Goal: Communication & Community: Share content

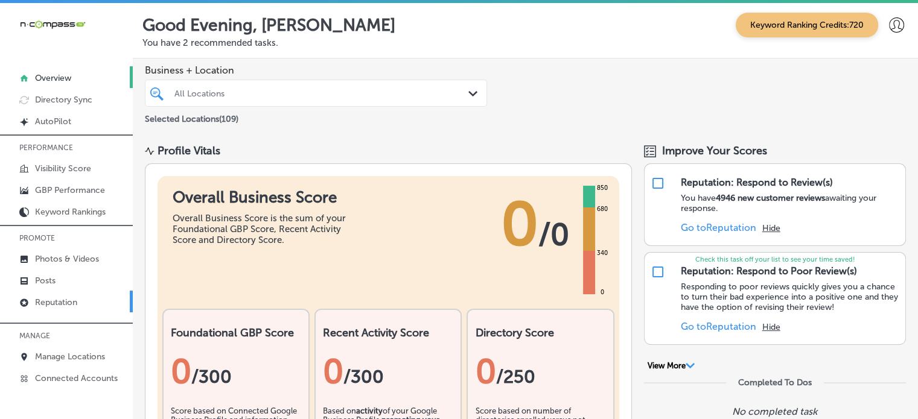
click at [53, 307] on link "Reputation" at bounding box center [66, 302] width 133 height 22
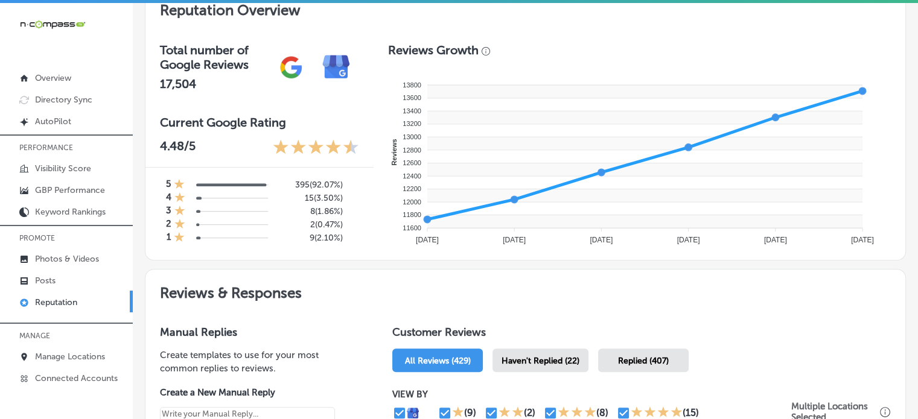
click at [551, 351] on div "Haven't Replied (22)" at bounding box center [540, 361] width 96 height 24
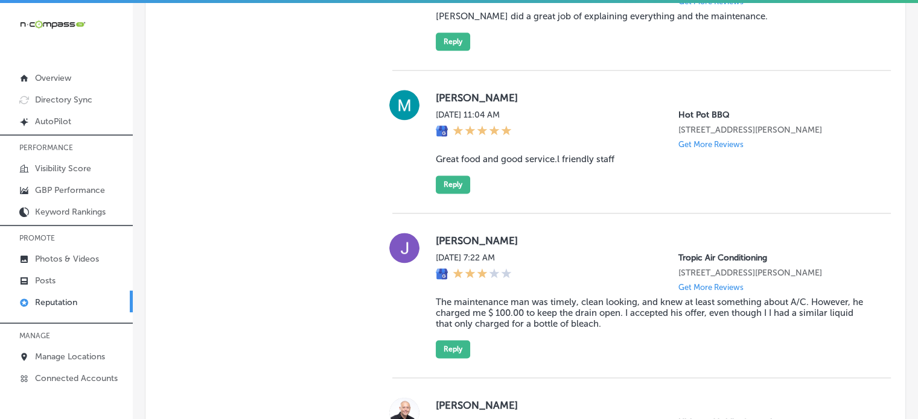
scroll to position [1624, 0]
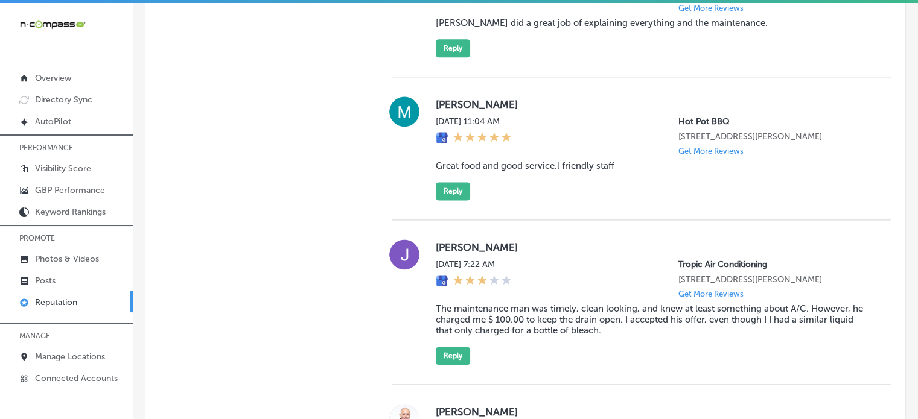
click at [536, 171] on blockquote "Great food and good service.l friendly staff" at bounding box center [654, 165] width 436 height 11
copy blockquote "Great food and good service.l friendly staff"
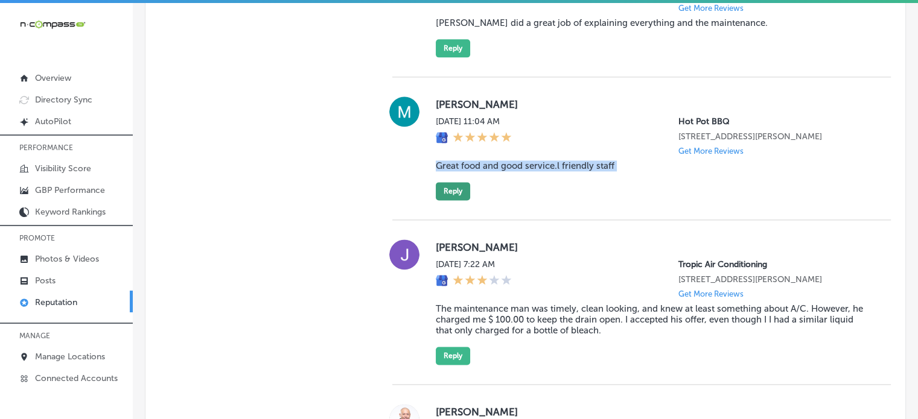
click at [454, 200] on button "Reply" at bounding box center [453, 191] width 34 height 18
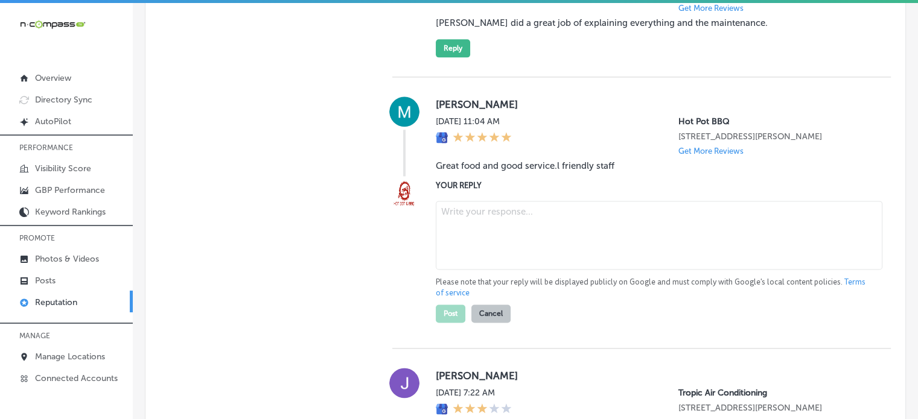
click at [506, 249] on textarea at bounding box center [659, 235] width 446 height 69
type textarea "x"
paste textarea "Thank you for the five-star review, [PERSON_NAME]! We're so glad to hear you en…"
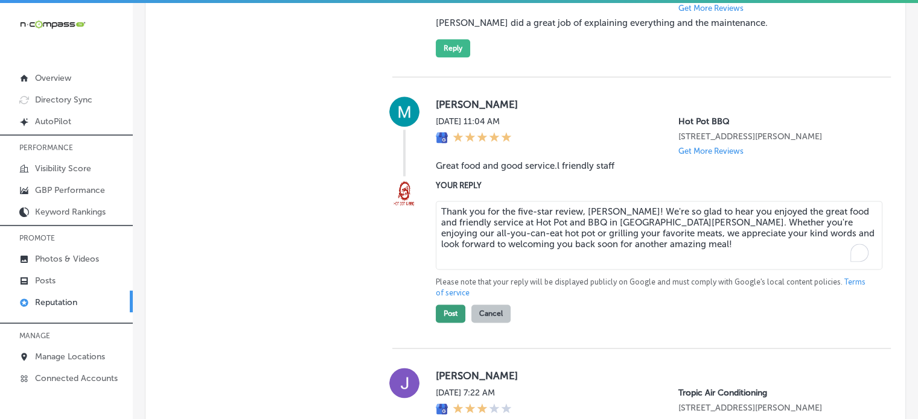
type textarea "Thank you for the five-star review, [PERSON_NAME]! We're so glad to hear you en…"
click at [446, 323] on button "Post" at bounding box center [451, 314] width 30 height 18
type textarea "x"
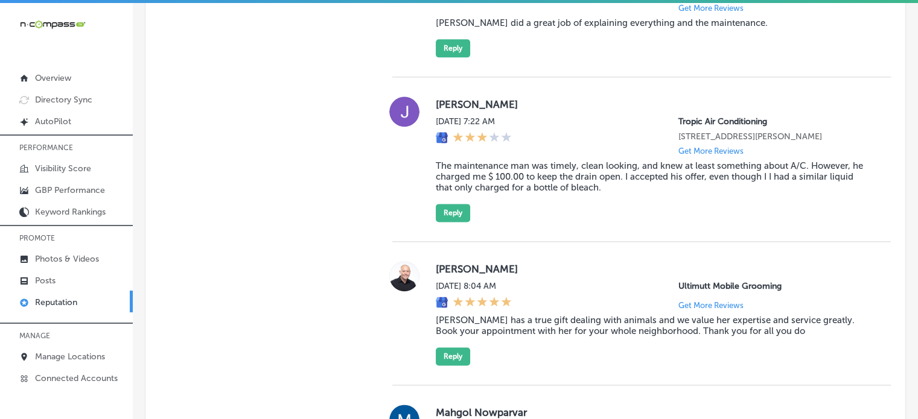
click at [613, 222] on div "[PERSON_NAME][DATE] 7:22 AM Tropic Air Conditioning [STREET_ADDRESS][PERSON_NAM…" at bounding box center [654, 159] width 436 height 125
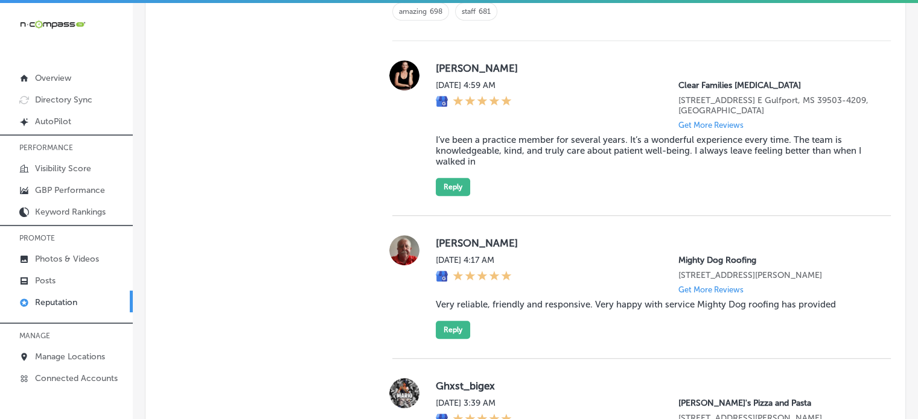
scroll to position [890, 0]
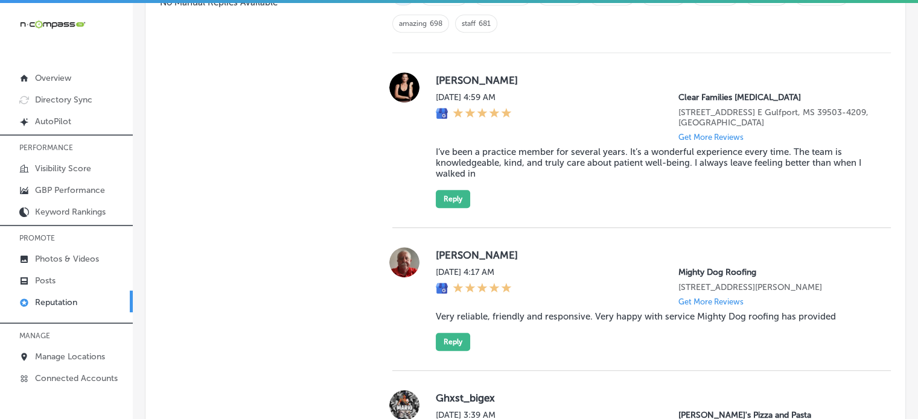
click at [551, 147] on blockquote "I’ve been a practice member for several years. It’s a wonderful experience ever…" at bounding box center [654, 163] width 436 height 33
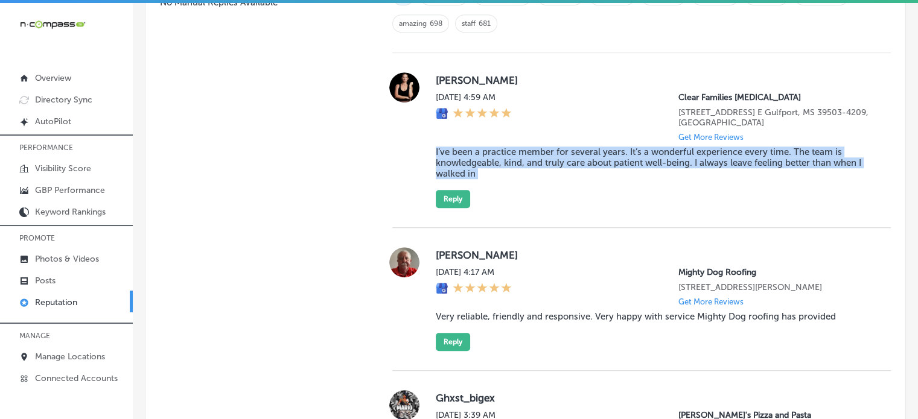
click at [551, 147] on blockquote "I’ve been a practice member for several years. It’s a wonderful experience ever…" at bounding box center [654, 163] width 436 height 33
copy blockquote "I’ve been a practice member for several years. It’s a wonderful experience ever…"
click at [457, 192] on button "Reply" at bounding box center [453, 199] width 34 height 18
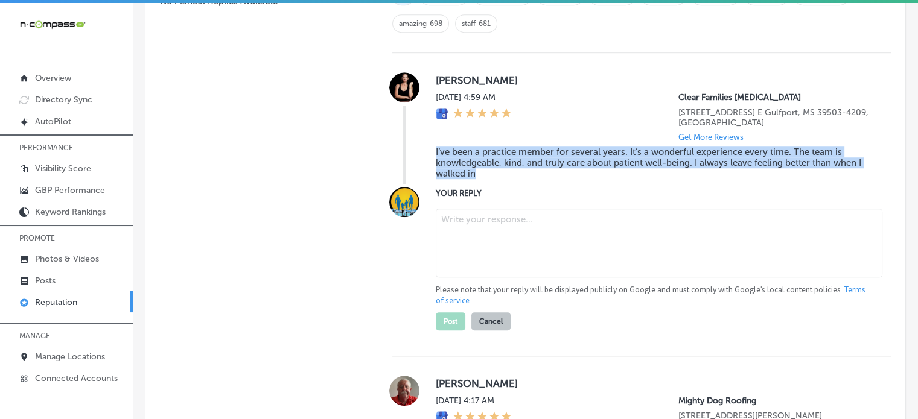
scroll to position [889, 0]
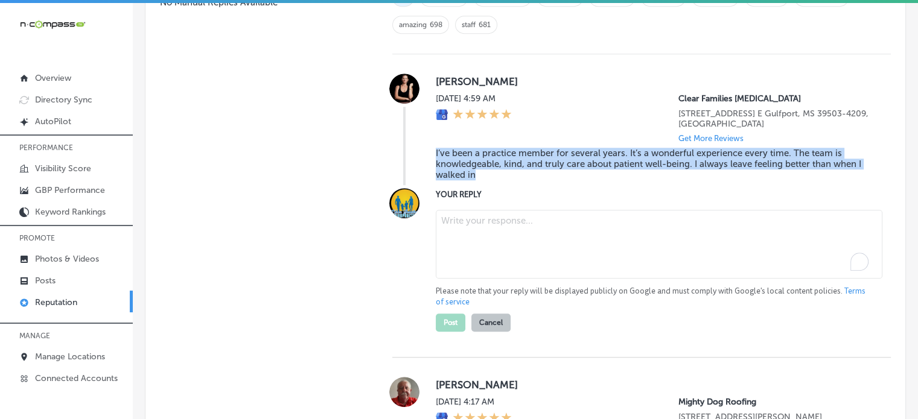
click at [520, 239] on textarea "To enrich screen reader interactions, please activate Accessibility in Grammarl…" at bounding box center [659, 244] width 446 height 69
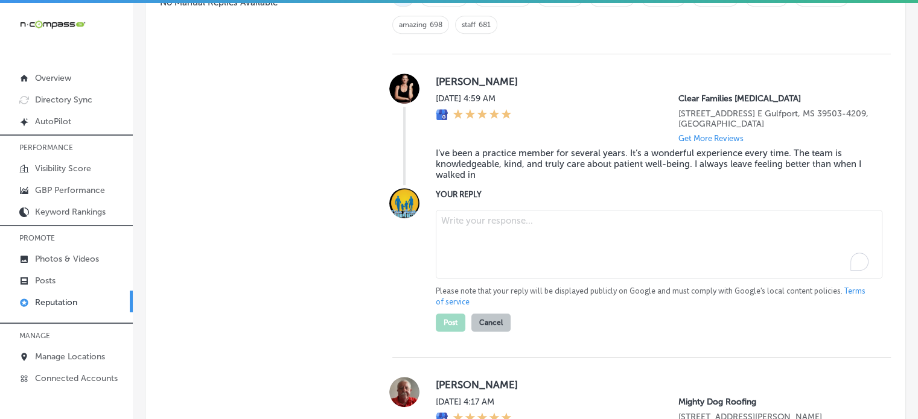
paste textarea "Thank you for the wonderful 5-star review, [PERSON_NAME]! We're so happy to hea…"
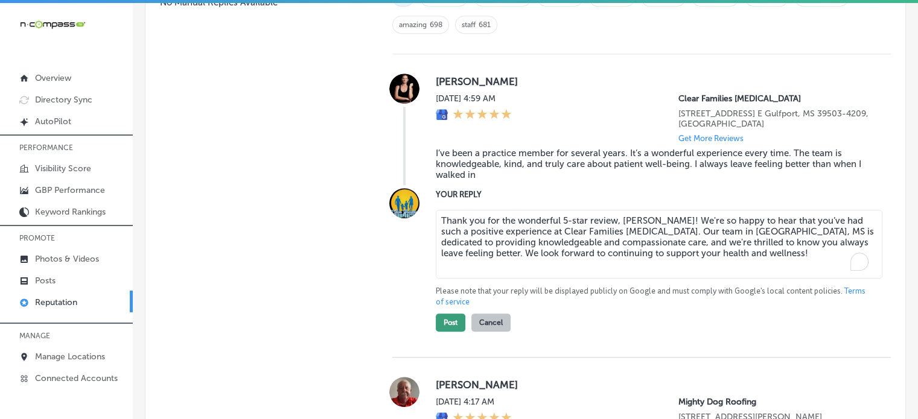
type textarea "Thank you for the wonderful 5-star review, [PERSON_NAME]! We're so happy to hea…"
click at [448, 328] on button "Post" at bounding box center [451, 323] width 30 height 18
type textarea "x"
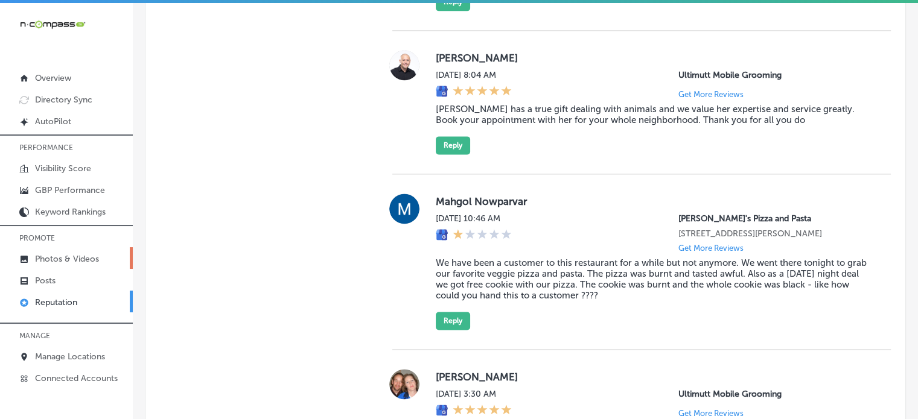
scroll to position [2, 0]
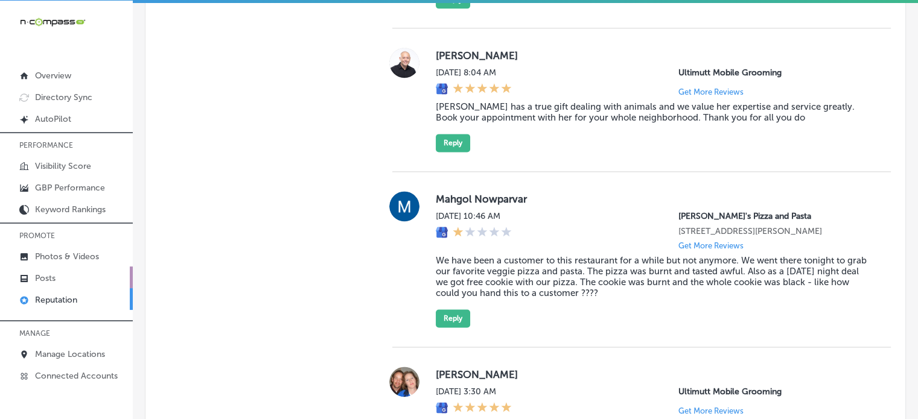
click at [60, 277] on link "Posts" at bounding box center [66, 278] width 133 height 22
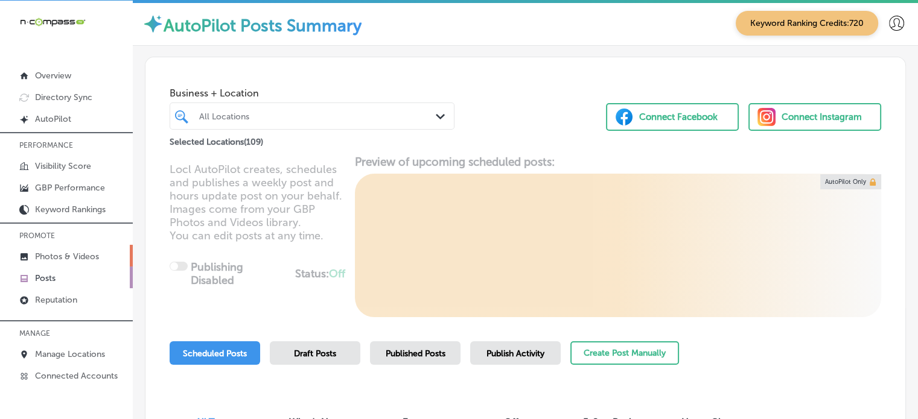
click at [78, 252] on p "Photos & Videos" at bounding box center [67, 257] width 64 height 10
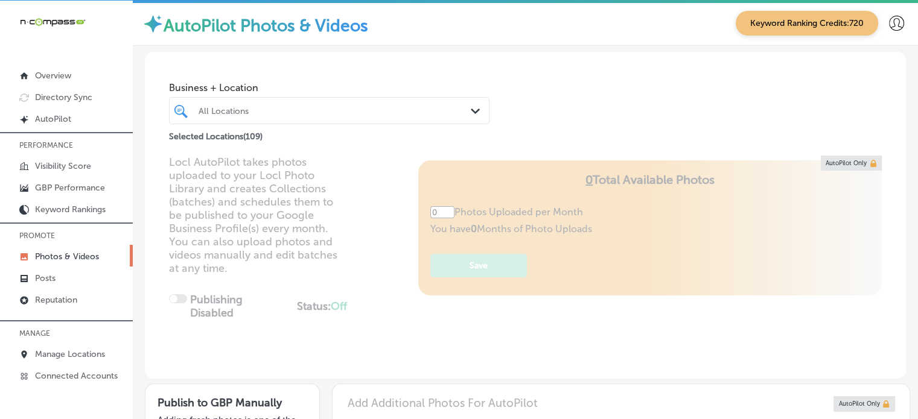
type input "5"
click at [306, 103] on div at bounding box center [316, 111] width 238 height 16
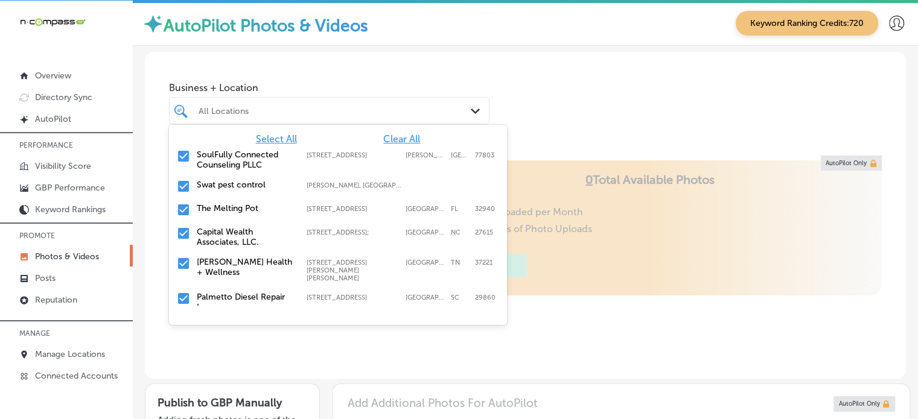
click at [399, 139] on span "Clear All" at bounding box center [401, 138] width 37 height 11
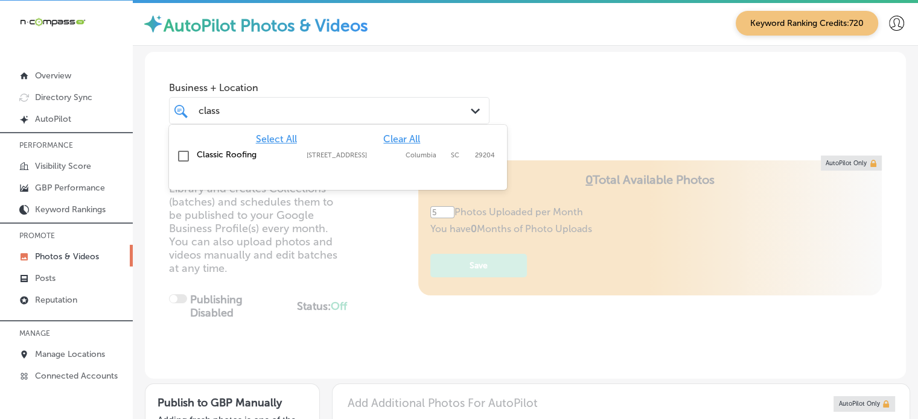
click at [224, 156] on label "Classic Roofing" at bounding box center [246, 155] width 98 height 10
type input "class"
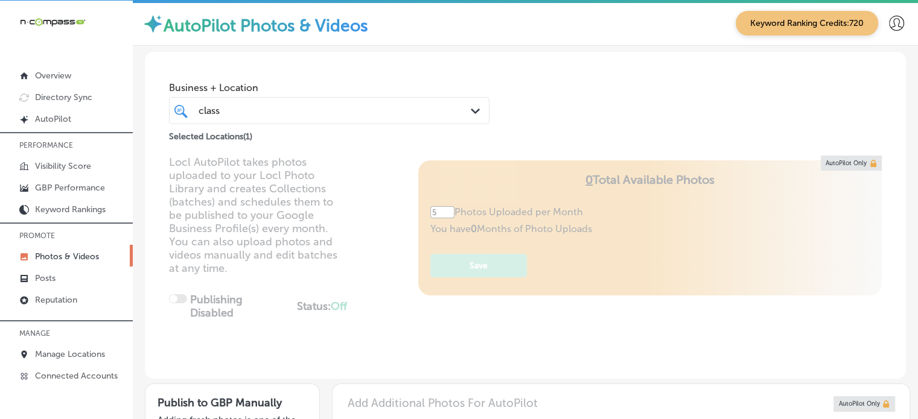
click at [598, 73] on div "Business + Location class class Path Created with Sketch. Selected Locations ( …" at bounding box center [525, 98] width 761 height 92
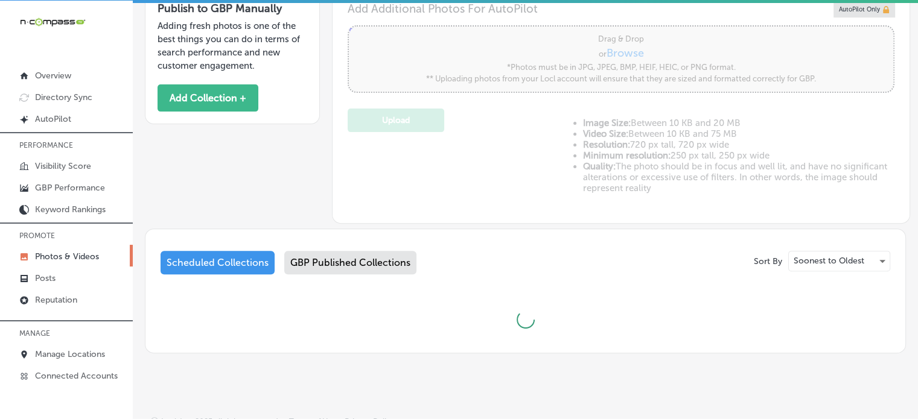
scroll to position [405, 0]
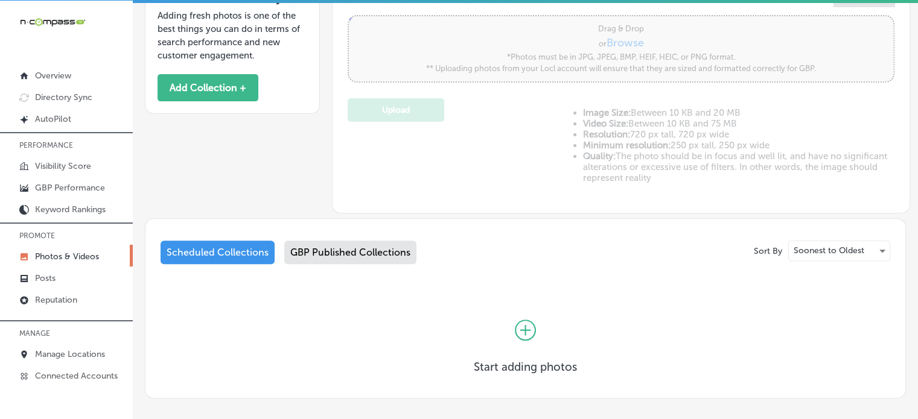
click at [340, 258] on div "GBP Published Collections" at bounding box center [350, 253] width 132 height 24
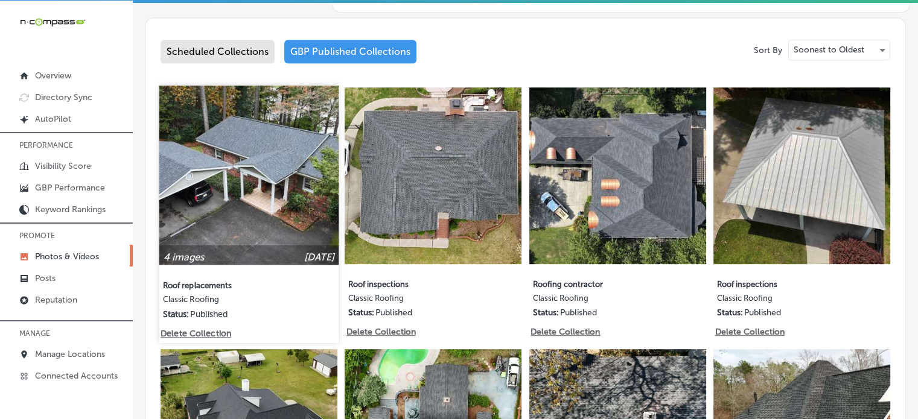
scroll to position [313, 0]
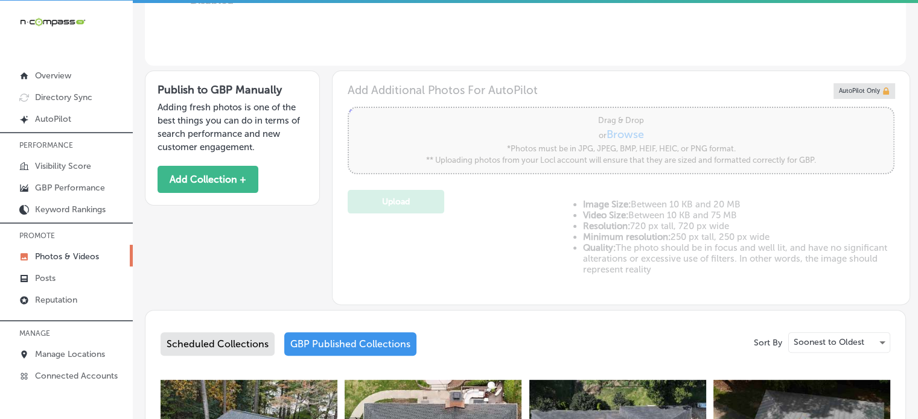
click at [245, 349] on div "Scheduled Collections" at bounding box center [217, 344] width 114 height 24
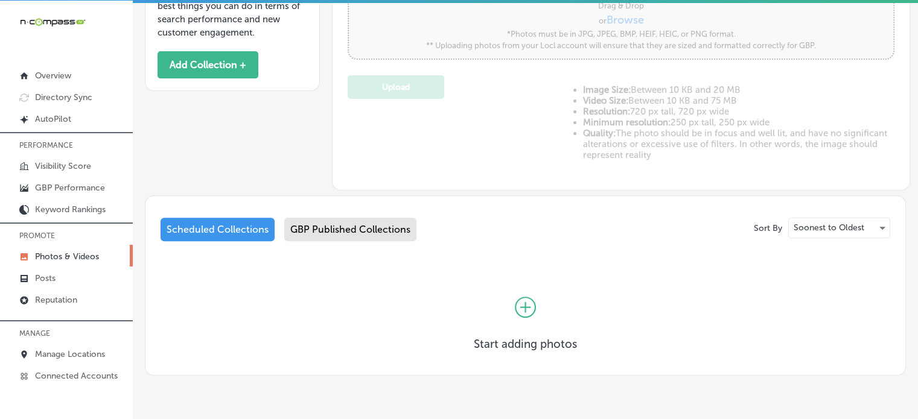
scroll to position [460, 0]
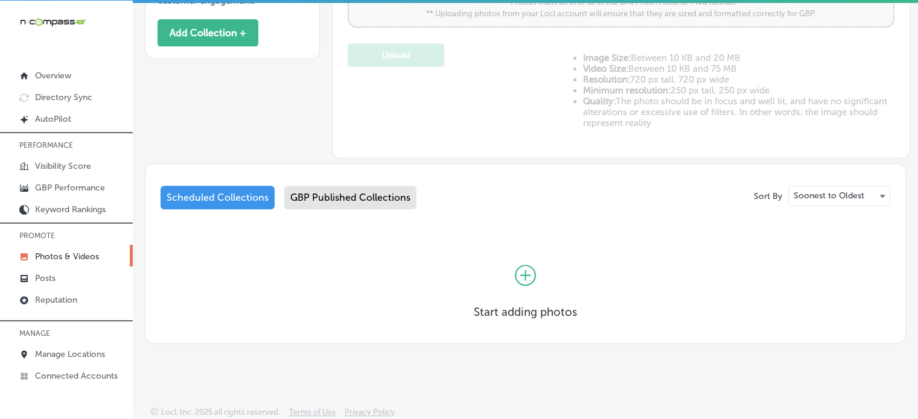
click at [584, 228] on div "Sort By Soonest to Oldest Scheduled Collections GBP Published Collections Start…" at bounding box center [524, 258] width 729 height 145
click at [541, 201] on div "Scheduled Collections GBP Published Collections" at bounding box center [524, 200] width 729 height 28
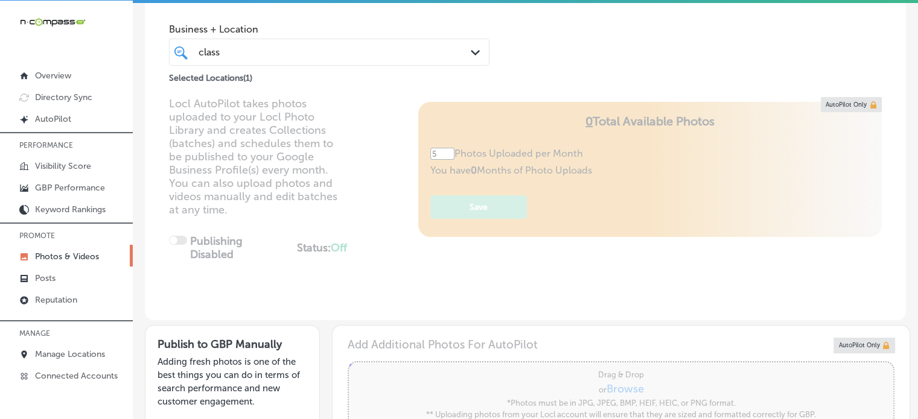
scroll to position [0, 0]
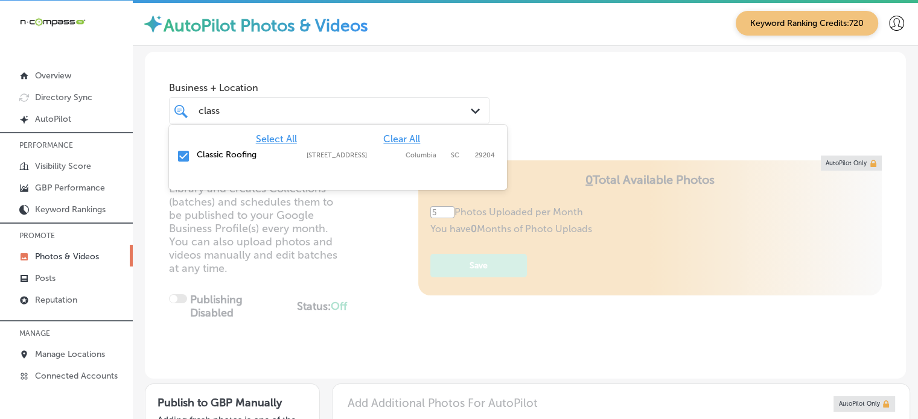
click at [396, 113] on div "class class" at bounding box center [316, 111] width 238 height 16
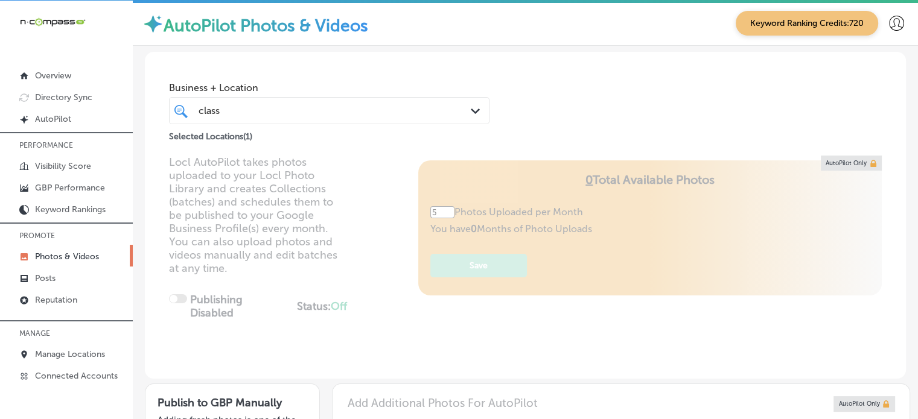
click at [396, 113] on div "class class" at bounding box center [316, 111] width 238 height 16
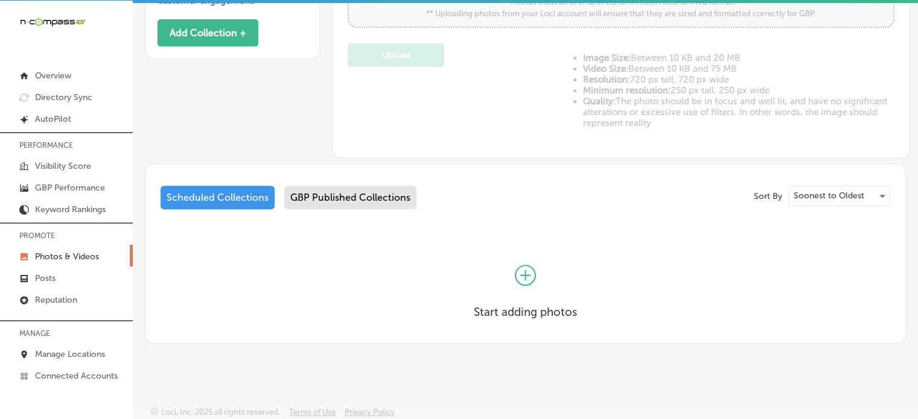
click at [525, 276] on icon at bounding box center [525, 275] width 21 height 21
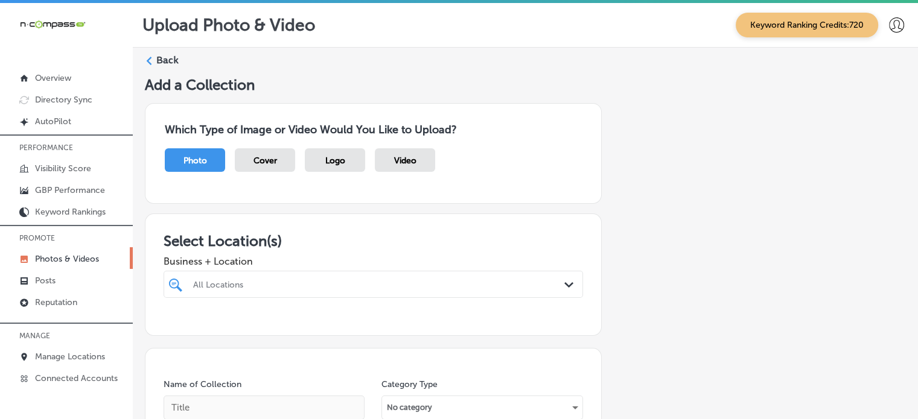
click at [407, 279] on div "All Locations Path Created with Sketch." at bounding box center [372, 284] width 419 height 27
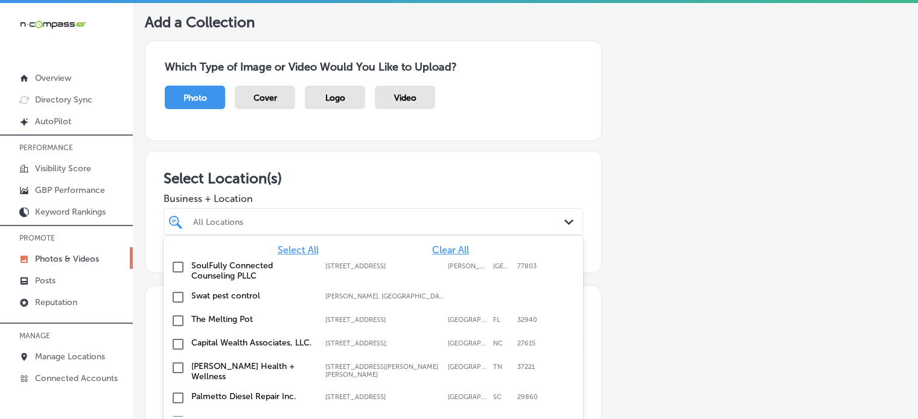
scroll to position [84, 0]
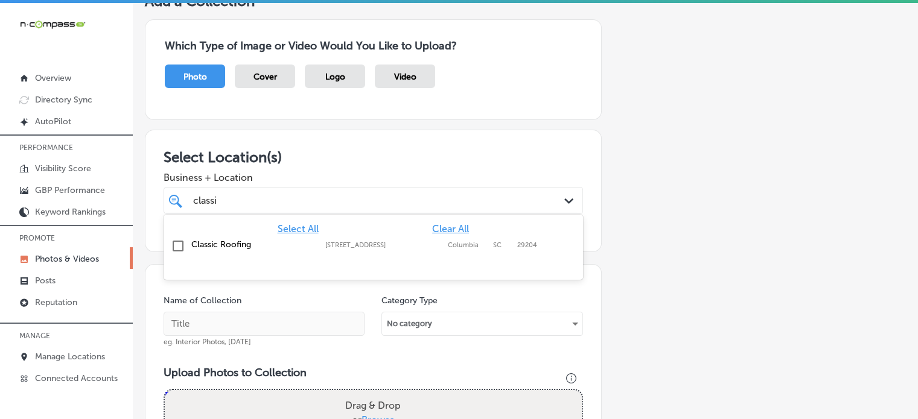
click at [328, 242] on label "[STREET_ADDRESS]" at bounding box center [383, 245] width 116 height 8
type input "classi"
click at [406, 166] on div "Business + Location classi classi Path Created with Sketch." at bounding box center [372, 190] width 419 height 48
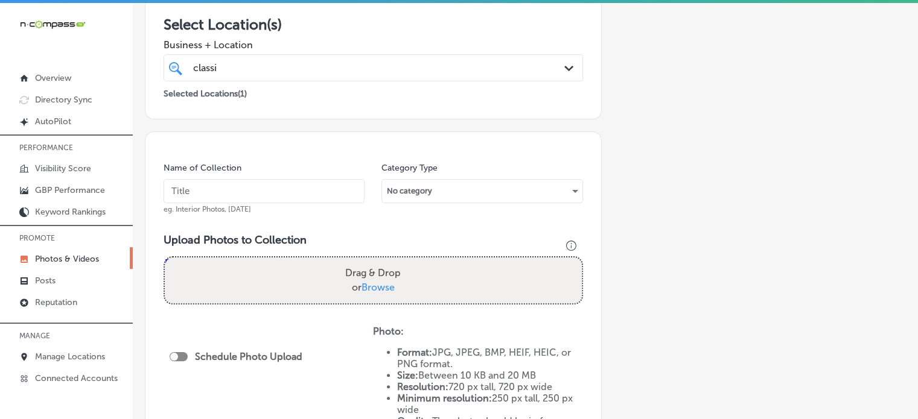
scroll to position [218, 0]
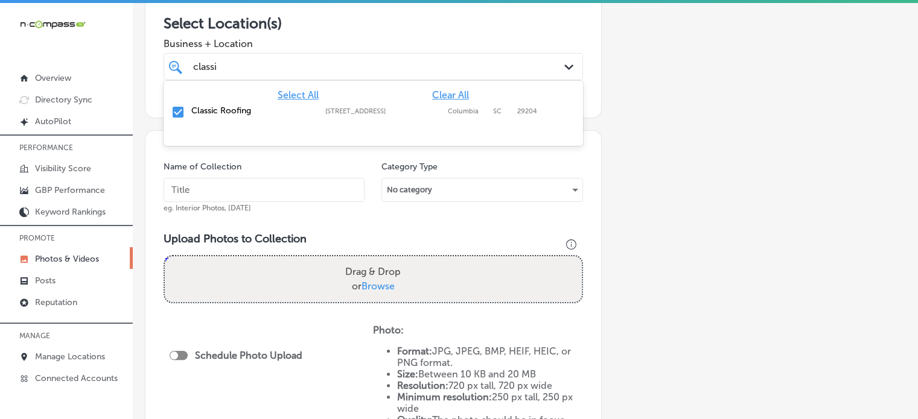
click at [353, 60] on div "classi classi" at bounding box center [355, 67] width 326 height 16
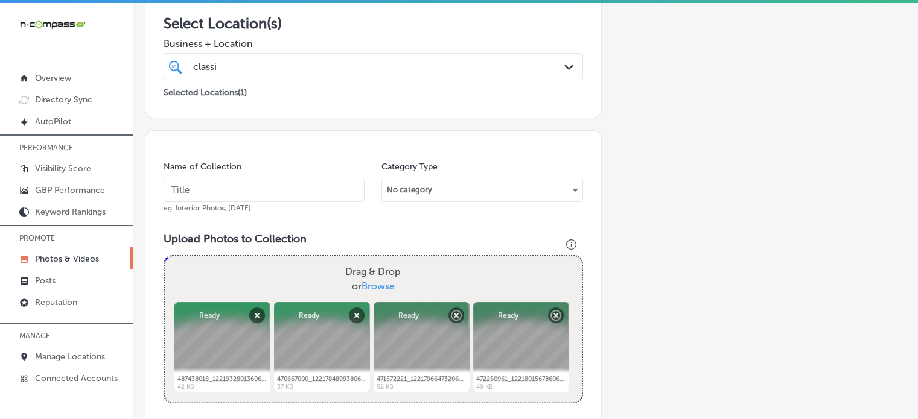
click at [244, 195] on input "text" at bounding box center [263, 190] width 201 height 24
paste input "Roofing contractor"
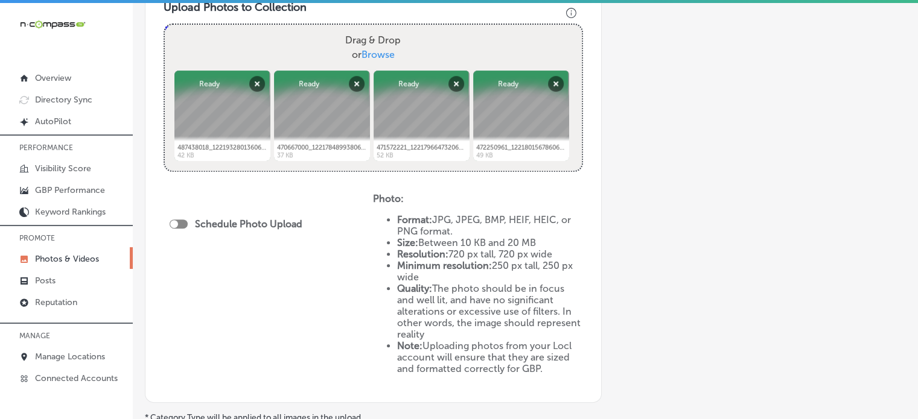
scroll to position [454, 0]
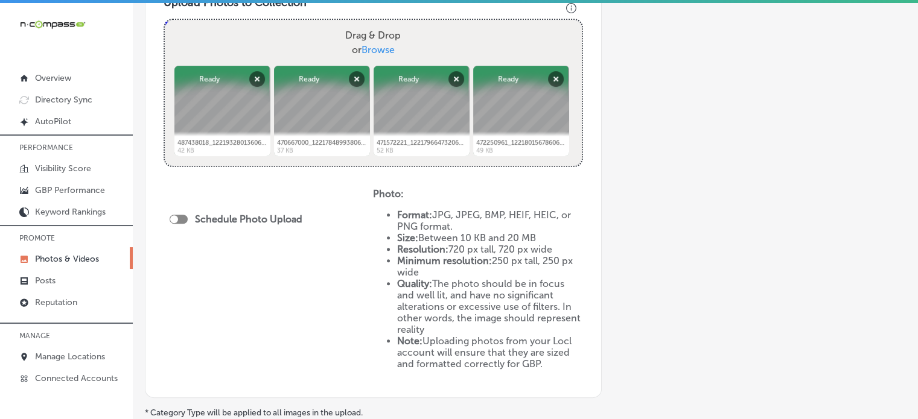
click at [181, 215] on div at bounding box center [179, 219] width 18 height 9
type input "Roofing contractor"
checkbox input "true"
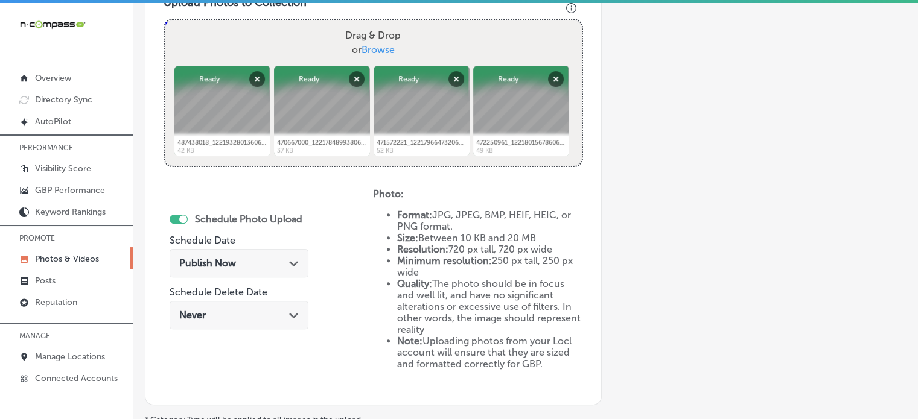
click at [255, 265] on div "Publish Now Path Created with Sketch." at bounding box center [238, 263] width 119 height 11
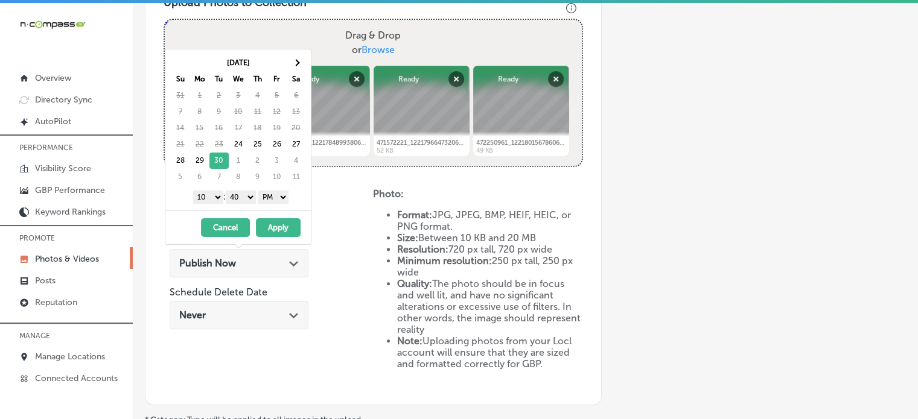
click at [215, 196] on select "1 2 3 4 5 6 7 8 9 10 11 12" at bounding box center [208, 197] width 30 height 13
drag, startPoint x: 244, startPoint y: 195, endPoint x: 244, endPoint y: 212, distance: 16.9
click at [244, 212] on div "[DATE] Su Mo Tu We Th Fr Sa 31 1 2 3 4 5 6 7 8 9 10 11 12 13 14 15 16 17 18 19 …" at bounding box center [238, 147] width 147 height 196
click at [281, 229] on button "Apply" at bounding box center [278, 227] width 45 height 19
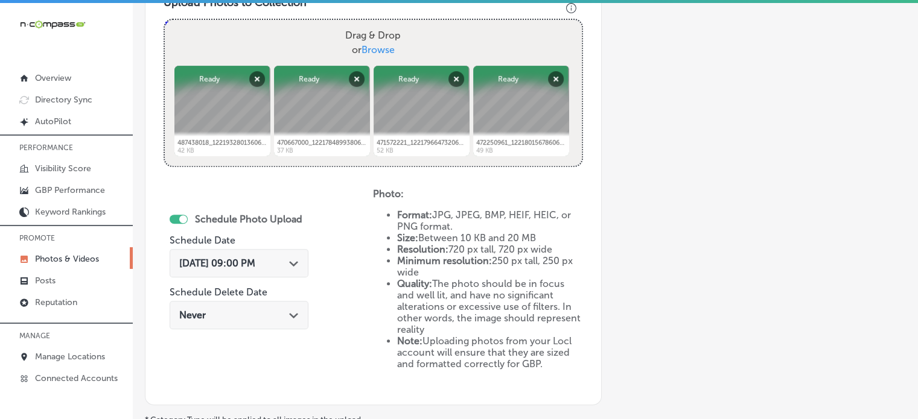
scroll to position [588, 0]
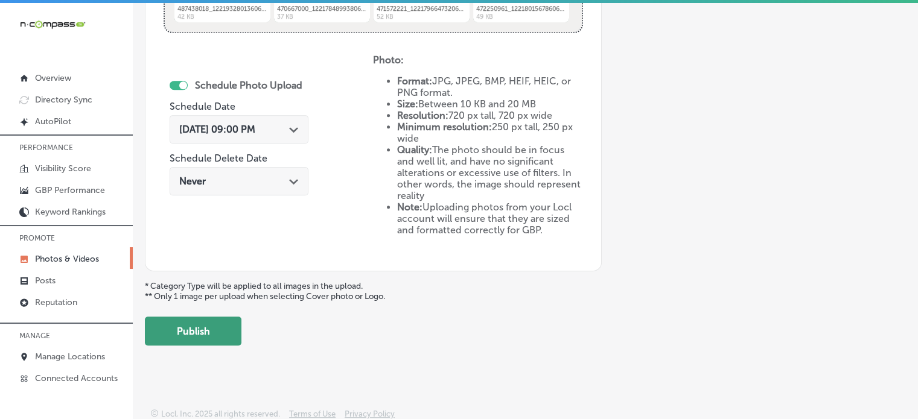
click at [210, 323] on button "Publish" at bounding box center [193, 331] width 97 height 29
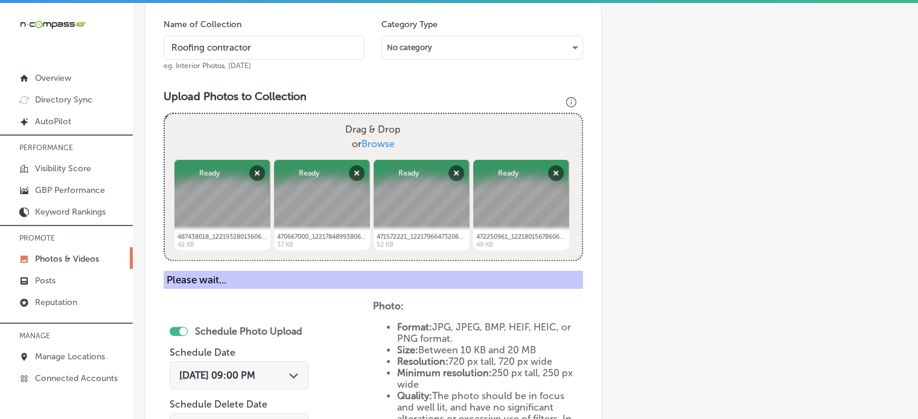
scroll to position [346, 0]
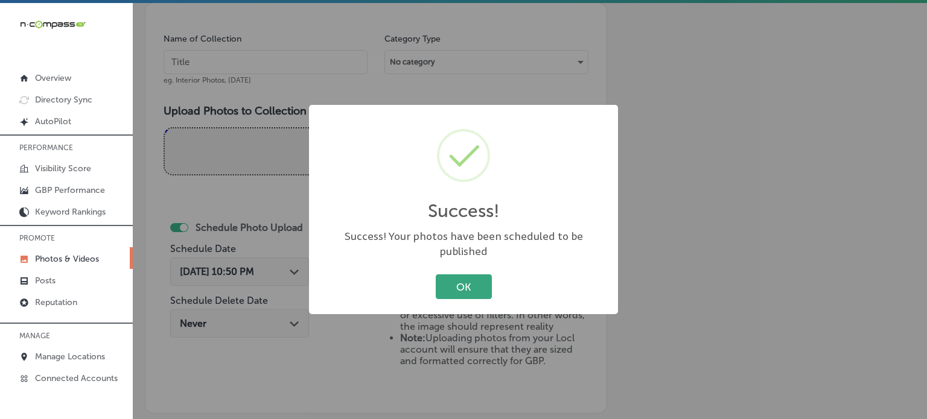
click at [454, 288] on button "OK" at bounding box center [464, 286] width 56 height 25
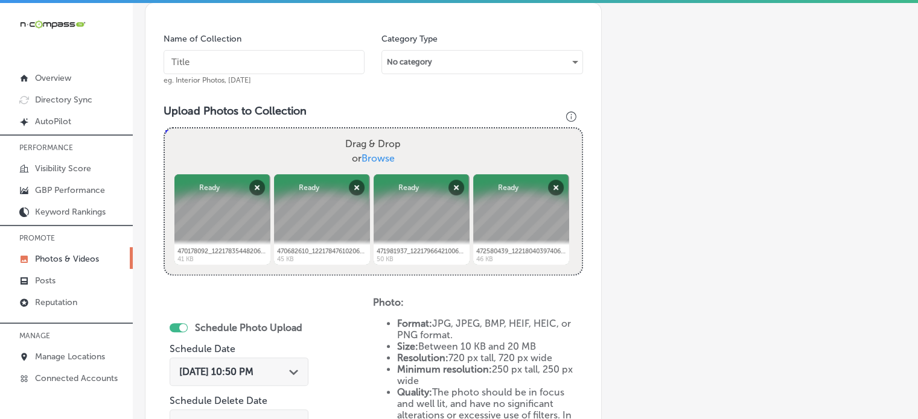
click at [241, 65] on input "text" at bounding box center [263, 62] width 201 height 24
paste input "Roof inspections"
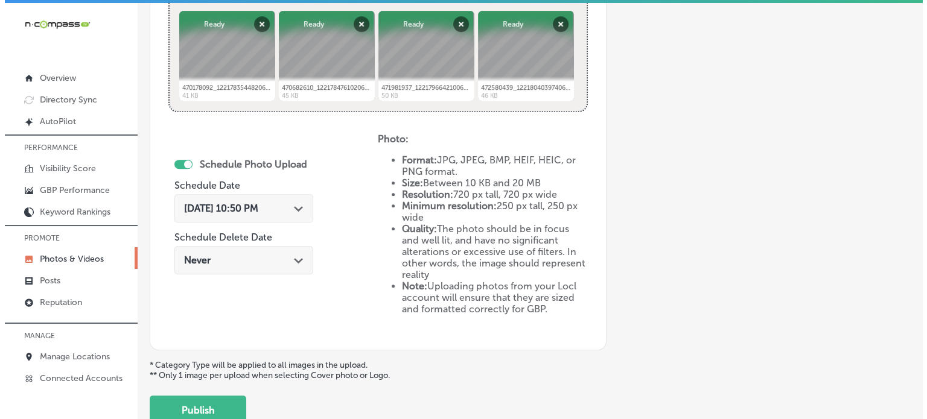
scroll to position [510, 0]
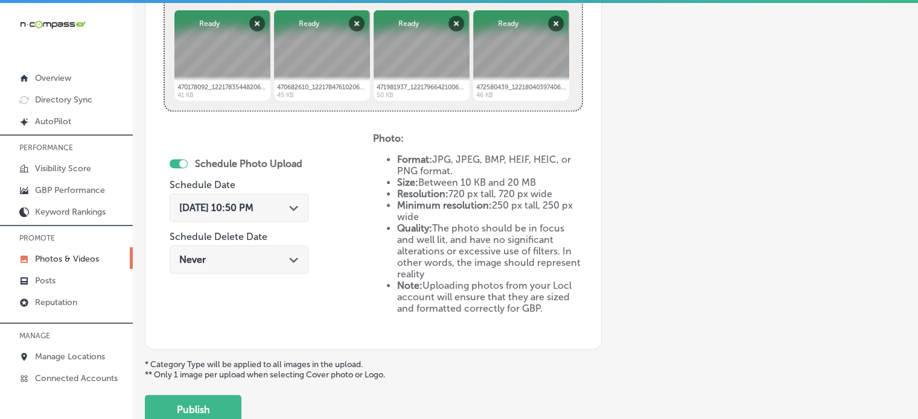
type input "Roof inspections"
click at [252, 214] on div "[DATE] 10:50 PM Path Created with Sketch." at bounding box center [239, 208] width 139 height 28
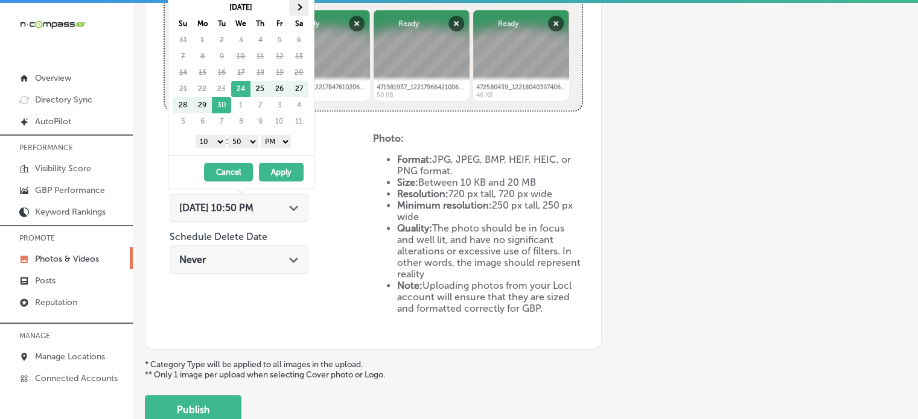
click at [305, 7] on th at bounding box center [298, 7] width 19 height 16
click at [208, 137] on select "1 2 3 4 5 6 7 8 9 10 11 12" at bounding box center [210, 141] width 30 height 13
drag, startPoint x: 243, startPoint y: 139, endPoint x: 244, endPoint y: 156, distance: 17.5
click at [244, 156] on div "[DATE] Su Mo Tu We Th Fr Sa 28 29 30 1 2 3 4 5 6 7 8 9 10 11 12 13 14 15 16 17 …" at bounding box center [241, 91] width 147 height 196
click at [280, 174] on button "Apply" at bounding box center [281, 172] width 45 height 19
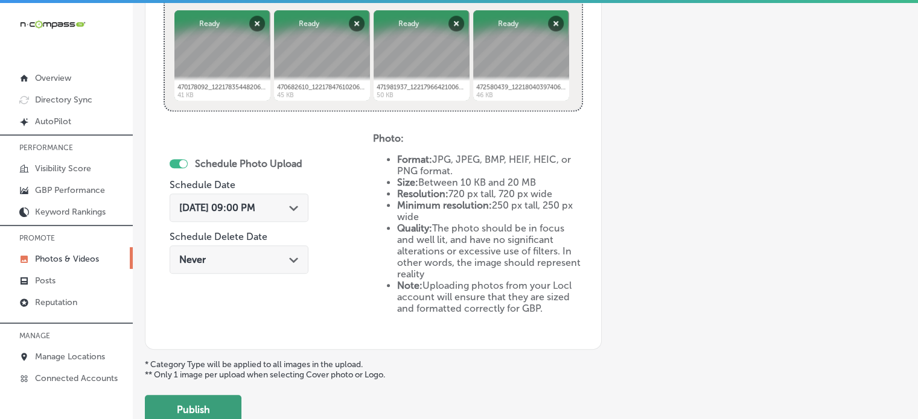
click at [214, 405] on button "Publish" at bounding box center [193, 409] width 97 height 29
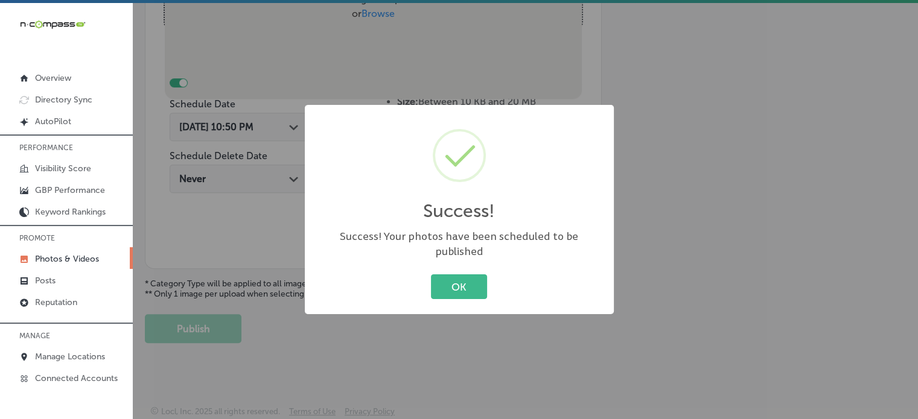
scroll to position [401, 0]
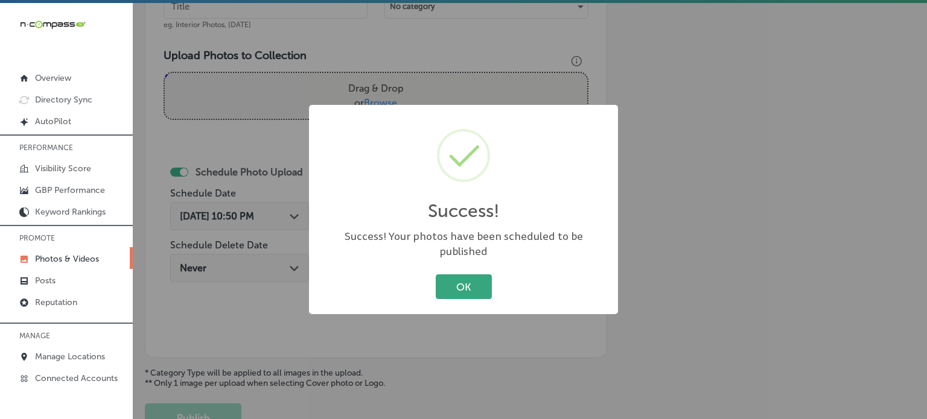
click at [452, 277] on button "OK" at bounding box center [464, 286] width 56 height 25
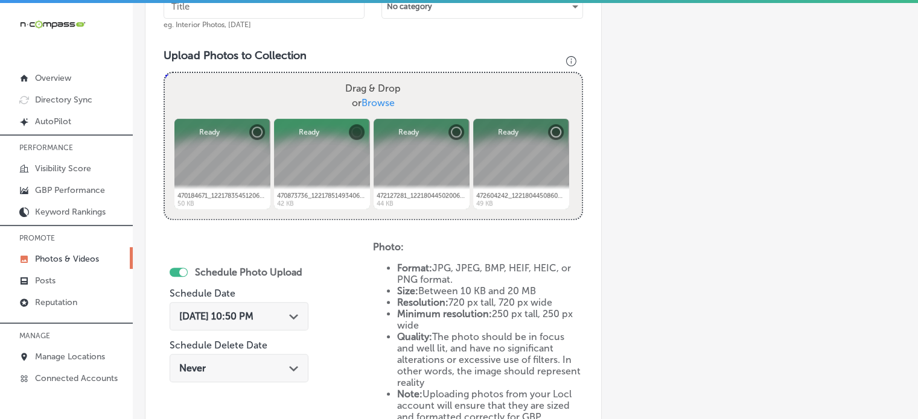
scroll to position [387, 0]
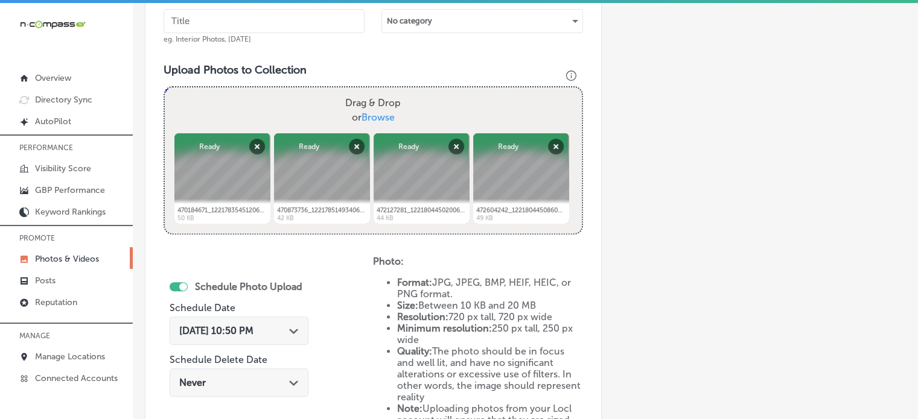
click at [312, 30] on input "text" at bounding box center [263, 21] width 201 height 24
paste input "Roof replacements"
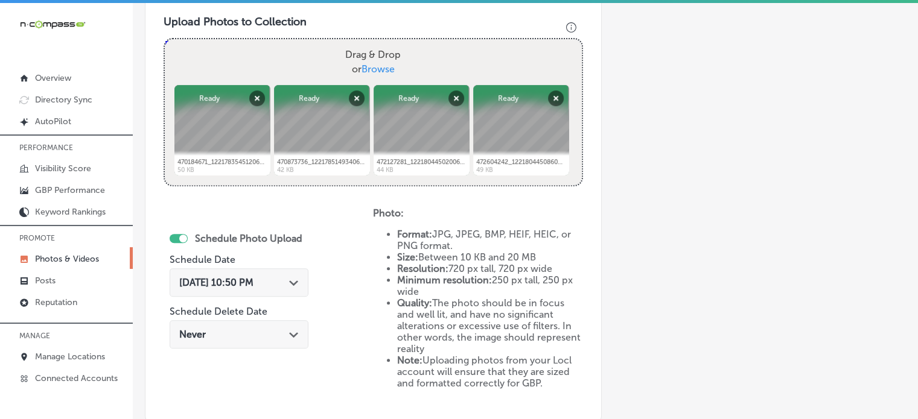
scroll to position [436, 0]
type input "Roof replacements"
click at [296, 281] on polygon at bounding box center [293, 282] width 9 height 5
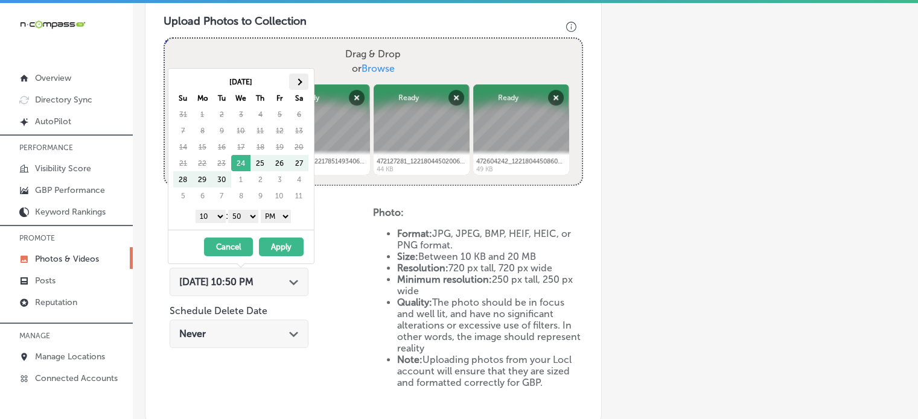
click at [299, 86] on th at bounding box center [298, 82] width 19 height 16
click at [218, 213] on select "1 2 3 4 5 6 7 8 9 10 11 12" at bounding box center [210, 216] width 30 height 13
drag, startPoint x: 246, startPoint y: 214, endPoint x: 246, endPoint y: 228, distance: 13.9
click at [246, 228] on div "[DATE] Su Mo Tu We Th Fr Sa 28 29 30 1 2 3 4 5 6 7 8 9 10 11 12 13 14 15 16 17 …" at bounding box center [240, 149] width 145 height 161
click at [276, 246] on button "Apply" at bounding box center [281, 247] width 45 height 19
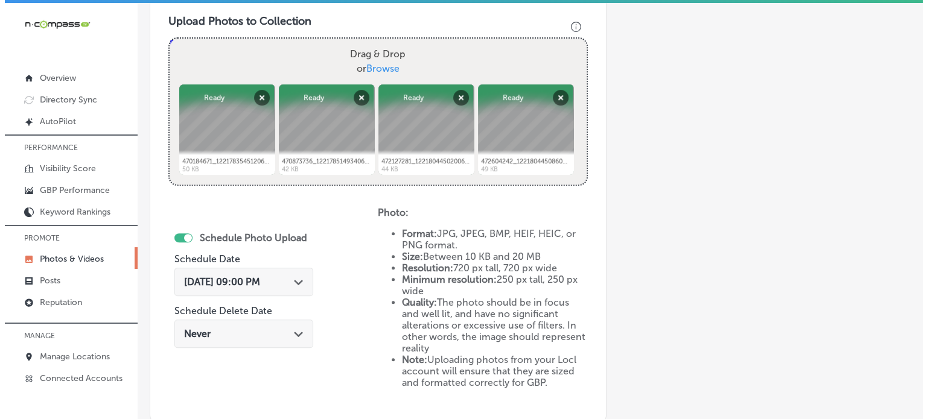
scroll to position [553, 0]
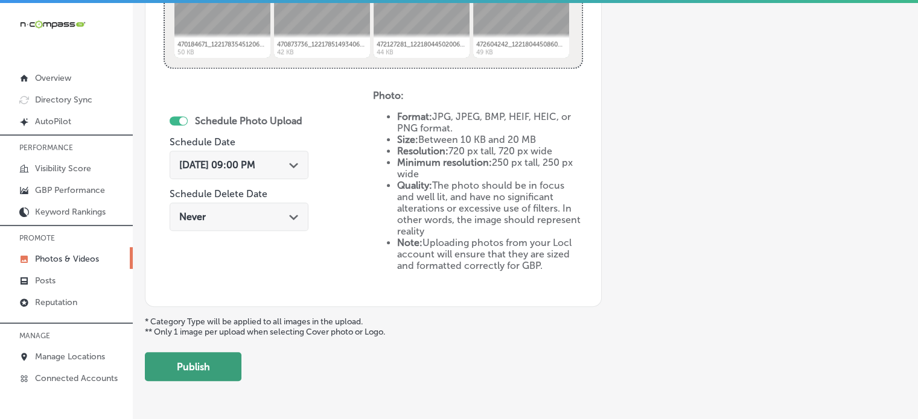
click at [208, 362] on button "Publish" at bounding box center [193, 366] width 97 height 29
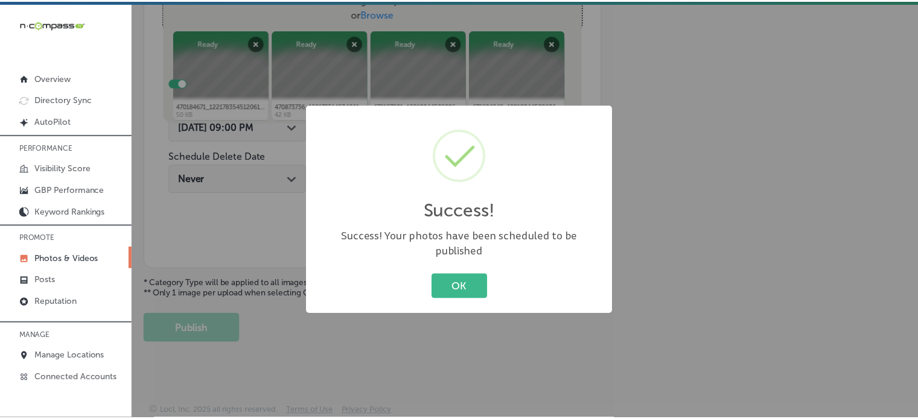
scroll to position [488, 0]
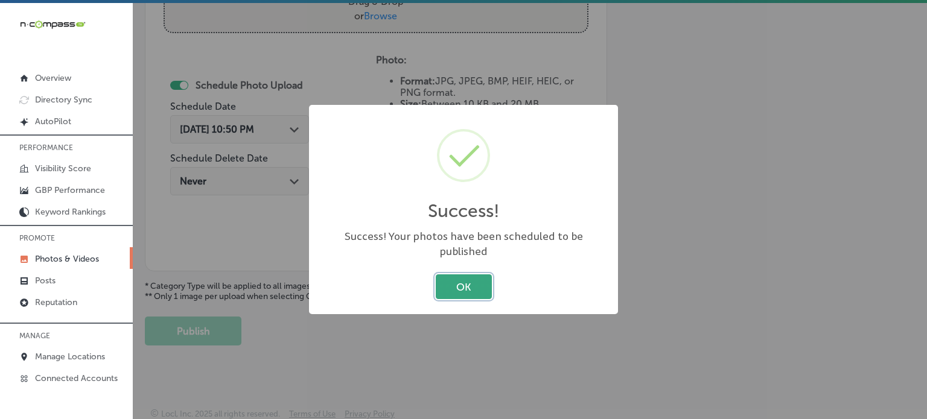
click at [459, 274] on button "OK" at bounding box center [464, 286] width 56 height 25
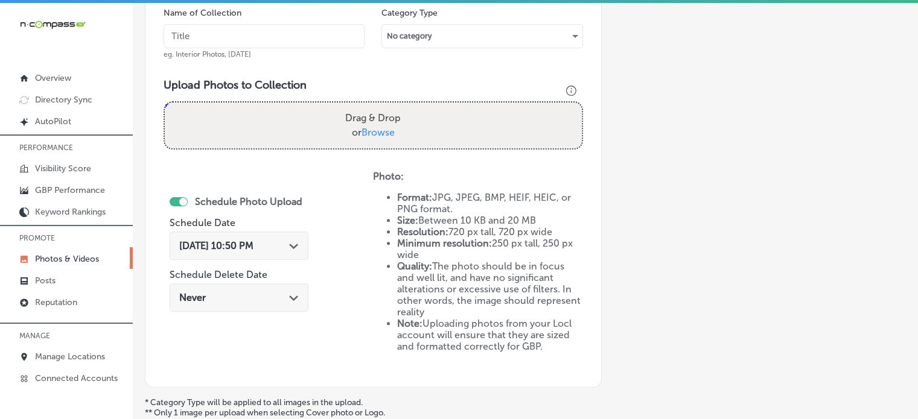
scroll to position [371, 0]
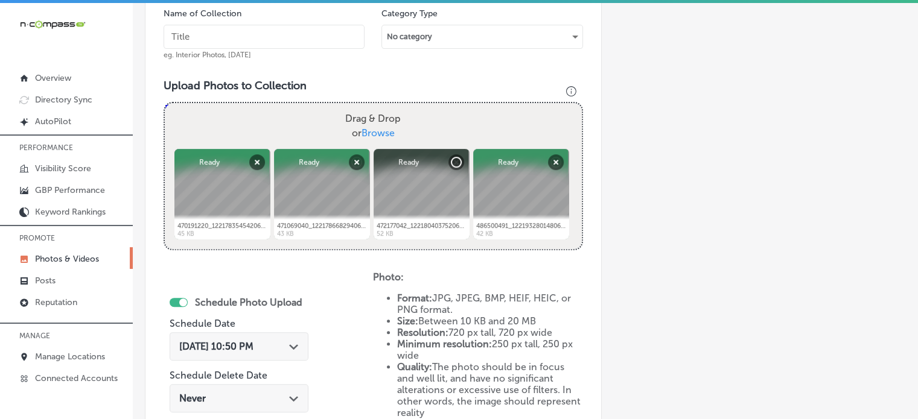
click at [290, 40] on input "text" at bounding box center [263, 37] width 201 height 24
paste input "Roof installations"
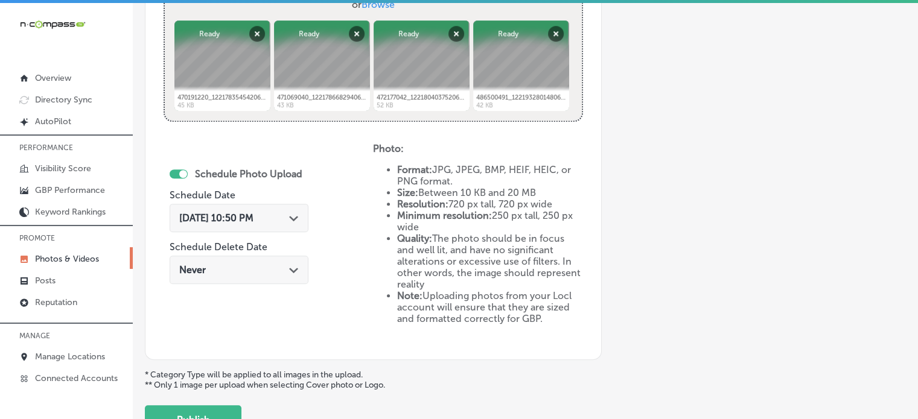
scroll to position [507, 0]
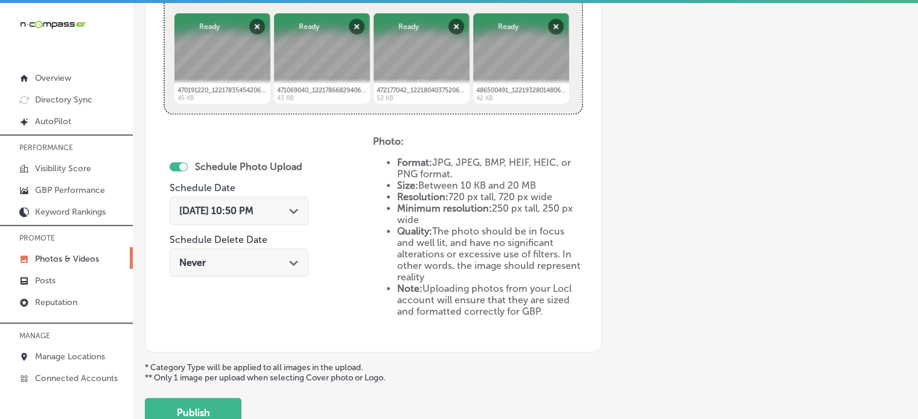
type input "Roof installations"
click at [284, 206] on div "[DATE] 10:50 PM Path Created with Sketch." at bounding box center [238, 210] width 119 height 11
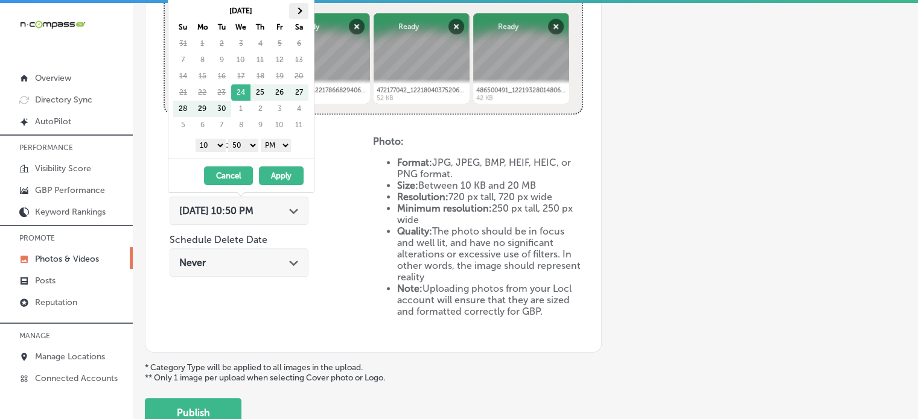
click at [302, 12] on th at bounding box center [298, 11] width 19 height 16
click at [215, 142] on select "1 2 3 4 5 6 7 8 9 10 11 12" at bounding box center [210, 145] width 30 height 13
click at [240, 140] on select "00 10 20 30 40 50" at bounding box center [243, 145] width 30 height 13
click at [279, 173] on button "Apply" at bounding box center [281, 175] width 45 height 19
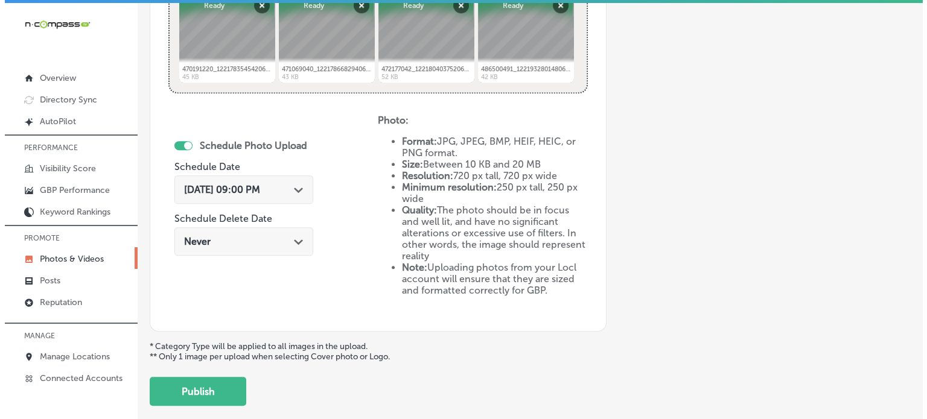
scroll to position [533, 0]
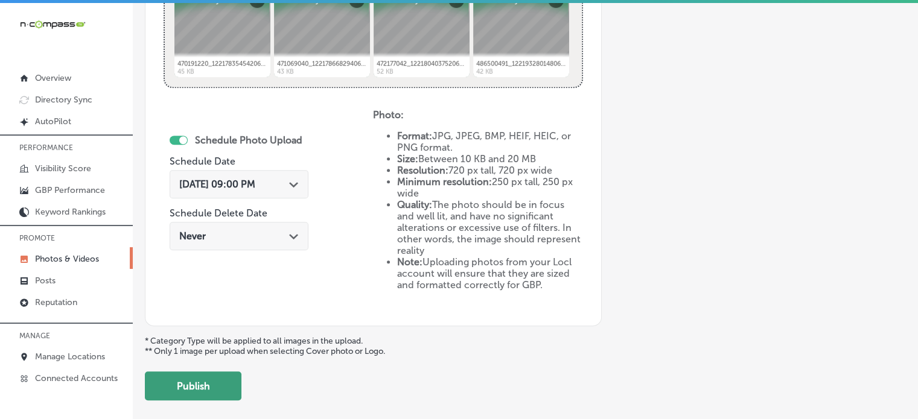
click at [208, 386] on button "Publish" at bounding box center [193, 386] width 97 height 29
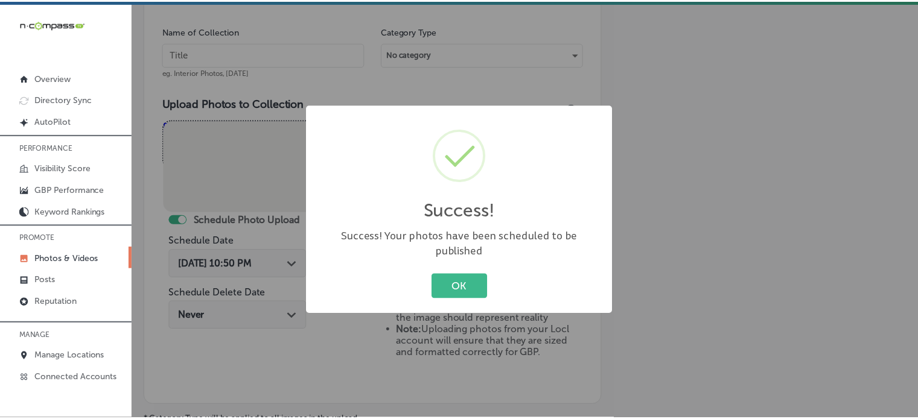
scroll to position [353, 0]
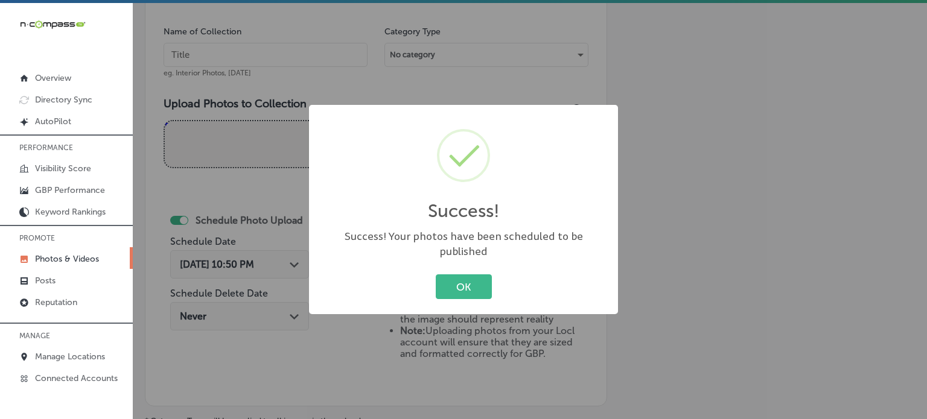
click at [469, 293] on div "OK Cancel" at bounding box center [463, 286] width 285 height 31
click at [470, 283] on button "OK" at bounding box center [464, 286] width 56 height 25
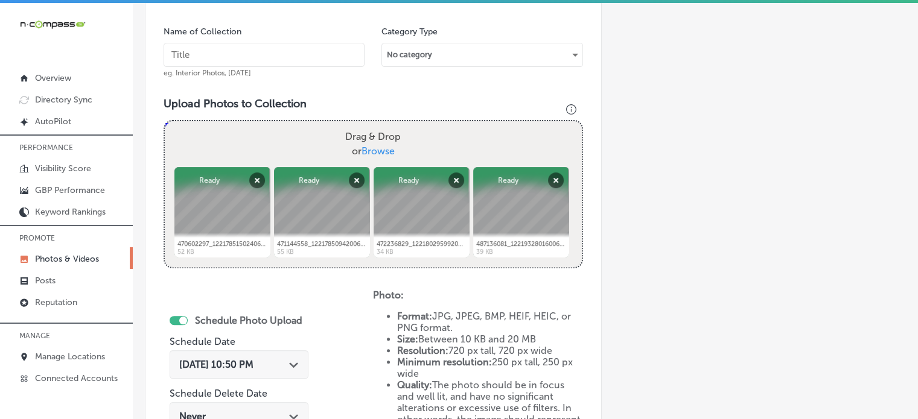
click at [308, 60] on input "text" at bounding box center [263, 55] width 201 height 24
paste input "Residential roofing"
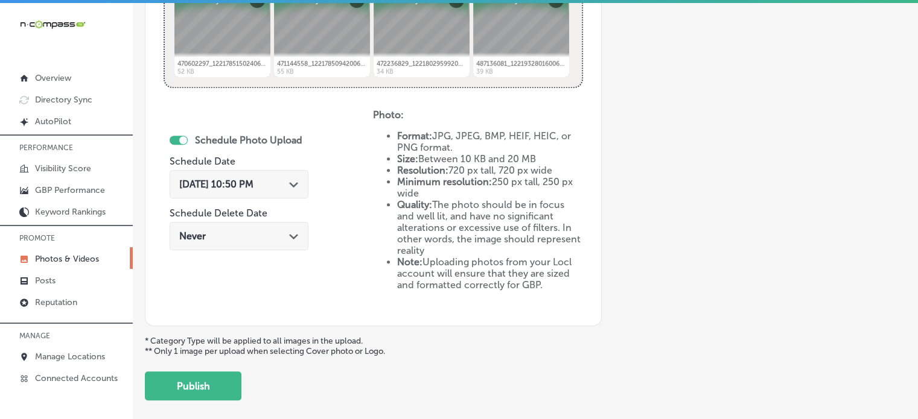
scroll to position [533, 0]
type input "Residential roofing"
click at [253, 180] on span "[DATE] 10:50 PM" at bounding box center [216, 184] width 74 height 11
click at [335, 113] on div "Schedule Photo Upload Schedule Date [DATE] 10:50 PM Path Created with Sketch. S…" at bounding box center [267, 208] width 209 height 198
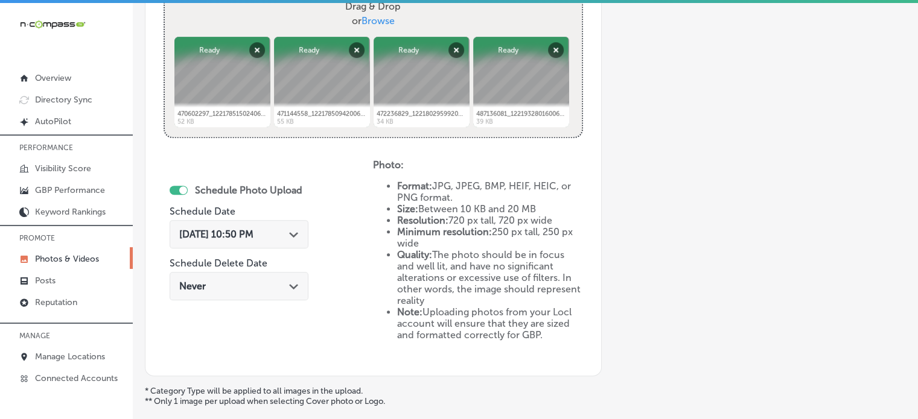
scroll to position [483, 0]
click at [288, 232] on div "[DATE] 10:50 PM Path Created with Sketch." at bounding box center [238, 234] width 119 height 11
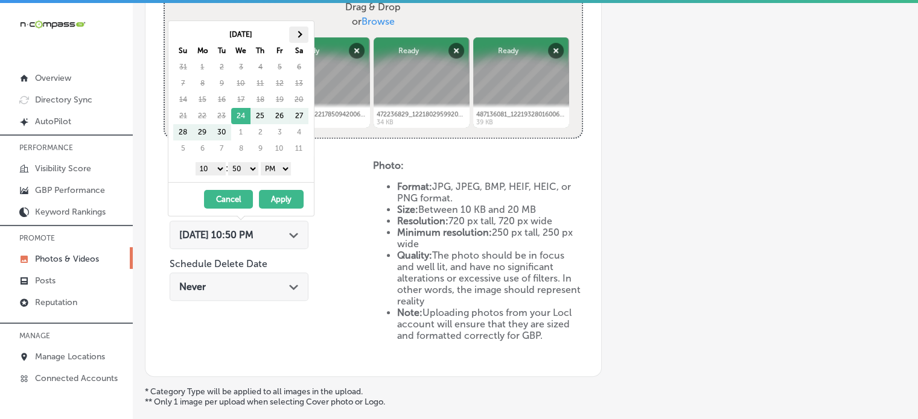
click at [302, 35] on th at bounding box center [298, 35] width 19 height 16
drag, startPoint x: 216, startPoint y: 166, endPoint x: 203, endPoint y: 296, distance: 130.4
click at [203, 296] on body "iconmonstr-menu-thin copy Created with Sketch. Overview Directory Sync Created …" at bounding box center [459, 211] width 918 height 422
click at [239, 167] on select "00 10 20 30 40 50" at bounding box center [243, 168] width 30 height 13
click at [270, 198] on button "Apply" at bounding box center [281, 199] width 45 height 19
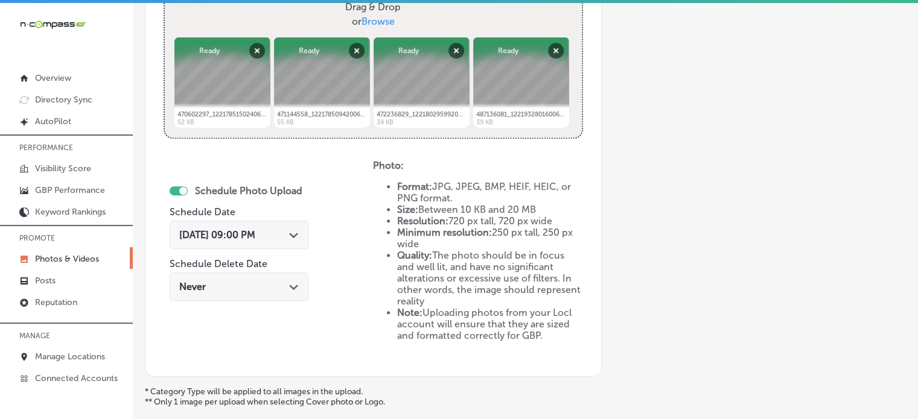
scroll to position [588, 0]
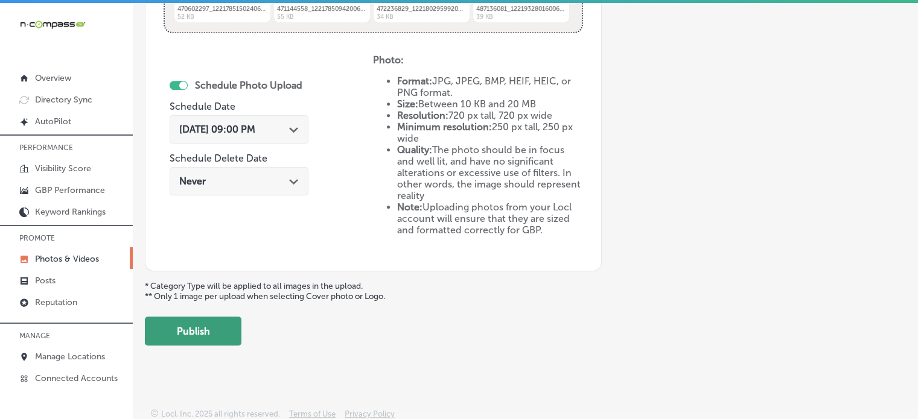
click at [212, 341] on button "Publish" at bounding box center [193, 331] width 97 height 29
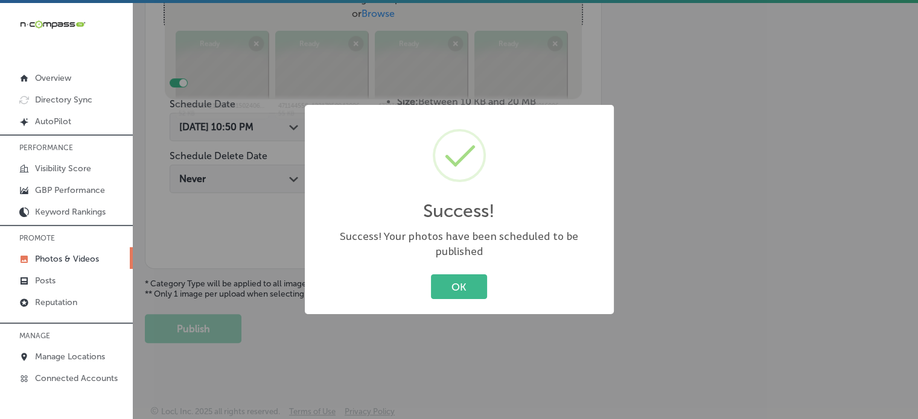
scroll to position [488, 0]
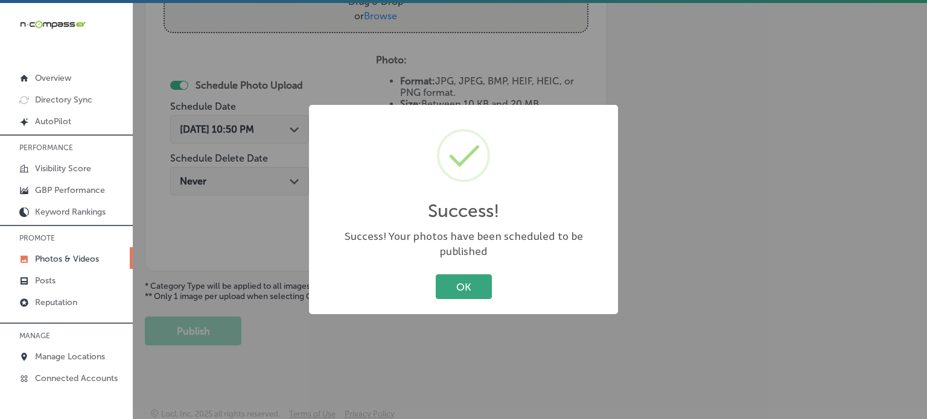
click at [474, 284] on button "OK" at bounding box center [464, 286] width 56 height 25
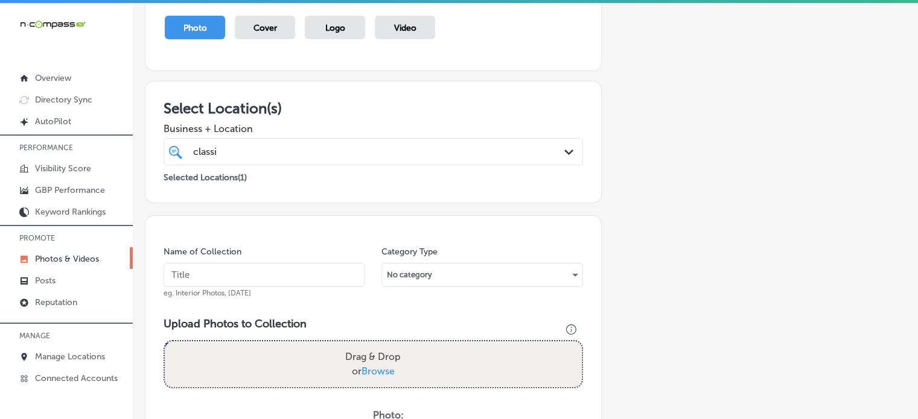
scroll to position [0, 0]
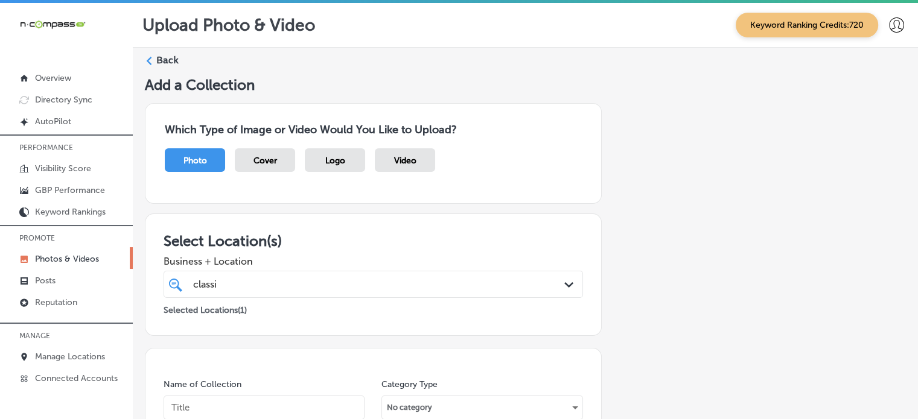
click at [167, 60] on label "Back" at bounding box center [167, 60] width 22 height 13
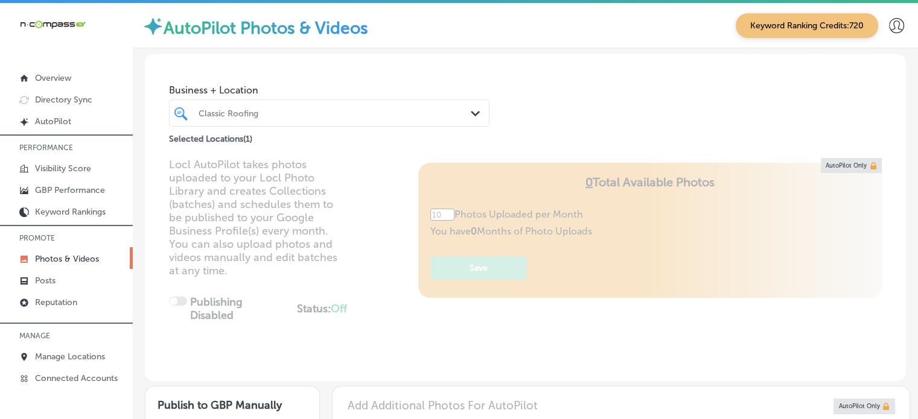
type input "5"
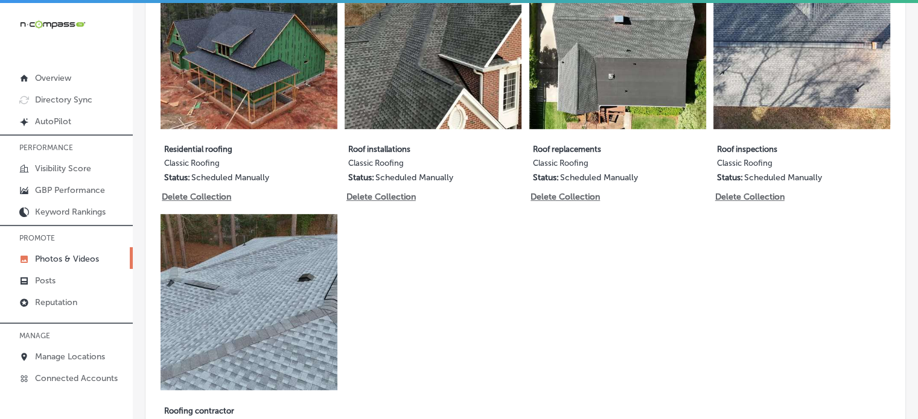
scroll to position [738, 0]
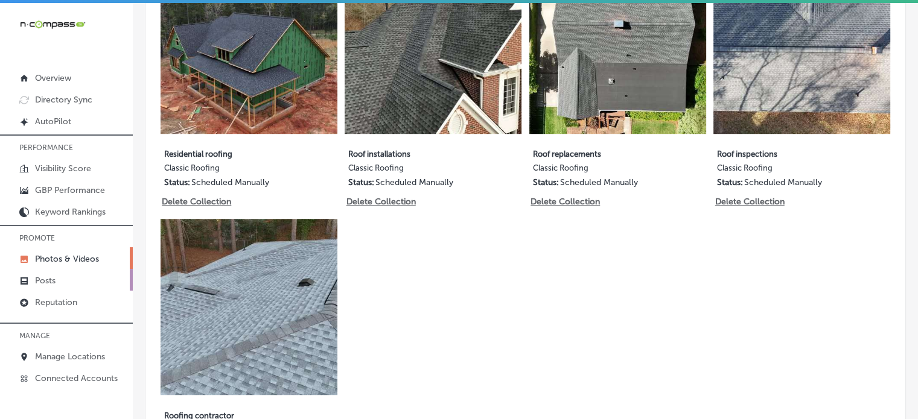
click at [48, 287] on link "Posts" at bounding box center [66, 280] width 133 height 22
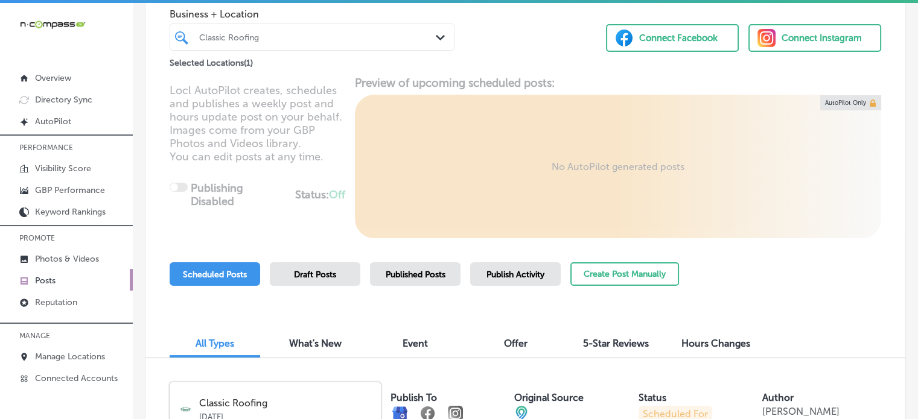
scroll to position [83, 0]
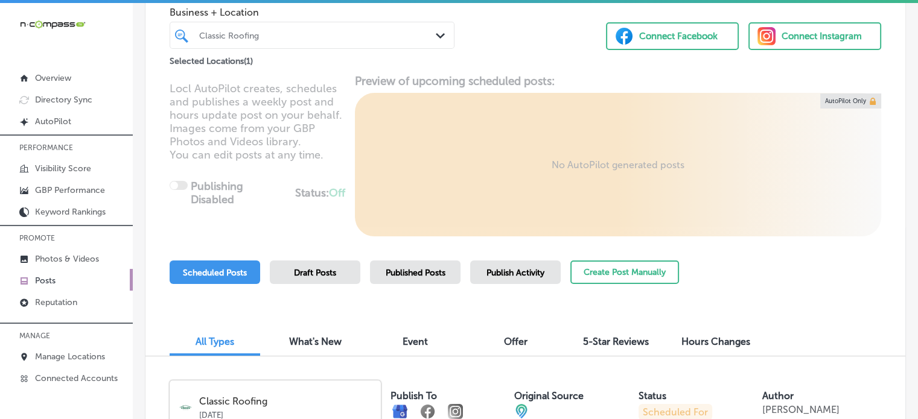
click at [331, 37] on div "Classic Roofing" at bounding box center [318, 35] width 238 height 10
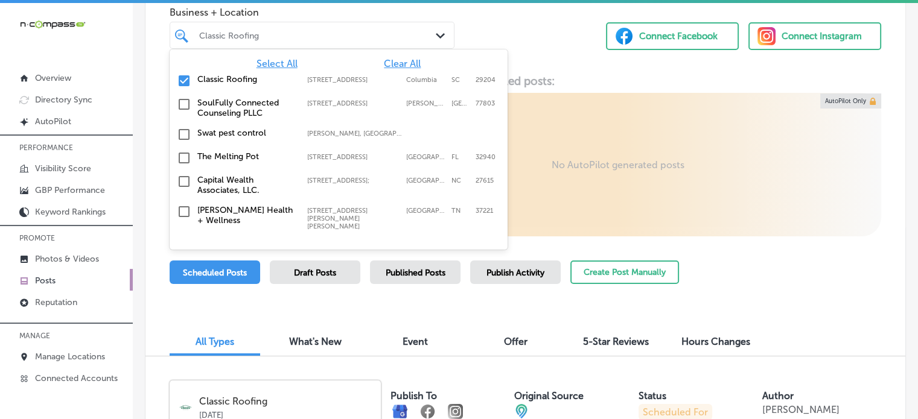
click at [384, 62] on span "Clear All" at bounding box center [402, 63] width 37 height 11
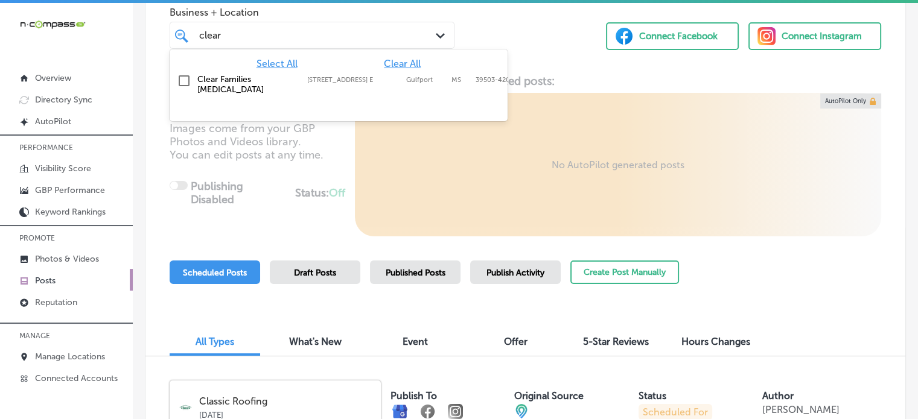
click at [193, 81] on div "Clear Families [MEDICAL_DATA] [STREET_ADDRESS] E, [GEOGRAPHIC_DATA]-4209 [STREE…" at bounding box center [338, 84] width 328 height 25
drag, startPoint x: 492, startPoint y: 50, endPoint x: 536, endPoint y: 34, distance: 46.2
click at [536, 34] on div "Business + Location option [STREET_ADDRESS] E, selected. option [STREET_ADDRESS…" at bounding box center [524, 22] width 759 height 92
type input "clear"
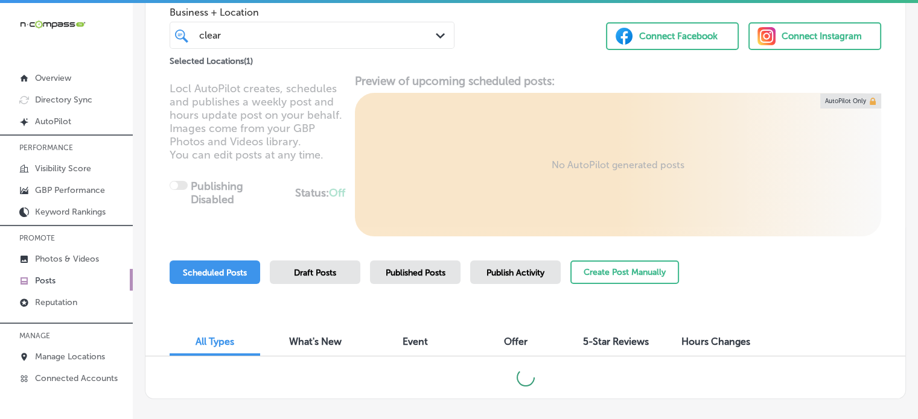
click at [536, 34] on div "Business + Location clear clear Path Created with Sketch. Selected Locations ( …" at bounding box center [524, 22] width 759 height 92
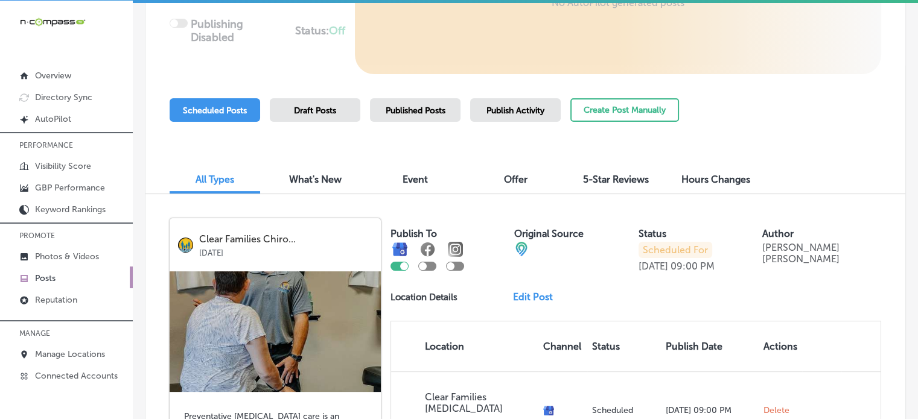
scroll to position [239, 0]
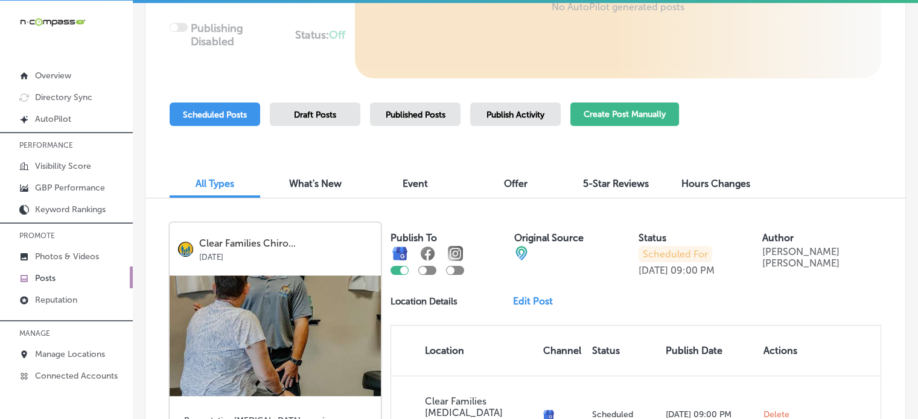
click at [654, 115] on button "Create Post Manually" at bounding box center [624, 115] width 109 height 24
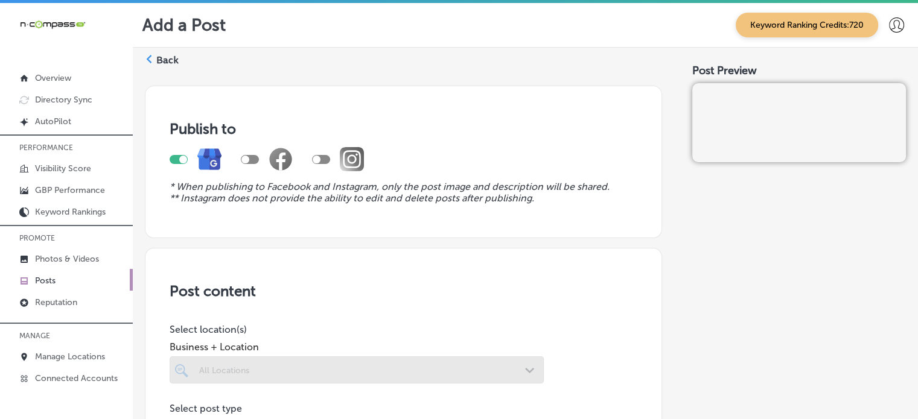
scroll to position [17, 0]
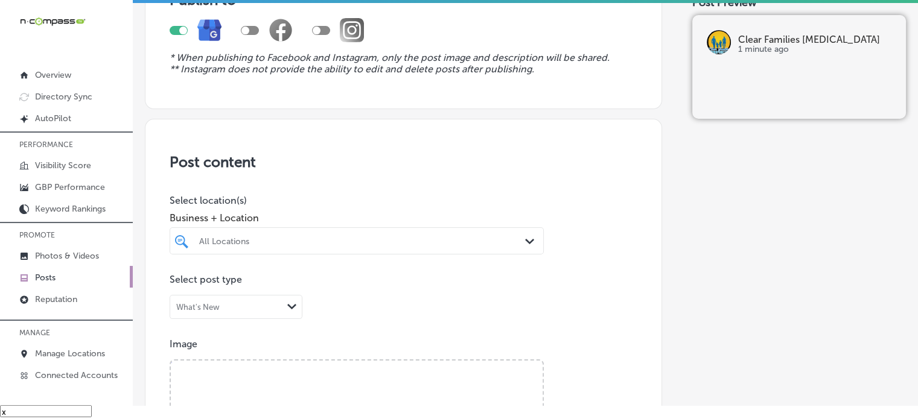
click at [372, 247] on div "All Locations Path Created with Sketch." at bounding box center [357, 240] width 374 height 27
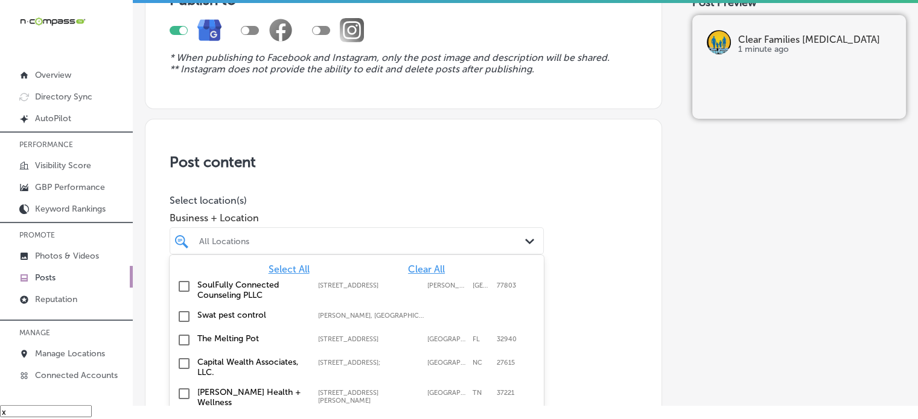
scroll to position [152, 0]
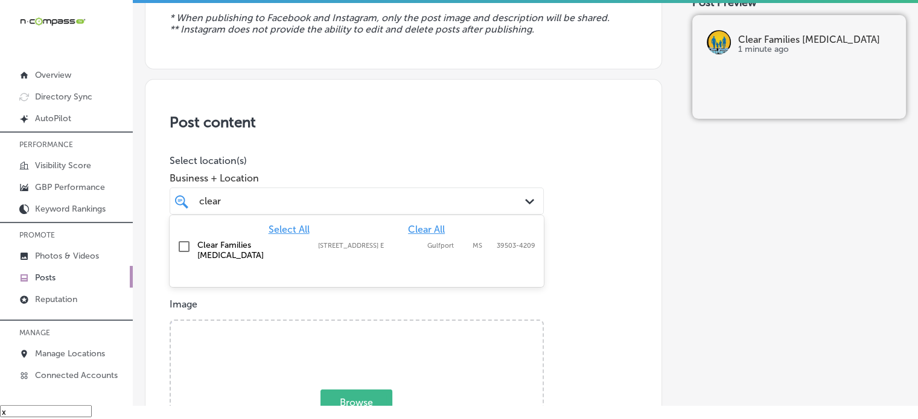
click at [287, 241] on label "Clear Families [MEDICAL_DATA]" at bounding box center [251, 250] width 109 height 21
type input "clear"
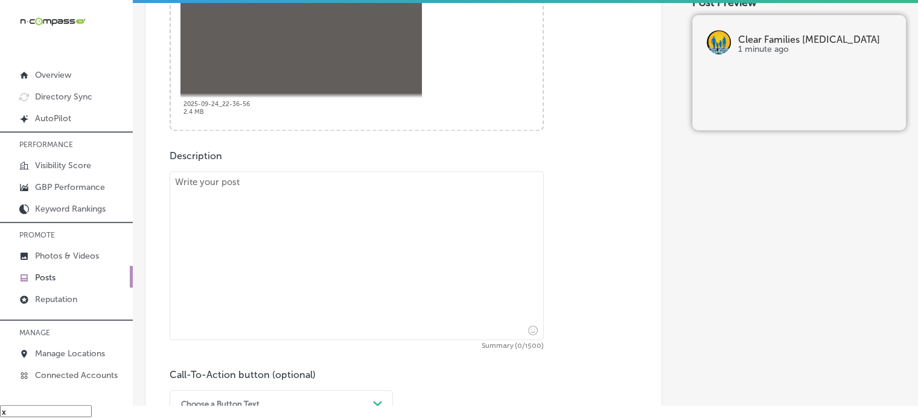
scroll to position [490, 0]
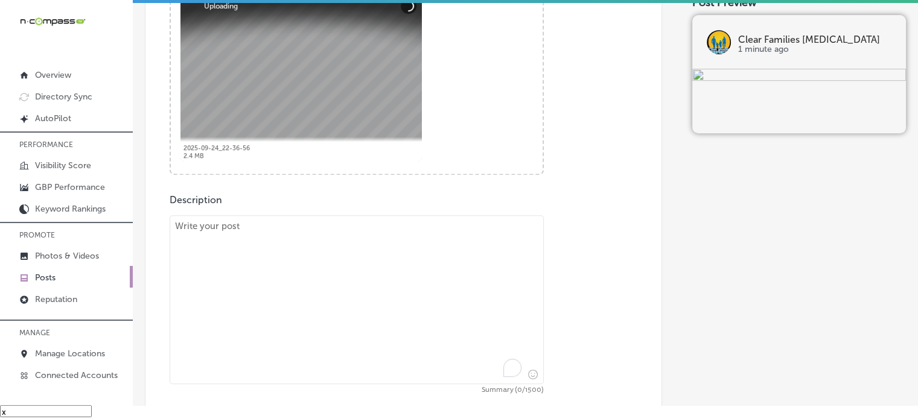
click at [438, 274] on textarea "To enrich screen reader interactions, please activate Accessibility in Grammarl…" at bounding box center [357, 299] width 374 height 169
paste textarea ""Expecting a baby? Prenatal [MEDICAL_DATA] care at Clear Families [MEDICAL_DATA…"
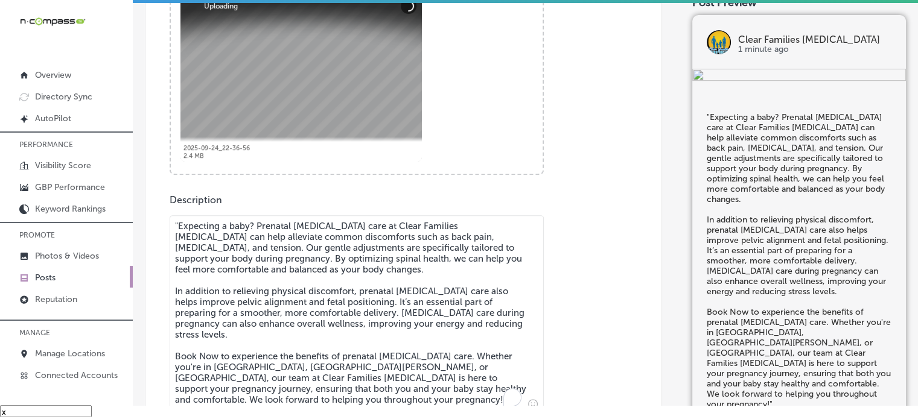
scroll to position [493, 0]
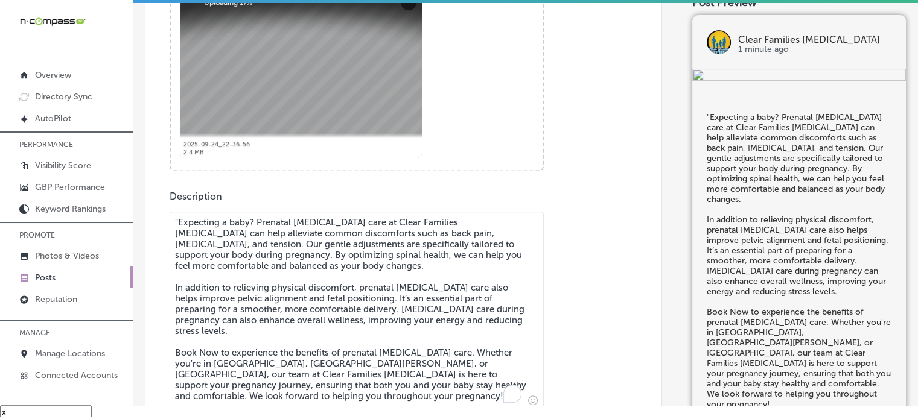
click at [177, 222] on textarea ""Expecting a baby? Prenatal [MEDICAL_DATA] care at Clear Families [MEDICAL_DATA…" at bounding box center [357, 311] width 374 height 198
type textarea "Expecting a baby? Prenatal [MEDICAL_DATA] care at Clear Families [MEDICAL_DATA]…"
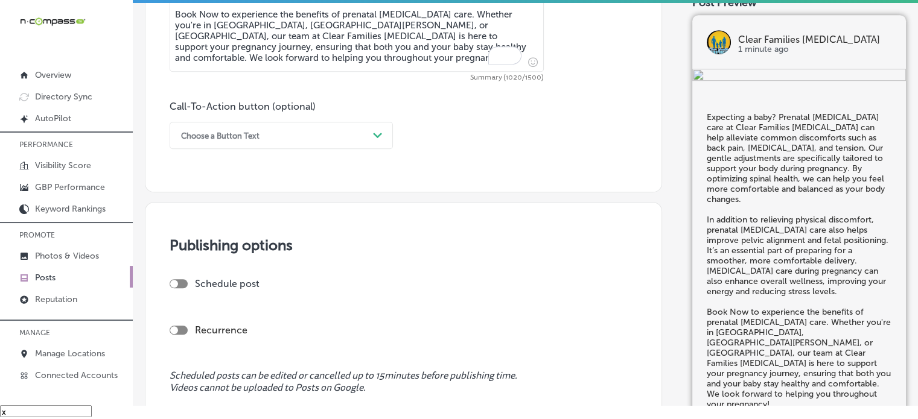
scroll to position [834, 0]
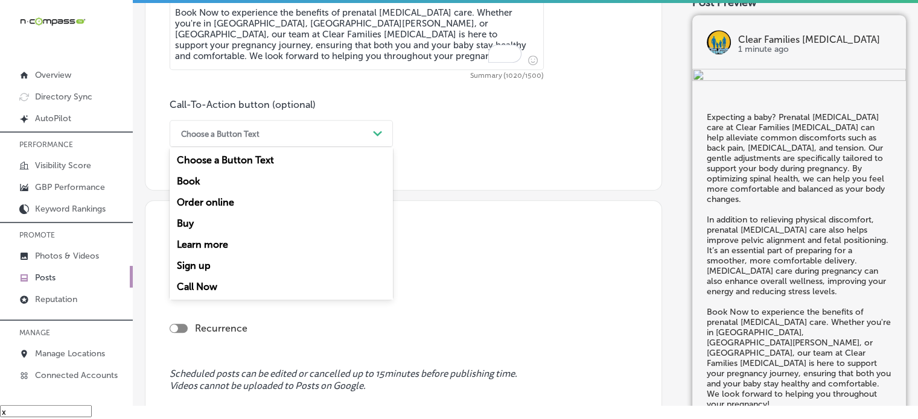
click at [357, 138] on div "Choose a Button Text" at bounding box center [271, 133] width 193 height 19
click at [193, 182] on div "Book" at bounding box center [281, 181] width 223 height 21
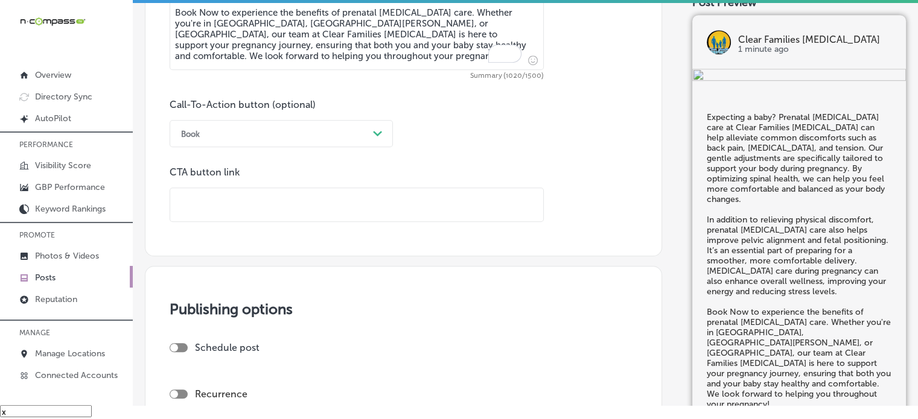
click at [291, 206] on input "text" at bounding box center [356, 204] width 373 height 33
paste input "[URL][DOMAIN_NAME]"
click at [186, 344] on div at bounding box center [179, 347] width 18 height 9
type input "[URL][DOMAIN_NAME]"
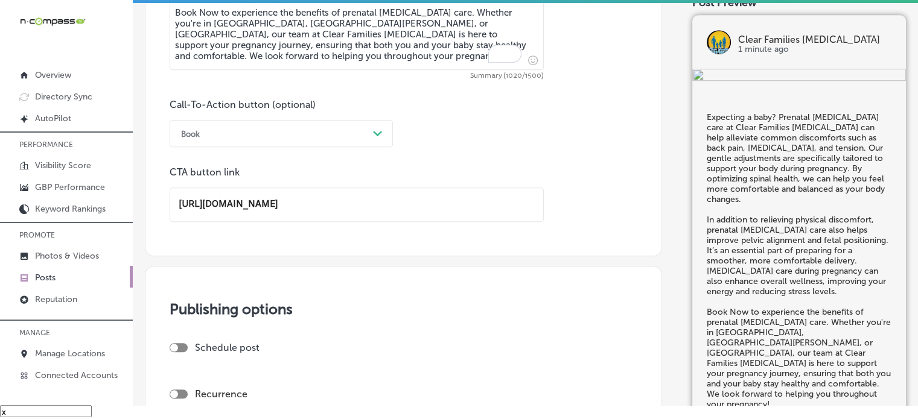
checkbox input "true"
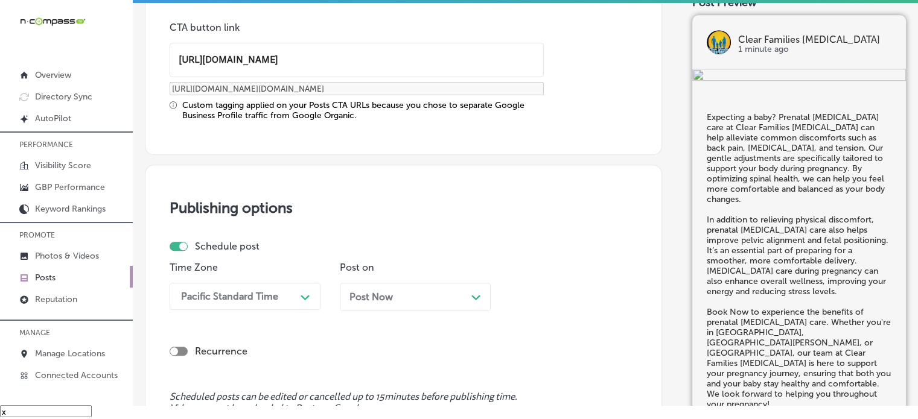
scroll to position [994, 0]
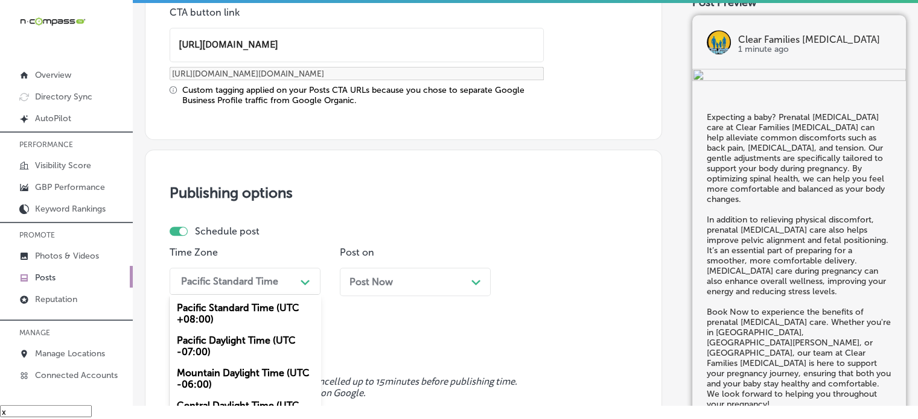
click at [231, 274] on div "option Pacific Daylight Time (UTC -07:00) focused, 2 of 6. 6 results available.…" at bounding box center [245, 281] width 151 height 27
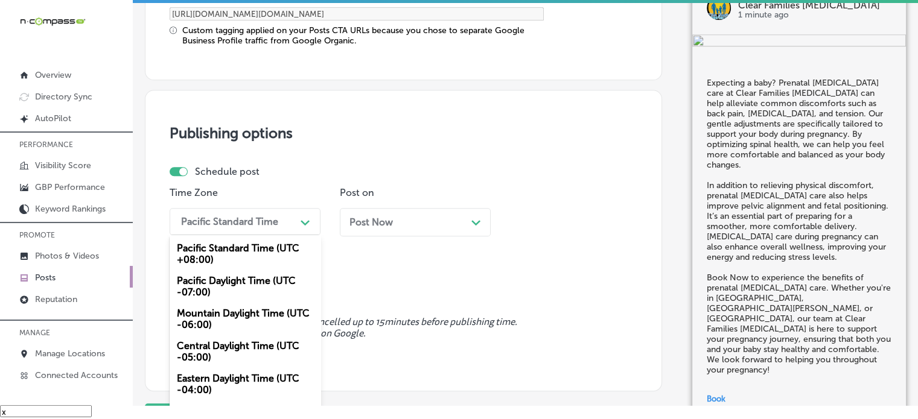
click at [221, 322] on div "Mountain Daylight Time (UTC -06:00)" at bounding box center [245, 319] width 151 height 33
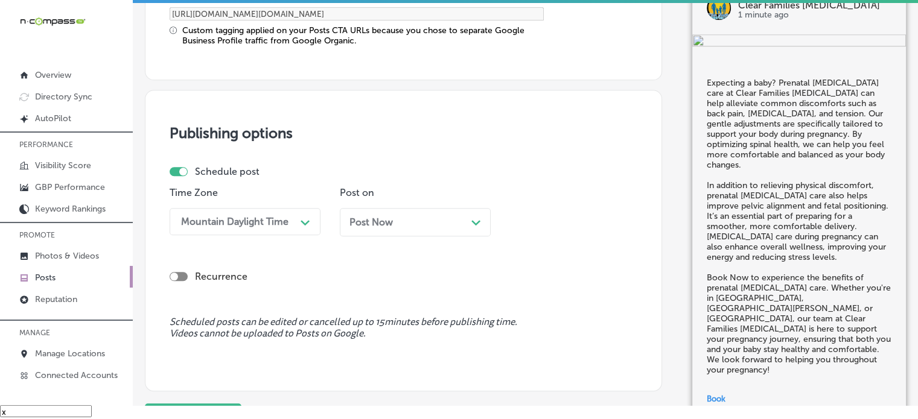
click at [405, 208] on div "Post Now Path Created with Sketch." at bounding box center [415, 222] width 151 height 28
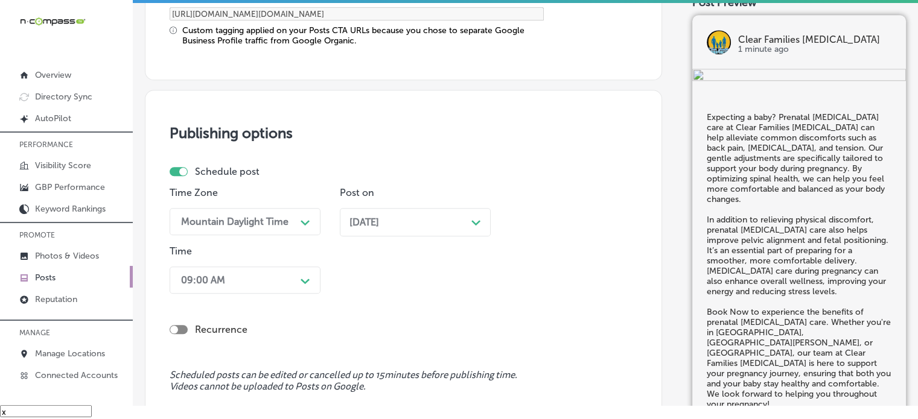
scroll to position [1112, 0]
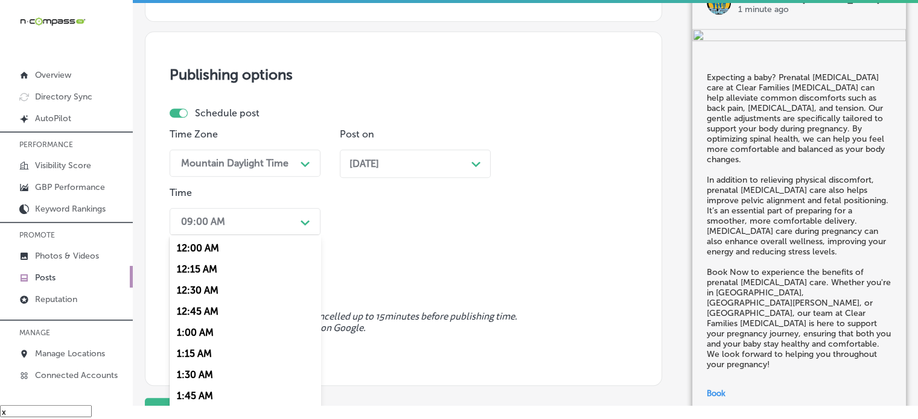
click at [291, 235] on div "option 12:15 AM focused, 2 of 96. 96 results available. Use Up and Down to choo…" at bounding box center [245, 221] width 151 height 27
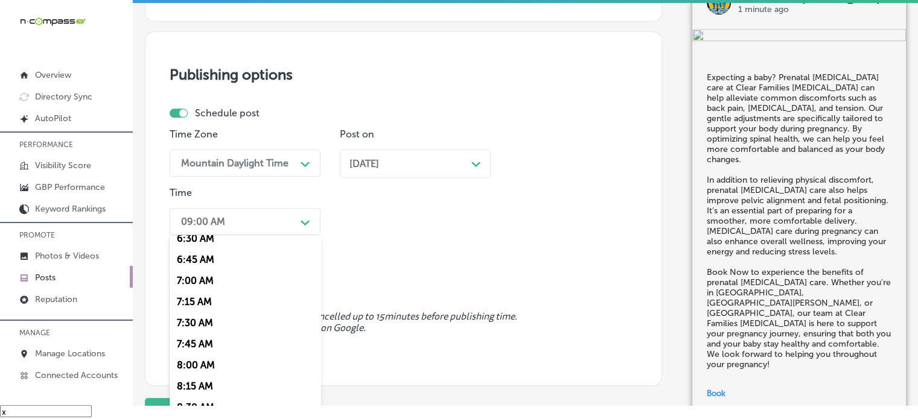
scroll to position [559, 0]
click at [222, 281] on div "7:00 AM" at bounding box center [245, 280] width 151 height 21
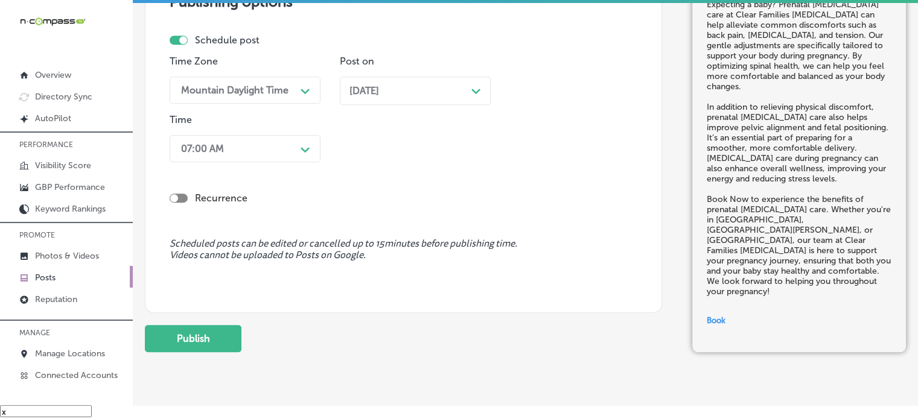
scroll to position [1186, 0]
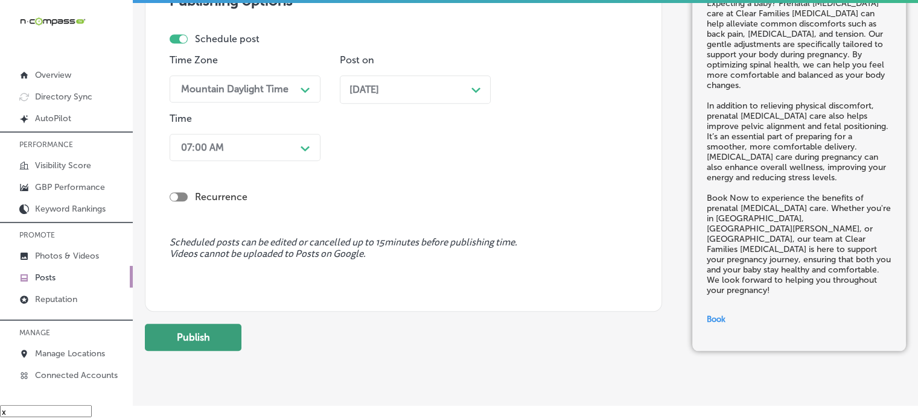
click at [211, 329] on button "Publish" at bounding box center [193, 337] width 97 height 27
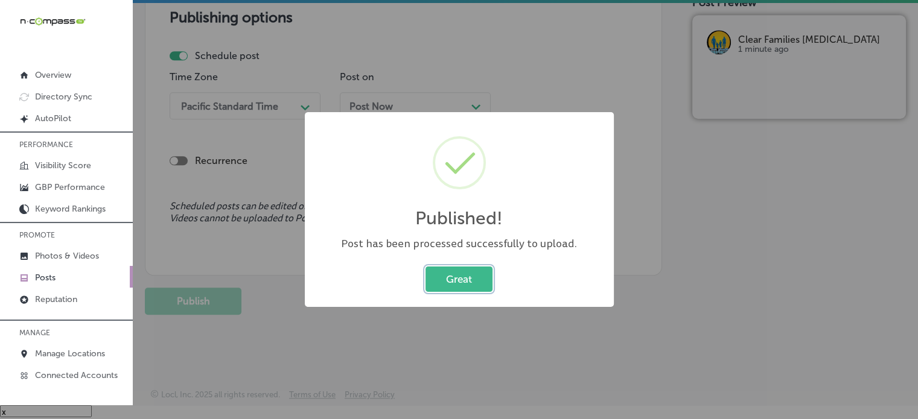
scroll to position [1059, 0]
click at [483, 284] on button "Great" at bounding box center [458, 279] width 67 height 25
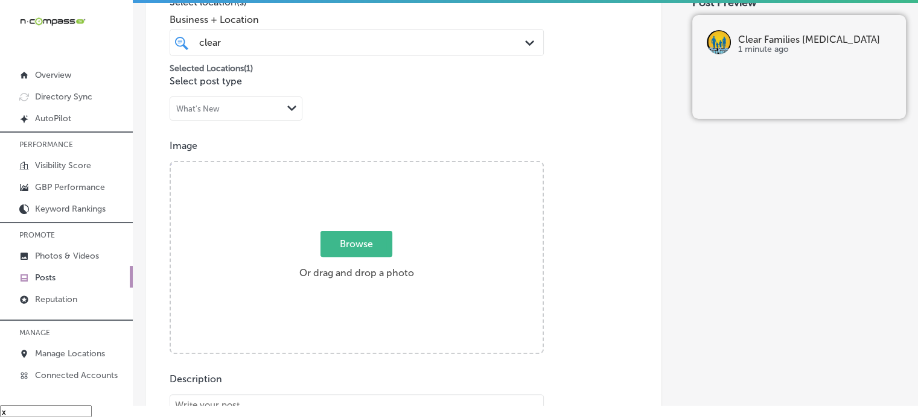
scroll to position [310, 0]
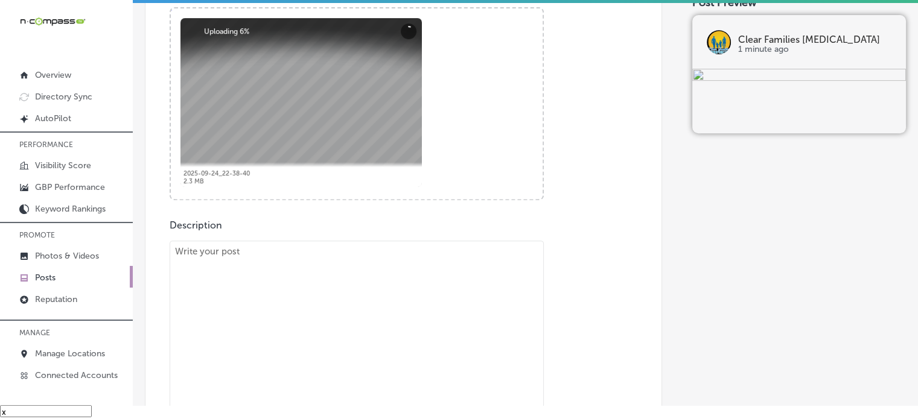
click at [362, 291] on textarea "To enrich screen reader interactions, please activate Accessibility in Grammarl…" at bounding box center [357, 340] width 374 height 198
paste textarea ""At Clear Families [MEDICAL_DATA], we offer safe and gentle [MEDICAL_DATA] care…"
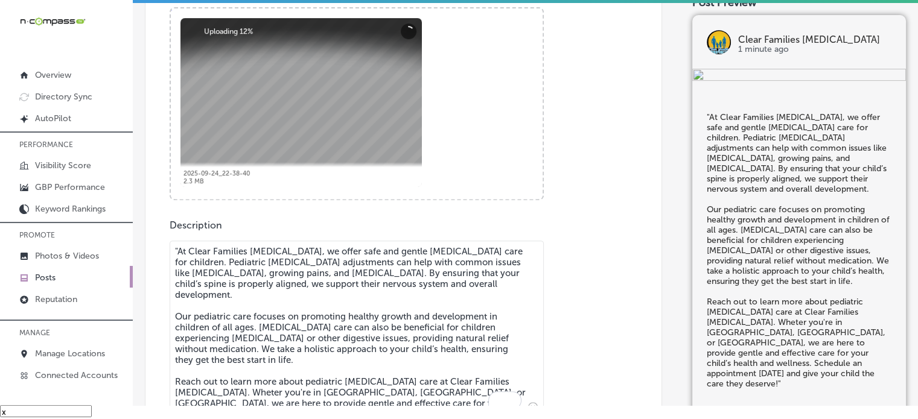
scroll to position [471, 0]
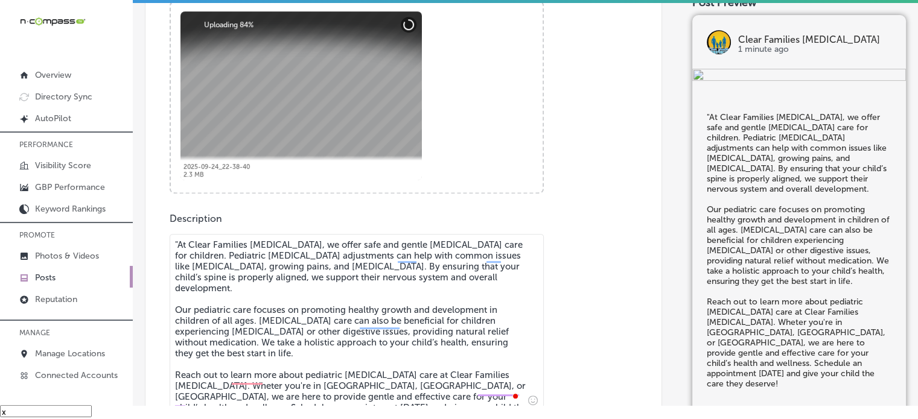
click at [177, 244] on textarea ""At Clear Families [MEDICAL_DATA], we offer safe and gentle [MEDICAL_DATA] care…" at bounding box center [357, 322] width 374 height 176
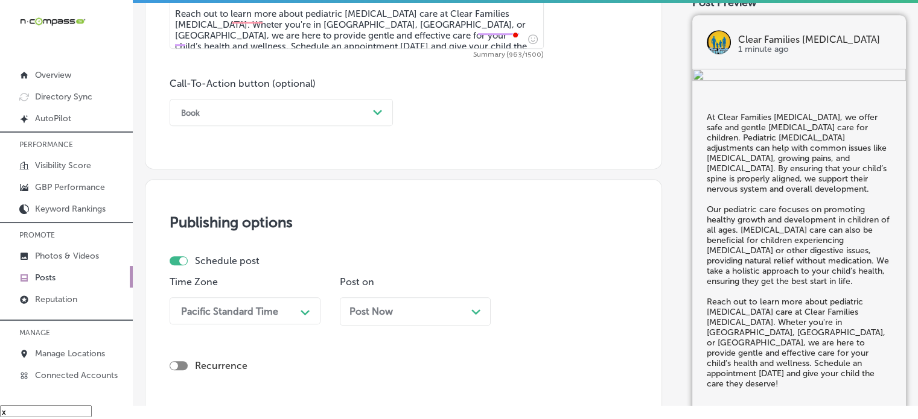
scroll to position [864, 0]
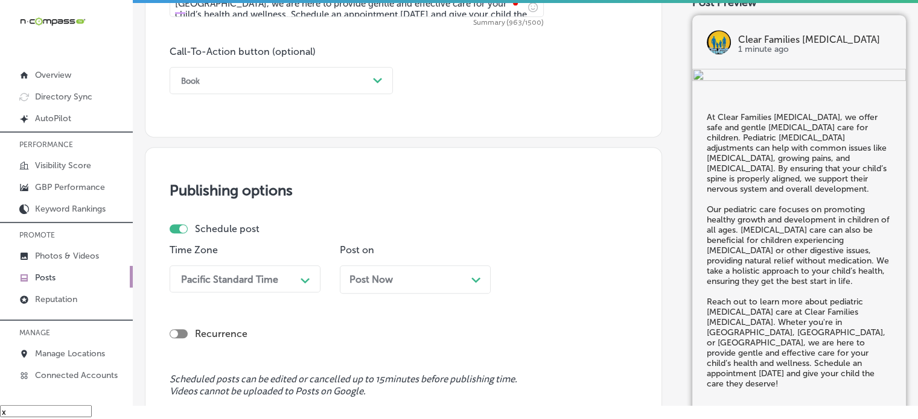
type textarea "At Clear Families [MEDICAL_DATA], we offer safe and gentle [MEDICAL_DATA] care …"
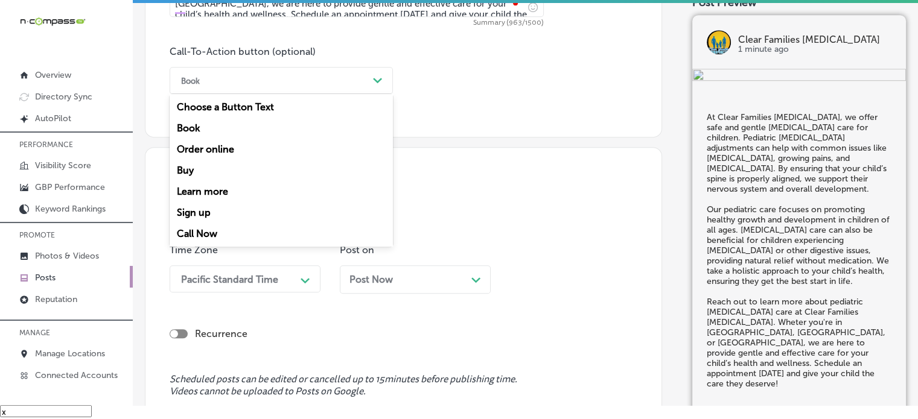
click at [221, 81] on div "Book" at bounding box center [271, 80] width 193 height 19
click at [207, 192] on div "Learn more" at bounding box center [281, 191] width 223 height 21
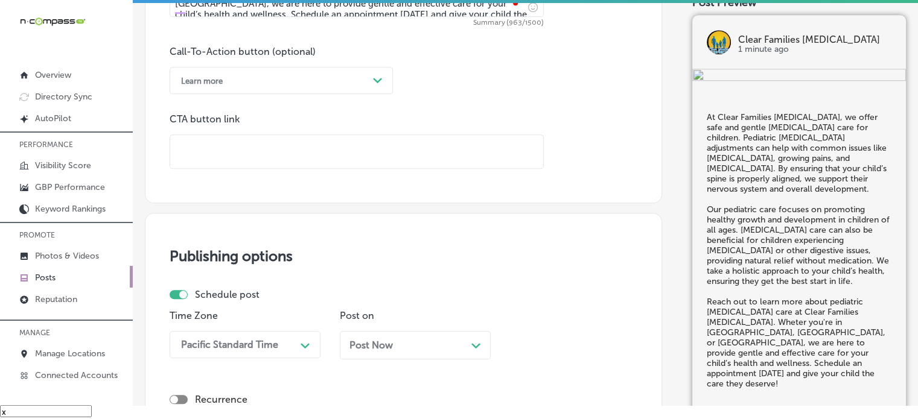
click at [315, 142] on input "text" at bounding box center [356, 151] width 373 height 33
paste input "[URL][DOMAIN_NAME]"
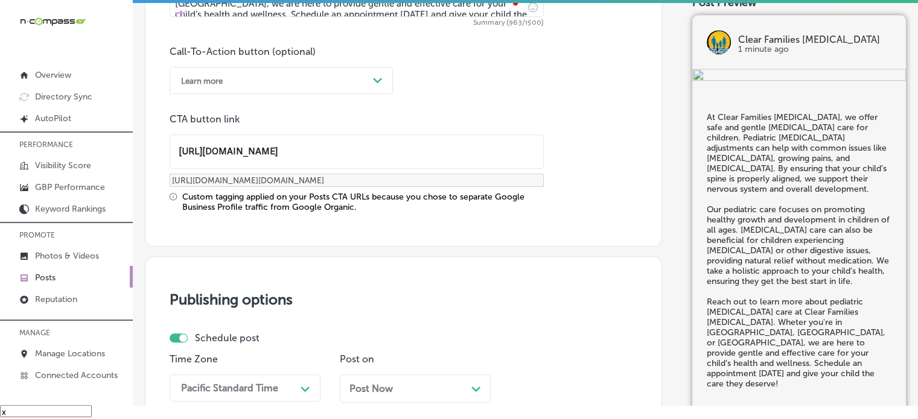
type input "[URL][DOMAIN_NAME]"
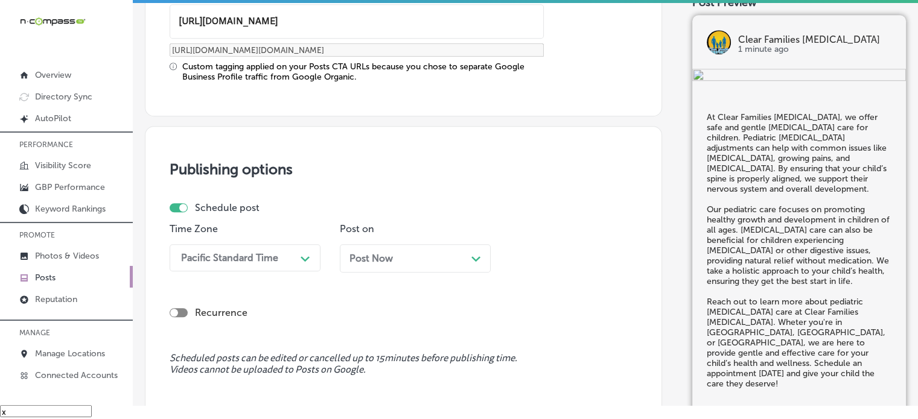
scroll to position [1031, 0]
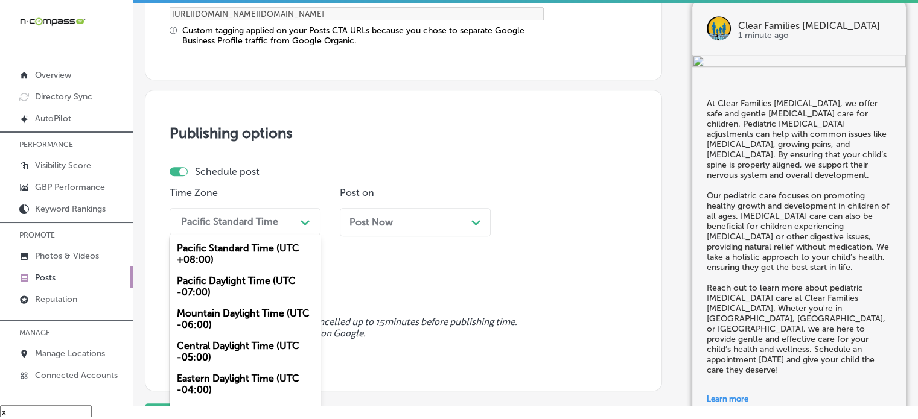
click at [277, 235] on div "option Mountain Daylight Time (UTC -06:00), selected. option Pacific Standard T…" at bounding box center [245, 221] width 151 height 27
click at [222, 308] on div "Mountain Daylight Time (UTC -06:00)" at bounding box center [245, 319] width 151 height 33
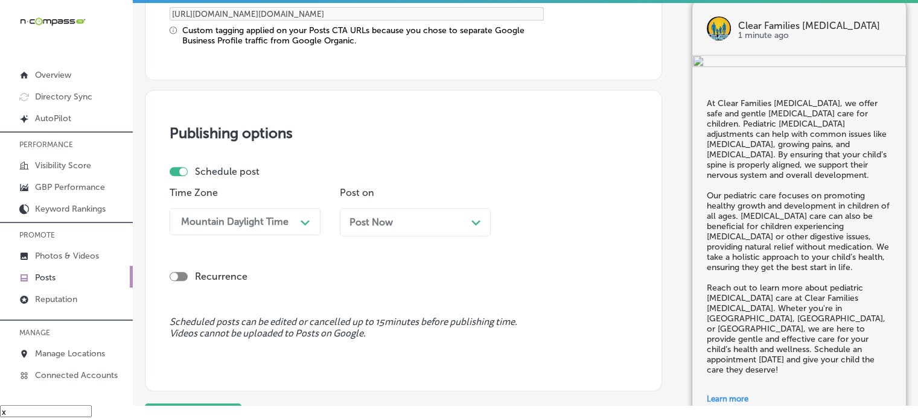
click at [417, 217] on div "Post Now Path Created with Sketch." at bounding box center [415, 222] width 132 height 11
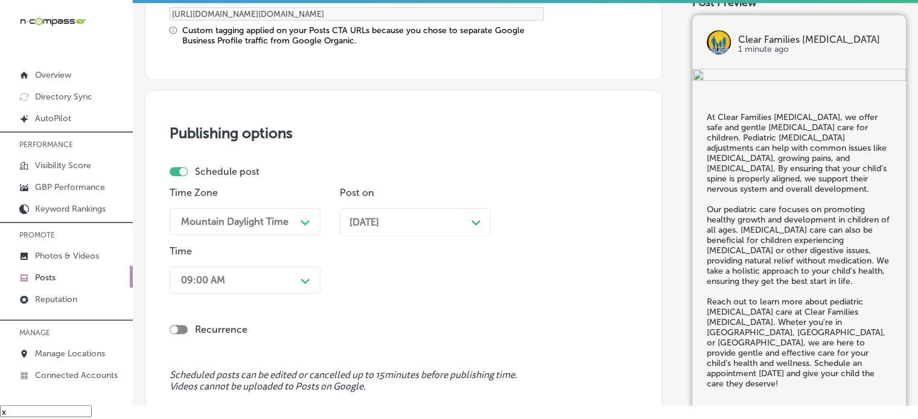
click at [280, 299] on div "Recurrence" at bounding box center [404, 320] width 468 height 43
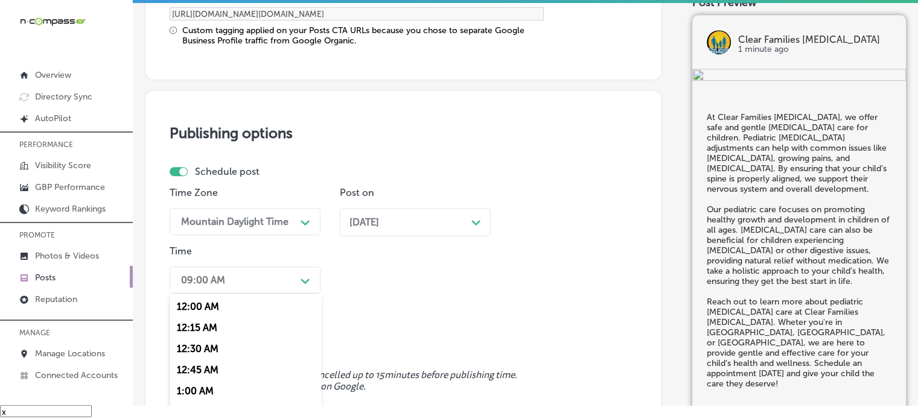
scroll to position [1089, 0]
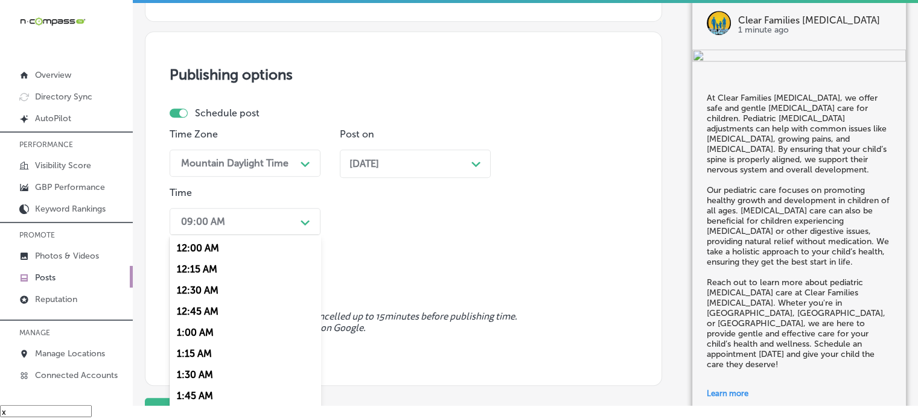
click at [275, 235] on div "option 7:00 AM, selected. option 12:30 AM focused, 3 of 96. 96 results availabl…" at bounding box center [245, 221] width 151 height 27
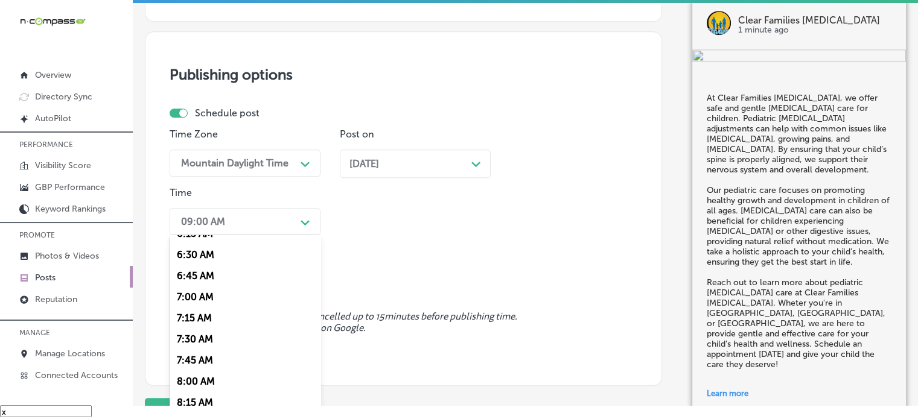
scroll to position [543, 0]
click at [212, 296] on div "7:00 AM" at bounding box center [245, 296] width 151 height 21
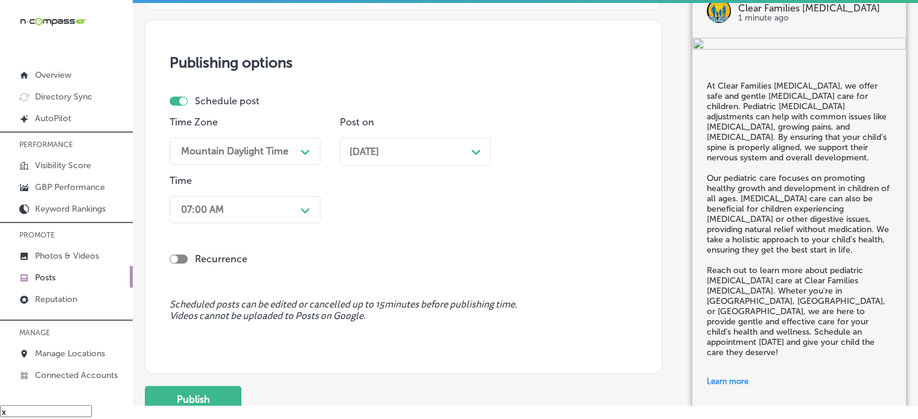
scroll to position [1123, 0]
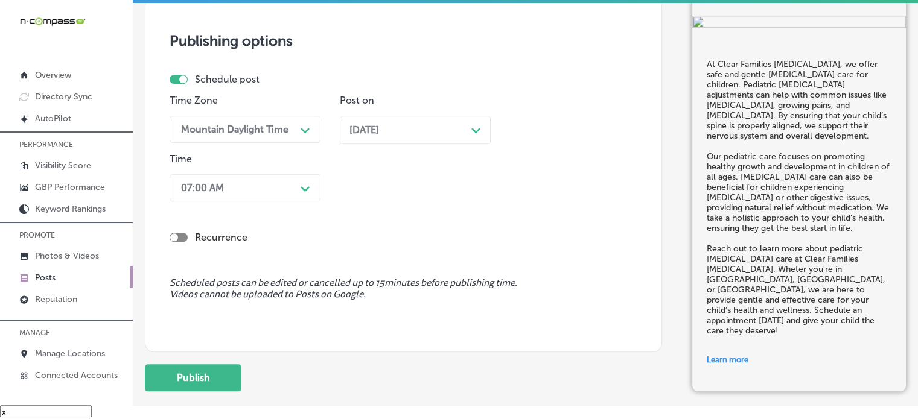
click at [378, 124] on span "[DATE]" at bounding box center [364, 129] width 30 height 11
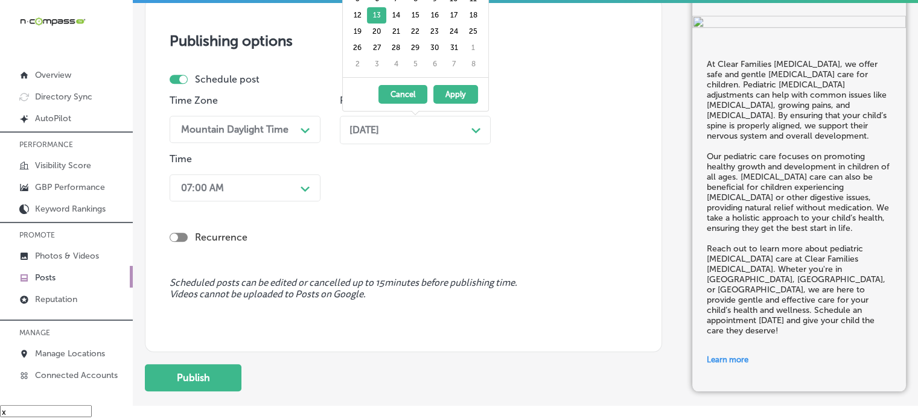
click at [386, 183] on div "Time Zone Mountain Daylight Time Path Created with Sketch. Post on [DATE] Path …" at bounding box center [399, 151] width 458 height 112
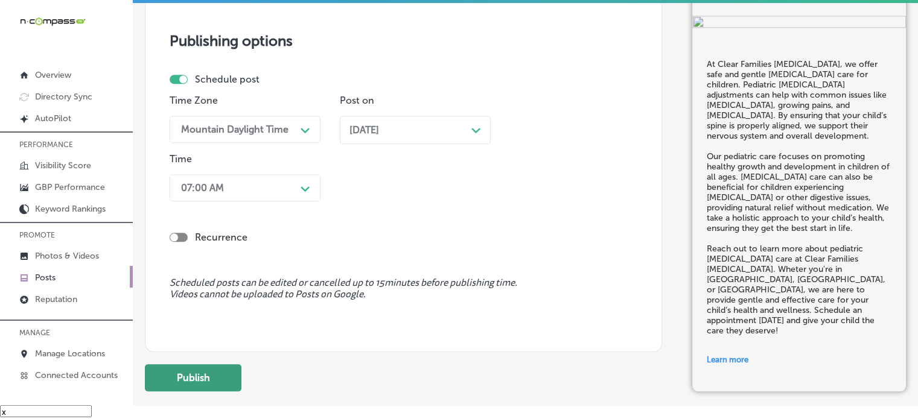
click at [200, 371] on button "Publish" at bounding box center [193, 377] width 97 height 27
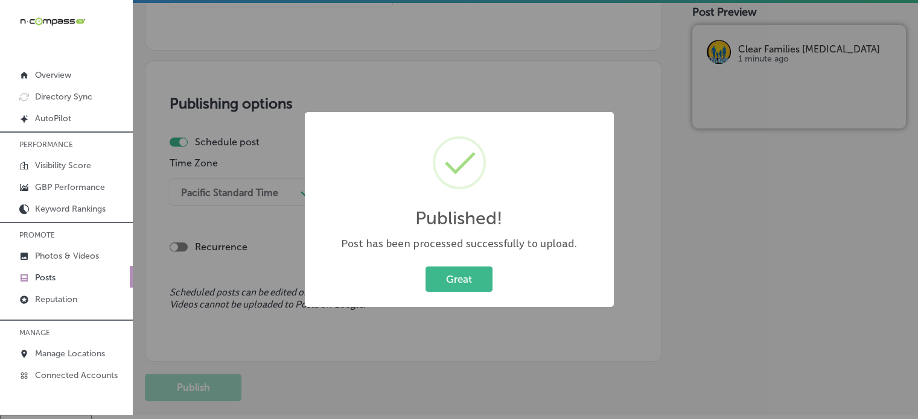
scroll to position [5, 0]
click at [471, 284] on button "Great" at bounding box center [458, 279] width 67 height 25
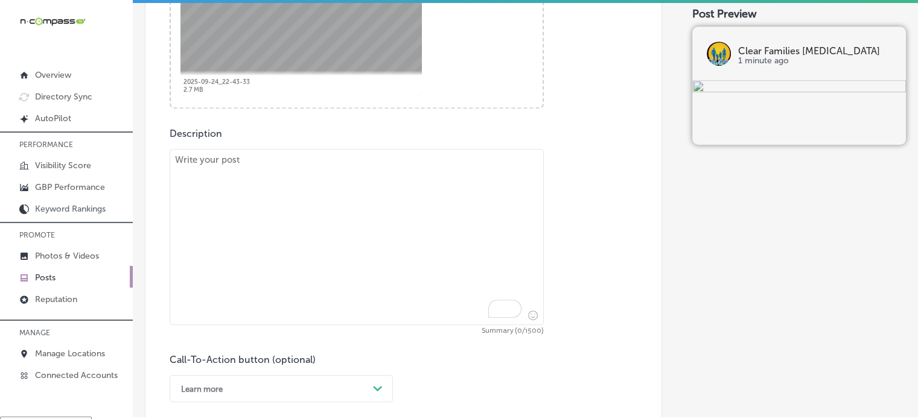
scroll to position [568, 0]
click at [367, 223] on textarea "To enrich screen reader interactions, please activate Accessibility in Grammarl…" at bounding box center [357, 236] width 374 height 176
paste textarea ""At Clear Families [MEDICAL_DATA], we provide expert [MEDICAL_DATA] care focuse…"
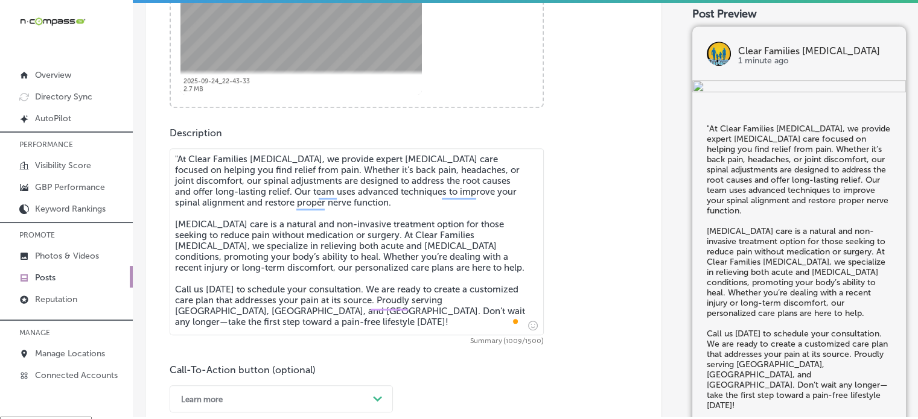
click at [179, 156] on textarea ""At Clear Families [MEDICAL_DATA], we provide expert [MEDICAL_DATA] care focuse…" at bounding box center [357, 241] width 374 height 187
click at [218, 269] on textarea "At Clear Families [MEDICAL_DATA], we provide expert [MEDICAL_DATA] care focused…" at bounding box center [357, 241] width 374 height 187
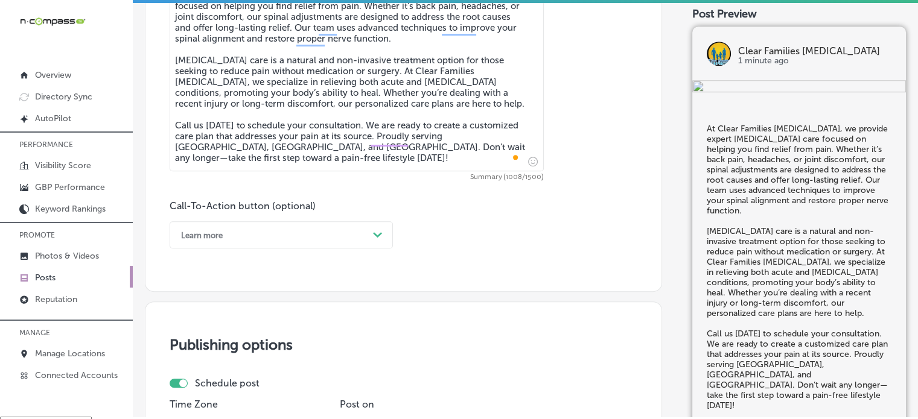
scroll to position [739, 0]
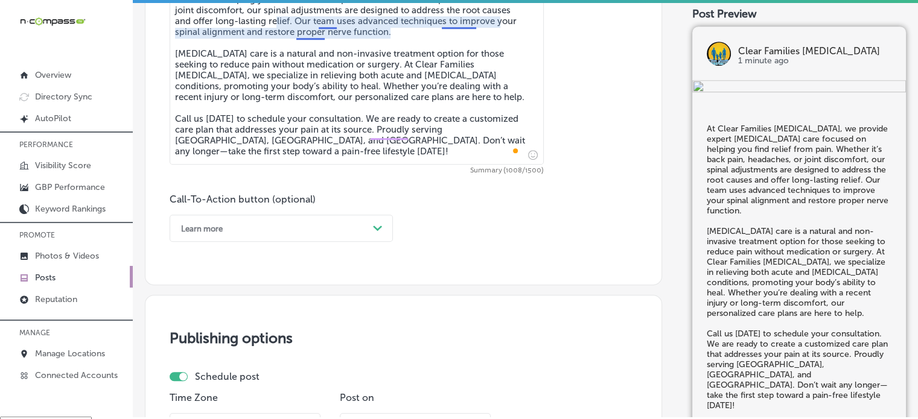
type textarea "At Clear Families [MEDICAL_DATA], we provide expert [MEDICAL_DATA] care focused…"
click at [324, 238] on div "Learn more Path Created with Sketch." at bounding box center [281, 228] width 223 height 27
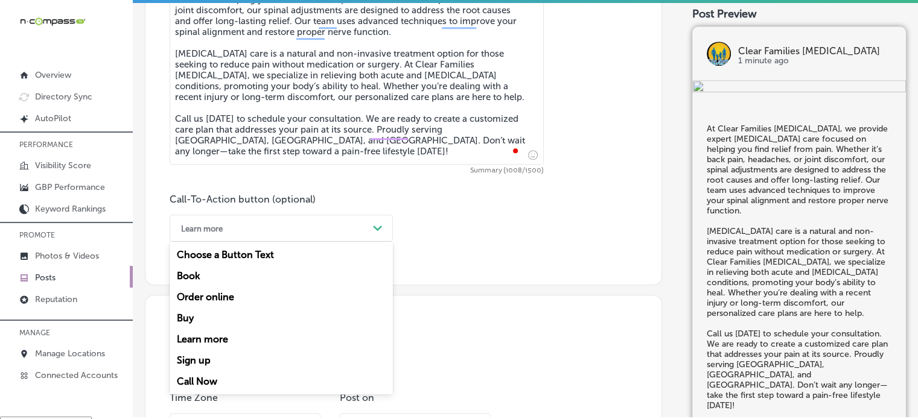
click at [206, 381] on div "Call Now" at bounding box center [281, 381] width 223 height 21
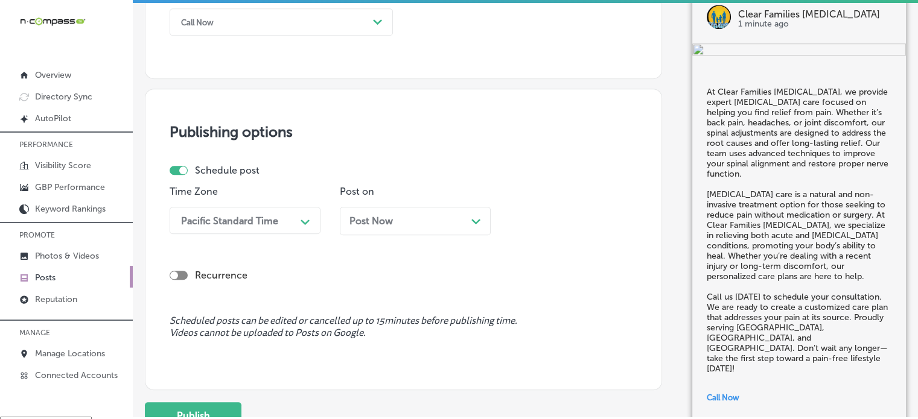
scroll to position [949, 0]
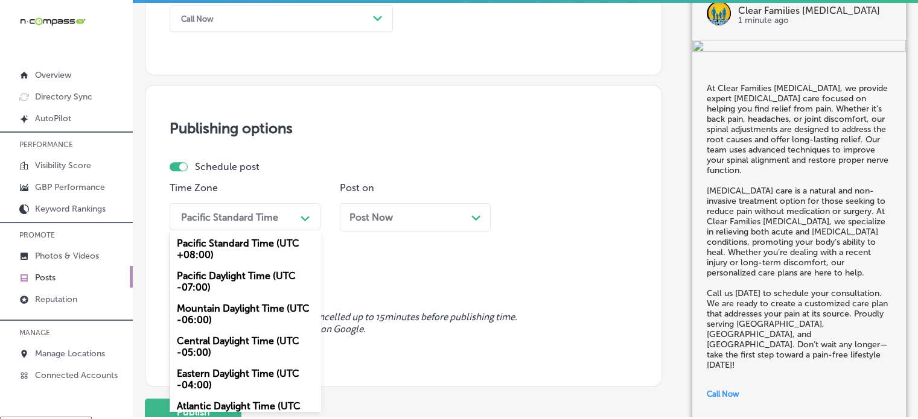
click at [260, 221] on div "Pacific Standard Time" at bounding box center [235, 216] width 121 height 21
click at [238, 309] on div "Mountain Daylight Time (UTC -06:00)" at bounding box center [245, 314] width 151 height 33
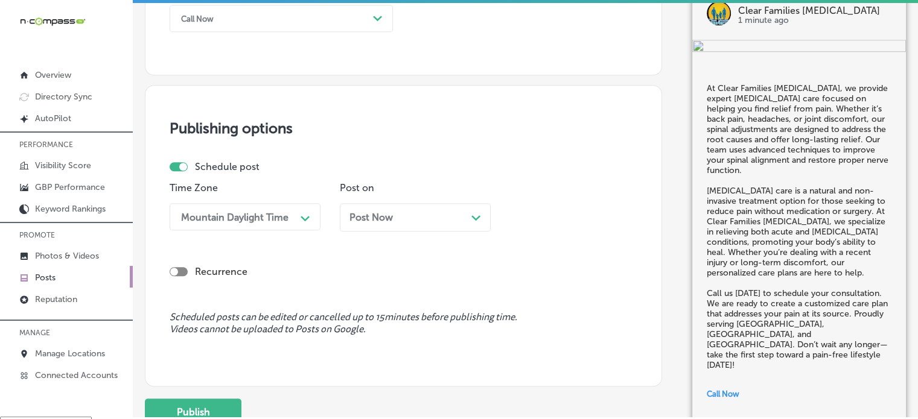
click at [379, 219] on span "Post Now" at bounding box center [370, 217] width 43 height 11
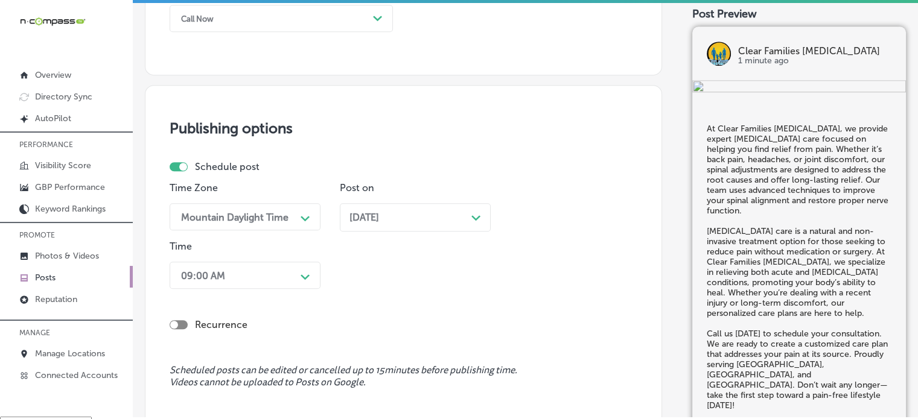
scroll to position [1004, 0]
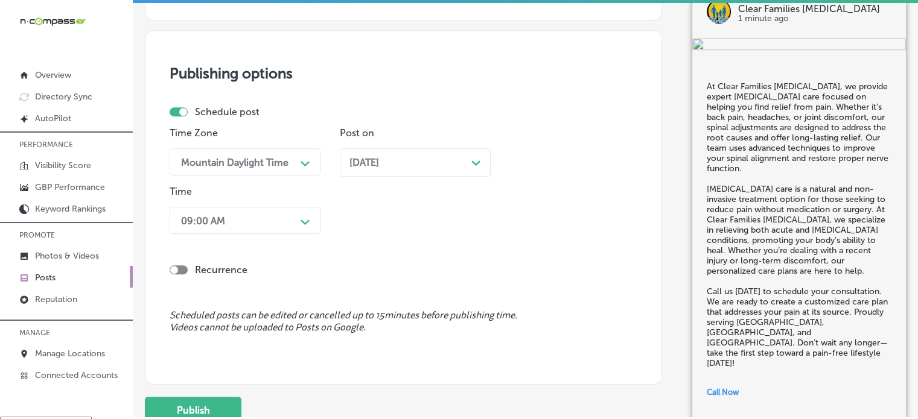
click at [282, 234] on div "09:00 AM Path Created with Sketch." at bounding box center [245, 220] width 151 height 27
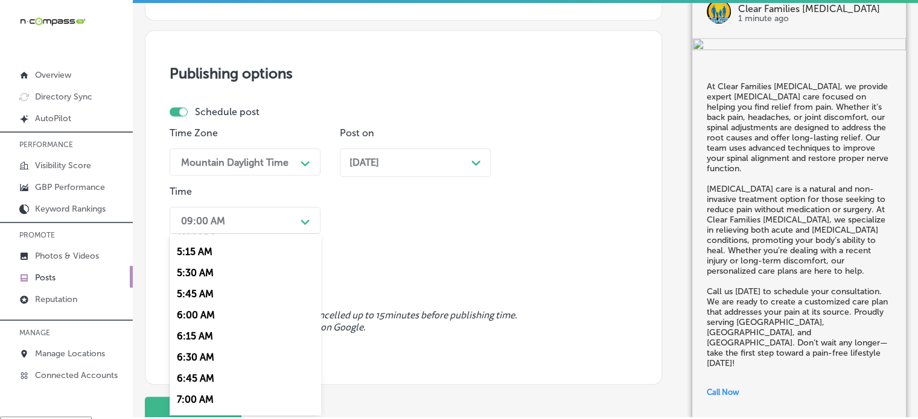
scroll to position [472, 0]
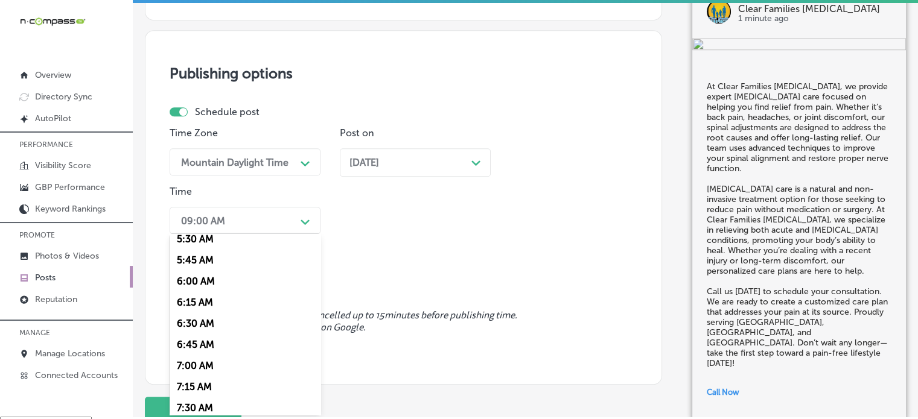
click at [205, 367] on div "7:00 AM" at bounding box center [245, 365] width 151 height 21
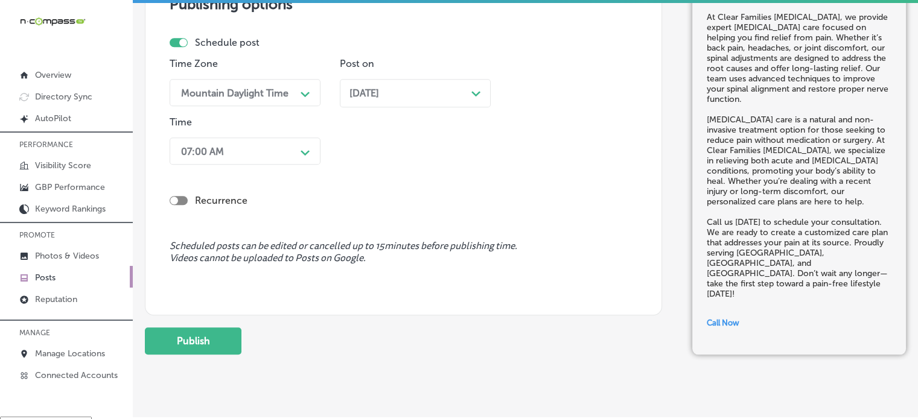
scroll to position [1074, 0]
click at [214, 342] on button "Publish" at bounding box center [193, 339] width 97 height 27
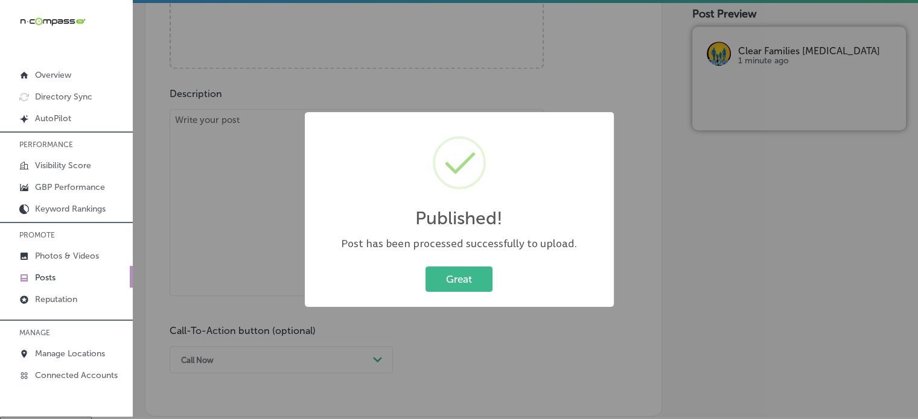
scroll to position [605, 0]
click at [446, 280] on button "Great" at bounding box center [458, 279] width 67 height 25
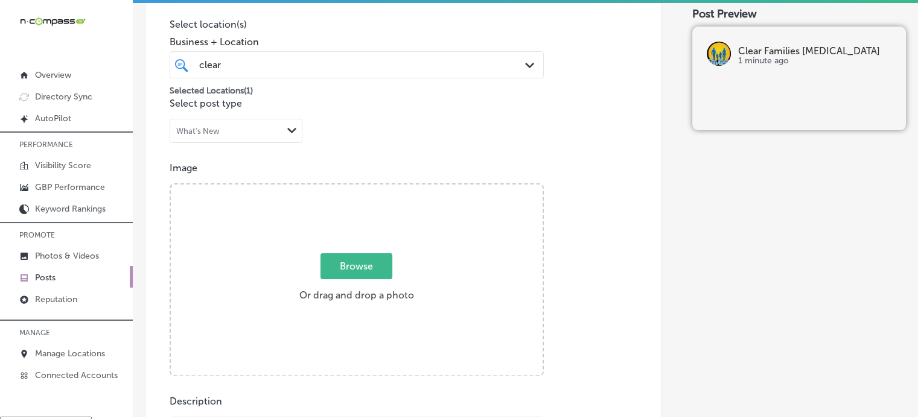
scroll to position [299, 0]
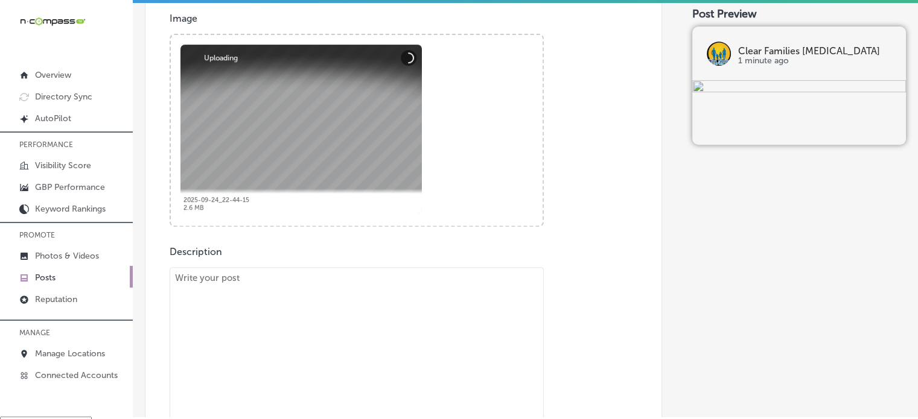
click at [386, 279] on textarea "To enrich screen reader interactions, please activate Accessibility in Grammarl…" at bounding box center [357, 360] width 374 height 187
paste textarea ""Loremipsumdo sitametconse adip el seddoeius te incididuntu labo-etdo magnaa, e…"
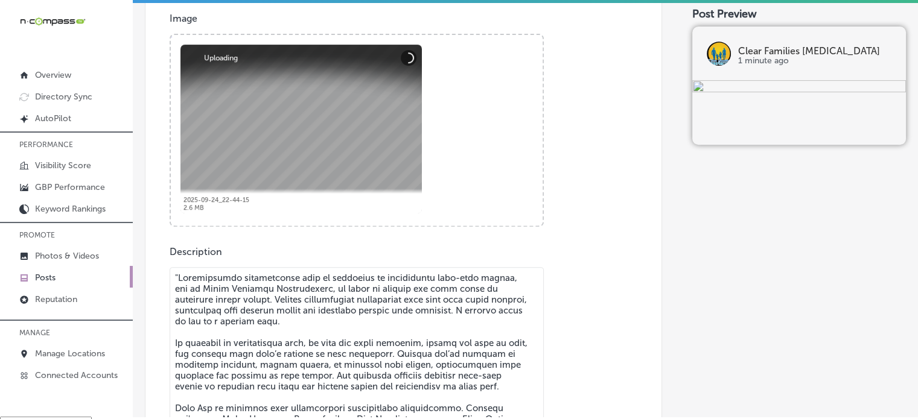
scroll to position [493, 0]
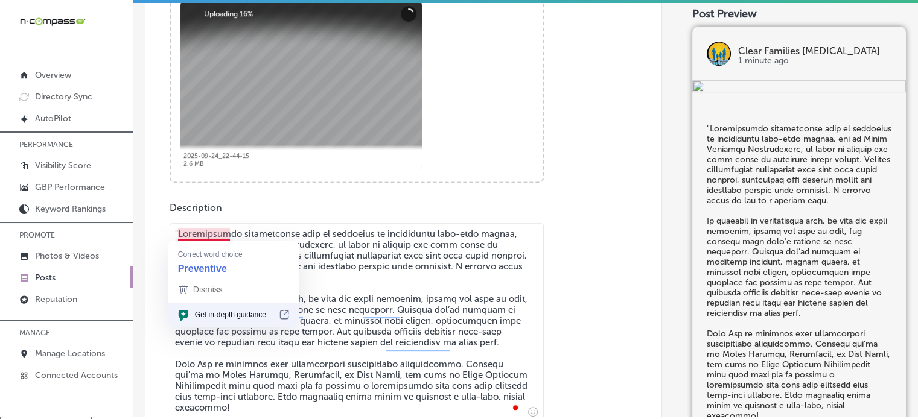
click at [180, 233] on textarea "To enrich screen reader interactions, please activate Accessibility in Grammarl…" at bounding box center [357, 322] width 374 height 198
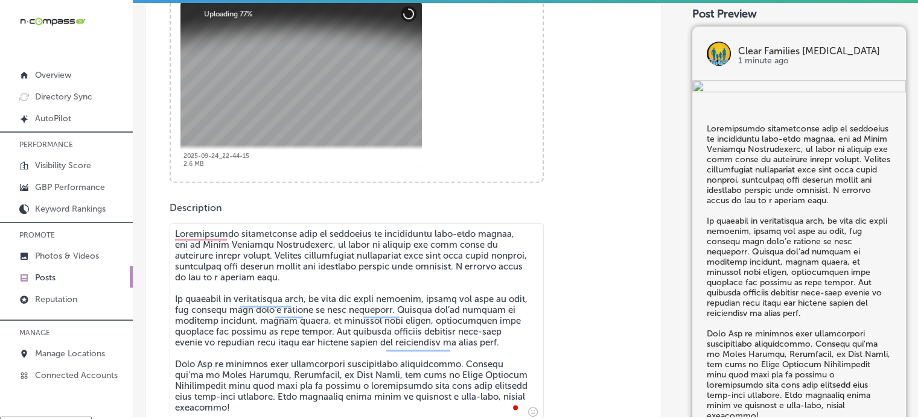
click at [235, 308] on textarea "To enrich screen reader interactions, please activate Accessibility in Grammarl…" at bounding box center [357, 322] width 374 height 198
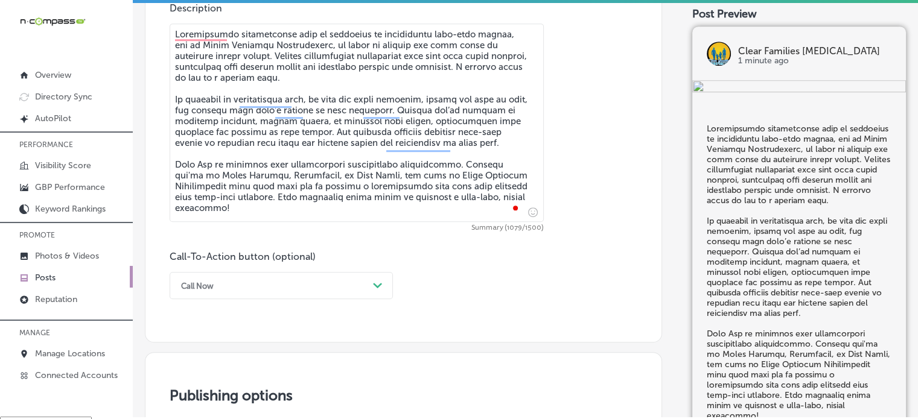
scroll to position [694, 0]
type textarea "Loremipsumdo sitametconse adip el seddoeius te incididuntu labo-etdo magnaa, en…"
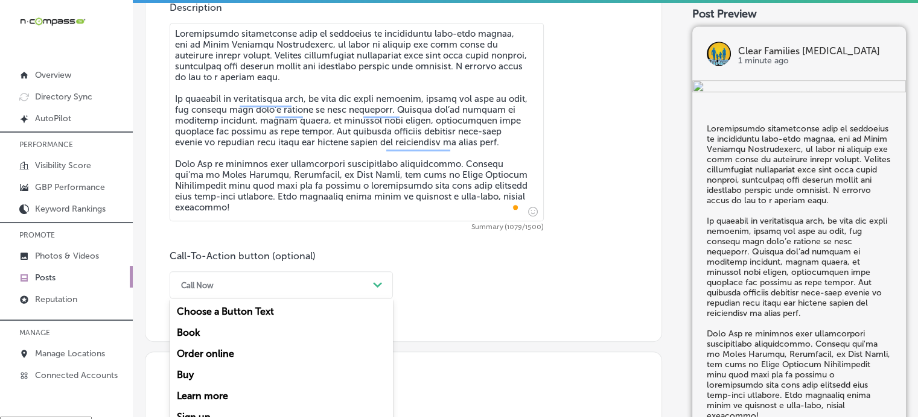
scroll to position [731, 0]
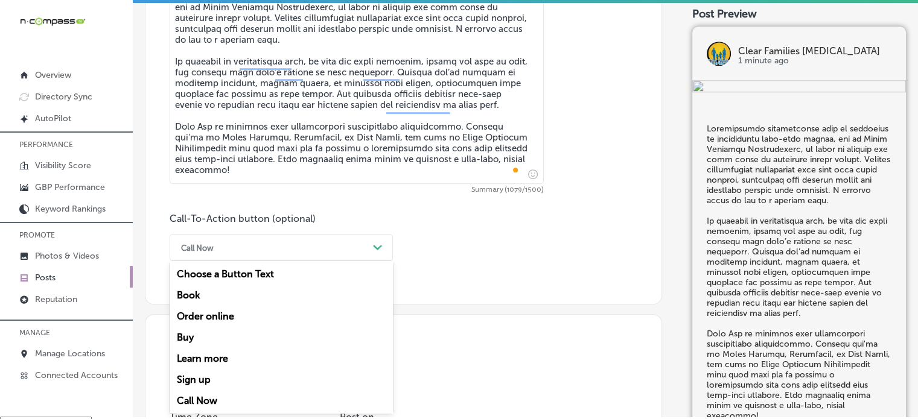
click at [335, 261] on div "option Call Now, selected. option Book focused, 2 of 7. 7 results available. Us…" at bounding box center [281, 247] width 223 height 27
click at [215, 297] on div "Book" at bounding box center [281, 295] width 223 height 21
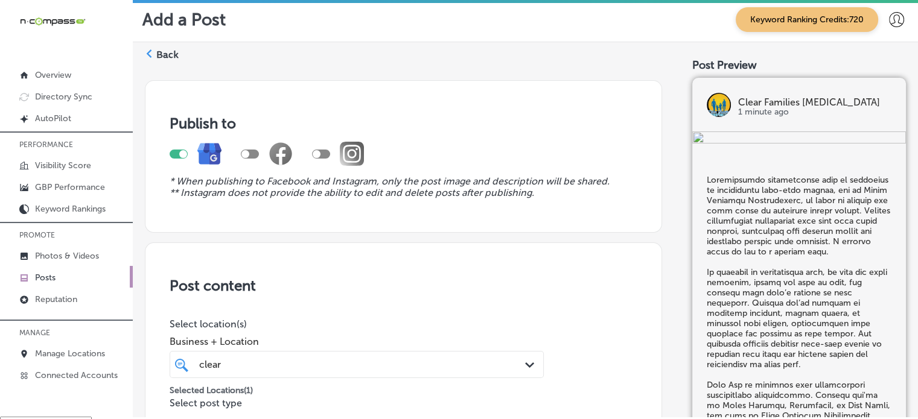
scroll to position [731, 0]
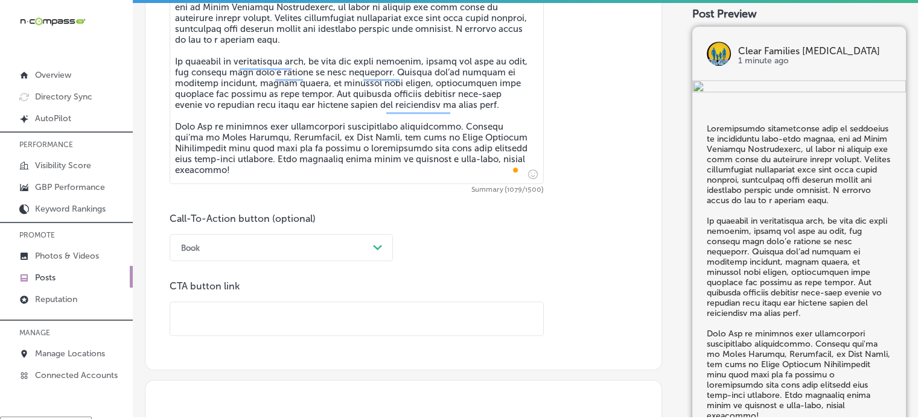
click at [354, 320] on input "text" at bounding box center [356, 318] width 373 height 33
paste input "[URL][DOMAIN_NAME]"
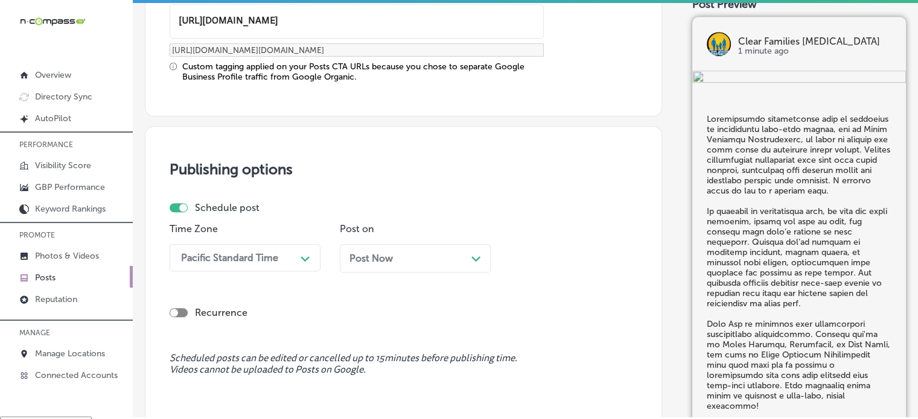
scroll to position [1038, 0]
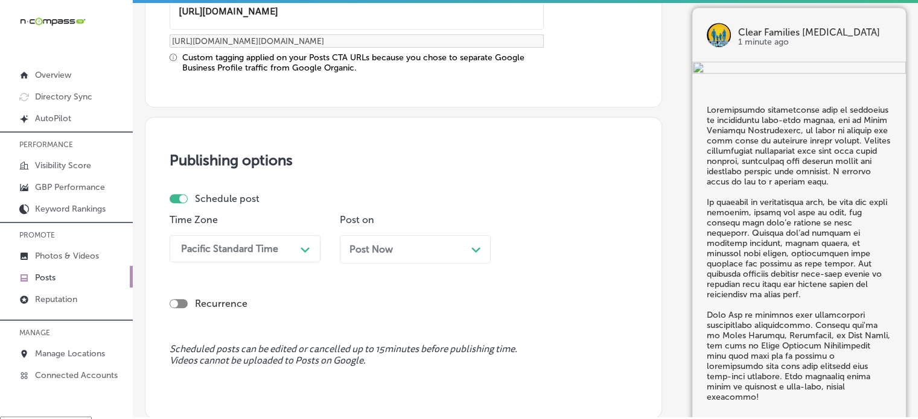
type input "[URL][DOMAIN_NAME]"
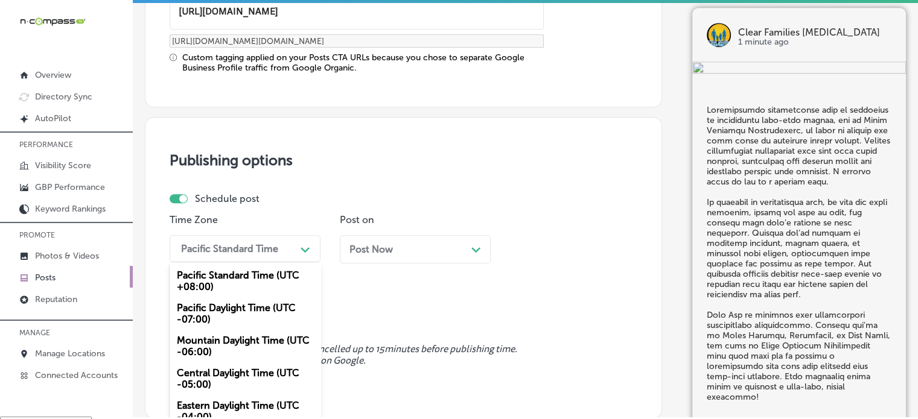
scroll to position [1065, 0]
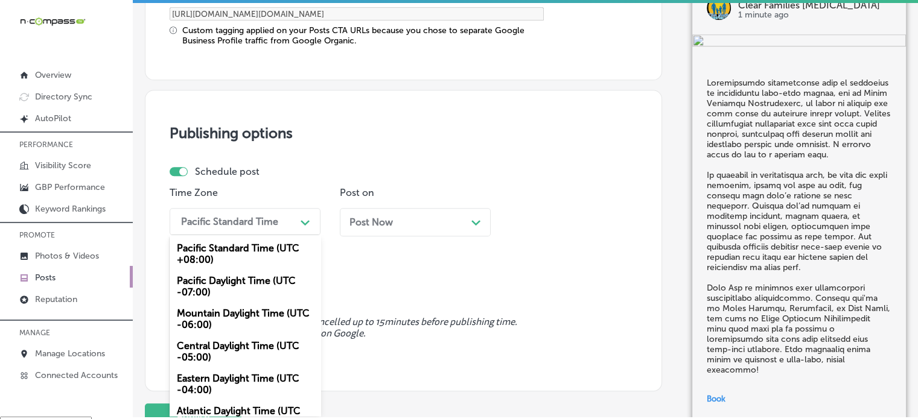
click at [284, 235] on div "option Mountain Daylight Time (UTC -06:00), selected. option Pacific Standard T…" at bounding box center [245, 221] width 151 height 27
click at [256, 311] on div "Mountain Daylight Time (UTC -06:00)" at bounding box center [245, 319] width 151 height 33
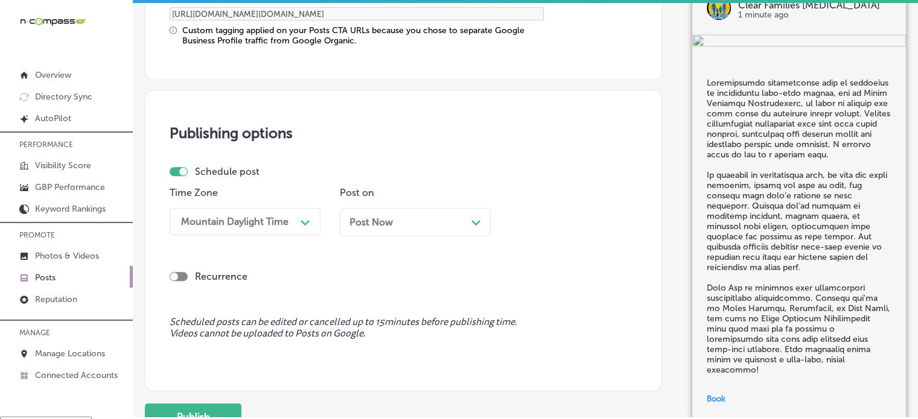
click at [360, 230] on div "Post Now Path Created with Sketch." at bounding box center [415, 222] width 151 height 28
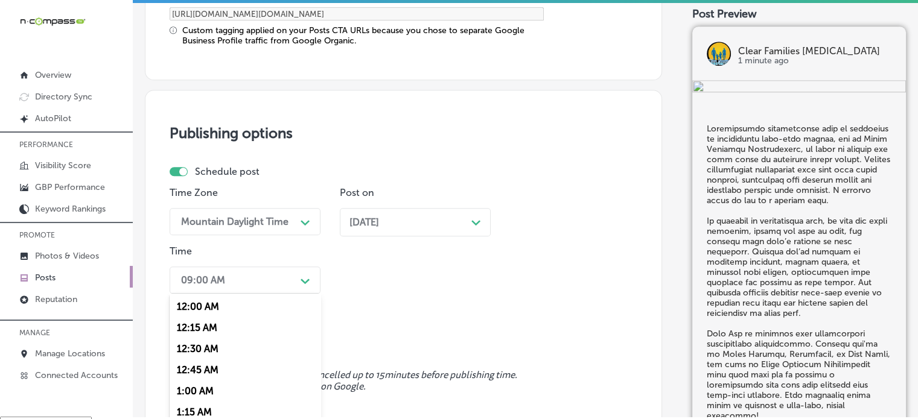
scroll to position [1123, 0]
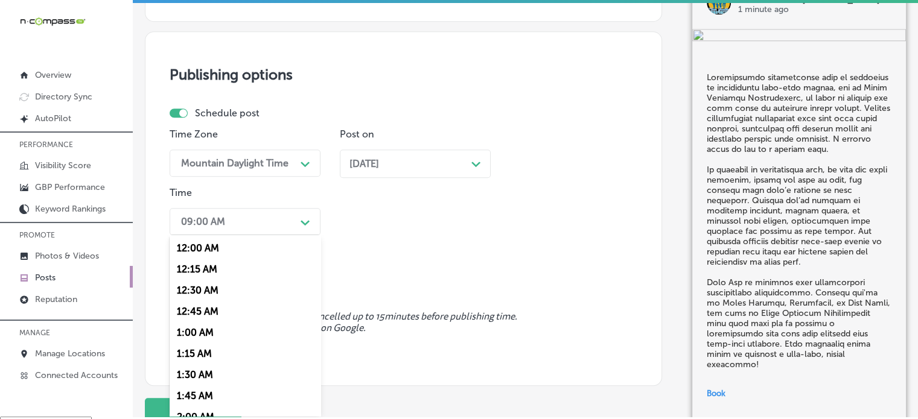
click at [266, 235] on div "option 7:00 AM, selected. option 12:30 AM focused, 3 of 96. 96 results availabl…" at bounding box center [245, 221] width 151 height 27
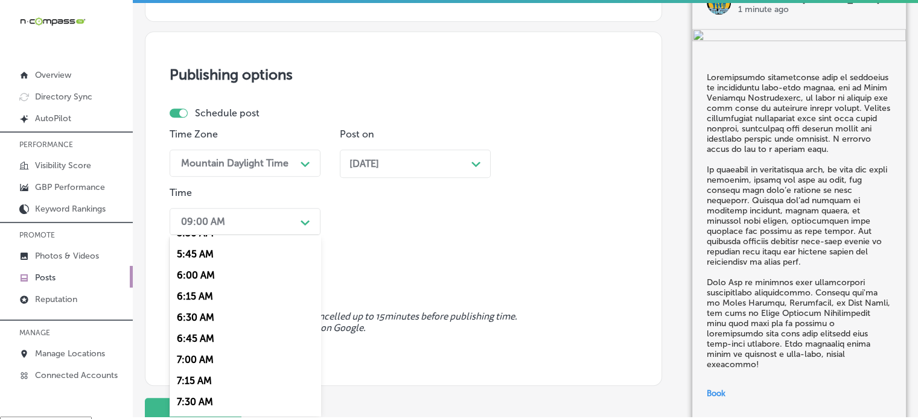
scroll to position [481, 0]
click at [201, 360] on div "7:00 AM" at bounding box center [245, 357] width 151 height 21
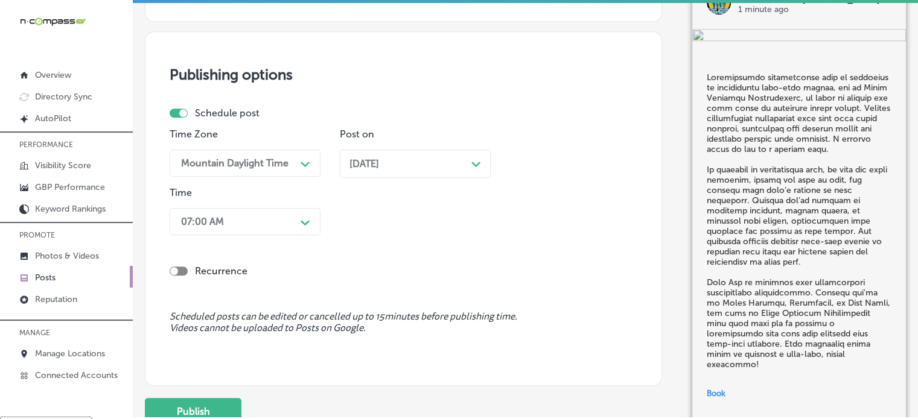
scroll to position [1221, 0]
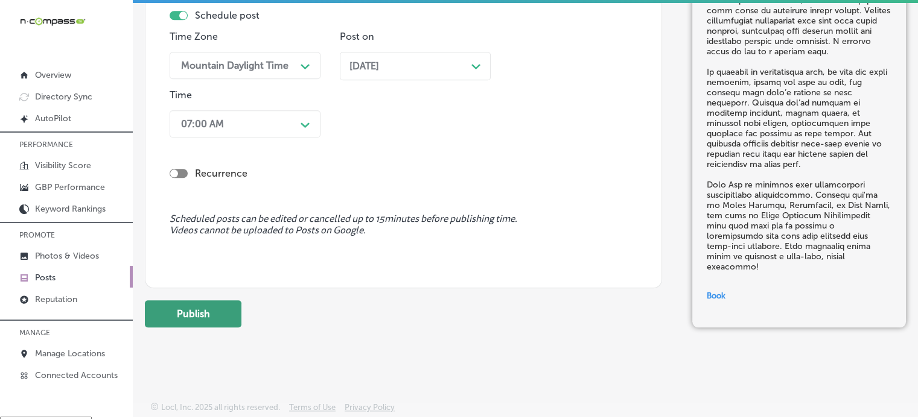
click at [206, 313] on button "Publish" at bounding box center [193, 313] width 97 height 27
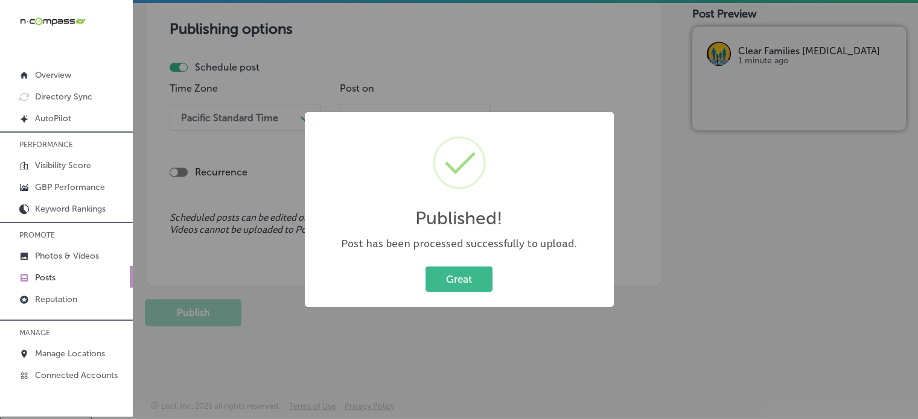
scroll to position [1059, 0]
click at [425, 267] on button "Great" at bounding box center [458, 279] width 67 height 25
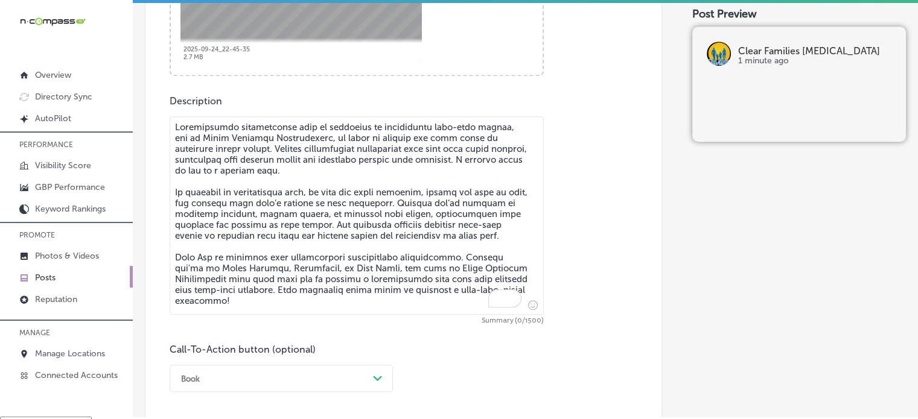
scroll to position [612, 0]
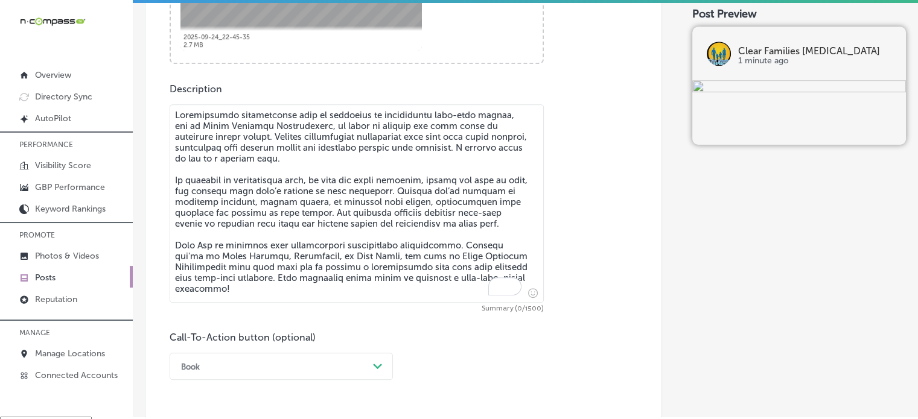
click at [420, 160] on textarea "To enrich screen reader interactions, please activate Accessibility in Grammarl…" at bounding box center [357, 203] width 374 height 198
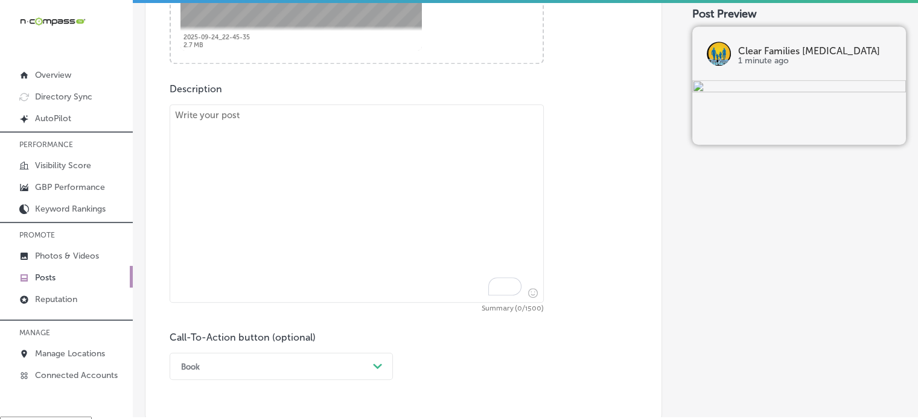
paste textarea ""Preventative chiropractic care is key to maintaining long-term health, and at …"
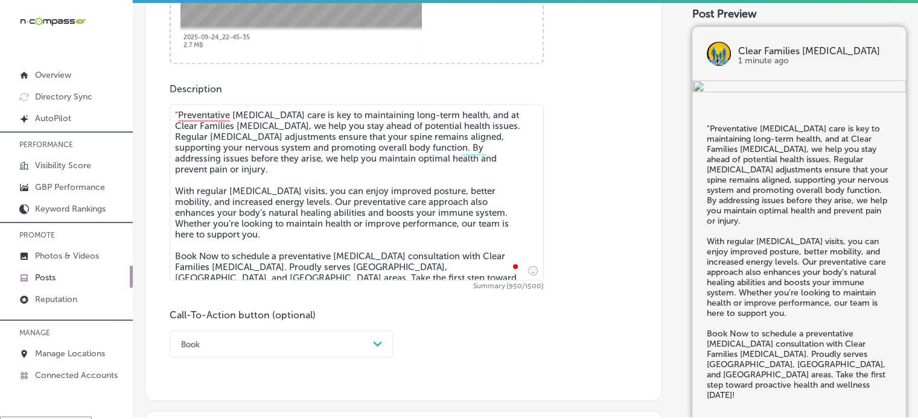
click at [177, 110] on textarea ""Preventative chiropractic care is key to maintaining long-term health, and at …" at bounding box center [357, 192] width 374 height 176
type textarea "Preventative chiropractic care is key to maintaining long-term health, and at C…"
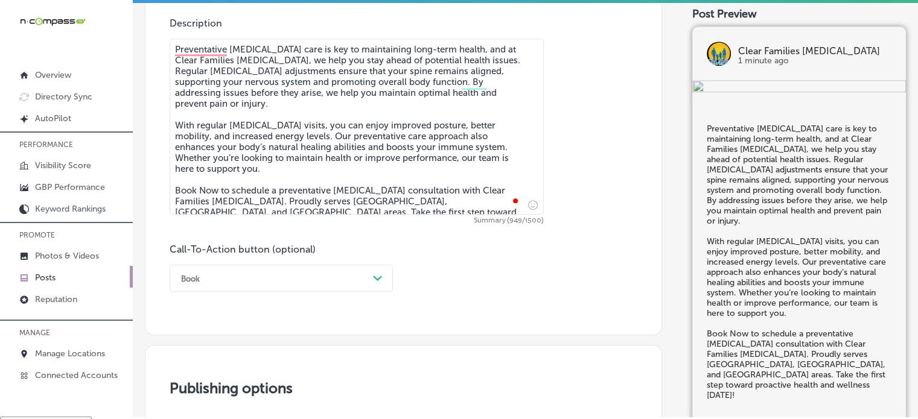
scroll to position [709, 0]
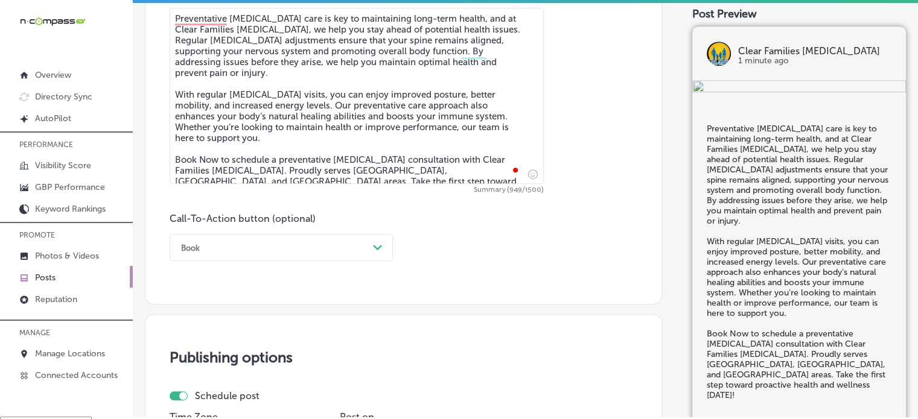
click at [318, 261] on div "Book Path Created with Sketch." at bounding box center [281, 247] width 223 height 27
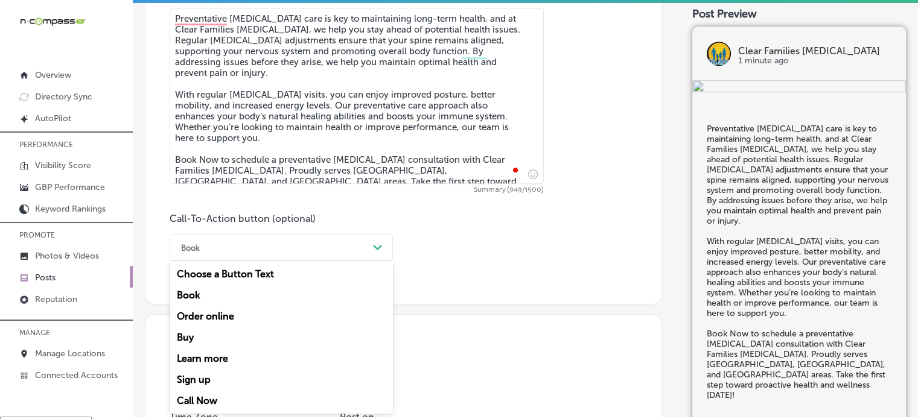
click at [213, 296] on div "Book" at bounding box center [281, 295] width 223 height 21
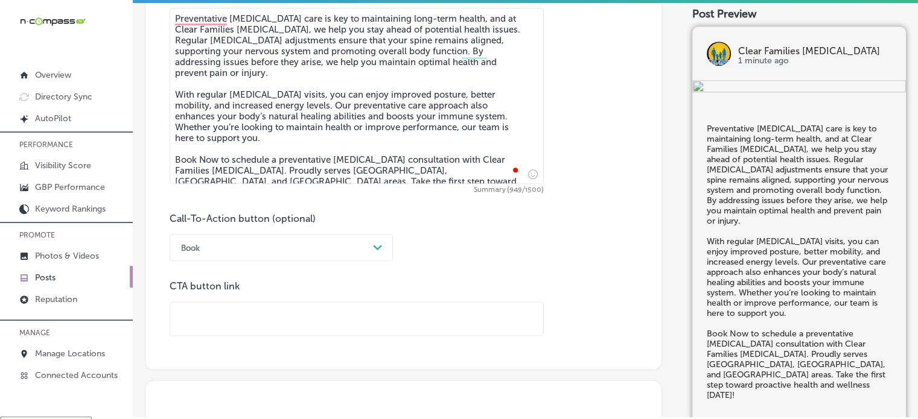
click at [250, 313] on input "text" at bounding box center [356, 318] width 373 height 33
paste input "[URL][DOMAIN_NAME]"
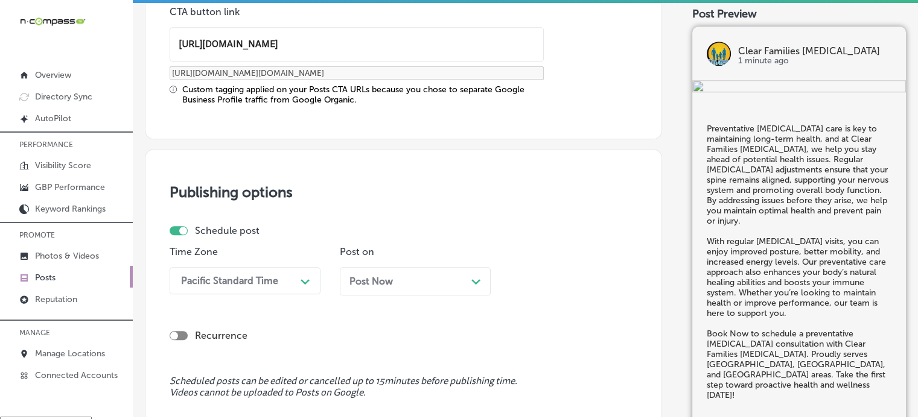
scroll to position [984, 0]
type input "[URL][DOMAIN_NAME]"
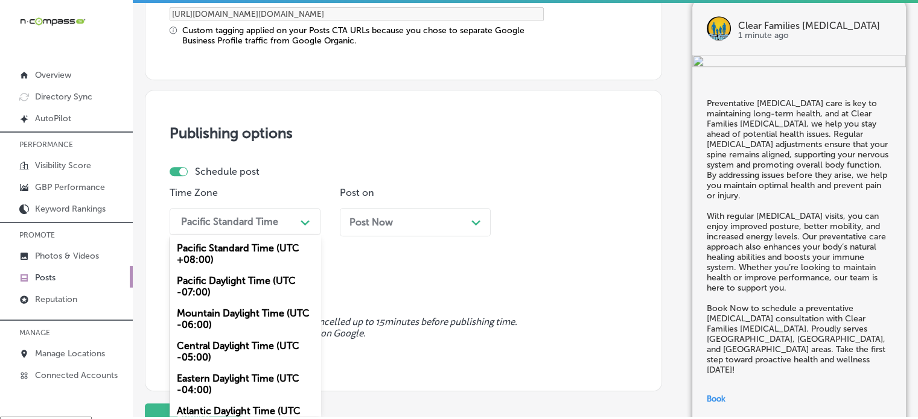
click at [288, 235] on div "option Mountain Daylight Time (UTC -06:00), selected. option Pacific Daylight T…" at bounding box center [245, 221] width 151 height 27
click at [233, 315] on div "Mountain Daylight Time (UTC -06:00)" at bounding box center [245, 319] width 151 height 33
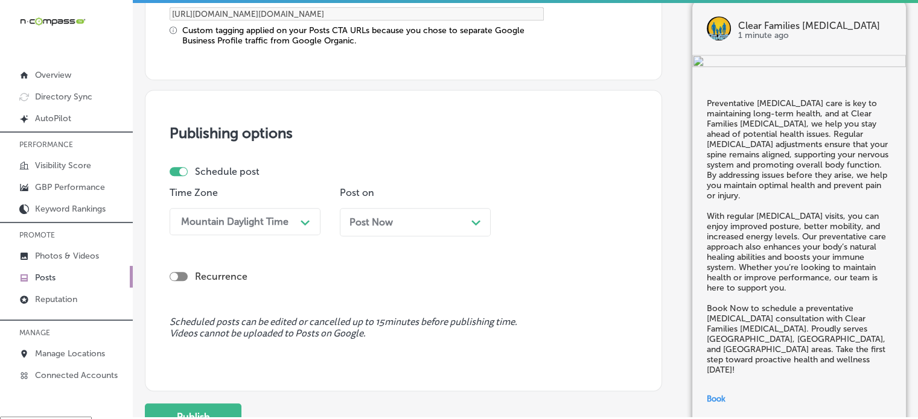
click at [385, 218] on span "Post Now" at bounding box center [370, 222] width 43 height 11
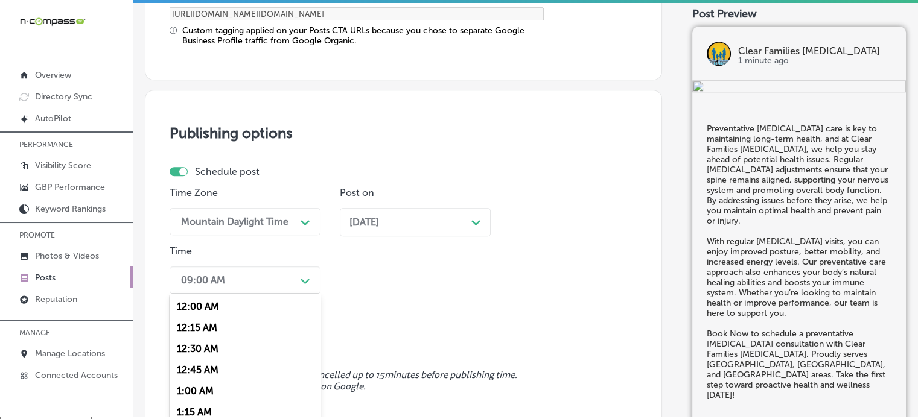
scroll to position [1101, 0]
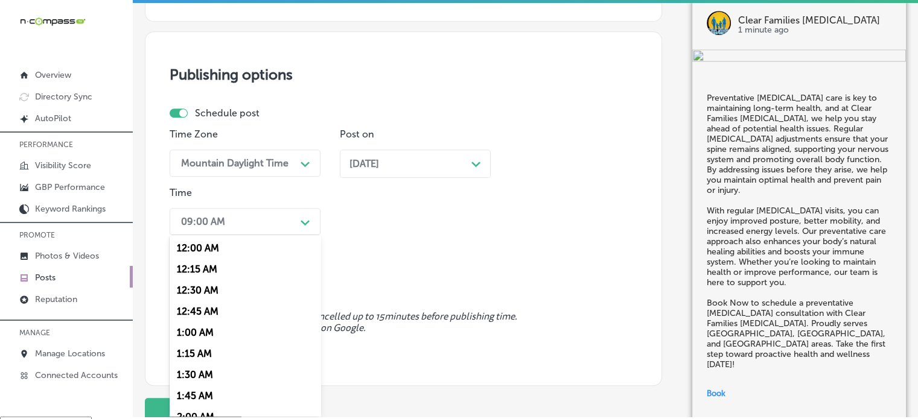
click at [258, 235] on div "option 7:00 AM, selected. option 12:30 AM focused, 3 of 96. 96 results availabl…" at bounding box center [245, 221] width 151 height 27
click at [184, 375] on div "7:00 AM" at bounding box center [245, 372] width 151 height 21
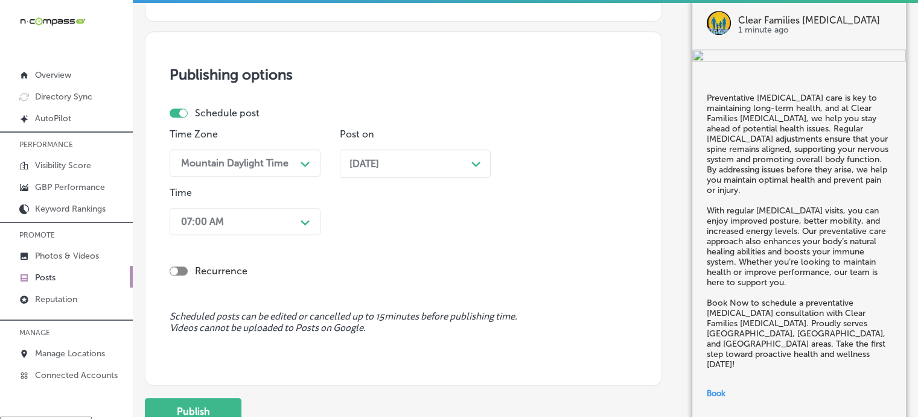
scroll to position [1165, 0]
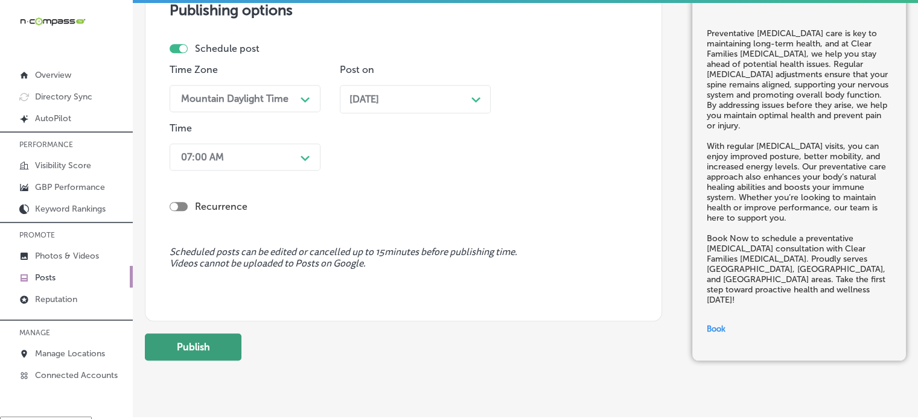
click at [227, 334] on button "Publish" at bounding box center [193, 347] width 97 height 27
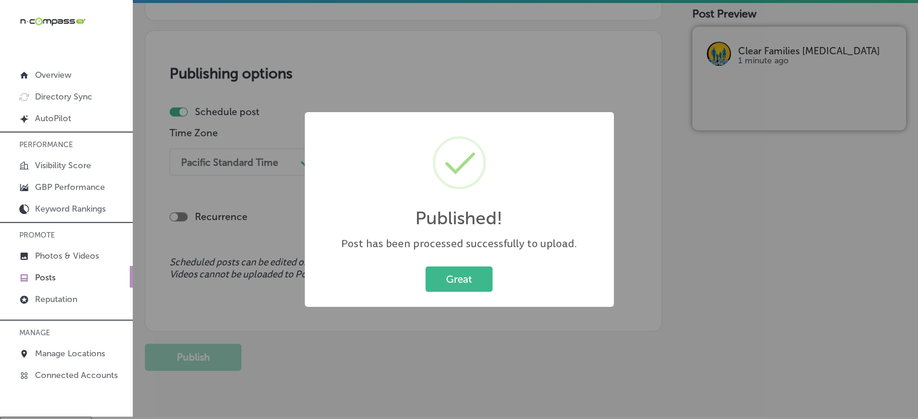
scroll to position [984, 0]
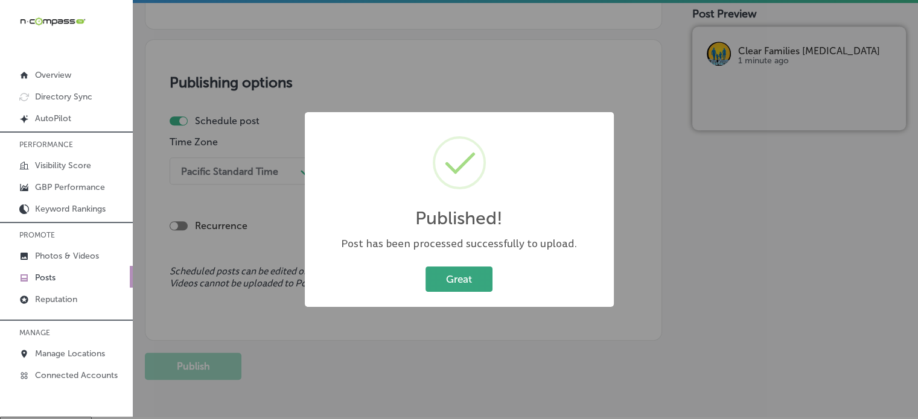
click at [468, 287] on button "Great" at bounding box center [458, 279] width 67 height 25
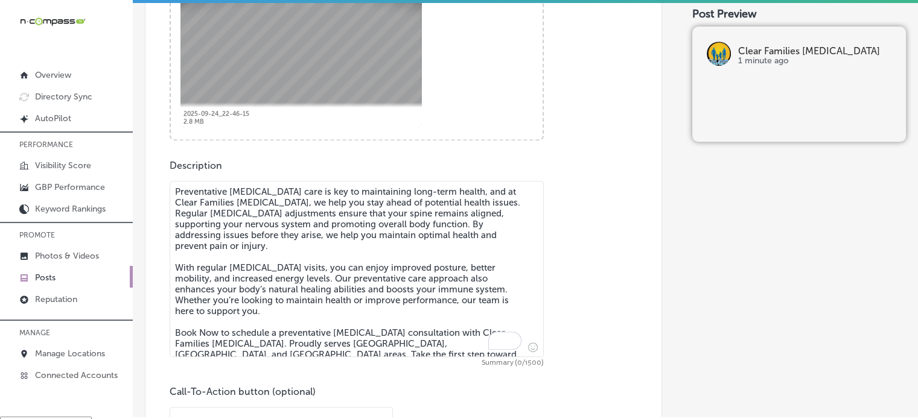
scroll to position [596, 0]
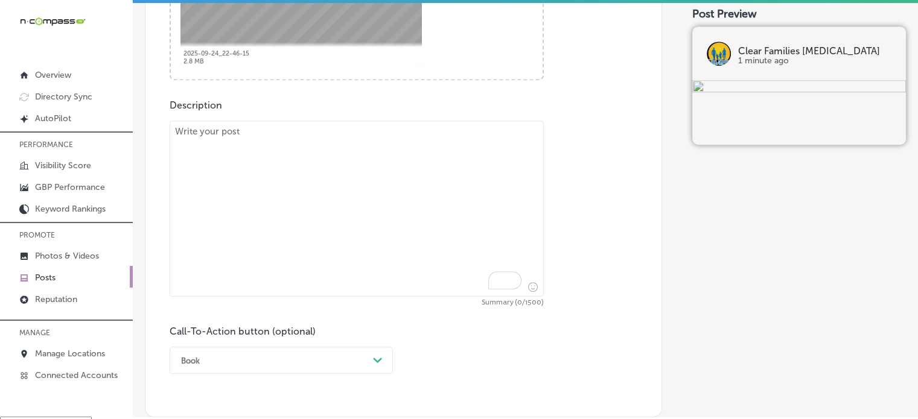
click at [342, 199] on textarea "To enrich screen reader interactions, please activate Accessibility in Grammarl…" at bounding box center [357, 209] width 374 height 176
paste textarea ""At Clear Families Chiropractic, we offer gentle chiropractic care for children…"
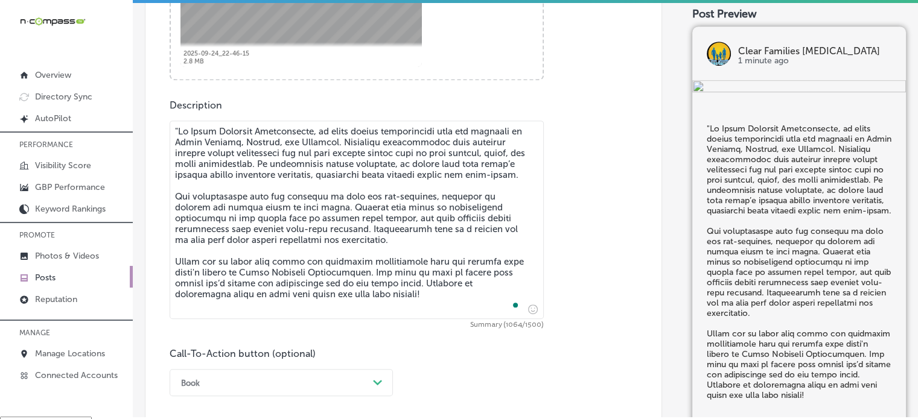
click at [179, 129] on textarea "To enrich screen reader interactions, please activate Accessibility in Grammarl…" at bounding box center [357, 220] width 374 height 198
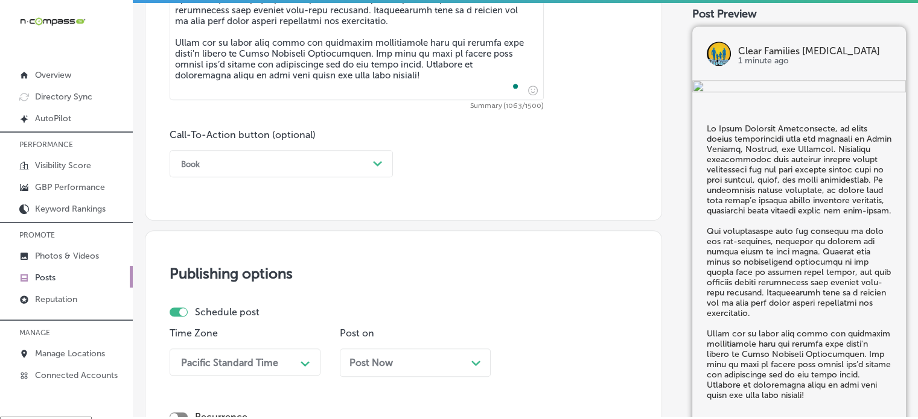
scroll to position [824, 0]
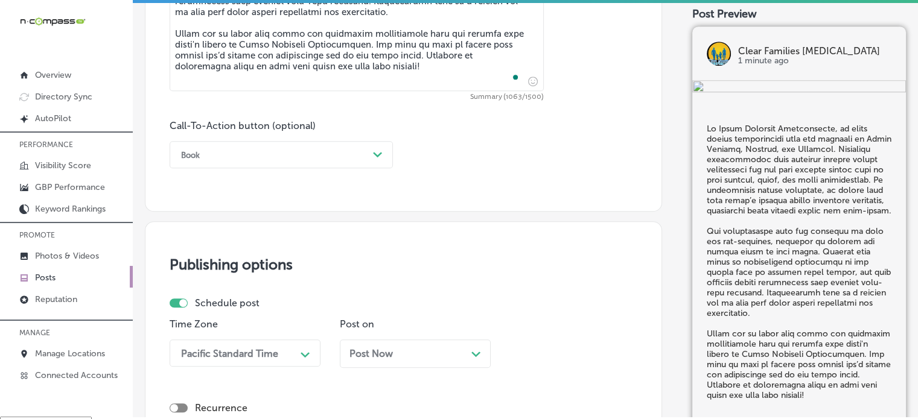
type textarea "At Clear Families Chiropractic, we offer gentle chiropractic care for children …"
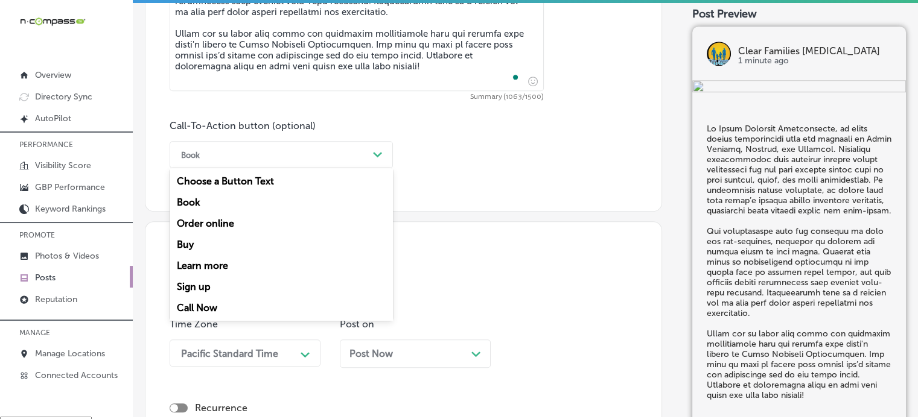
click at [331, 159] on div "Book" at bounding box center [271, 154] width 193 height 19
click at [262, 152] on div "Book" at bounding box center [271, 154] width 193 height 19
click at [215, 262] on div "Learn more" at bounding box center [281, 265] width 223 height 21
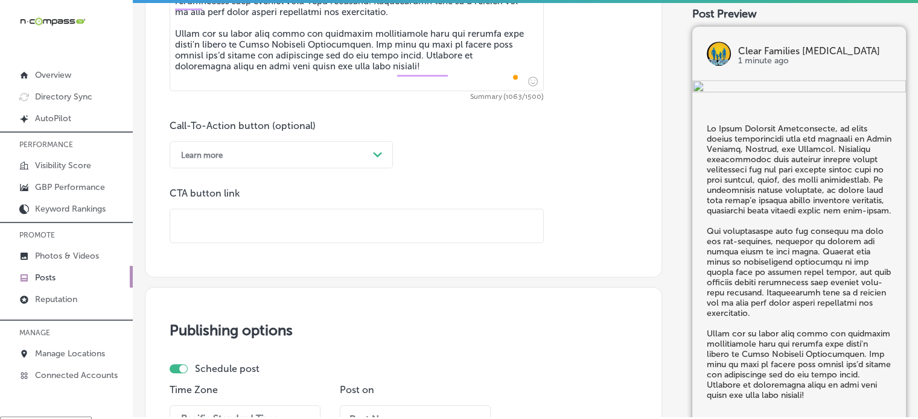
click at [308, 215] on input "text" at bounding box center [356, 225] width 373 height 33
paste input "[URL][DOMAIN_NAME]"
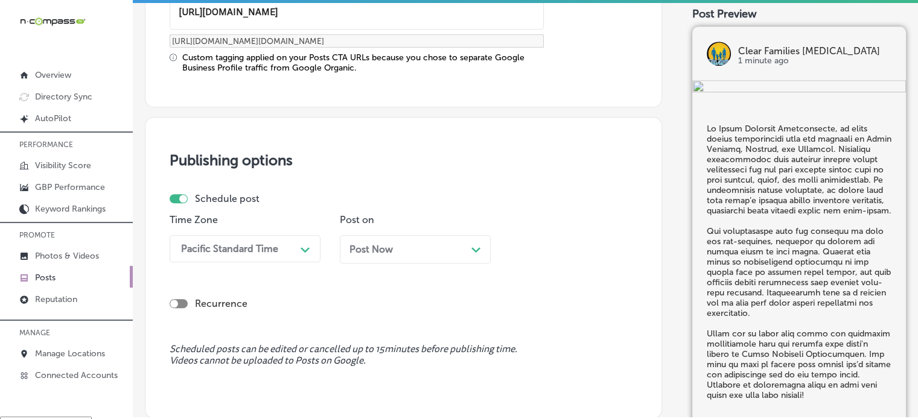
type input "[URL][DOMAIN_NAME]"
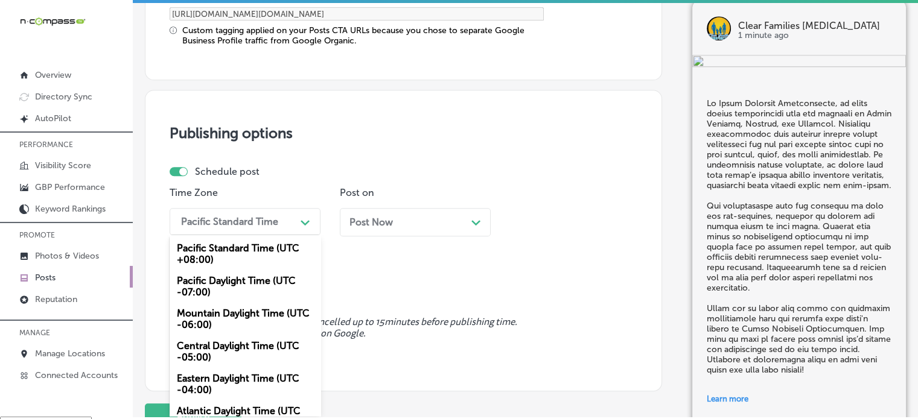
click at [203, 235] on div "option Mountain Daylight Time (UTC -06:00), selected. option Pacific Standard T…" at bounding box center [245, 221] width 151 height 27
click at [226, 314] on div "Mountain Daylight Time (UTC -06:00)" at bounding box center [245, 319] width 151 height 33
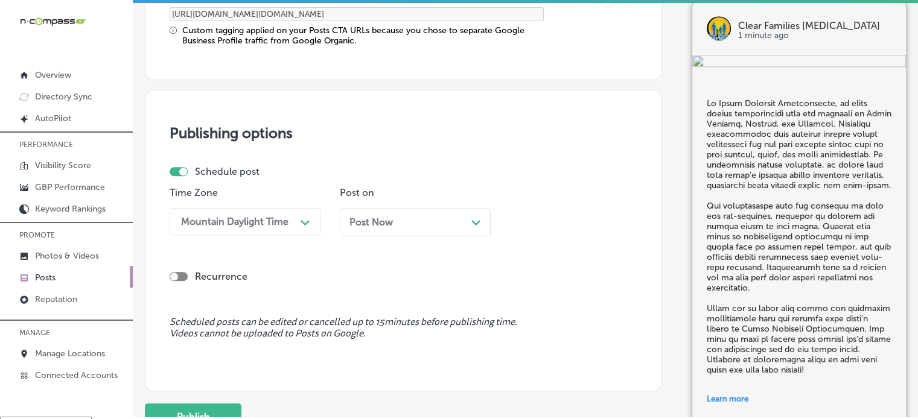
click at [369, 223] on span "Post Now" at bounding box center [370, 222] width 43 height 11
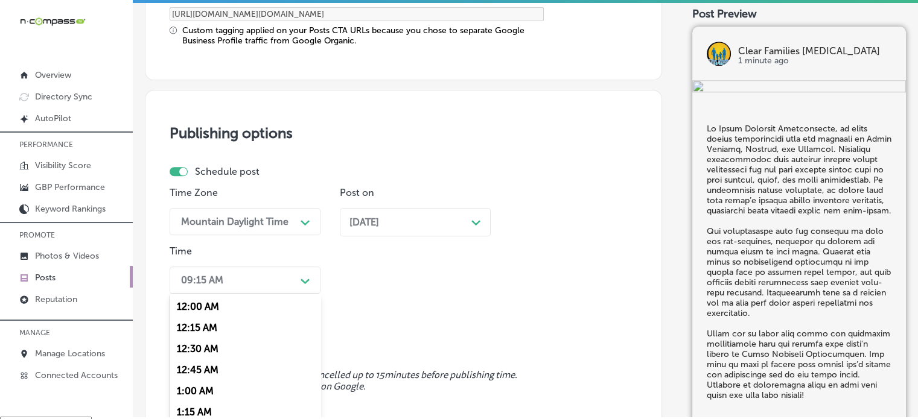
scroll to position [1123, 0]
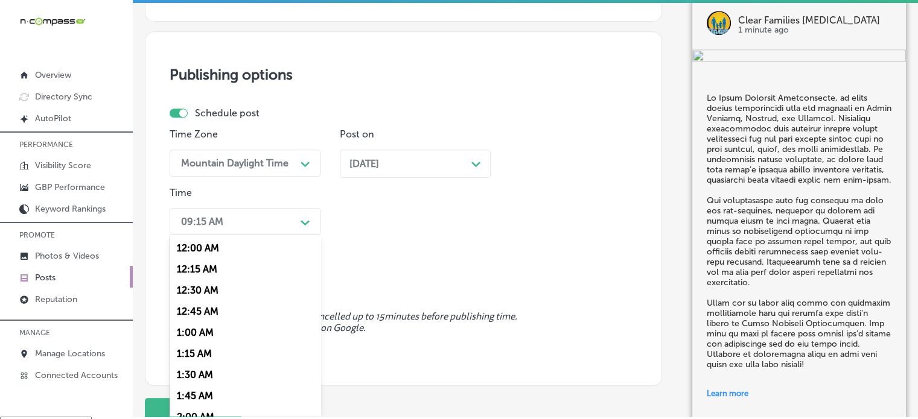
click at [256, 235] on div "option 7:00 AM, selected. option 12:15 AM focused, 2 of 96. 96 results availabl…" at bounding box center [245, 221] width 151 height 27
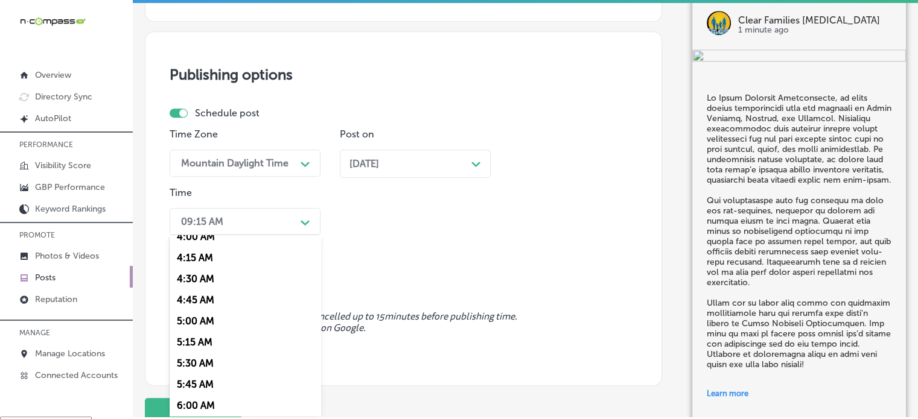
scroll to position [581, 0]
click at [208, 254] on div "7:00 AM" at bounding box center [245, 258] width 151 height 21
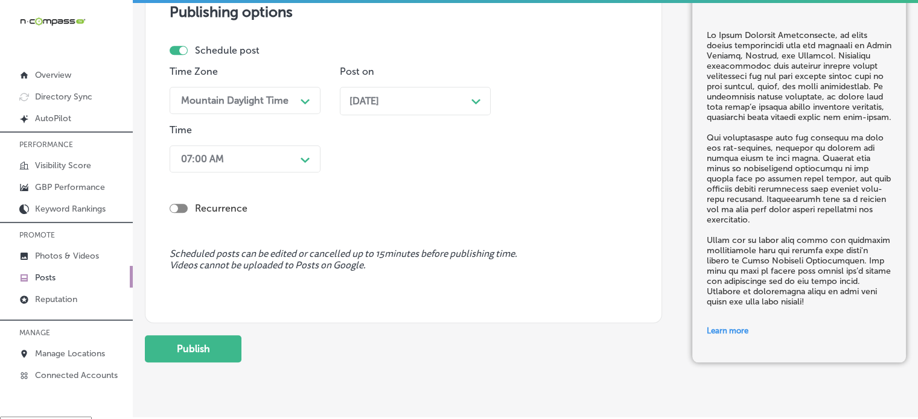
scroll to position [1190, 0]
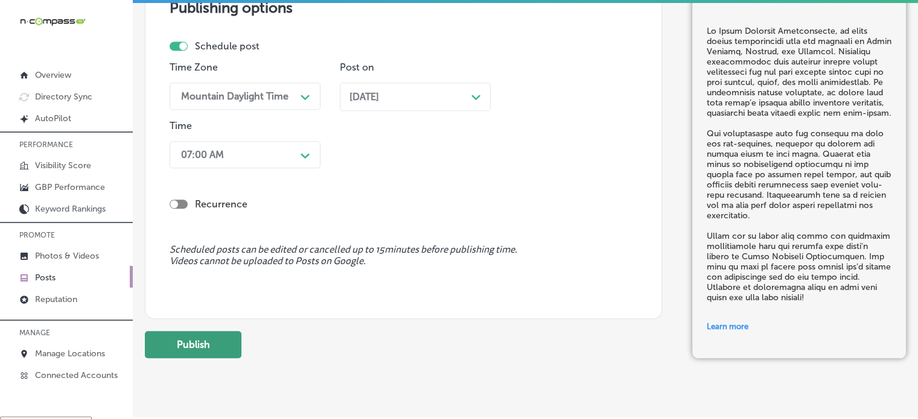
click at [218, 338] on button "Publish" at bounding box center [193, 344] width 97 height 27
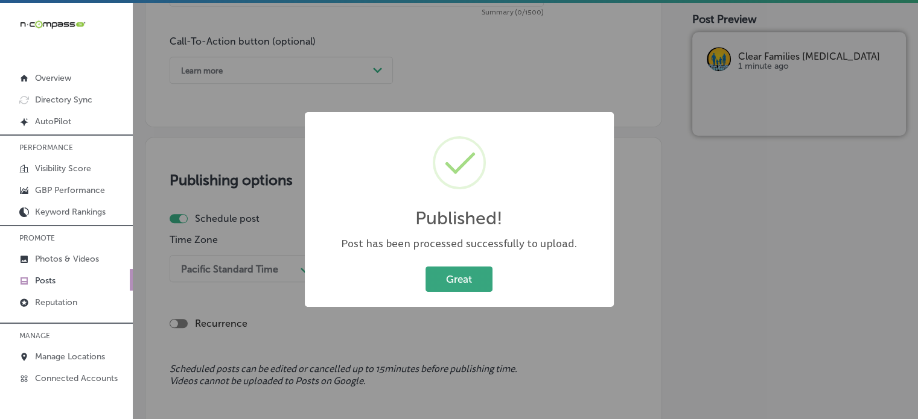
scroll to position [0, 0]
click at [474, 279] on button "Great" at bounding box center [458, 279] width 67 height 25
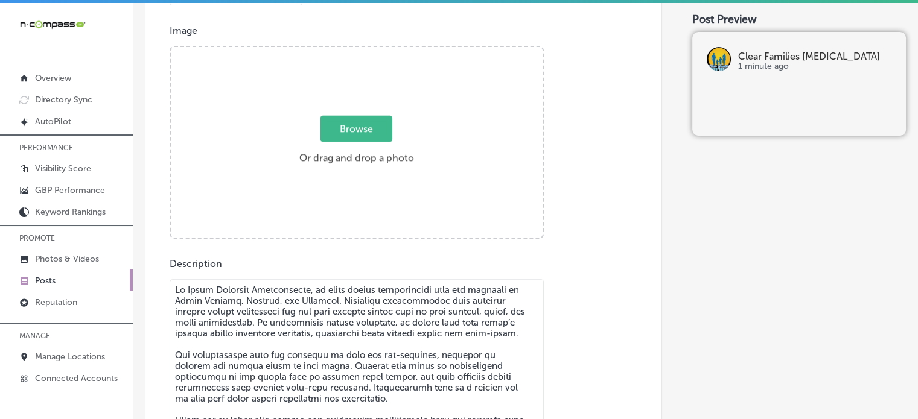
scroll to position [434, 0]
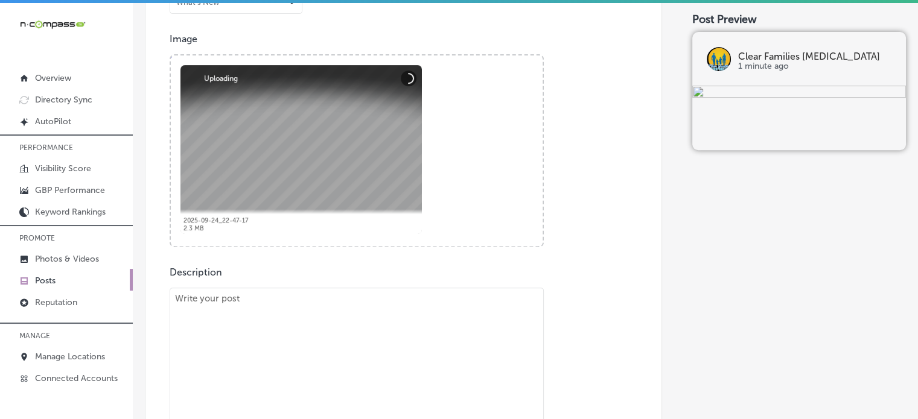
click at [445, 335] on textarea "To enrich screen reader interactions, please activate Accessibility in Grammarl…" at bounding box center [357, 387] width 374 height 198
paste textarea ""At Clear Families Chiropractic, we specialize in providing effective pain reli…"
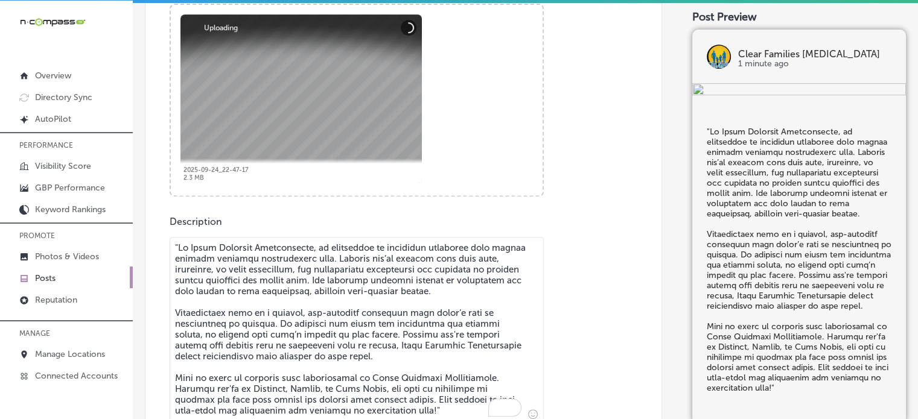
scroll to position [585, 0]
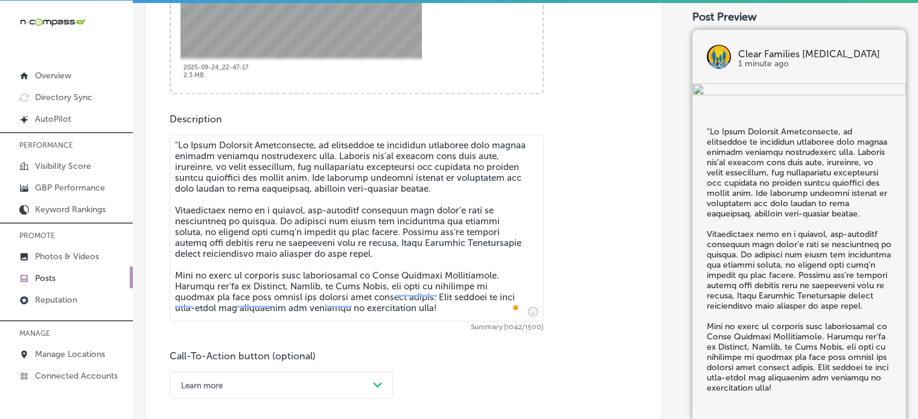
click at [179, 141] on textarea "To enrich screen reader interactions, please activate Accessibility in Grammarl…" at bounding box center [357, 228] width 374 height 187
click at [276, 183] on textarea "To enrich screen reader interactions, please activate Accessibility in Grammarl…" at bounding box center [357, 228] width 374 height 187
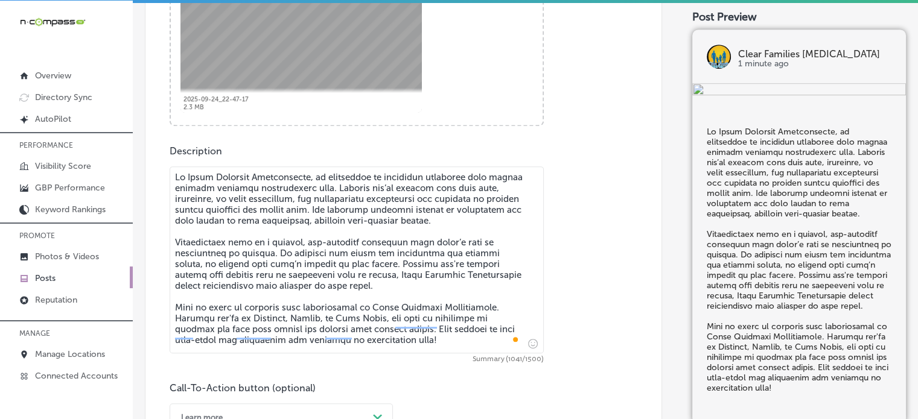
scroll to position [555, 0]
type textarea "At Clear Families Chiropractic, we specialize in providing effective pain relie…"
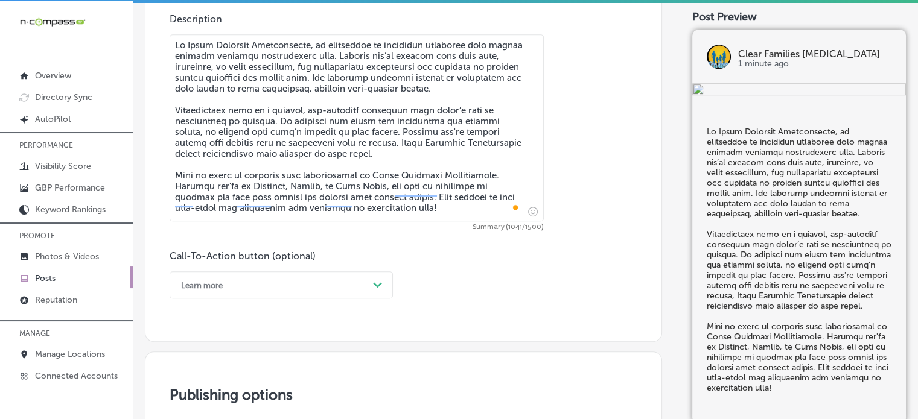
scroll to position [722, 0]
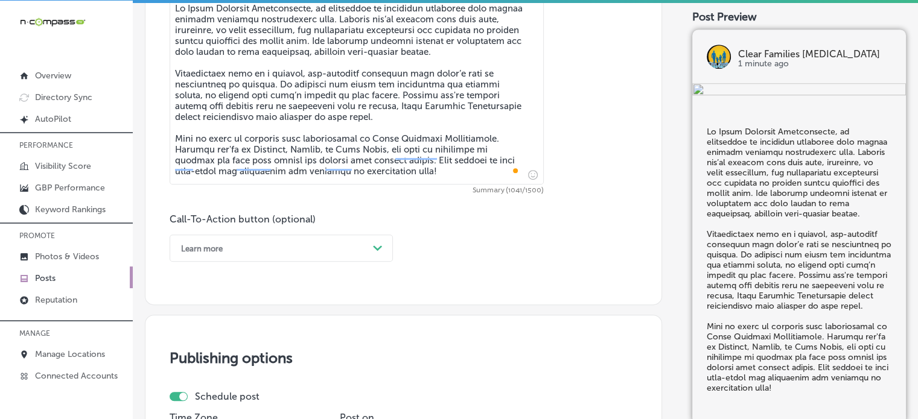
click at [321, 262] on div "Learn more Path Created with Sketch." at bounding box center [281, 248] width 223 height 27
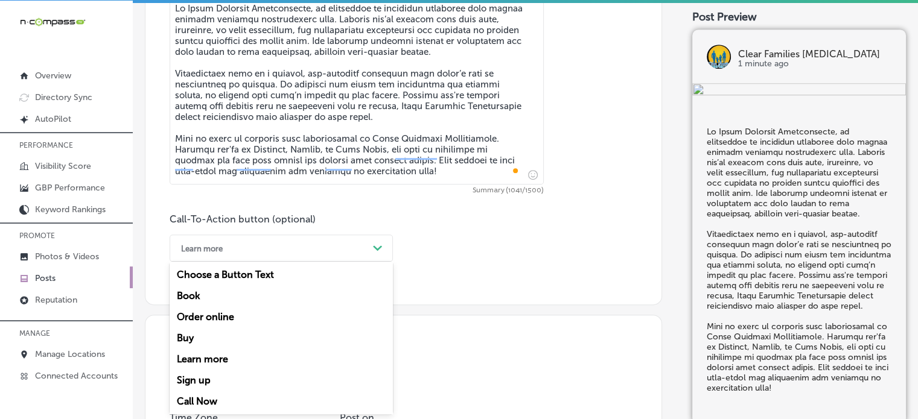
click at [192, 405] on div "Call Now" at bounding box center [281, 401] width 223 height 21
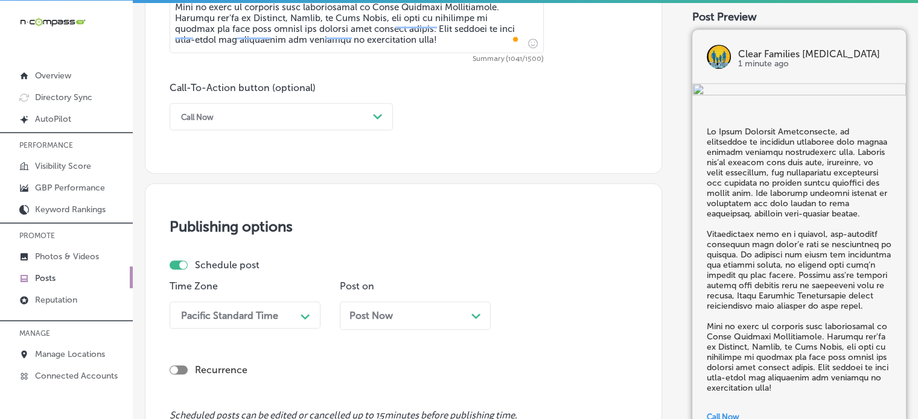
scroll to position [948, 0]
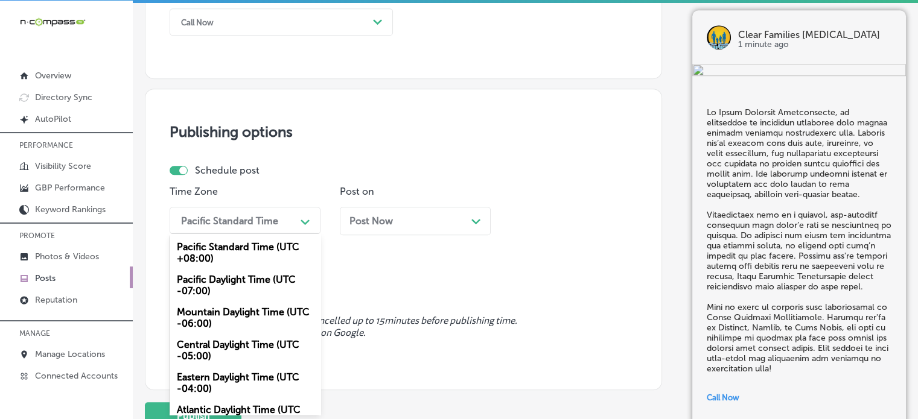
click at [273, 234] on div "option Mountain Daylight Time (UTC -06:00), selected. option Mountain Daylight …" at bounding box center [245, 220] width 151 height 27
click at [235, 324] on div "Mountain Daylight Time (UTC -06:00)" at bounding box center [245, 318] width 151 height 33
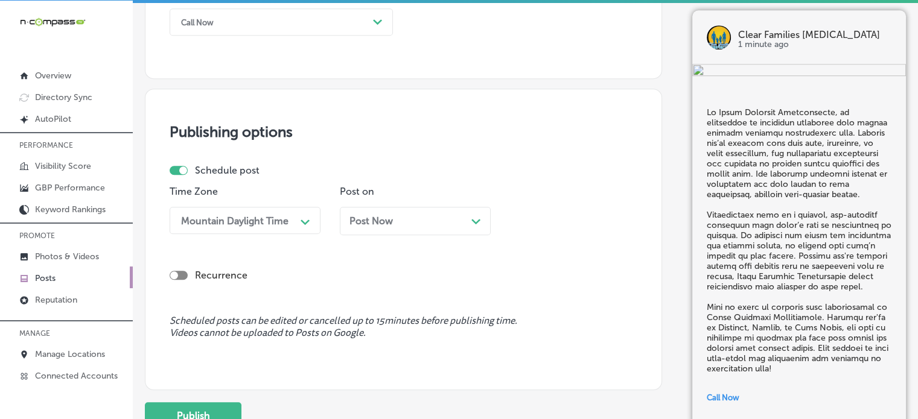
click at [388, 226] on div "Post Now Path Created with Sketch." at bounding box center [415, 221] width 151 height 28
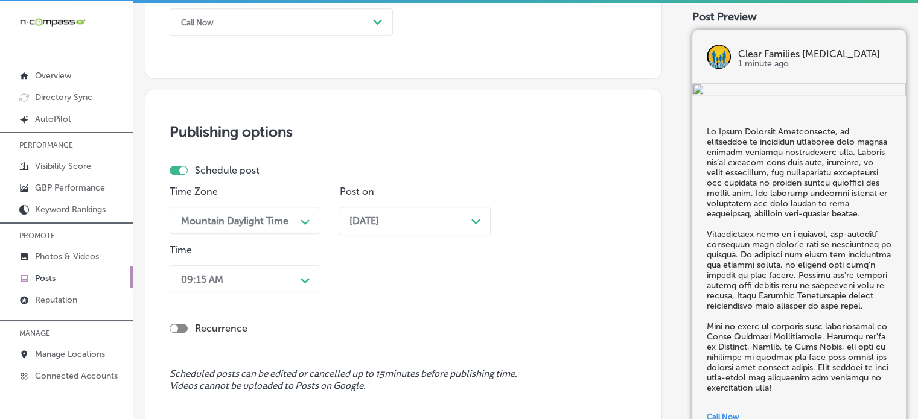
scroll to position [1006, 0]
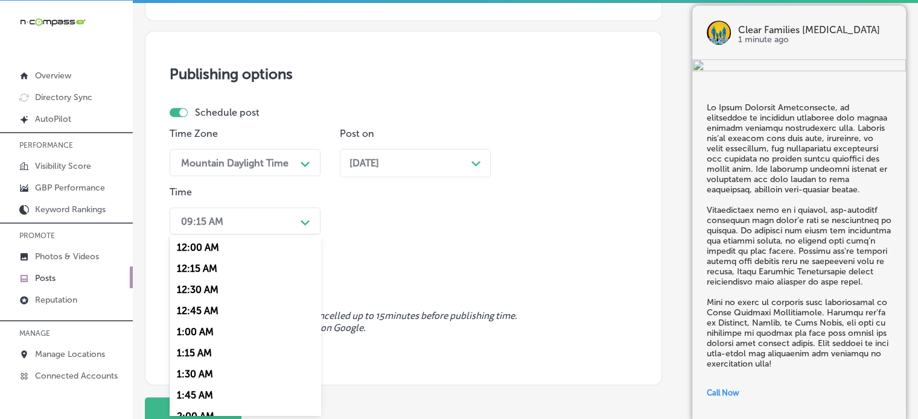
click at [271, 235] on div "option 7:00 AM, selected. option 12:30 AM focused, 3 of 96. 96 results availabl…" at bounding box center [245, 221] width 151 height 27
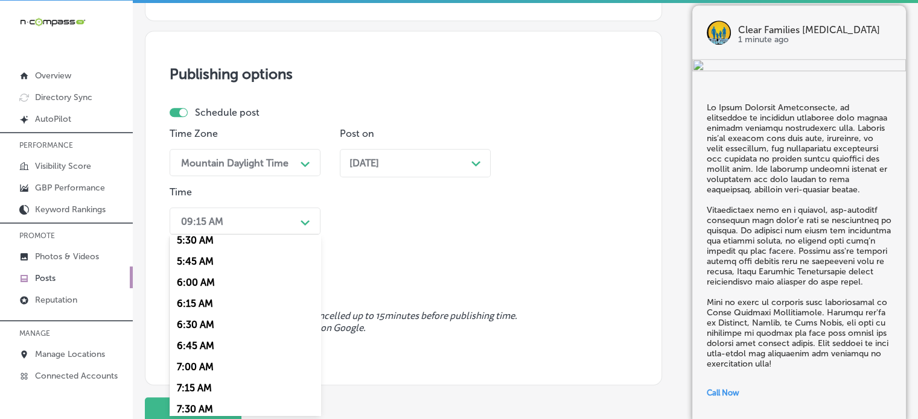
scroll to position [472, 0]
click at [200, 373] on div "7:00 AM" at bounding box center [245, 367] width 151 height 21
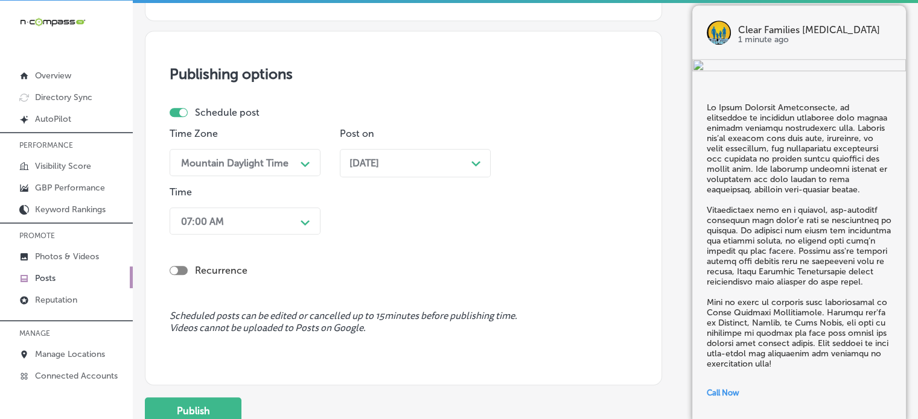
scroll to position [1059, 0]
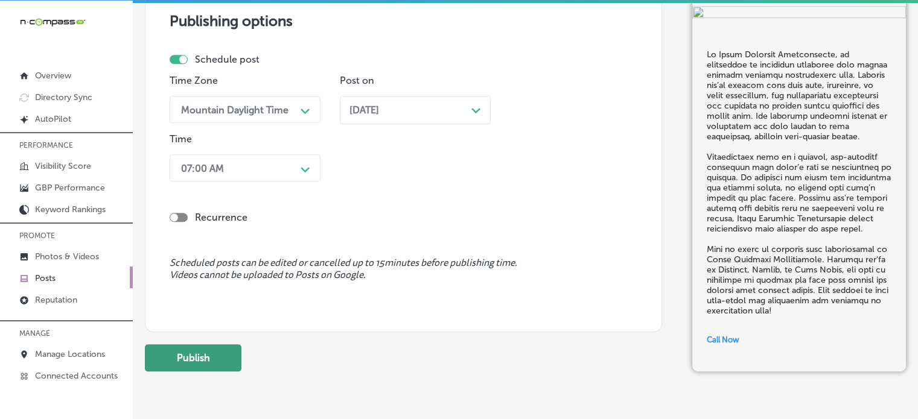
click at [193, 358] on button "Publish" at bounding box center [193, 357] width 97 height 27
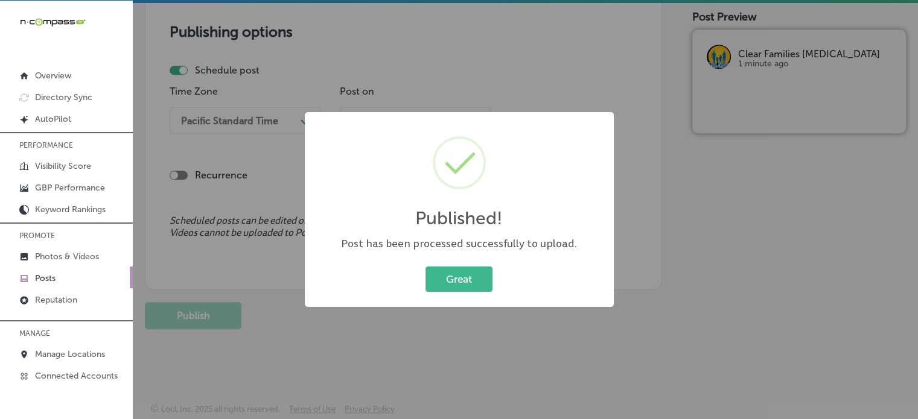
scroll to position [1048, 0]
click at [473, 281] on button "Great" at bounding box center [458, 279] width 67 height 25
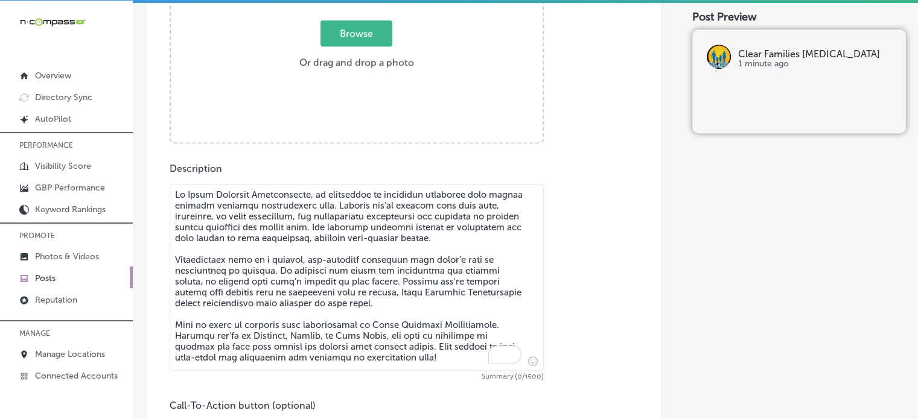
scroll to position [532, 0]
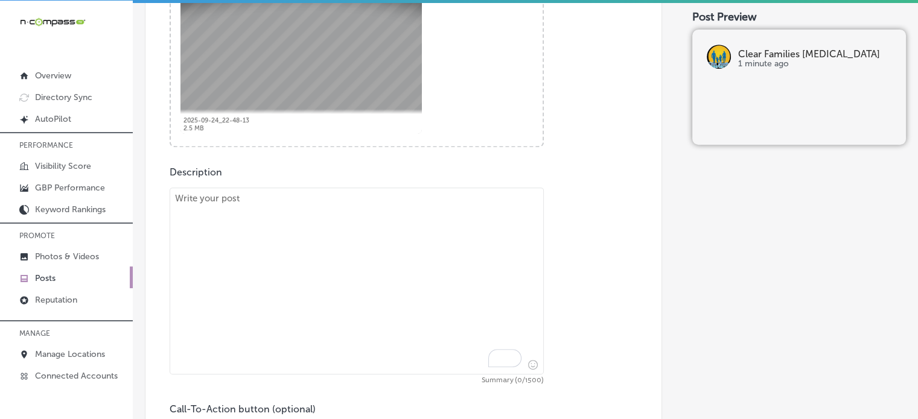
click at [437, 231] on textarea "To enrich screen reader interactions, please activate Accessibility in Grammarl…" at bounding box center [357, 281] width 374 height 187
paste textarea ""Prenatal chiropractic care at Clear Families Chiropractic is specifically desi…"
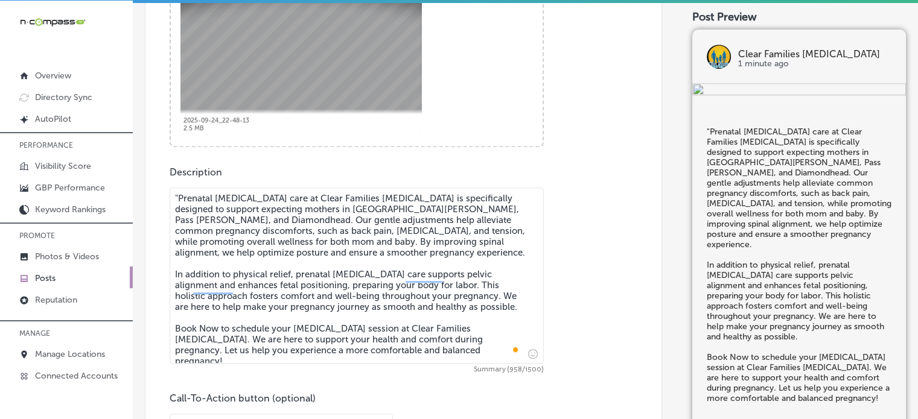
click at [178, 199] on textarea ""Prenatal chiropractic care at Clear Families Chiropractic is specifically desi…" at bounding box center [357, 276] width 374 height 176
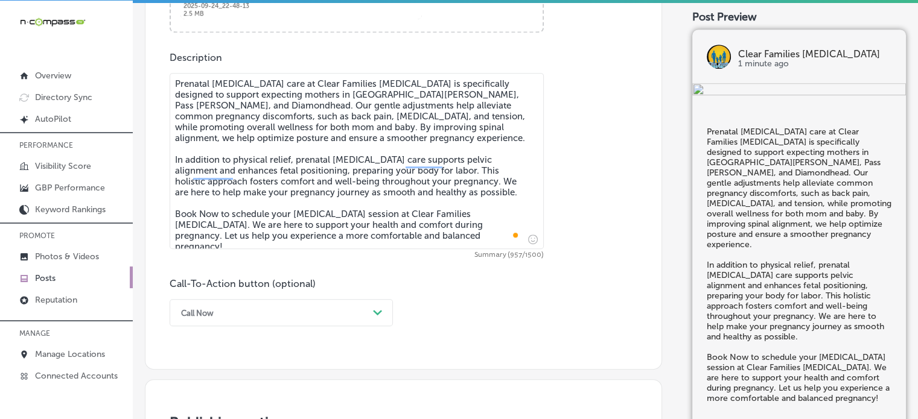
scroll to position [647, 0]
type textarea "Prenatal chiropractic care at Clear Families Chiropractic is specifically desig…"
click at [270, 313] on div "Call Now Path Created with Sketch." at bounding box center [281, 312] width 223 height 27
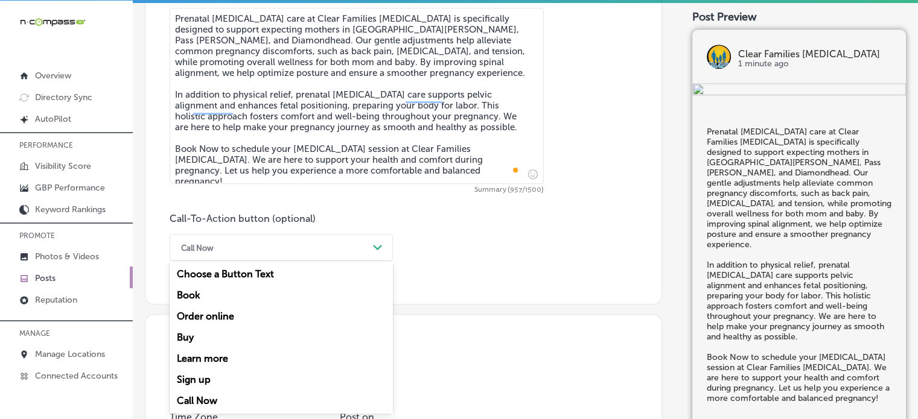
click at [190, 298] on div "Book" at bounding box center [281, 295] width 223 height 21
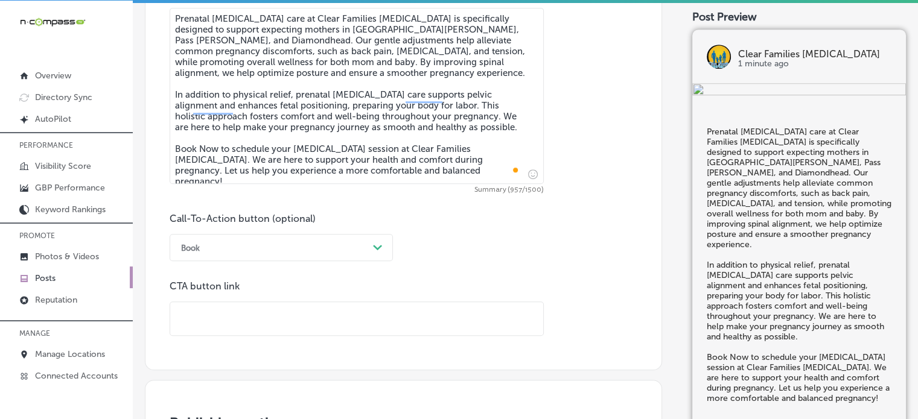
click at [260, 317] on input "text" at bounding box center [356, 318] width 373 height 33
paste input "[URL][DOMAIN_NAME]"
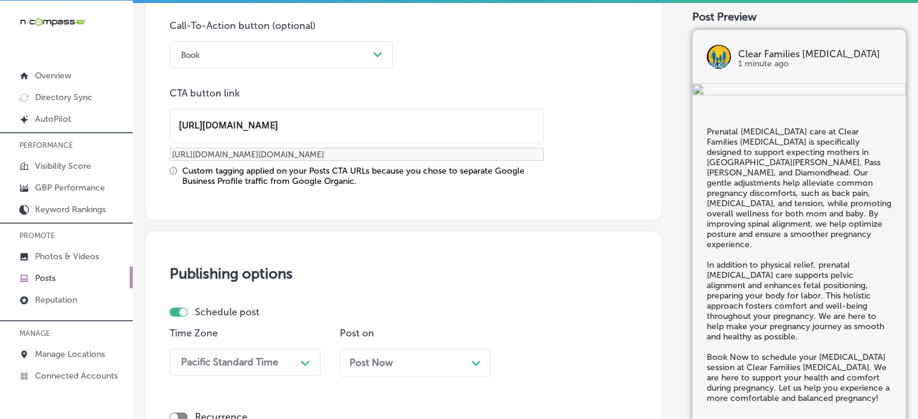
scroll to position [909, 0]
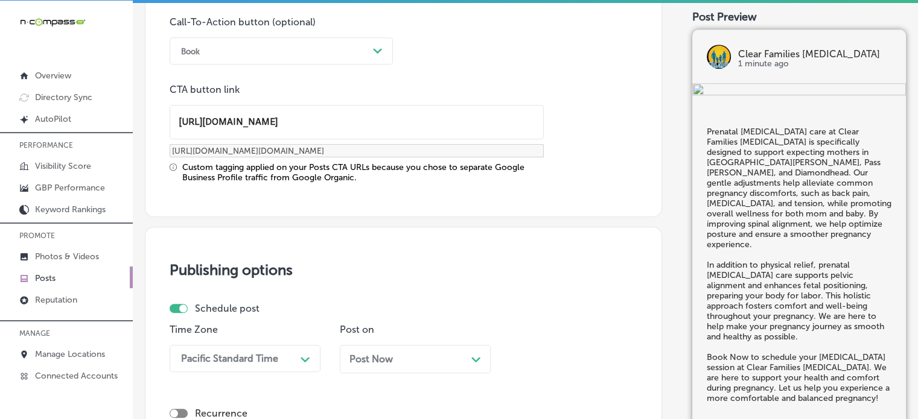
type input "[URL][DOMAIN_NAME]"
click at [253, 355] on div "option Mountain Daylight Time (UTC -06:00), selected. option Central Daylight T…" at bounding box center [245, 358] width 151 height 27
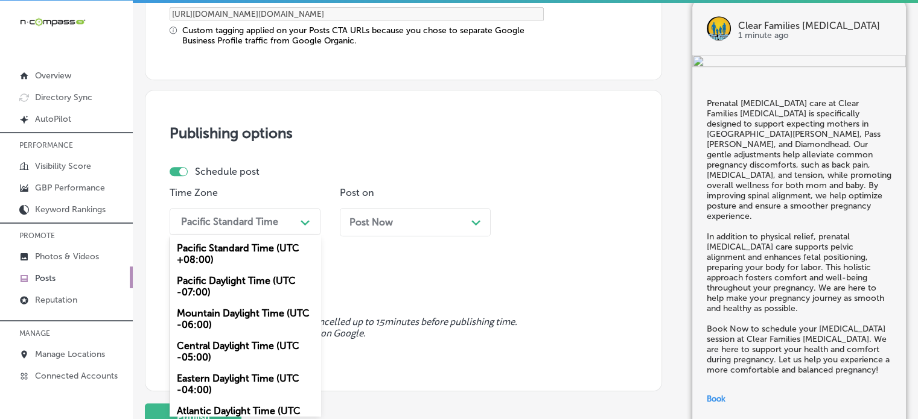
click at [226, 317] on div "Mountain Daylight Time (UTC -06:00)" at bounding box center [245, 319] width 151 height 33
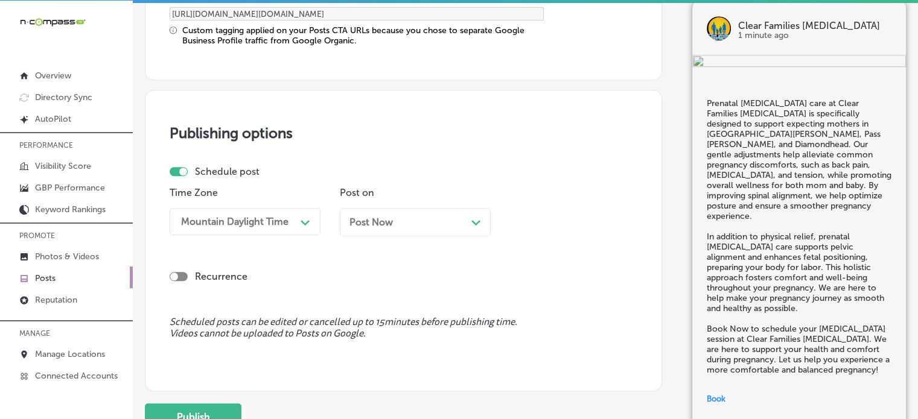
click at [403, 231] on div "Post Now Path Created with Sketch." at bounding box center [415, 222] width 151 height 28
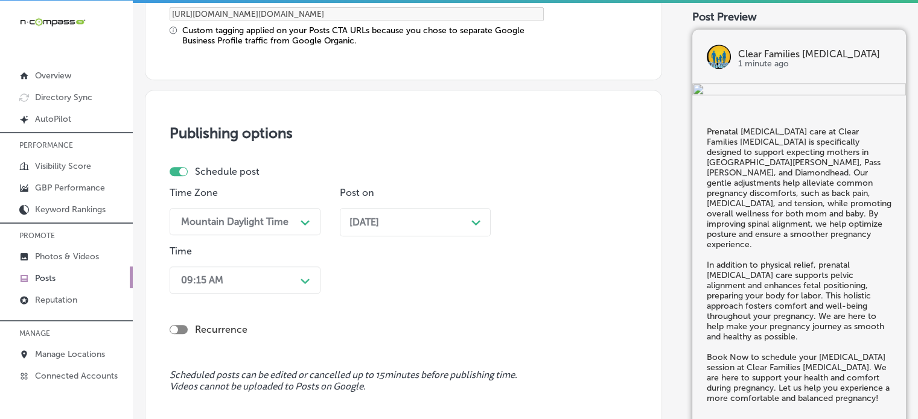
click at [249, 272] on div "09:15 AM Path Created with Sketch." at bounding box center [245, 280] width 151 height 27
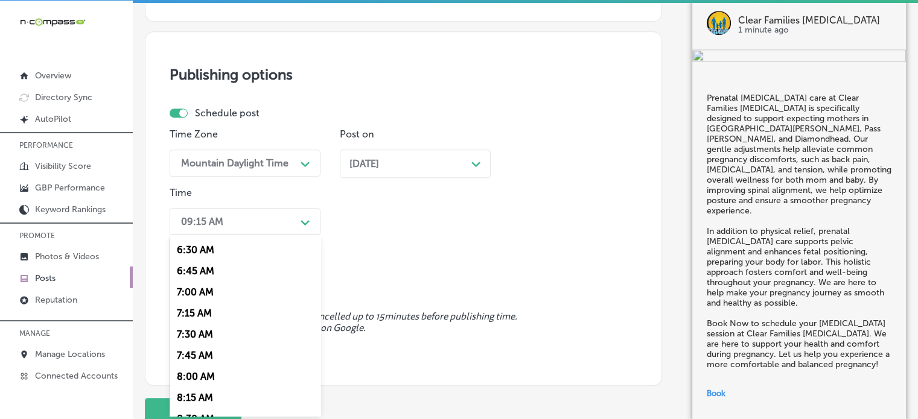
scroll to position [552, 0]
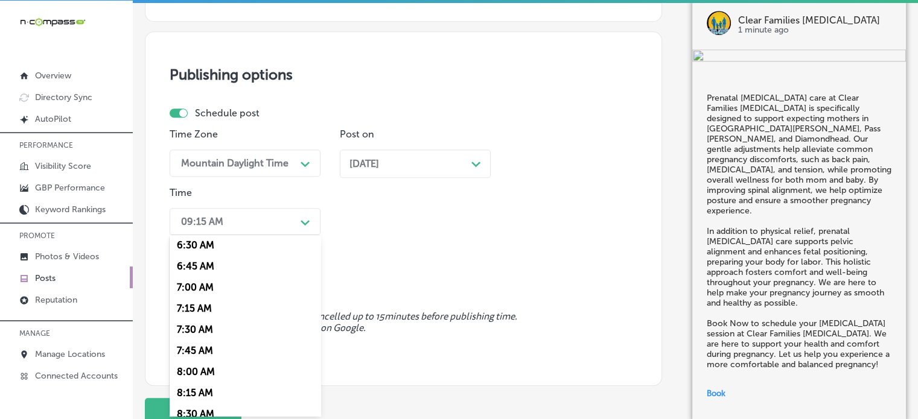
click at [205, 289] on div "7:00 AM" at bounding box center [245, 287] width 151 height 21
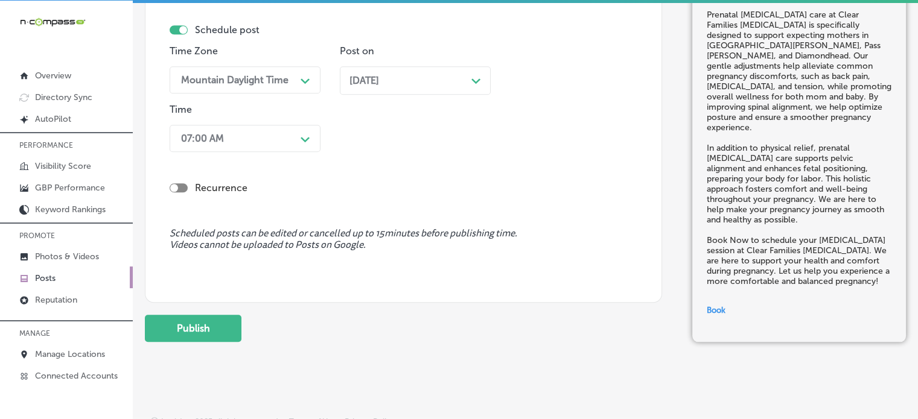
scroll to position [1199, 0]
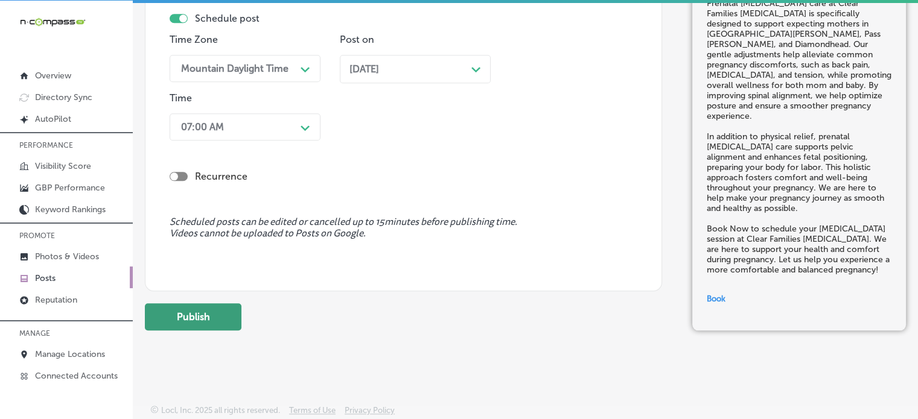
click at [206, 319] on button "Publish" at bounding box center [193, 316] width 97 height 27
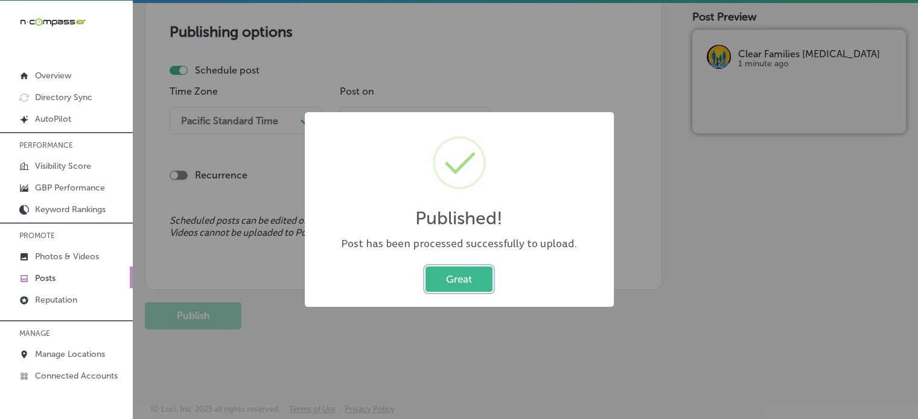
scroll to position [1038, 0]
click at [471, 272] on button "Great" at bounding box center [458, 279] width 67 height 25
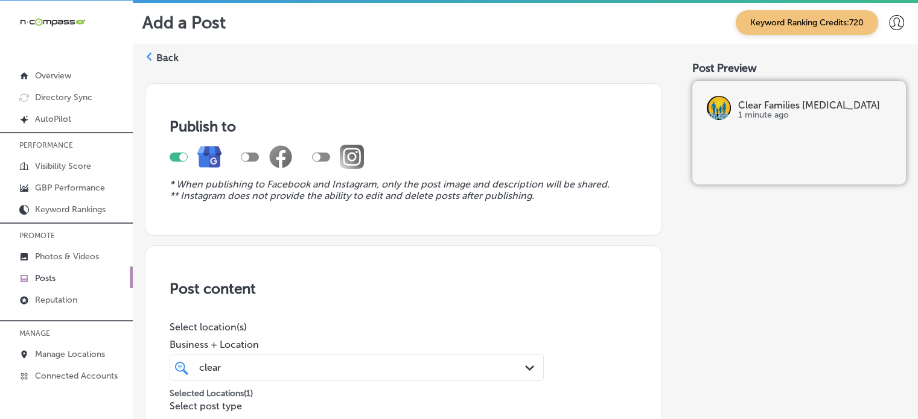
scroll to position [0, 0]
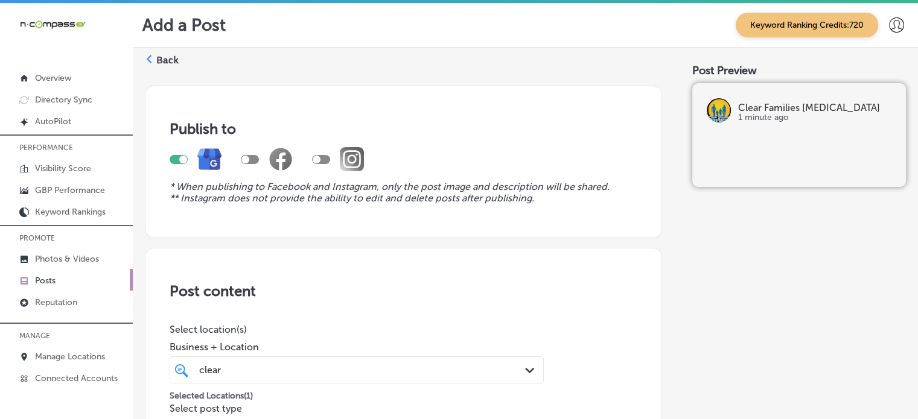
click at [150, 57] on icon at bounding box center [149, 59] width 8 height 8
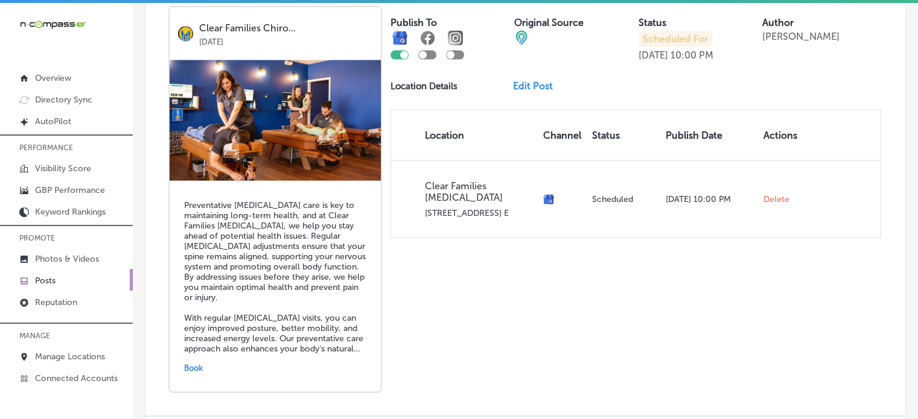
scroll to position [2732, 0]
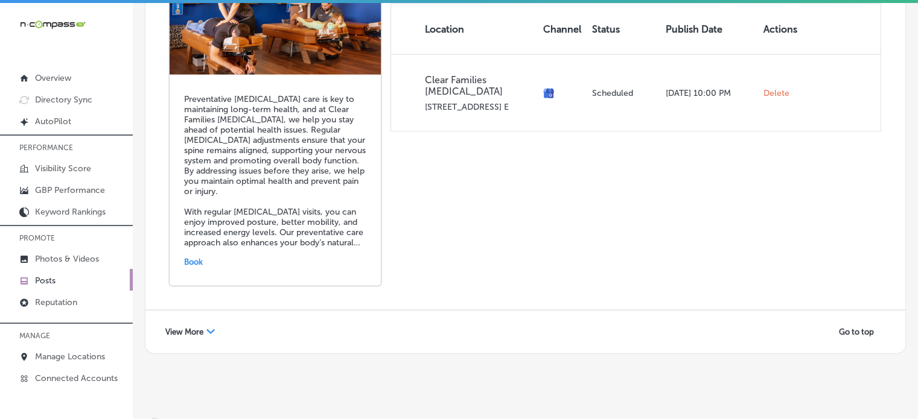
click at [205, 323] on div "View More Path Created with Sketch." at bounding box center [189, 332] width 65 height 19
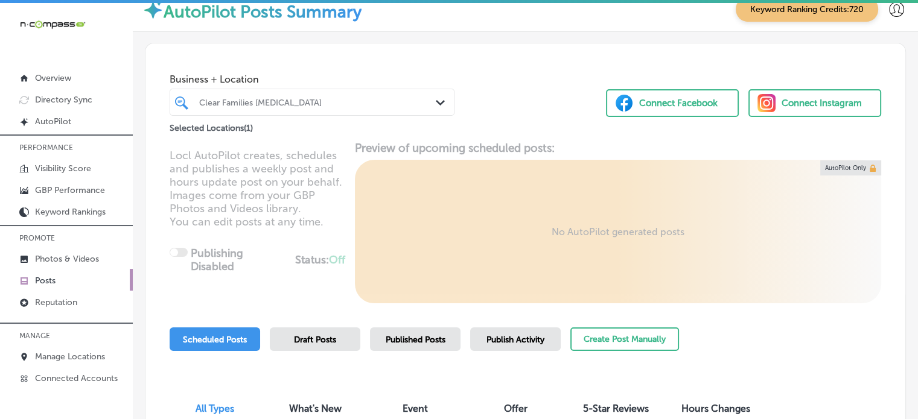
scroll to position [16, 0]
click at [345, 104] on div "Clear Families [MEDICAL_DATA]" at bounding box center [318, 102] width 238 height 10
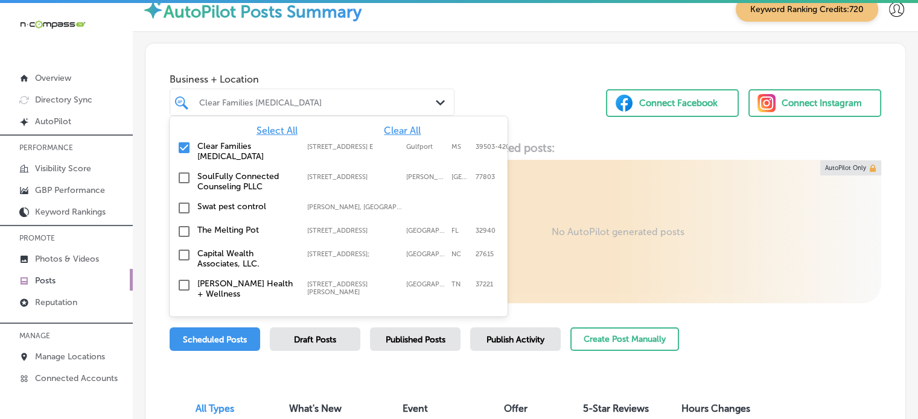
click at [388, 132] on span "Clear All" at bounding box center [402, 130] width 37 height 11
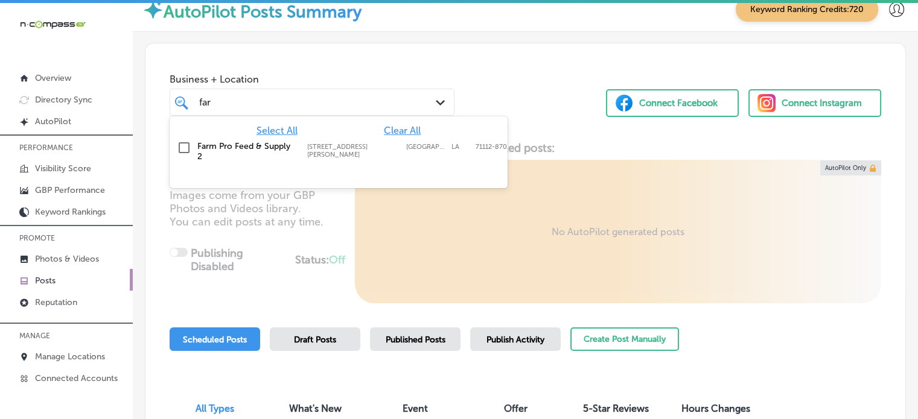
click at [196, 139] on div "Farm Pro Feed & Supply 2 5520 Barksdale Blvd, Bossier City, LA, 71112-8703 5520…" at bounding box center [338, 151] width 328 height 25
type input "far"
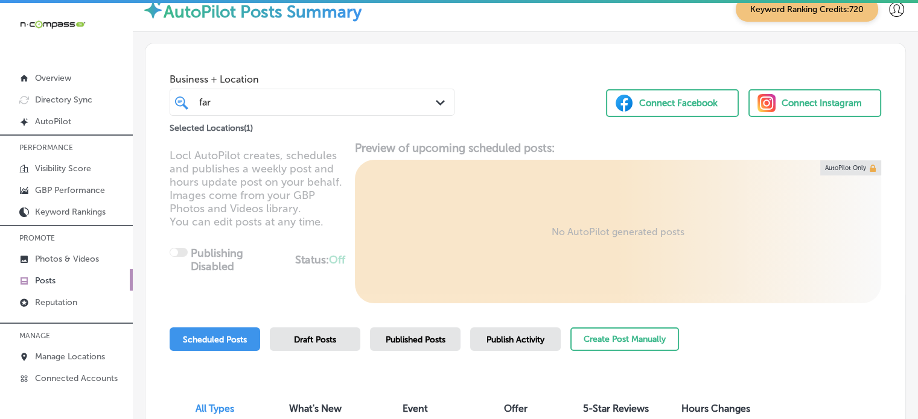
click at [496, 79] on div "Business + Location far far Path Created with Sketch. Selected Locations ( 1 ) …" at bounding box center [524, 89] width 759 height 92
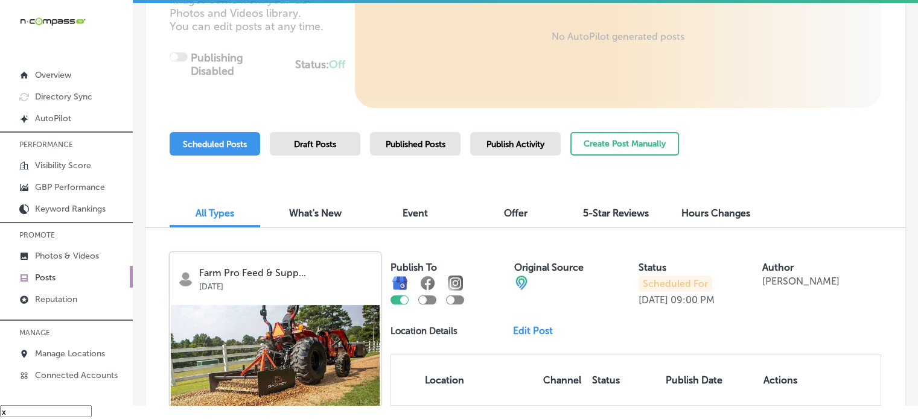
scroll to position [193, 0]
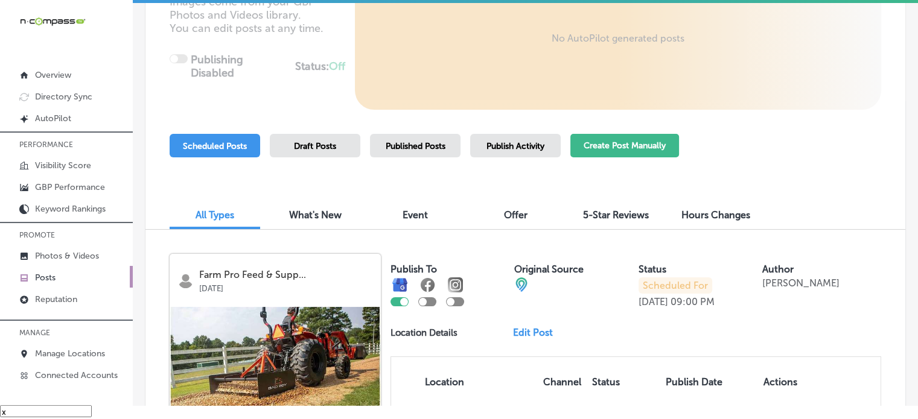
click at [644, 156] on button "Create Post Manually" at bounding box center [624, 146] width 109 height 24
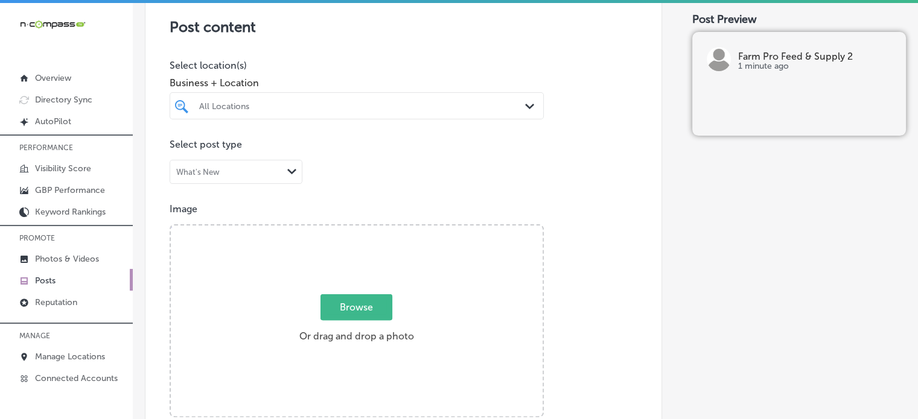
scroll to position [265, 0]
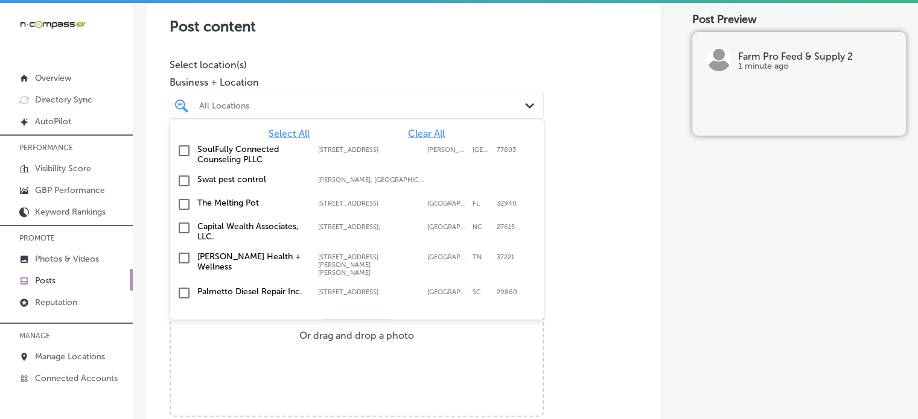
click at [374, 116] on div "All Locations Path Created with Sketch." at bounding box center [357, 105] width 374 height 27
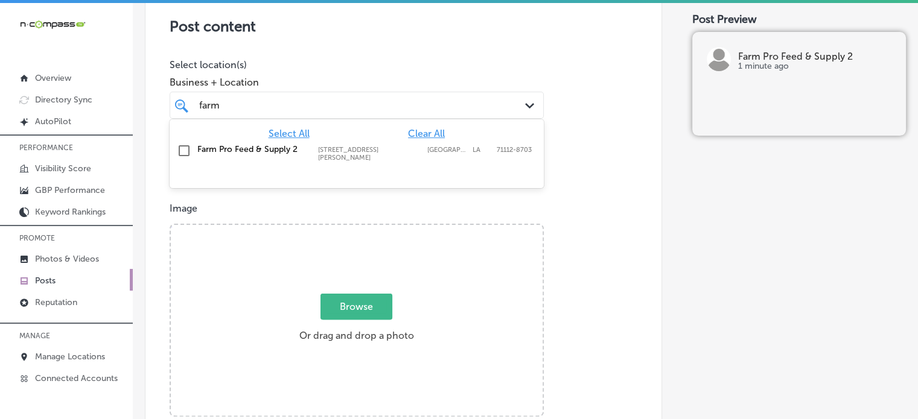
click at [273, 151] on label "Farm Pro Feed & Supply 2" at bounding box center [251, 149] width 109 height 10
type input "farm"
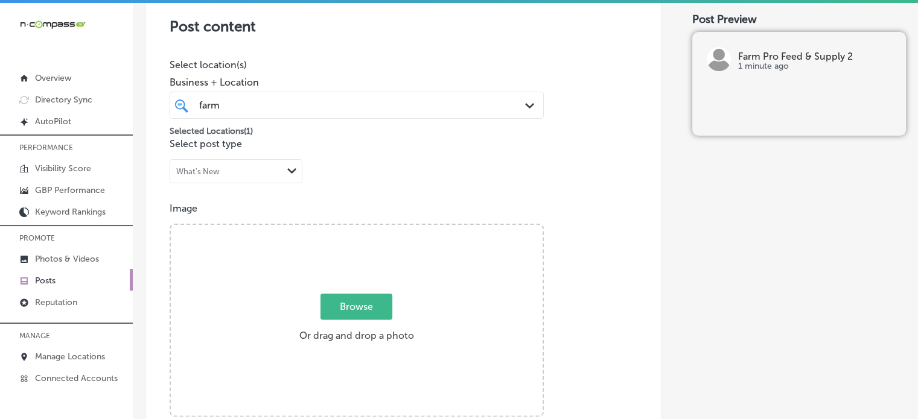
click at [569, 230] on div "Image Powered by PQINA Browse Or drag and drop a photo" at bounding box center [404, 310] width 468 height 214
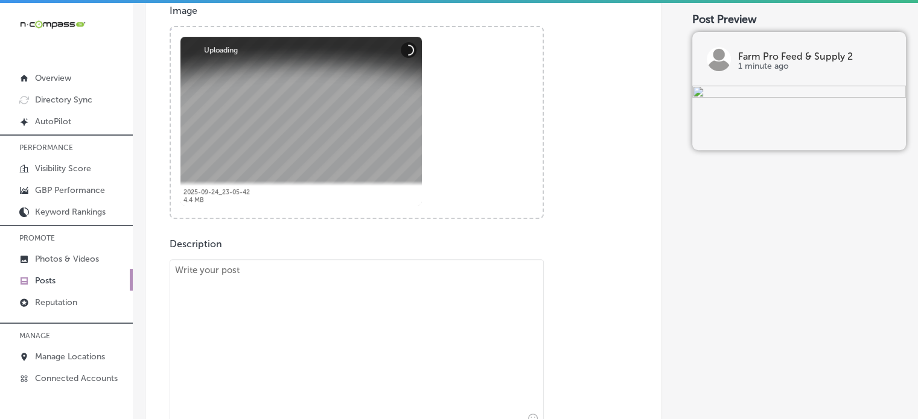
scroll to position [463, 0]
click at [387, 312] on textarea at bounding box center [357, 343] width 374 height 169
paste textarea ""At Farm Pro Feed & Supply 2, we offer a wide variety of livestock feed and law…"
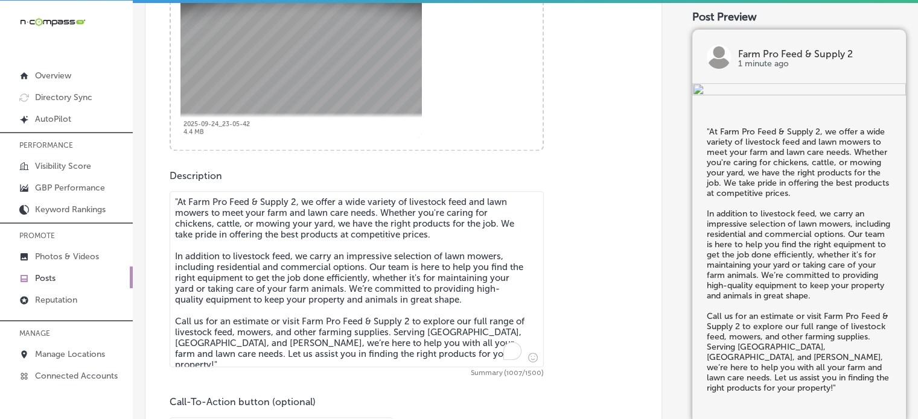
scroll to position [531, 0]
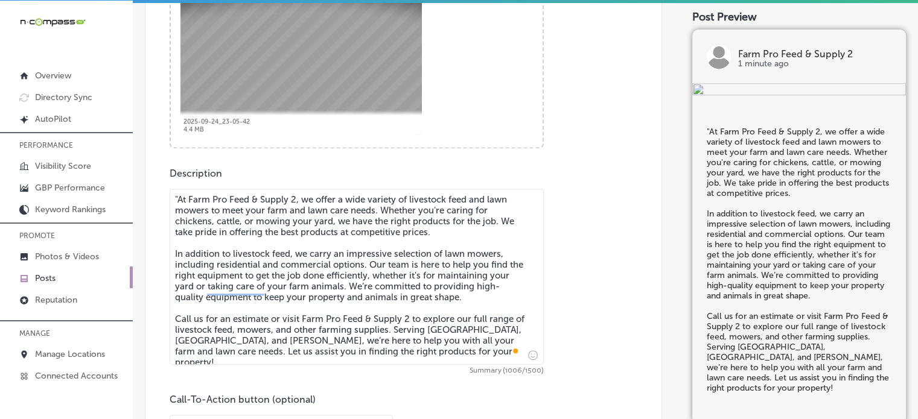
click at [177, 195] on textarea ""At Farm Pro Feed & Supply 2, we offer a wide variety of livestock feed and law…" at bounding box center [357, 277] width 374 height 176
click at [247, 255] on textarea "At Farm Pro Feed & Supply 2, we offer a wide variety of livestock feed and lawn…" at bounding box center [357, 277] width 374 height 176
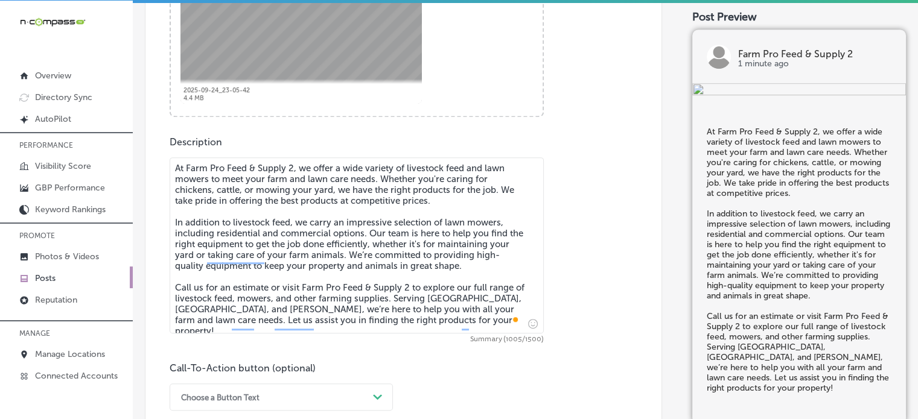
scroll to position [567, 0]
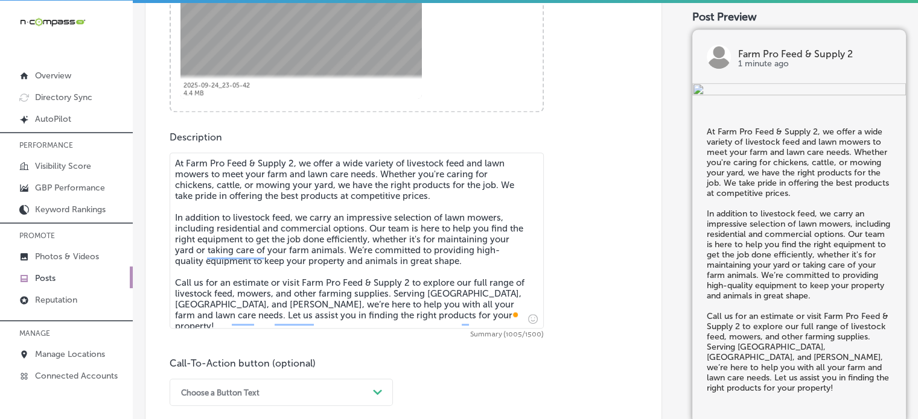
type textarea "At Farm Pro Feed & Supply 2, we offer a wide variety of livestock feed and lawn…"
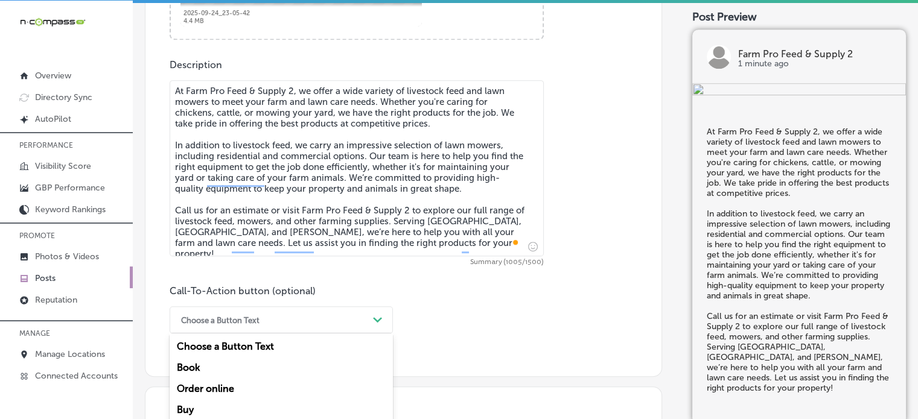
scroll to position [712, 0]
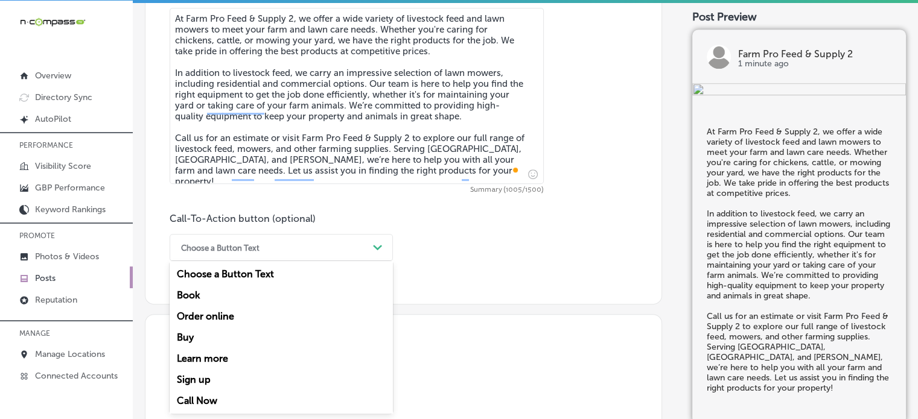
click at [258, 261] on div "option Order online focused, 3 of 7. 7 results available. Use Up and Down to ch…" at bounding box center [281, 247] width 223 height 27
click at [203, 404] on div "Call Now" at bounding box center [281, 400] width 223 height 21
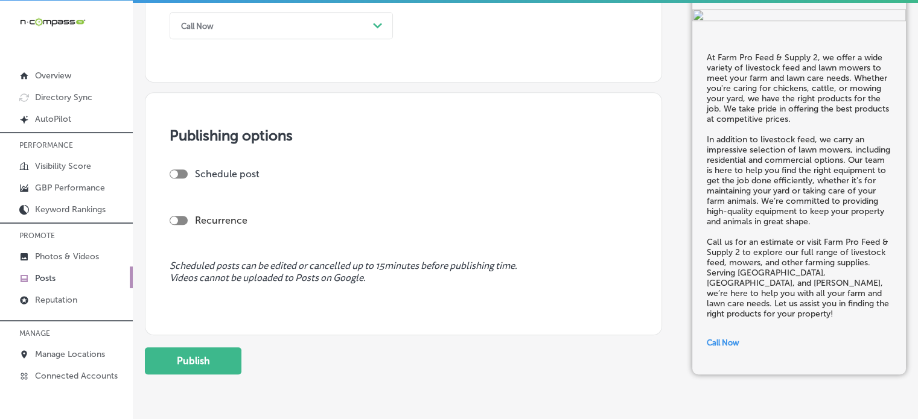
scroll to position [934, 0]
click at [246, 28] on div "Call Now" at bounding box center [271, 25] width 193 height 19
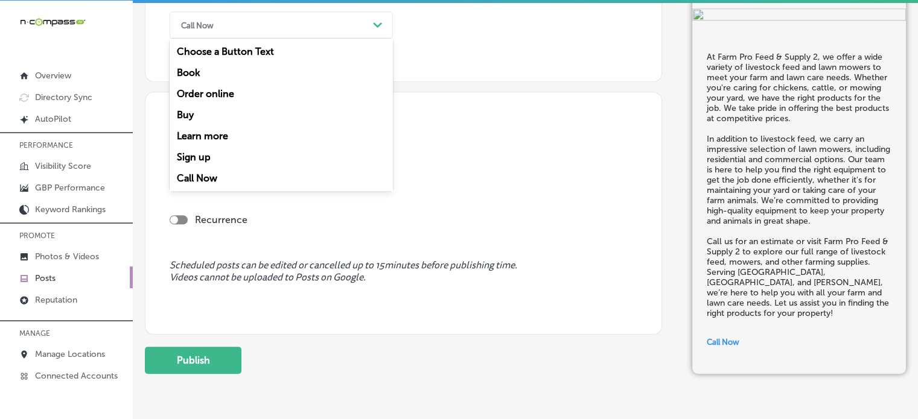
click at [200, 173] on div "Call Now" at bounding box center [281, 178] width 223 height 21
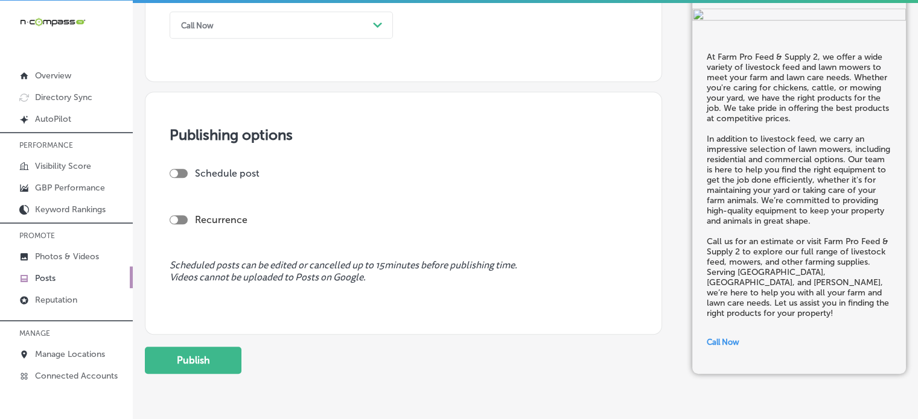
click at [180, 173] on div at bounding box center [179, 173] width 18 height 9
checkbox input "true"
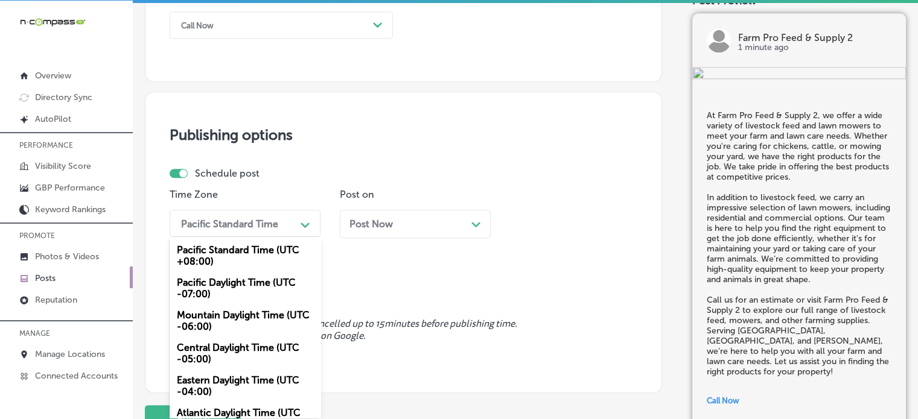
click at [265, 213] on div "Pacific Standard Time" at bounding box center [235, 223] width 121 height 21
click at [241, 318] on div "Mountain Daylight Time (UTC -06:00)" at bounding box center [245, 321] width 151 height 33
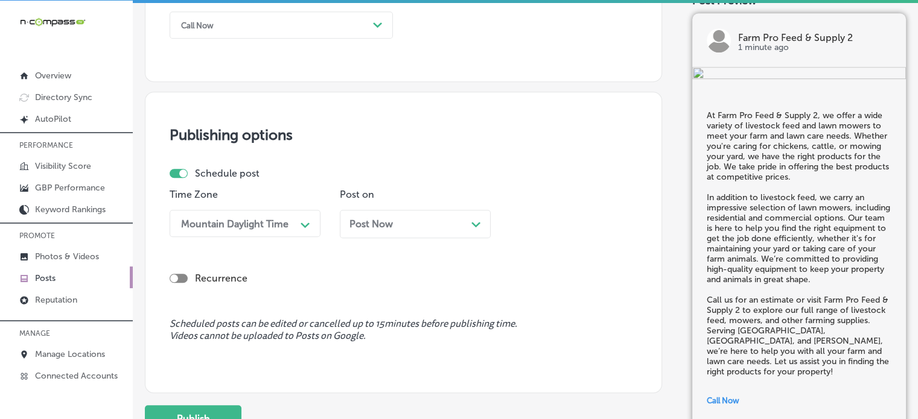
click at [404, 220] on div "Post Now Path Created with Sketch." at bounding box center [415, 223] width 132 height 11
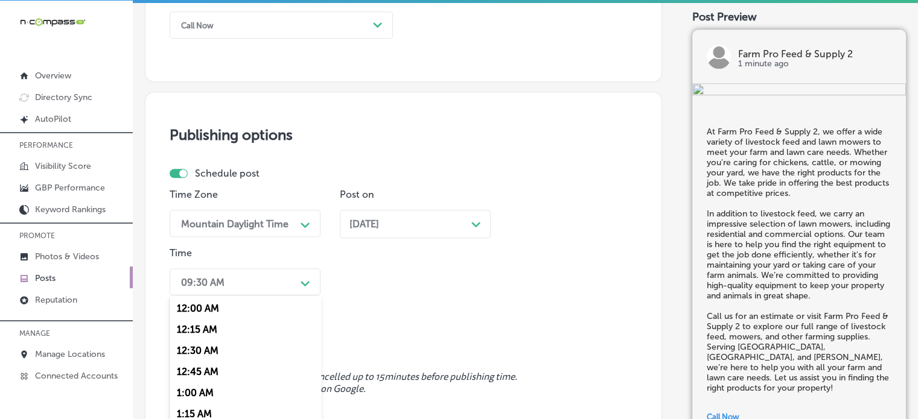
scroll to position [996, 0]
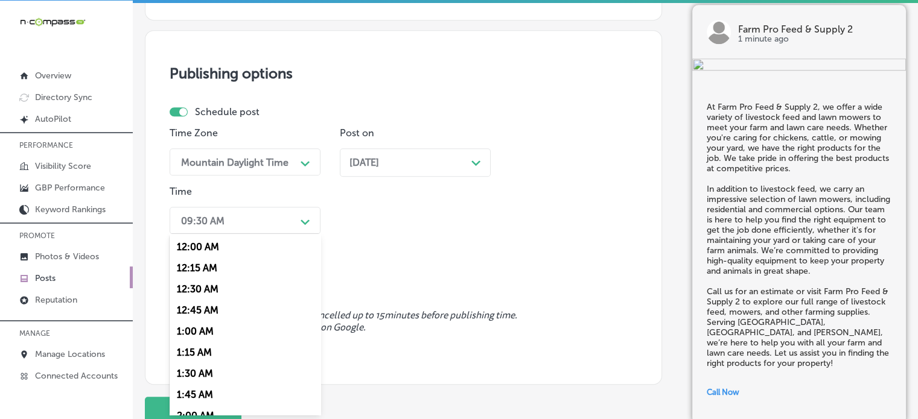
click at [280, 234] on div "option 12:30 AM focused, 3 of 96. 96 results available. Use Up and Down to choo…" at bounding box center [245, 220] width 151 height 27
click at [293, 214] on div "09:30 AM" at bounding box center [235, 220] width 121 height 21
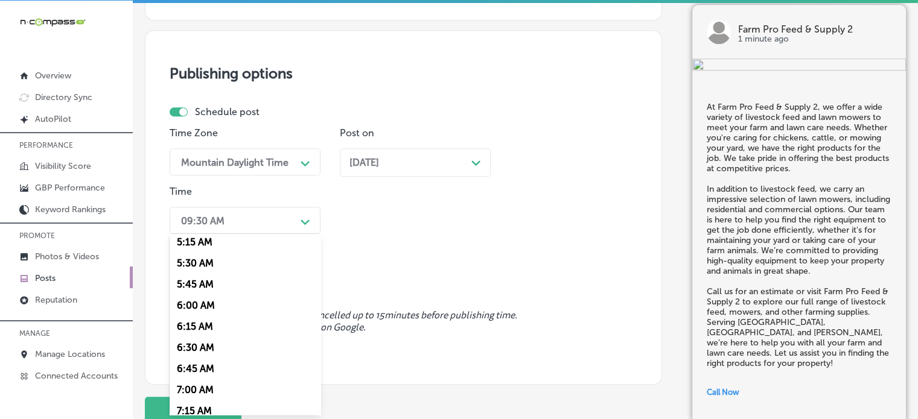
click at [206, 392] on div "7:00 AM" at bounding box center [245, 389] width 151 height 21
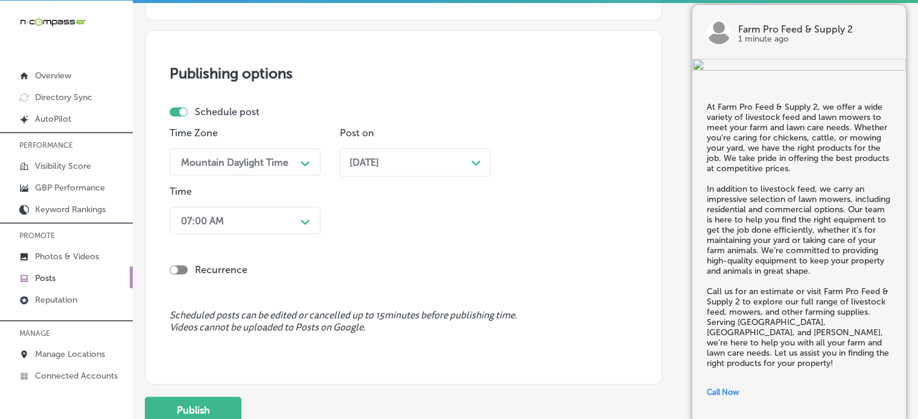
click at [389, 243] on div "Recurrence" at bounding box center [404, 260] width 468 height 43
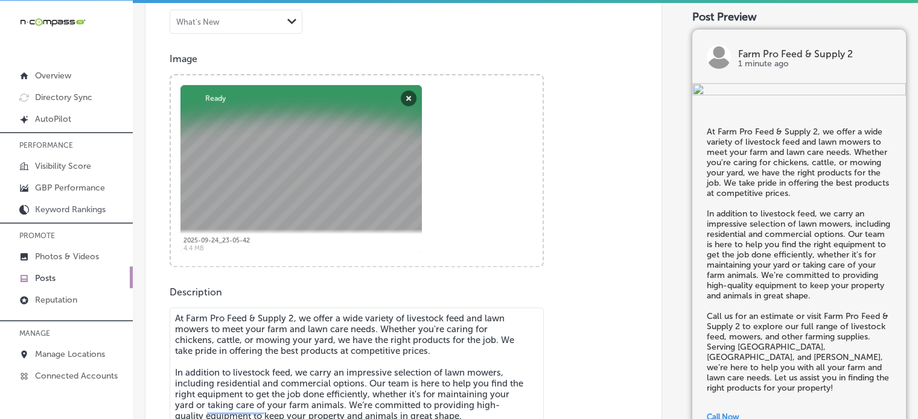
scroll to position [288, 0]
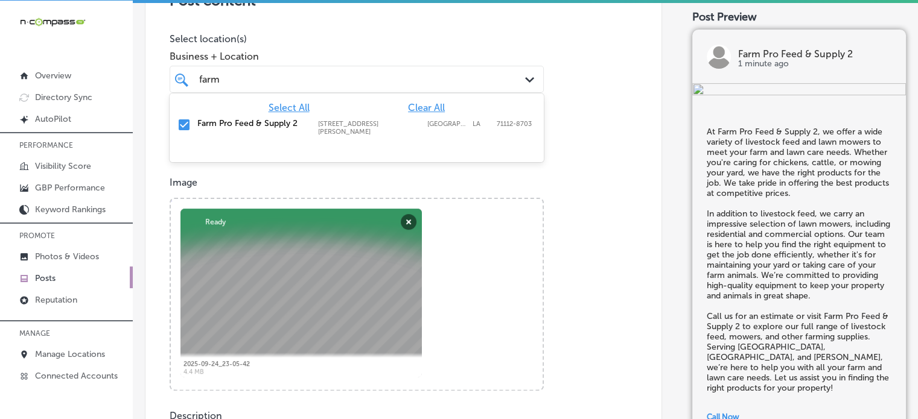
click at [420, 77] on div "farm farm" at bounding box center [340, 79] width 285 height 16
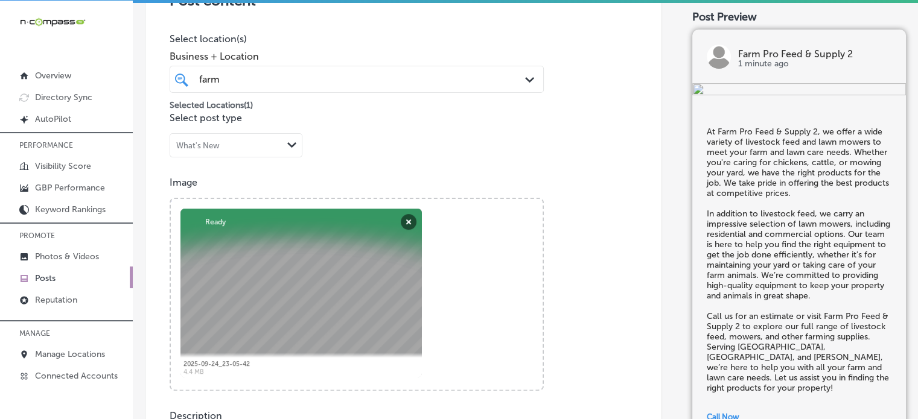
click at [451, 36] on p "Select location(s)" at bounding box center [357, 38] width 374 height 11
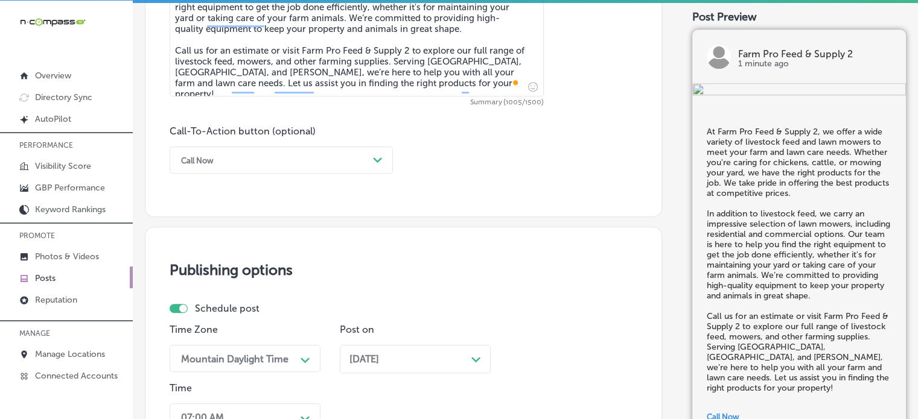
scroll to position [800, 0]
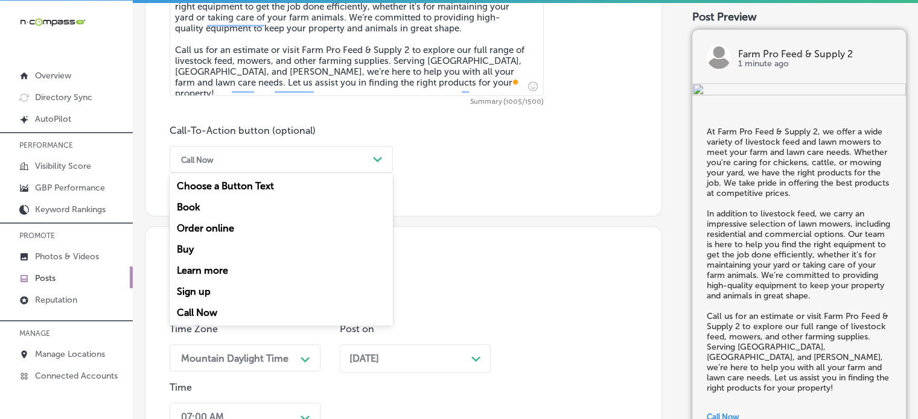
click at [347, 157] on div "Call Now" at bounding box center [271, 159] width 193 height 19
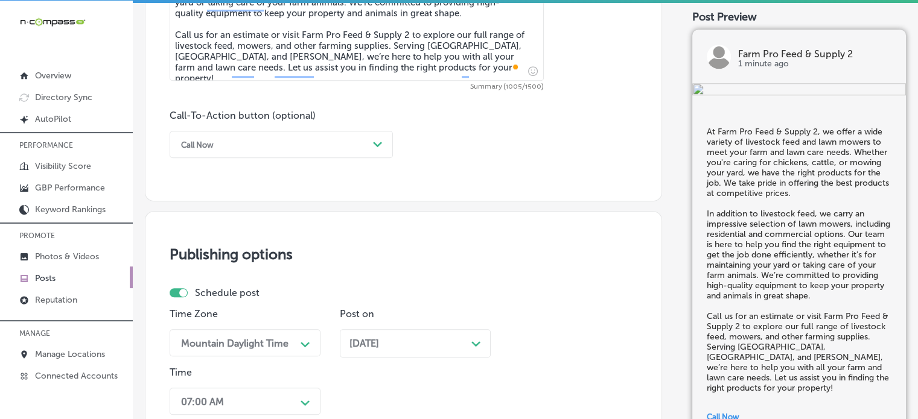
scroll to position [796, 0]
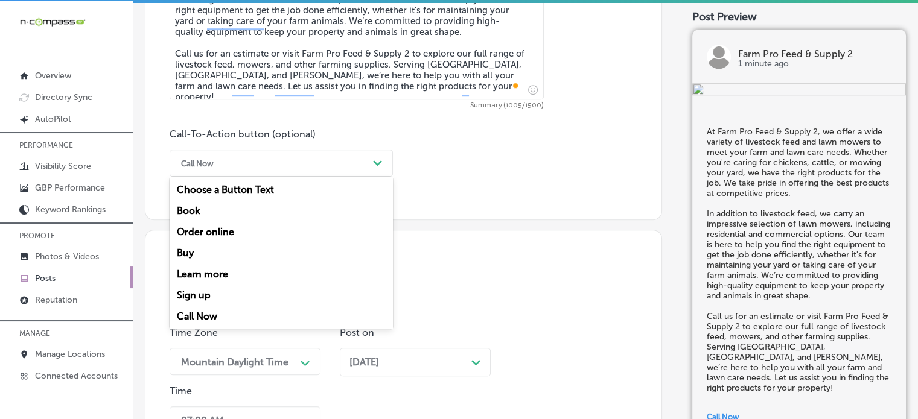
click at [347, 163] on div "Call Now" at bounding box center [271, 163] width 193 height 19
click at [211, 312] on div "Call Now" at bounding box center [281, 316] width 223 height 21
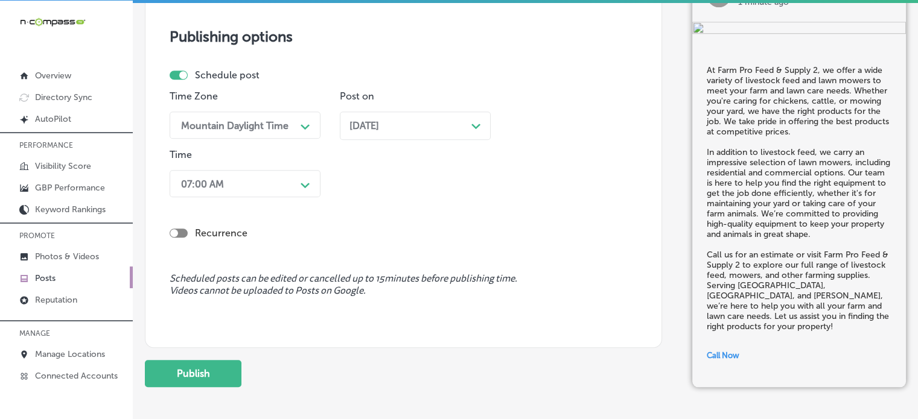
scroll to position [1033, 0]
click at [195, 370] on button "Publish" at bounding box center [193, 373] width 97 height 27
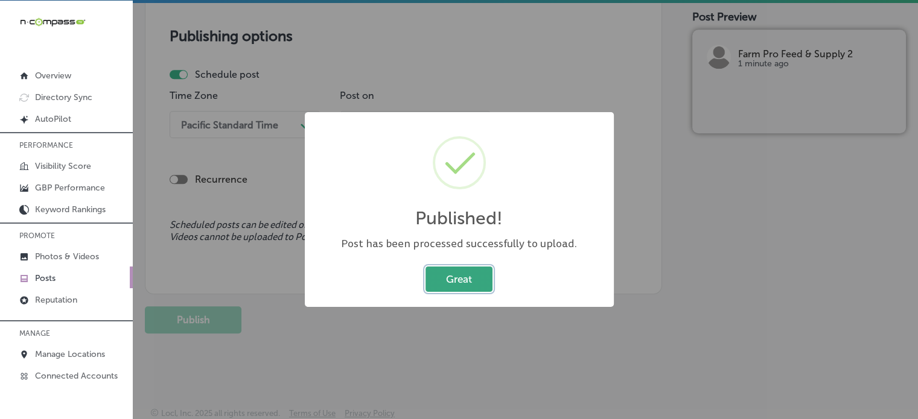
click at [471, 274] on button "Great" at bounding box center [458, 279] width 67 height 25
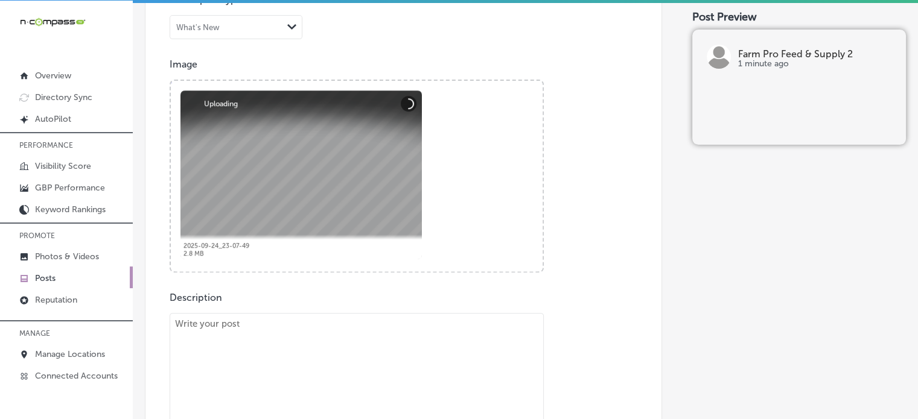
scroll to position [411, 0]
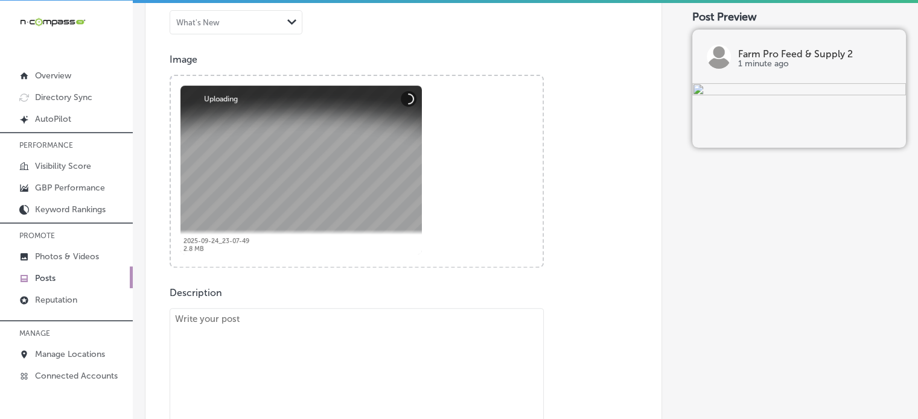
click at [396, 336] on textarea "To enrich screen reader interactions, please activate Accessibility in Grammarl…" at bounding box center [357, 396] width 374 height 176
paste textarea ""At Farm Pro Feed & Supply 2, we offer small farm tractors to meet the needs of…"
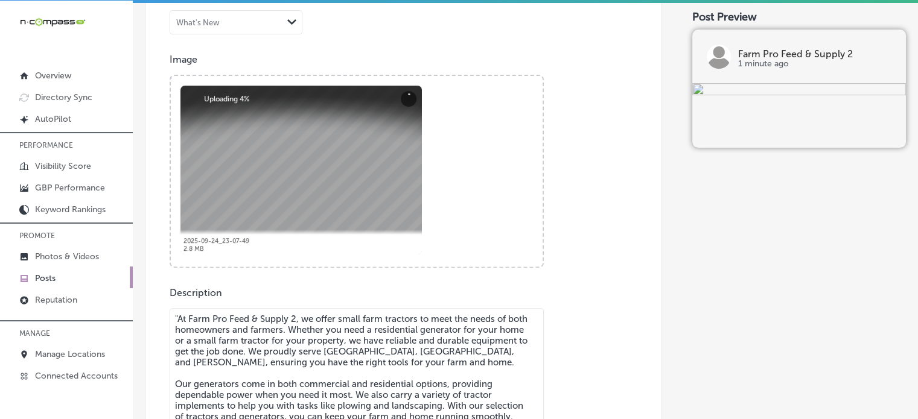
scroll to position [471, 0]
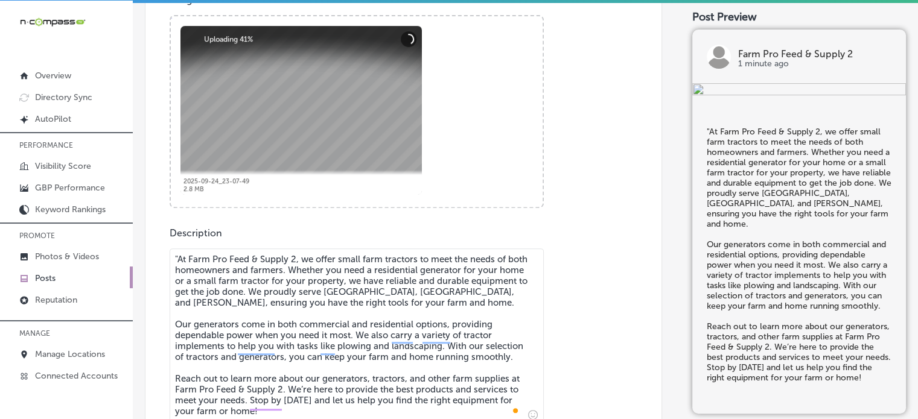
click at [177, 261] on textarea ""At Farm Pro Feed & Supply 2, we offer small farm tractors to meet the needs of…" at bounding box center [357, 337] width 374 height 176
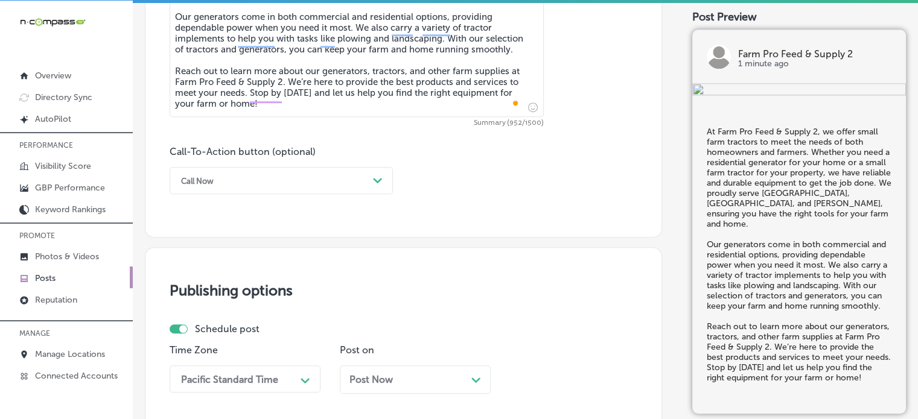
scroll to position [781, 0]
type textarea "At Farm Pro Feed & Supply 2, we offer small farm tractors to meet the needs of …"
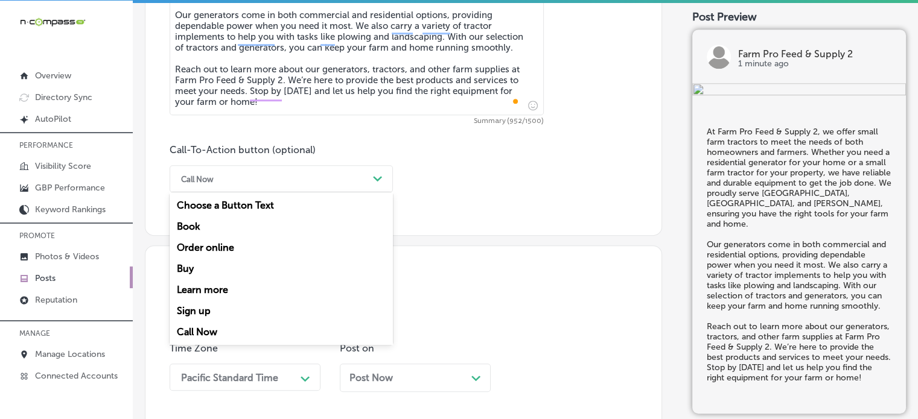
click at [344, 177] on div "Call Now" at bounding box center [271, 179] width 193 height 19
click at [227, 287] on div "Learn more" at bounding box center [281, 289] width 223 height 21
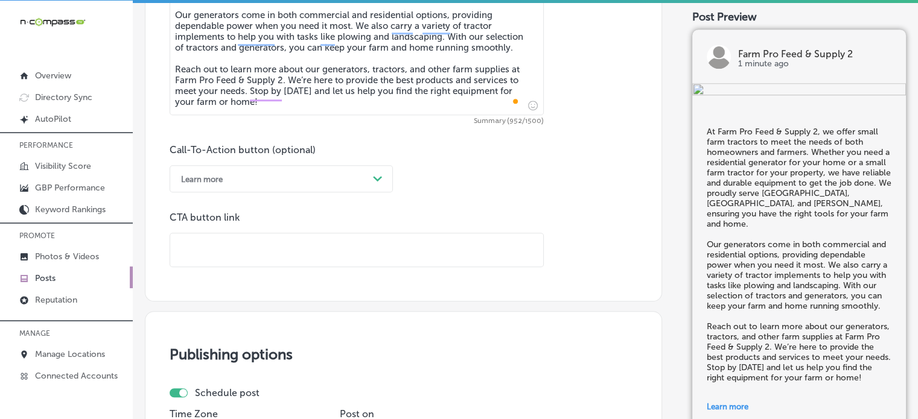
click at [335, 246] on input "text" at bounding box center [356, 249] width 373 height 33
paste input "https://www.farmprosupply.com/"
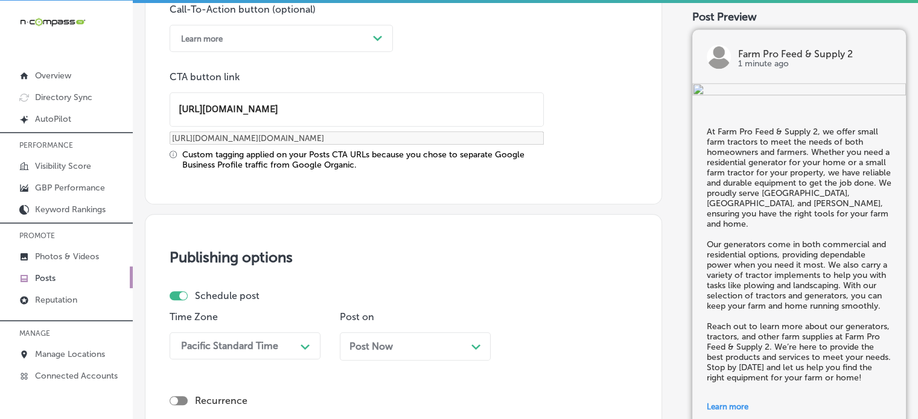
scroll to position [924, 0]
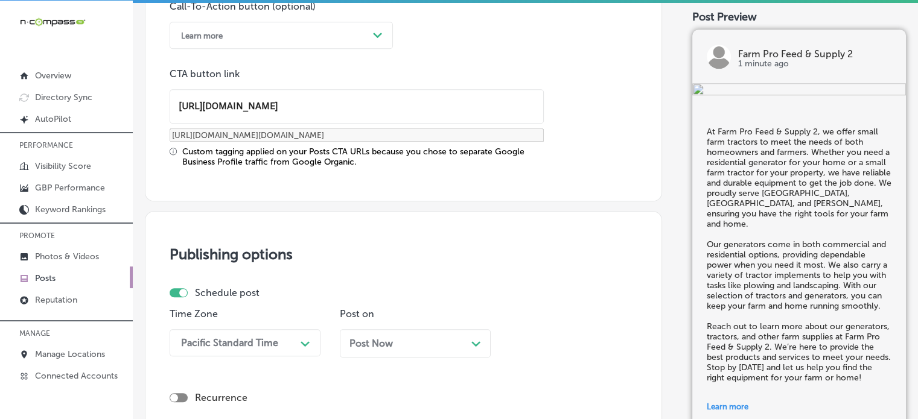
type input "https://www.farmprosupply.com/"
click at [255, 357] on div "Time Zone Pacific Standard Time Path Created with Sketch." at bounding box center [245, 337] width 151 height 59
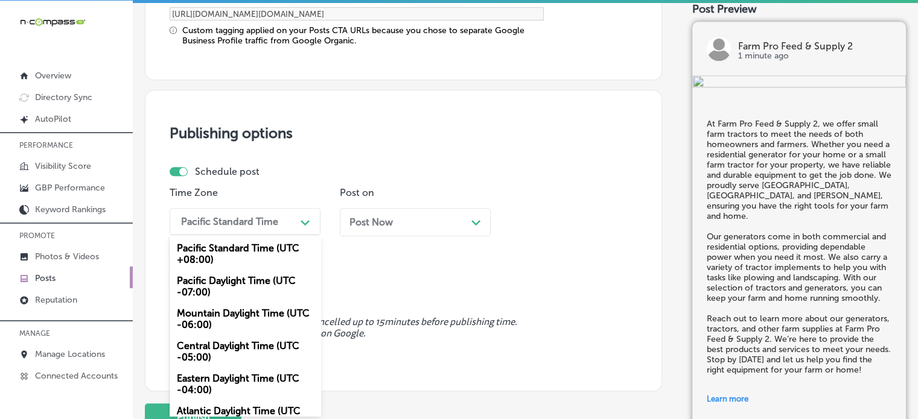
click at [270, 235] on div "option Mountain Daylight Time (UTC -06:00), selected. option Mountain Daylight …" at bounding box center [245, 221] width 151 height 27
click at [217, 320] on div "Mountain Daylight Time (UTC -06:00)" at bounding box center [245, 319] width 151 height 33
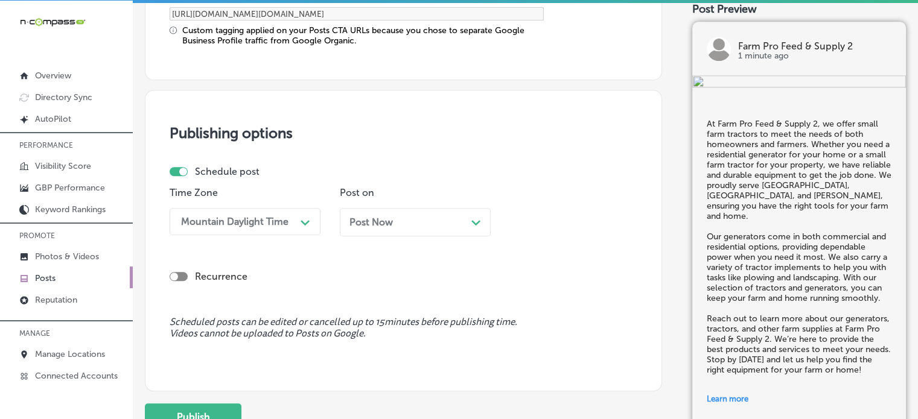
click at [395, 217] on div "Post Now Path Created with Sketch." at bounding box center [415, 222] width 132 height 11
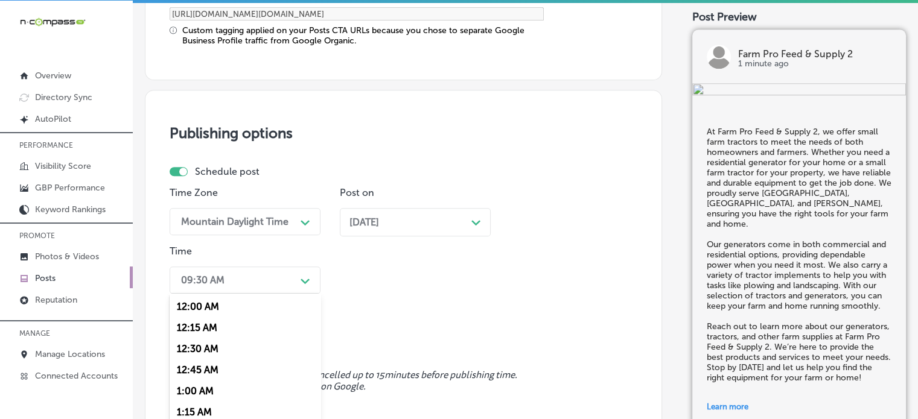
scroll to position [1104, 0]
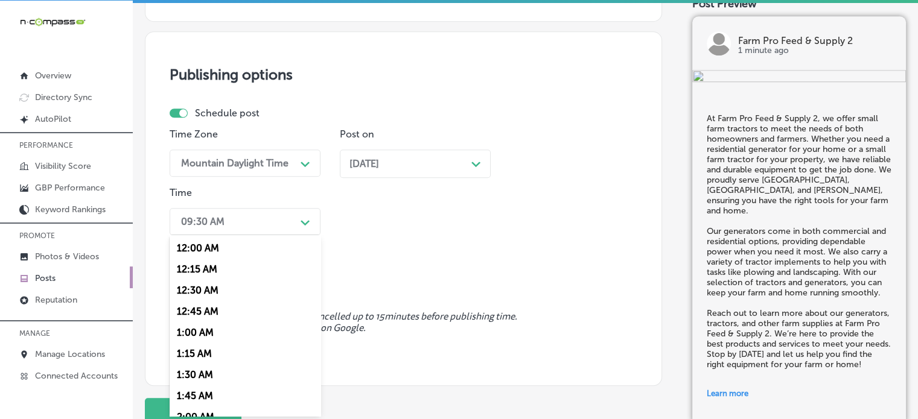
click at [290, 235] on div "option 7:00 AM, selected. option 12:30 AM focused, 3 of 96. 96 results availabl…" at bounding box center [245, 221] width 151 height 27
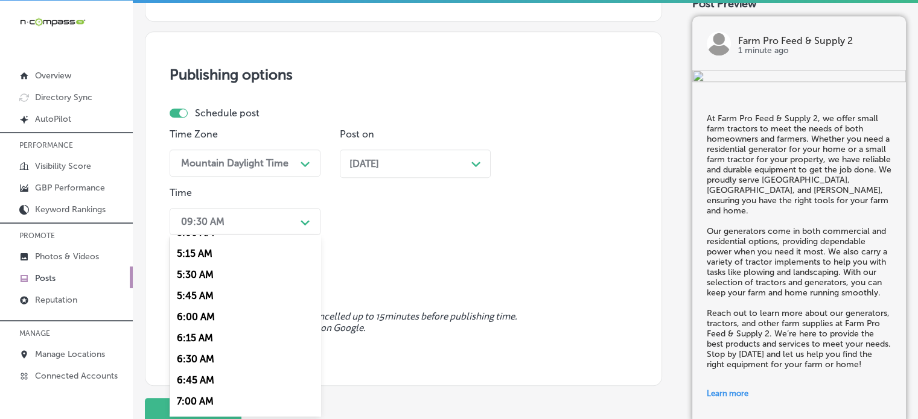
scroll to position [499, 0]
click at [185, 344] on div "7:00 AM" at bounding box center [245, 340] width 151 height 21
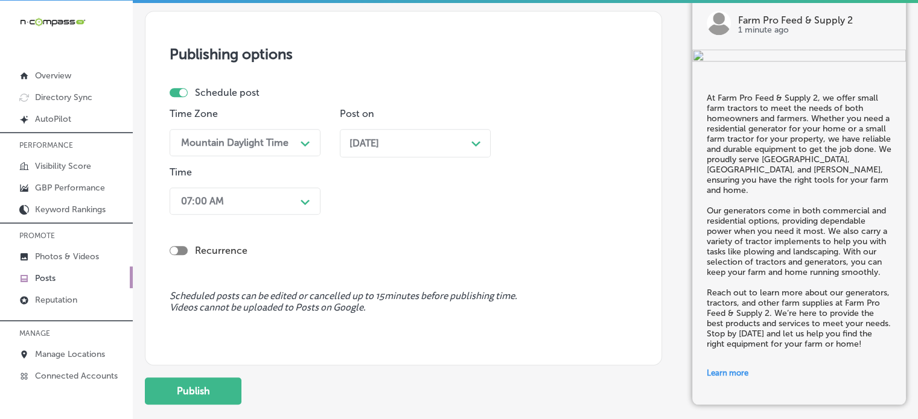
scroll to position [1131, 0]
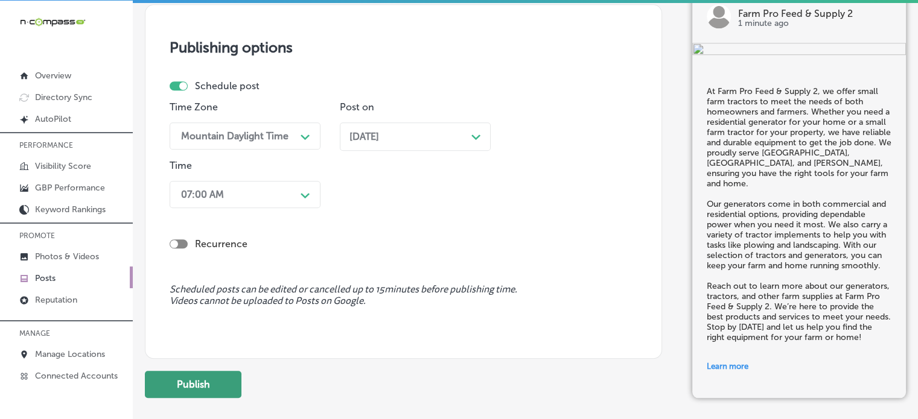
click at [222, 385] on button "Publish" at bounding box center [193, 384] width 97 height 27
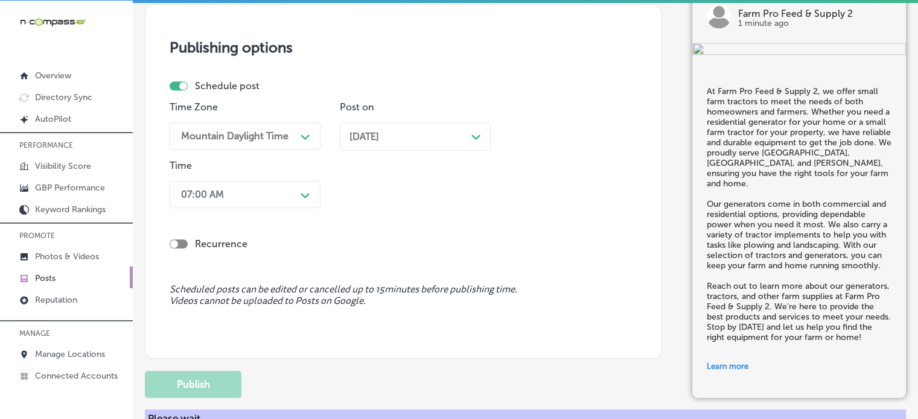
scroll to position [1023, 0]
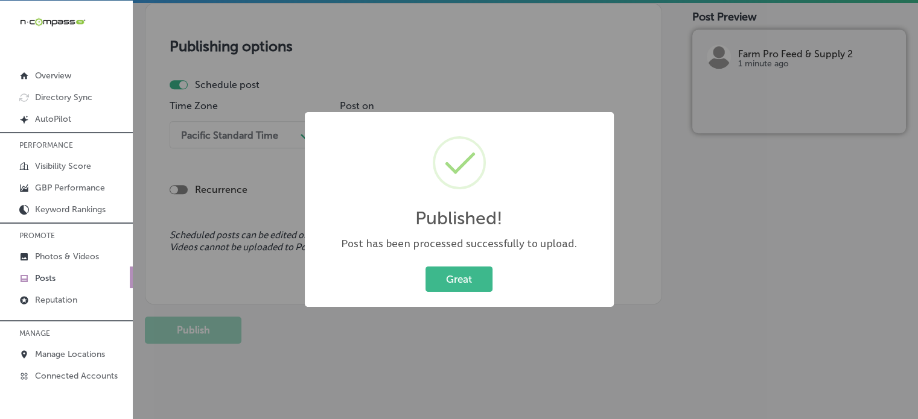
click at [425, 267] on button "Great" at bounding box center [458, 279] width 67 height 25
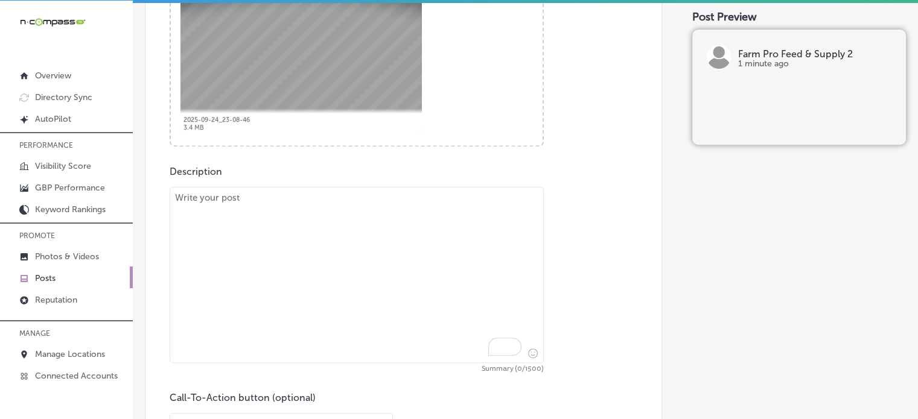
scroll to position [533, 0]
click at [398, 303] on textarea "To enrich screen reader interactions, please activate Accessibility in Grammarl…" at bounding box center [357, 274] width 374 height 176
paste textarea ""Looking for Bad Boy mowers or livestock feed? At Farm Pro Feed & Supply 2, we …"
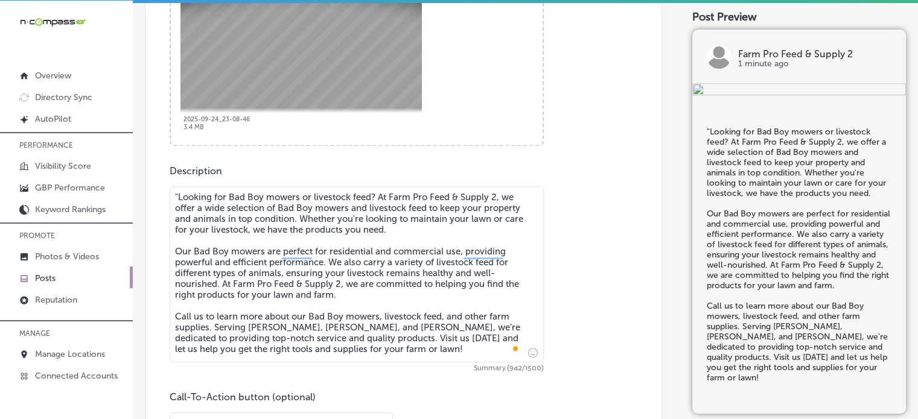
click at [176, 197] on textarea ""Looking for Bad Boy mowers or livestock feed? At Farm Pro Feed & Supply 2, we …" at bounding box center [357, 274] width 374 height 176
type textarea "Looking for Bad Boy mowers or livestock feed? At Farm Pro Feed & Supply 2, we o…"
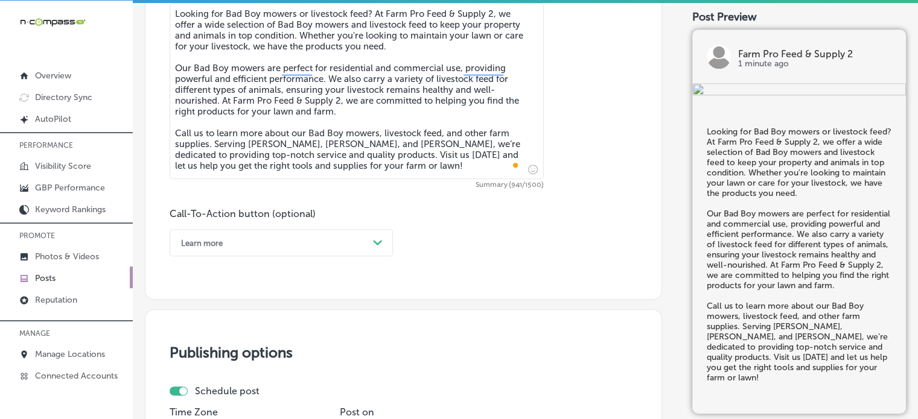
scroll to position [719, 0]
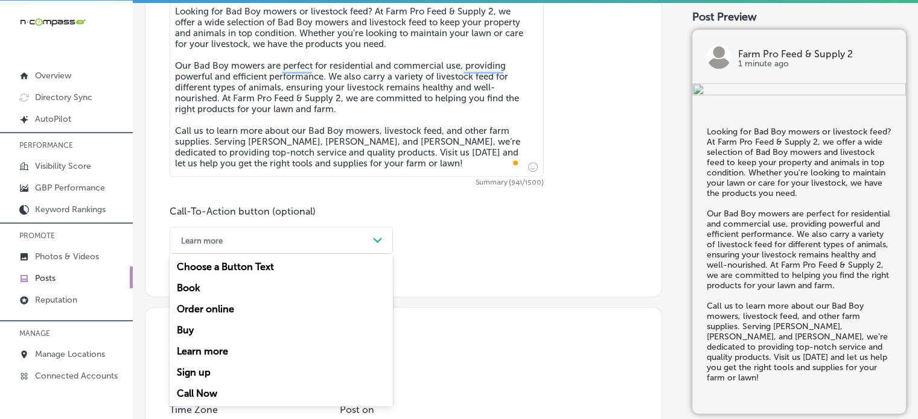
click at [350, 238] on div "Learn more" at bounding box center [271, 240] width 193 height 19
click at [212, 392] on div "Call Now" at bounding box center [281, 393] width 223 height 21
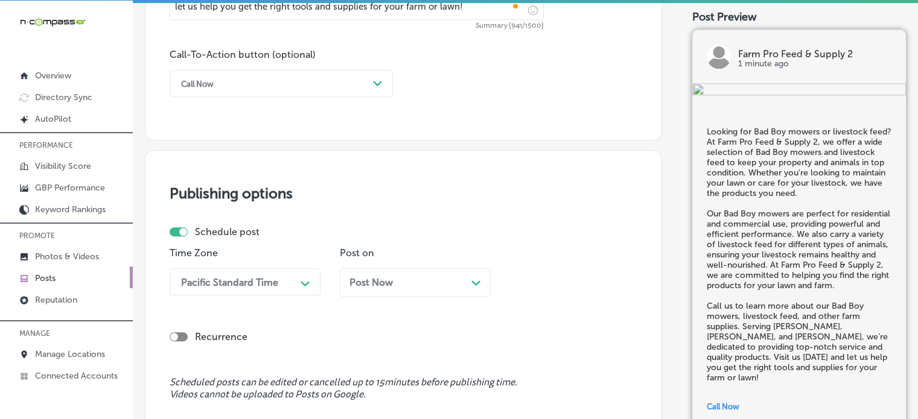
scroll to position [937, 0]
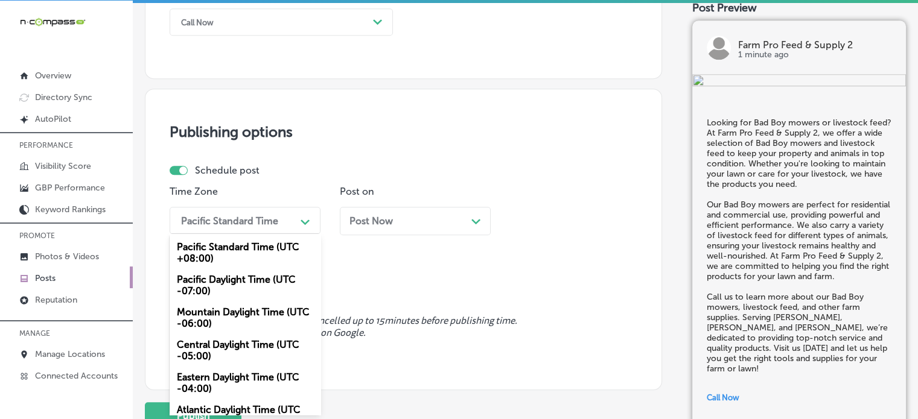
click at [280, 234] on div "option Mountain Daylight Time (UTC -06:00), selected. option Pacific Daylight T…" at bounding box center [245, 220] width 151 height 27
click at [227, 325] on div "Mountain Daylight Time (UTC -06:00)" at bounding box center [245, 318] width 151 height 33
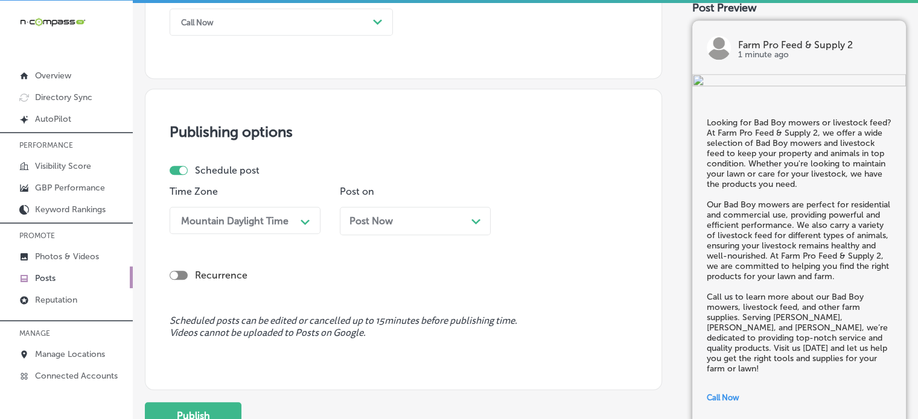
click at [434, 227] on div "Post Now Path Created with Sketch." at bounding box center [415, 221] width 151 height 28
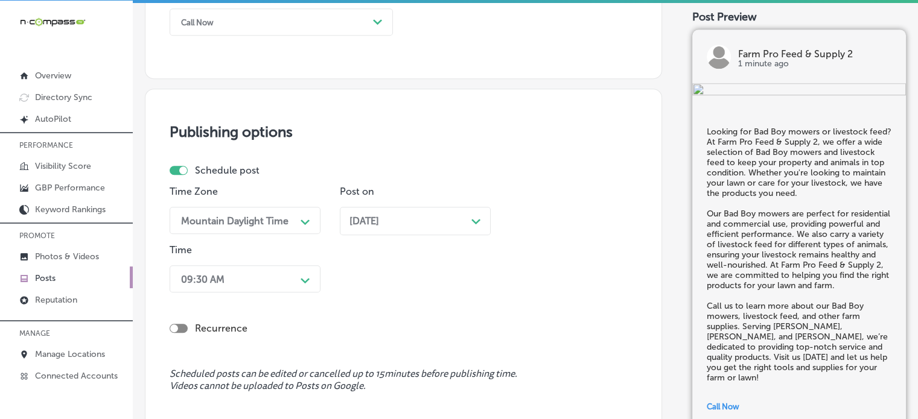
scroll to position [996, 0]
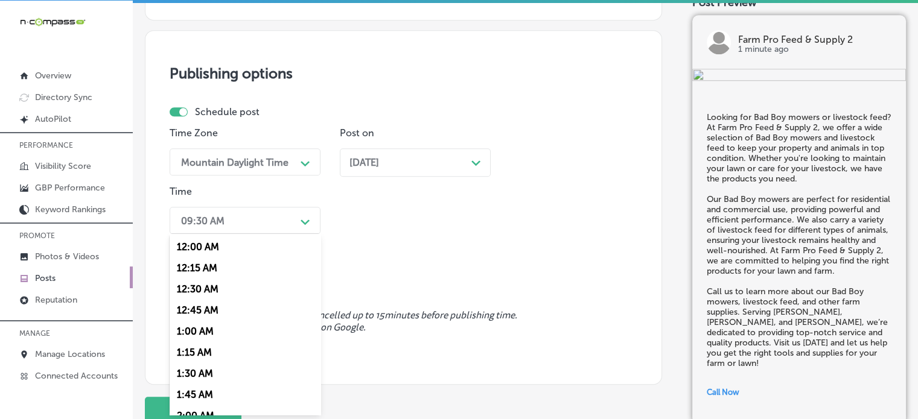
click at [259, 234] on div "option 7:00 AM, selected. option 12:30 AM focused, 3 of 96. 96 results availabl…" at bounding box center [245, 220] width 151 height 27
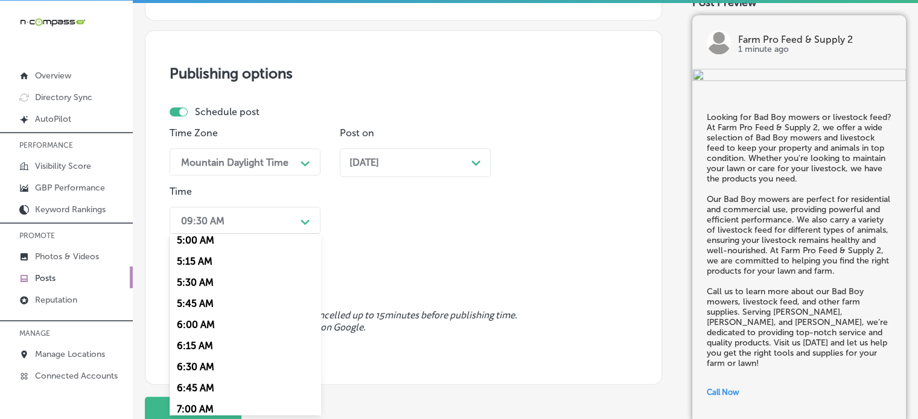
scroll to position [541, 0]
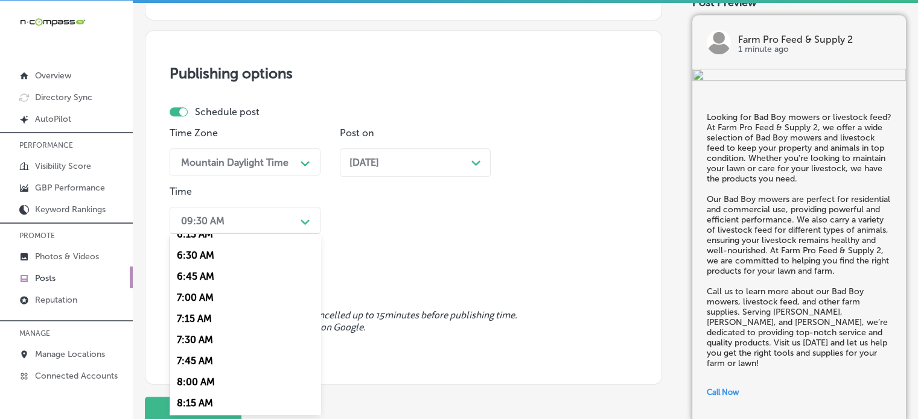
click at [187, 299] on div "7:00 AM" at bounding box center [245, 297] width 151 height 21
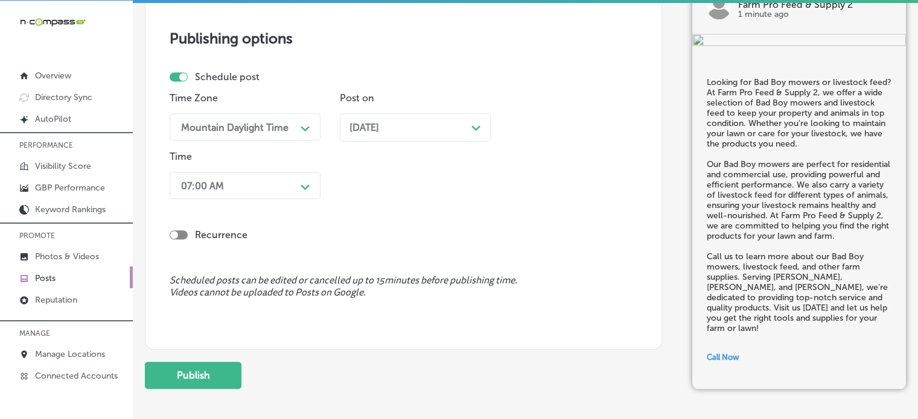
scroll to position [1032, 0]
click at [166, 375] on button "Publish" at bounding box center [193, 374] width 97 height 27
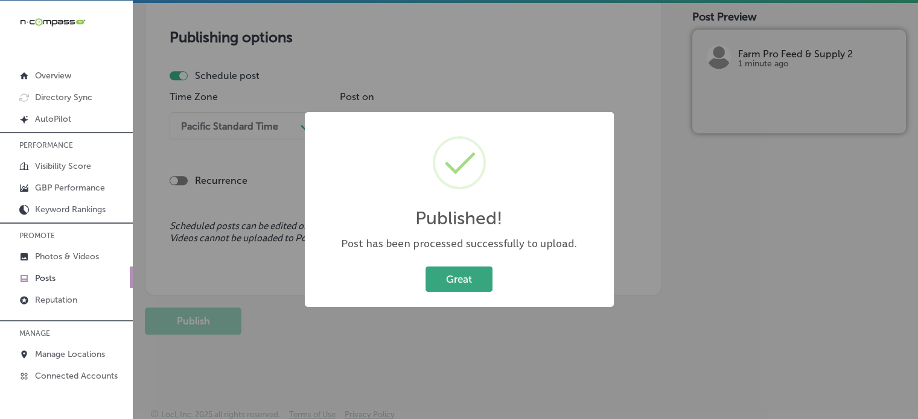
click at [480, 267] on button "Great" at bounding box center [458, 279] width 67 height 25
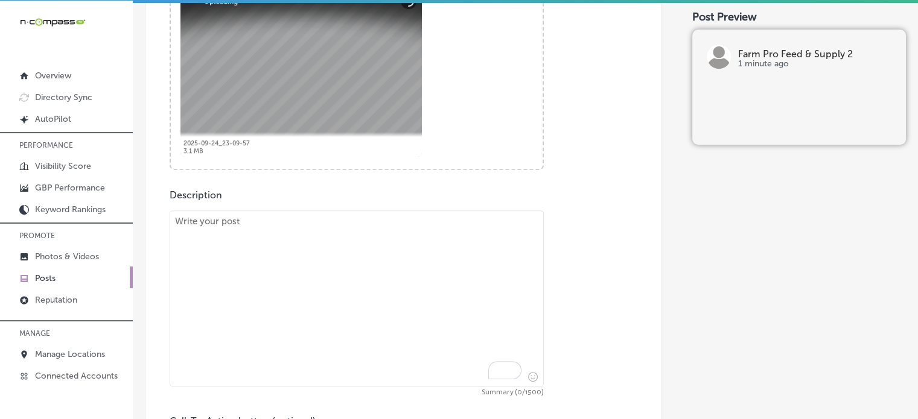
scroll to position [509, 0]
click at [370, 239] on textarea "To enrich screen reader interactions, please activate Accessibility in Grammarl…" at bounding box center [357, 299] width 374 height 176
paste textarea ""At Farm Pro Feed & Supply 2, we offer residential pressure washers and tractor…"
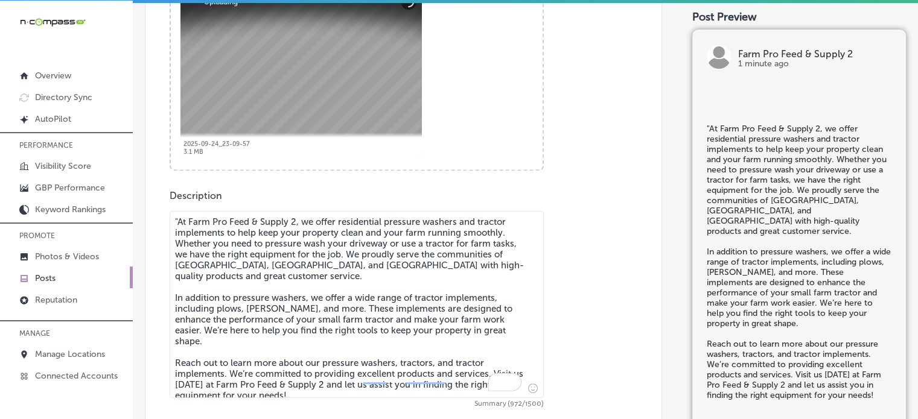
click at [179, 216] on textarea ""At Farm Pro Feed & Supply 2, we offer residential pressure washers and tractor…" at bounding box center [357, 304] width 374 height 187
type textarea "At Farm Pro Feed & Supply 2, we offer residential pressure washers and tractor …"
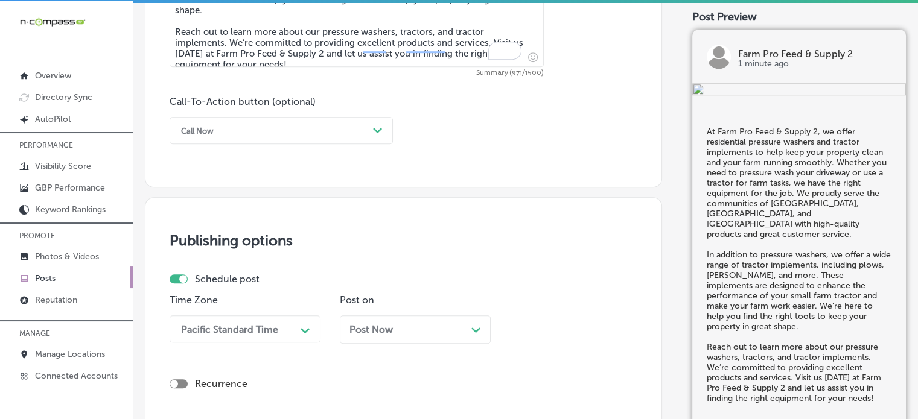
scroll to position [878, 0]
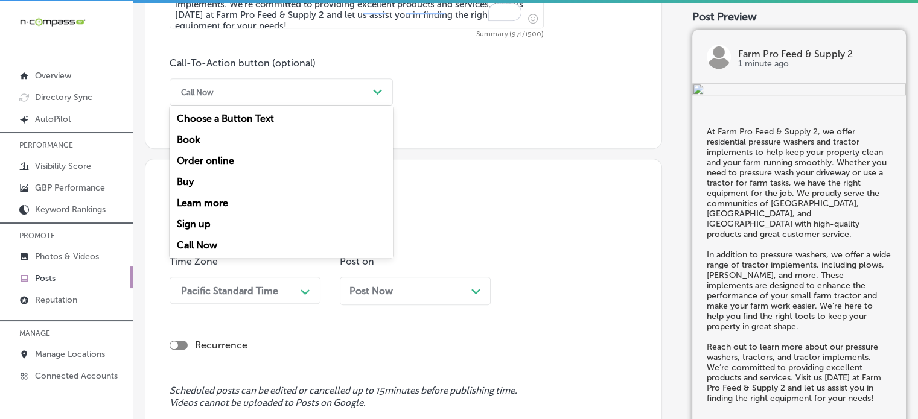
click at [280, 84] on div "Call Now" at bounding box center [271, 92] width 193 height 19
click at [205, 210] on div "Learn more" at bounding box center [281, 202] width 223 height 21
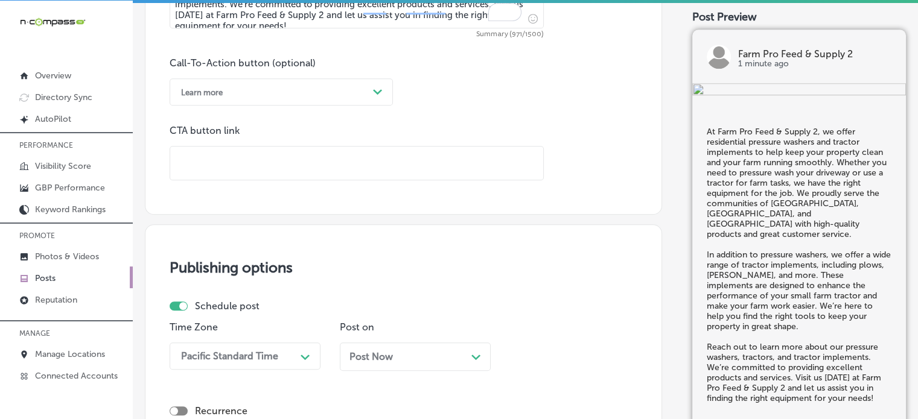
click at [265, 173] on input "text" at bounding box center [356, 163] width 373 height 33
paste input "https://www.farmprosupply.com/"
type input "https://www.farmprosupply.com/"
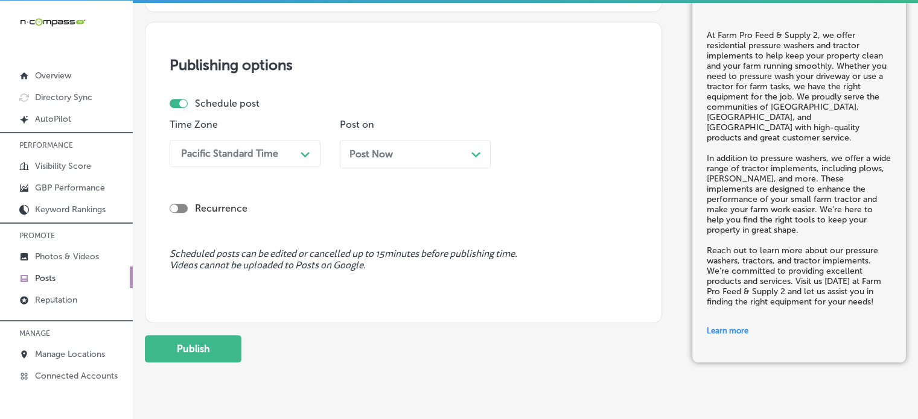
scroll to position [1082, 0]
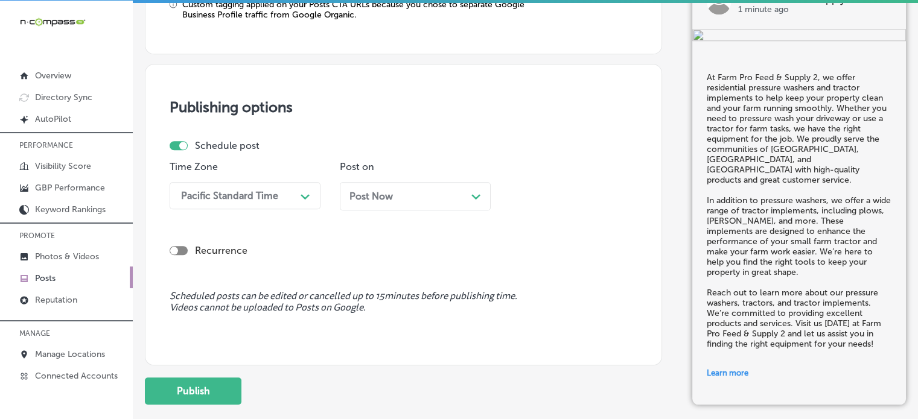
click at [244, 153] on div "Schedule post Time Zone Pacific Standard Time Path Created with Sketch. Post on…" at bounding box center [399, 180] width 458 height 80
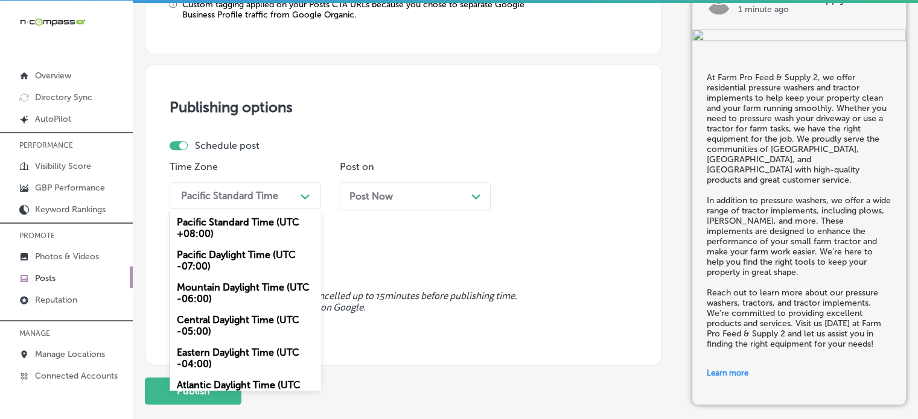
click at [250, 190] on div "Pacific Standard Time" at bounding box center [229, 195] width 97 height 11
click at [238, 282] on div "Mountain Daylight Time (UTC -06:00)" at bounding box center [245, 293] width 151 height 33
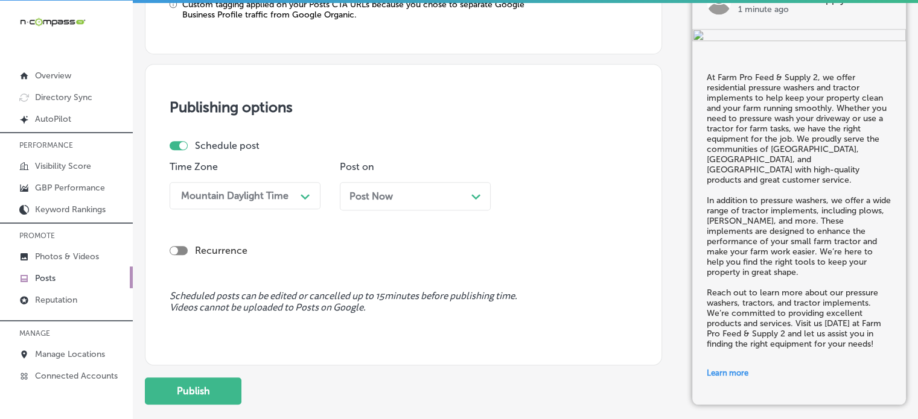
click at [411, 200] on div "Post Now Path Created with Sketch." at bounding box center [415, 196] width 132 height 11
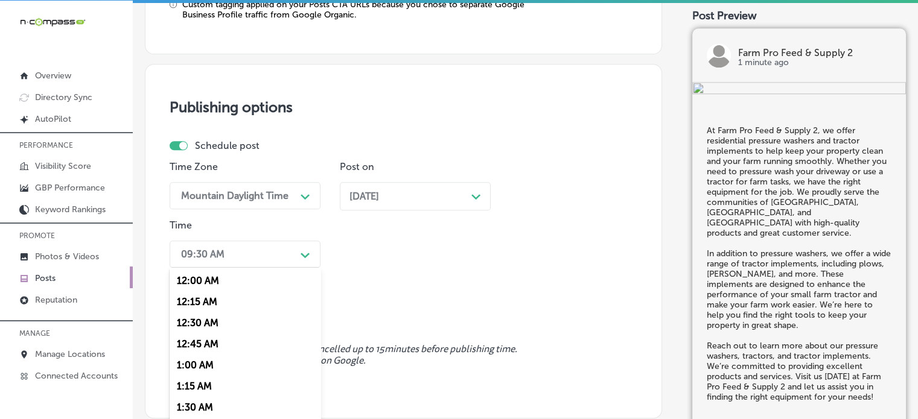
scroll to position [1115, 0]
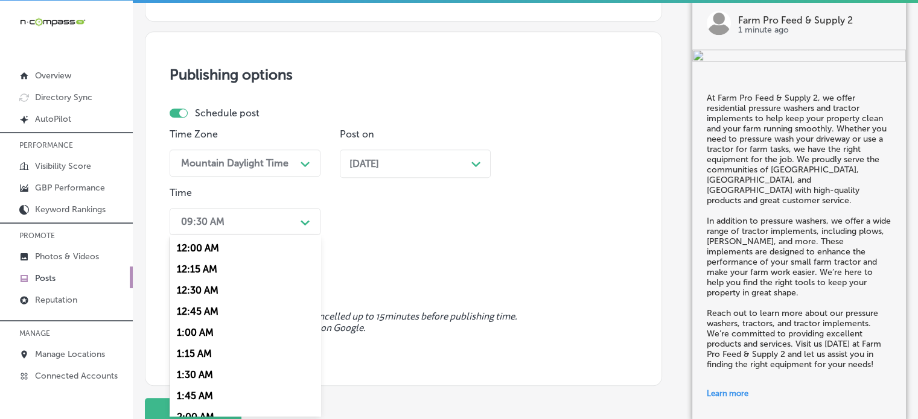
click at [278, 235] on div "option 7:00 AM, selected. option 12:15 AM focused, 2 of 96. 96 results availabl…" at bounding box center [245, 221] width 151 height 27
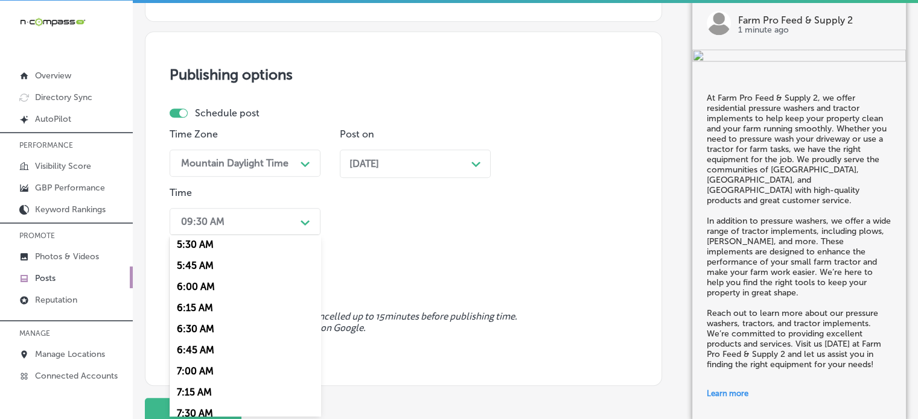
click at [189, 374] on div "7:00 AM" at bounding box center [245, 371] width 151 height 21
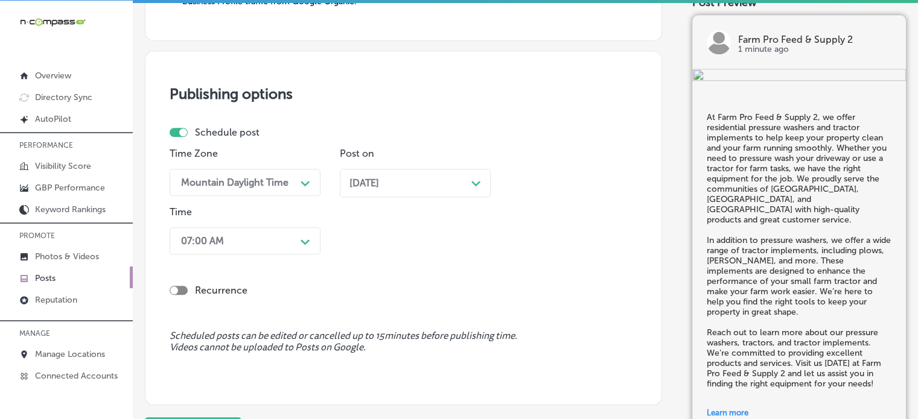
scroll to position [1210, 0]
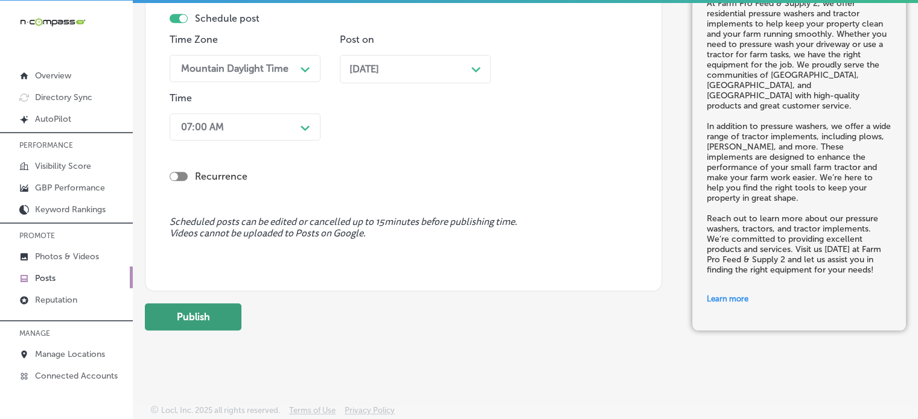
click at [199, 322] on button "Publish" at bounding box center [193, 316] width 97 height 27
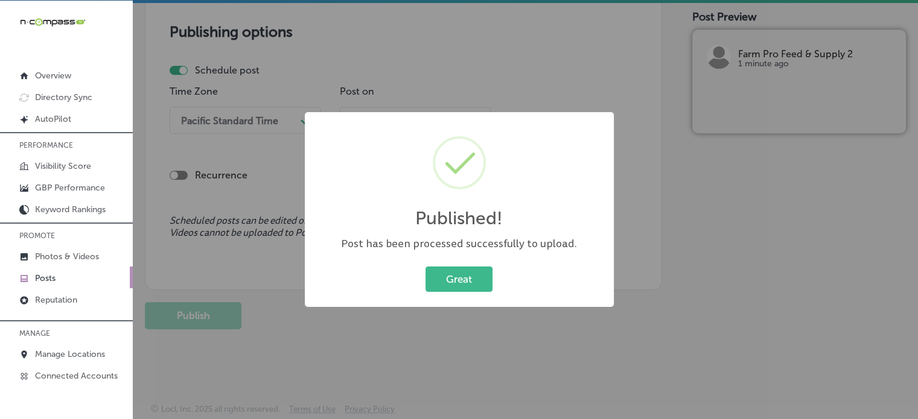
scroll to position [1048, 0]
click at [425, 267] on button "Great" at bounding box center [458, 279] width 67 height 25
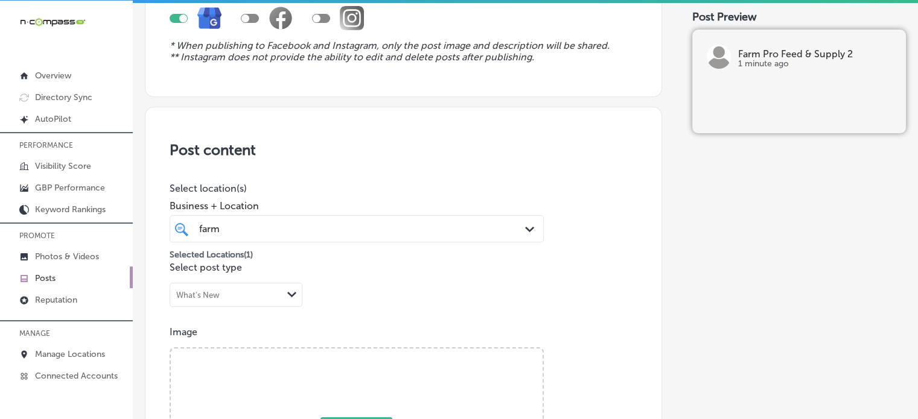
scroll to position [0, 0]
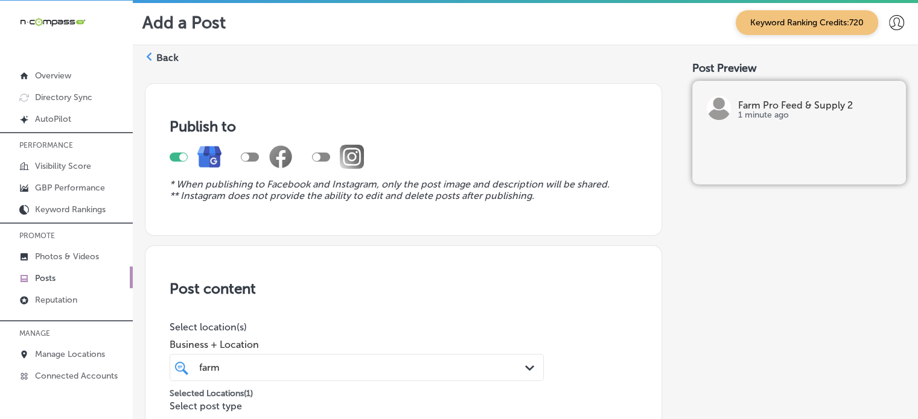
click at [163, 59] on label "Back" at bounding box center [167, 57] width 22 height 13
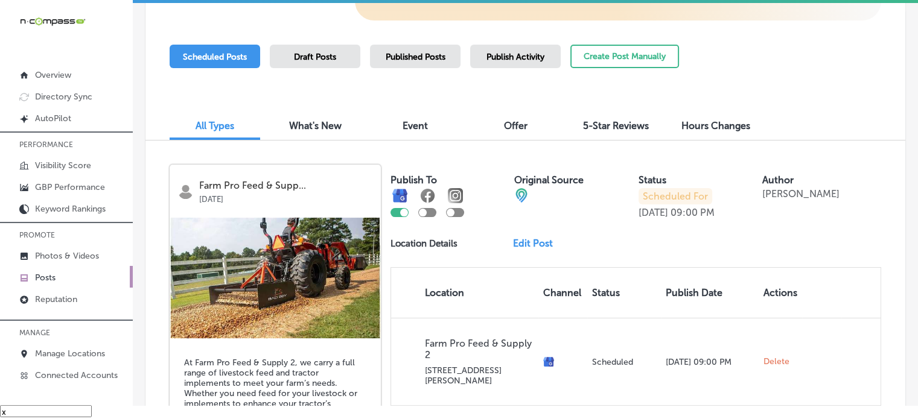
scroll to position [274, 0]
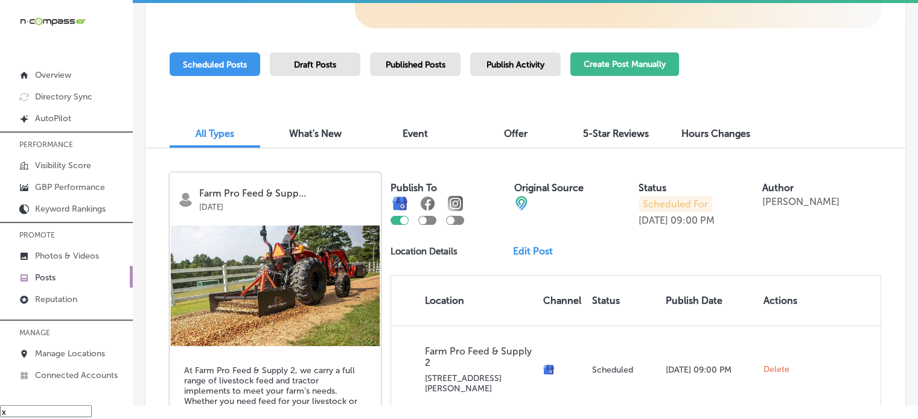
click at [616, 68] on button "Create Post Manually" at bounding box center [624, 64] width 109 height 24
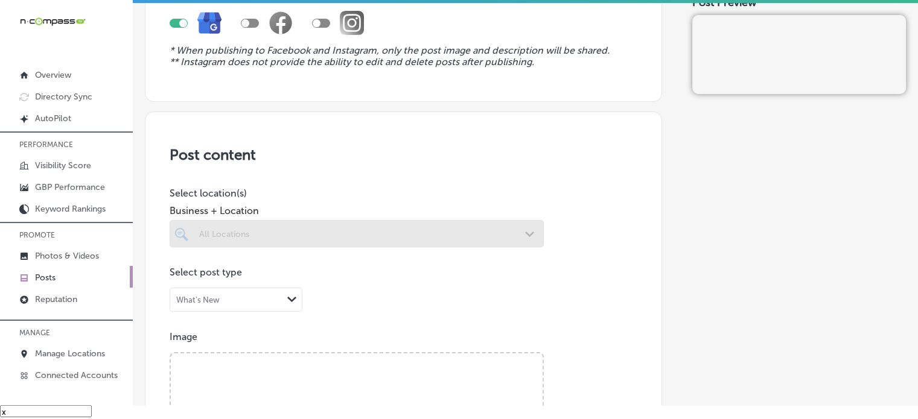
scroll to position [123, 0]
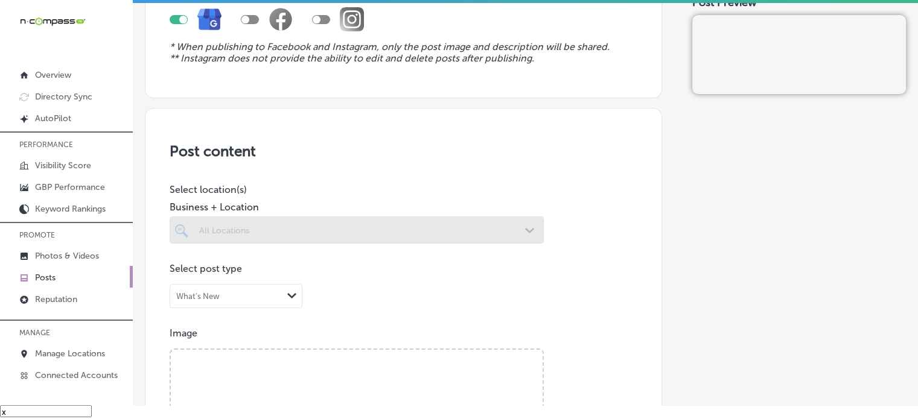
click at [458, 228] on div at bounding box center [357, 230] width 374 height 27
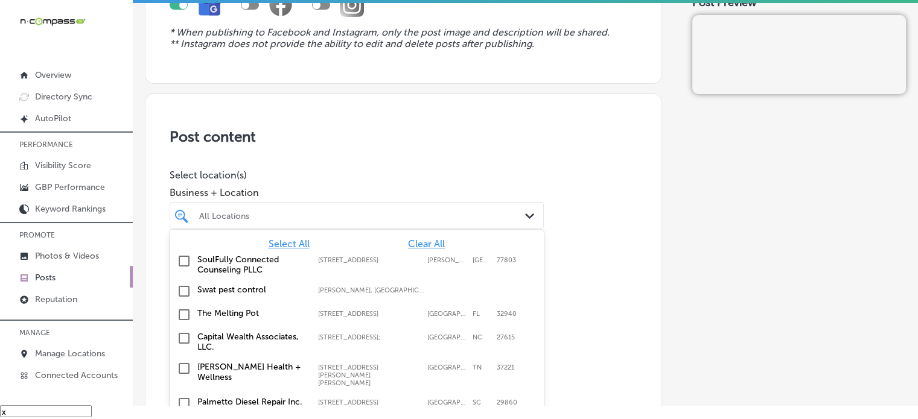
scroll to position [152, 0]
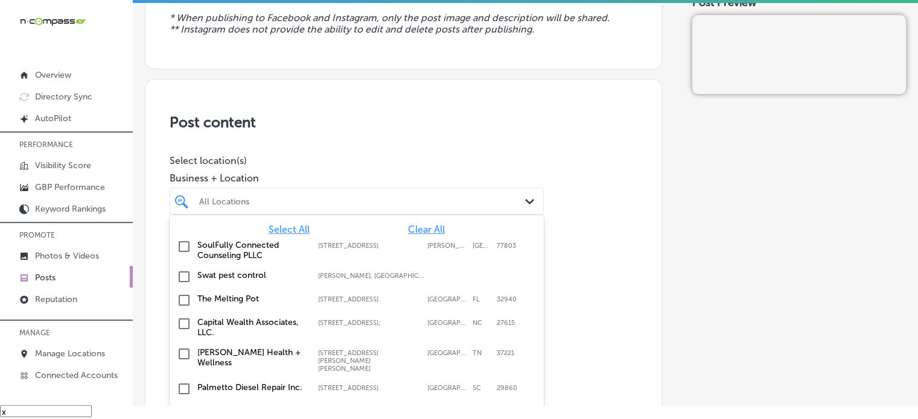
click at [483, 215] on div "option focused, 1 of 110. 110 results available. Use Up and Down to choose opti…" at bounding box center [357, 201] width 374 height 27
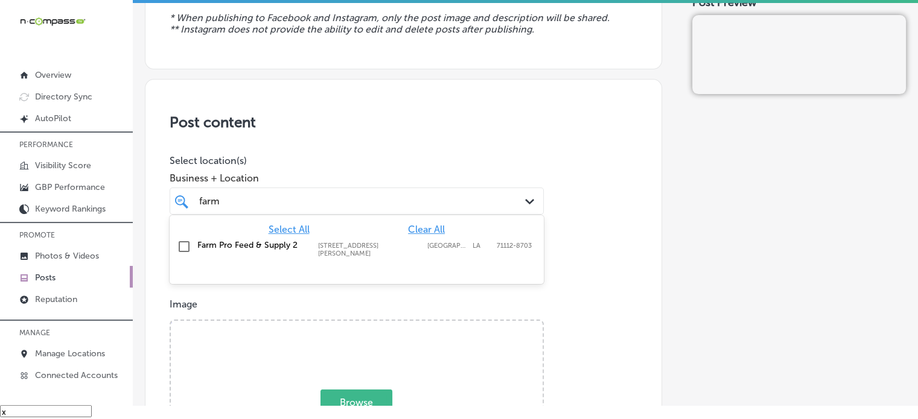
click at [297, 241] on label "Farm Pro Feed & Supply 2" at bounding box center [251, 245] width 109 height 10
type input "farm"
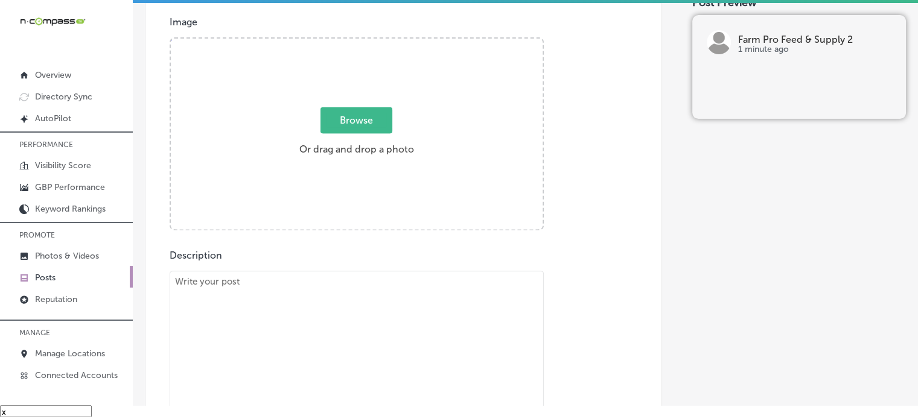
scroll to position [439, 0]
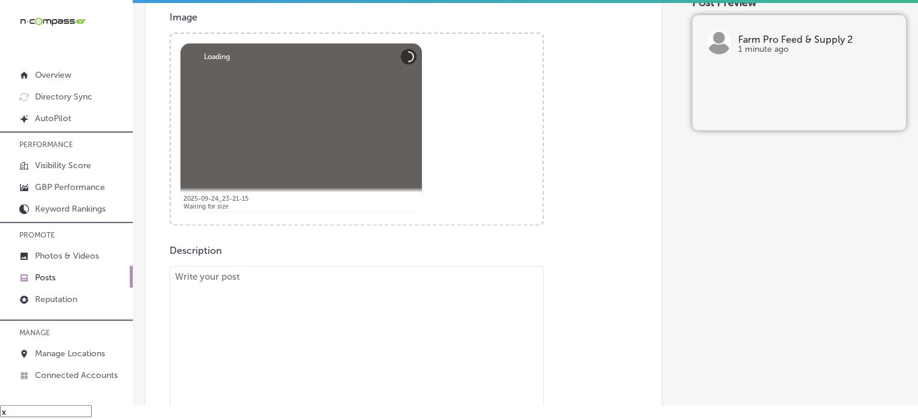
click at [405, 349] on textarea "To enrich screen reader interactions, please activate Accessibility in Grammarl…" at bounding box center [357, 350] width 374 height 169
paste textarea ""At Farm Pro Feed & Supply 2, we carry a wide range of generators and livestock…"
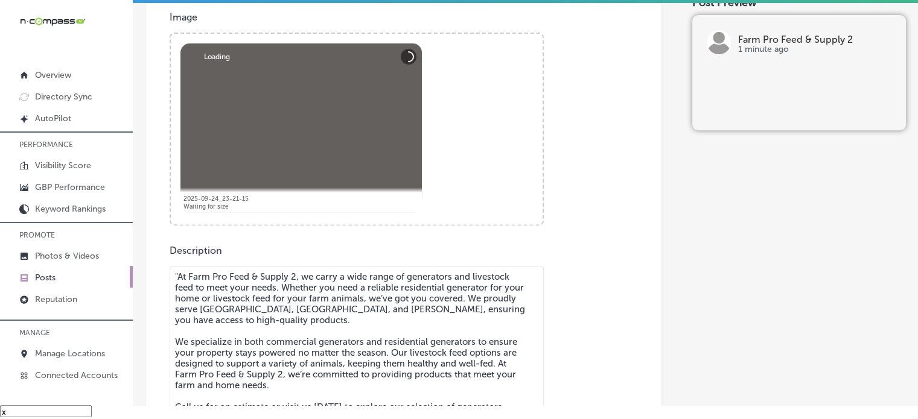
scroll to position [483, 0]
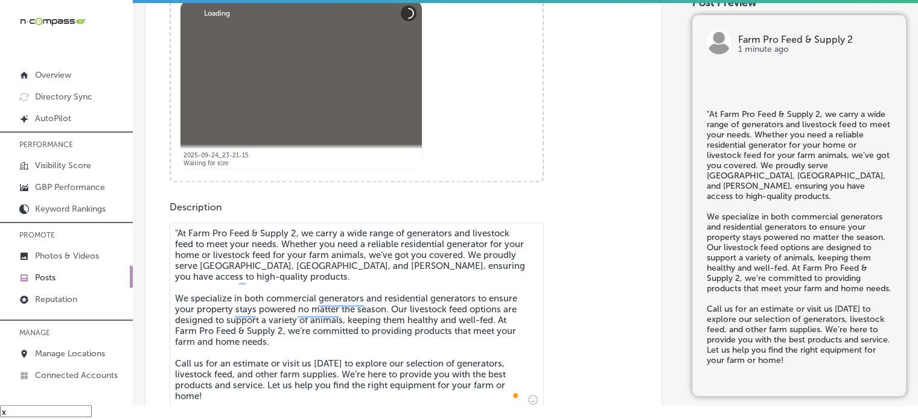
click at [179, 228] on textarea ""At Farm Pro Feed & Supply 2, we carry a wide range of generators and livestock…" at bounding box center [357, 316] width 374 height 187
click at [236, 297] on textarea "At Farm Pro Feed & Supply 2, we carry a wide range of generators and livestock …" at bounding box center [357, 316] width 374 height 187
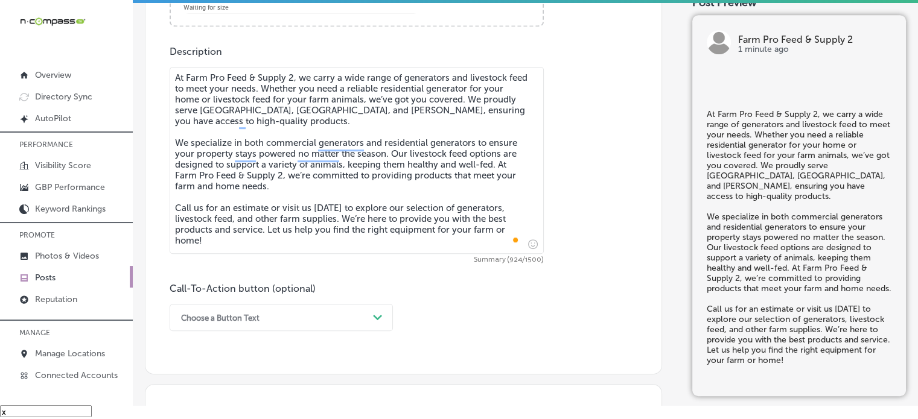
scroll to position [691, 0]
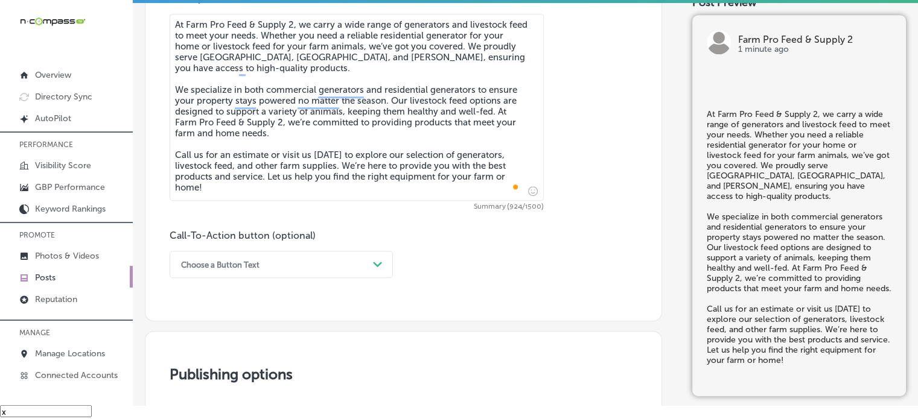
type textarea "At Farm Pro Feed & Supply 2, we carry a wide range of generators and livestock …"
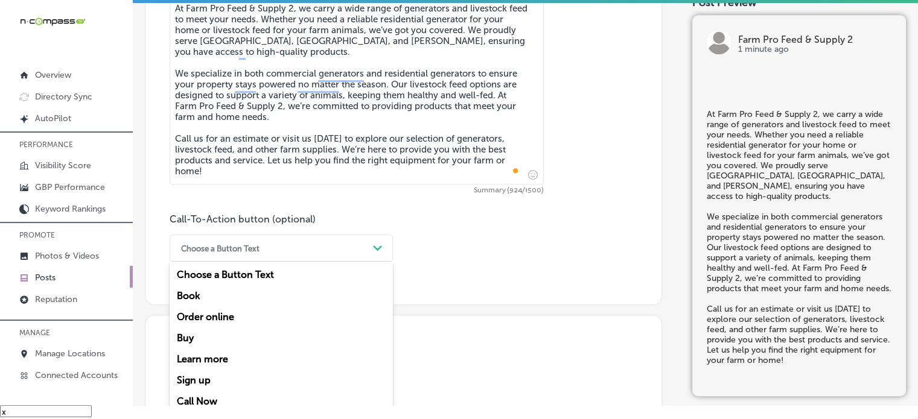
click at [343, 262] on div "option Choose a Button Text focused, 1 of 7. 7 results available. Use Up and Do…" at bounding box center [281, 248] width 223 height 27
click at [205, 398] on div "Call Now" at bounding box center [281, 401] width 223 height 21
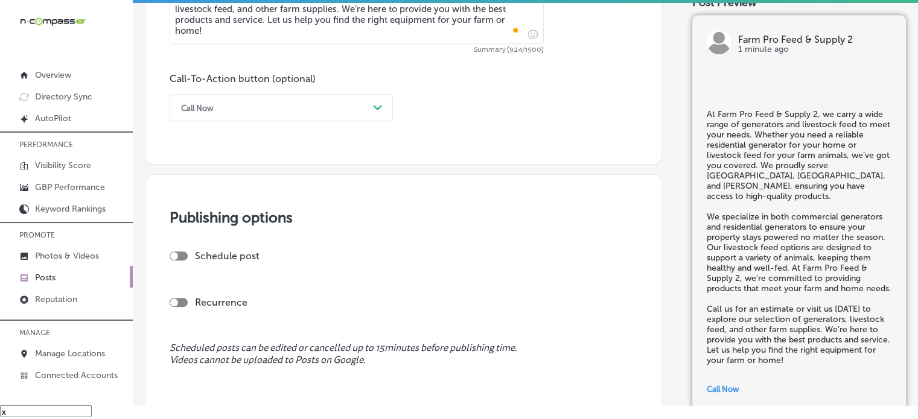
scroll to position [852, 0]
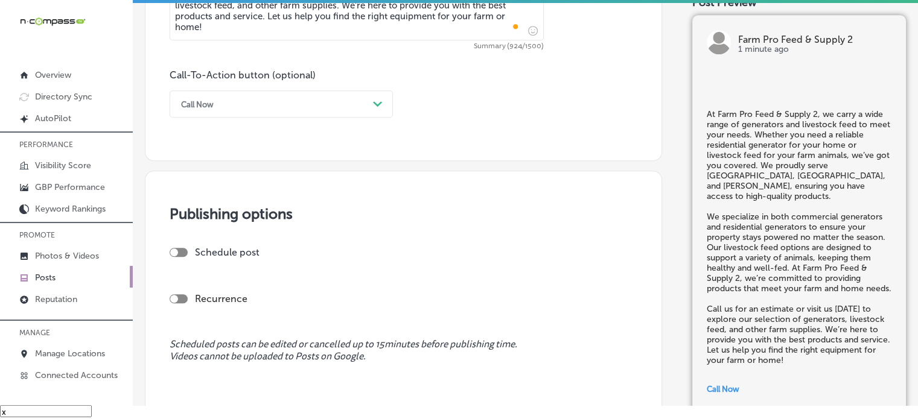
click at [186, 252] on div at bounding box center [179, 252] width 18 height 9
checkbox input "true"
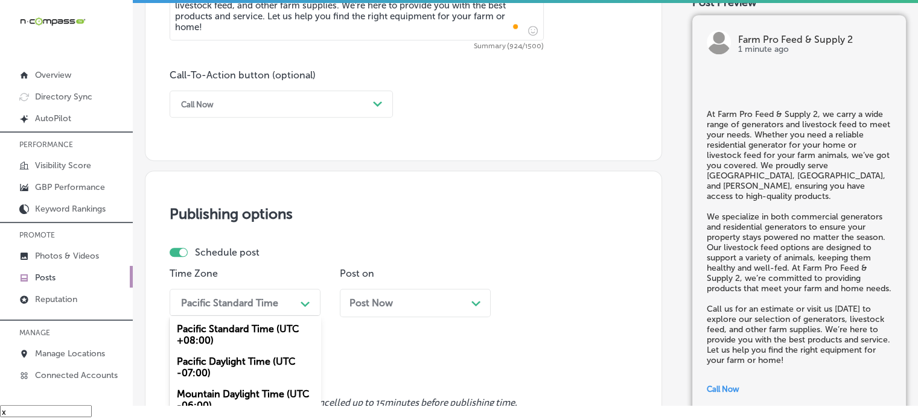
scroll to position [934, 0]
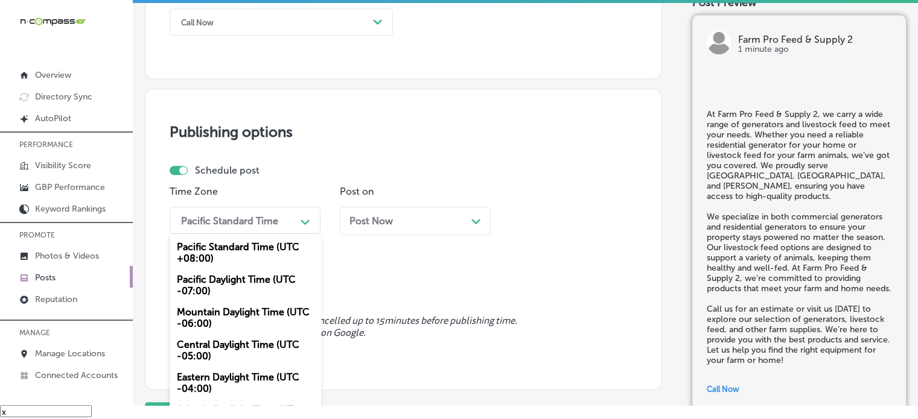
click at [250, 234] on div "option Pacific Daylight Time (UTC -07:00) focused, 2 of 6. 6 results available.…" at bounding box center [245, 220] width 151 height 27
click at [251, 306] on div "Mountain Daylight Time (UTC -06:00)" at bounding box center [245, 318] width 151 height 33
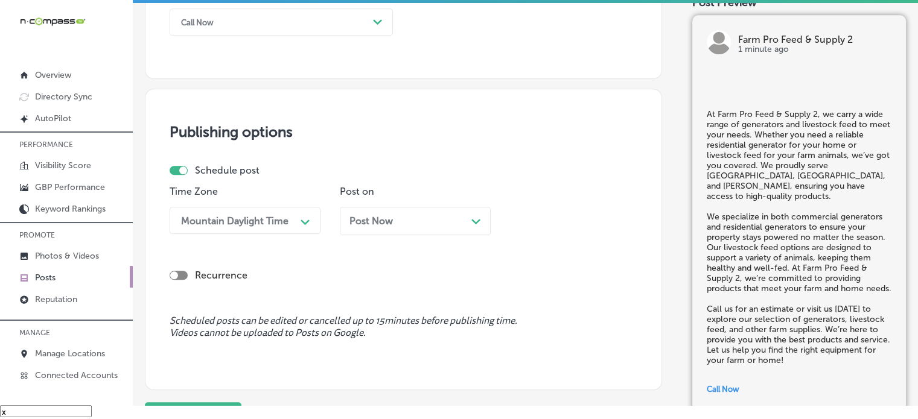
click at [386, 216] on span "Post Now" at bounding box center [370, 220] width 43 height 11
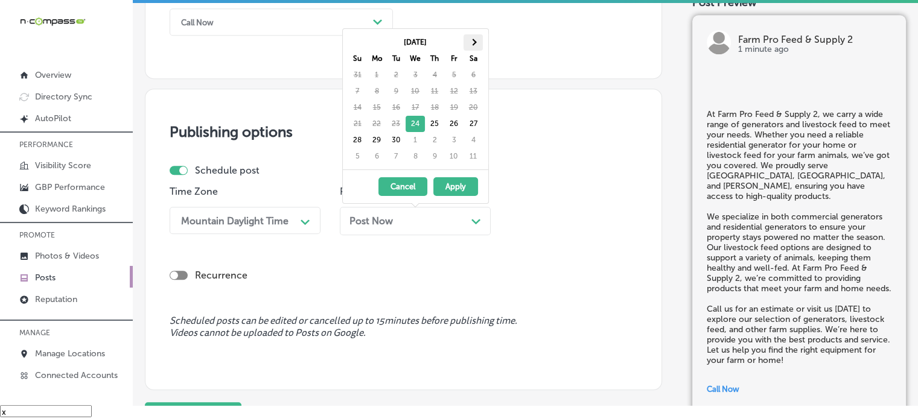
click at [475, 45] on th at bounding box center [472, 42] width 19 height 16
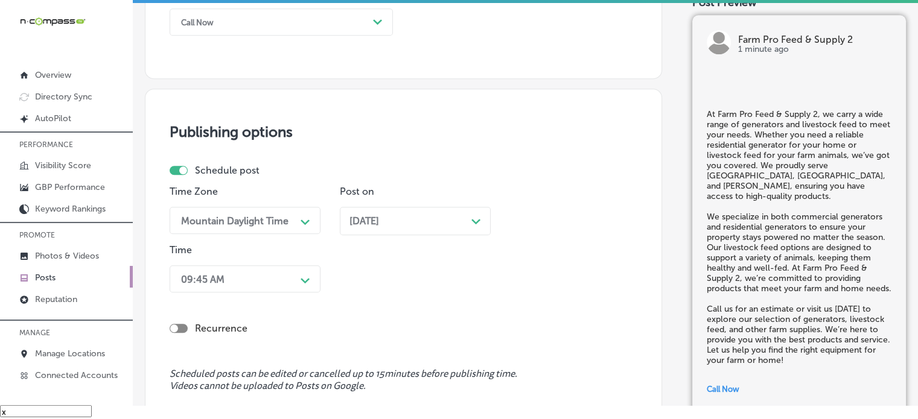
scroll to position [992, 0]
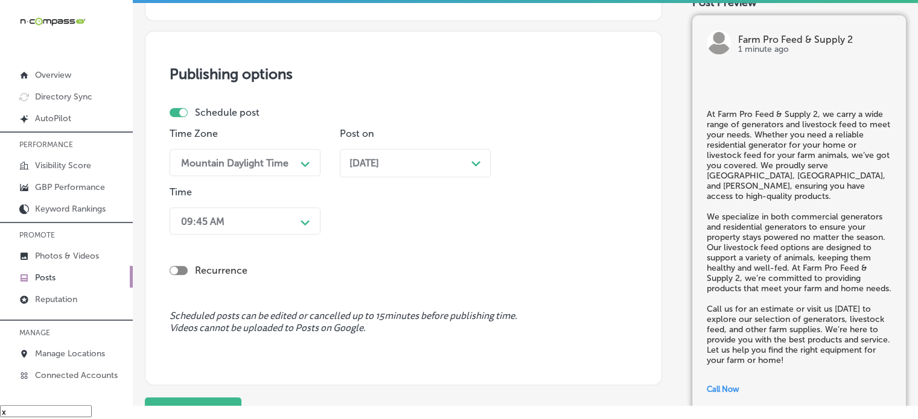
click at [264, 235] on div "09:45 AM Path Created with Sketch." at bounding box center [245, 221] width 151 height 27
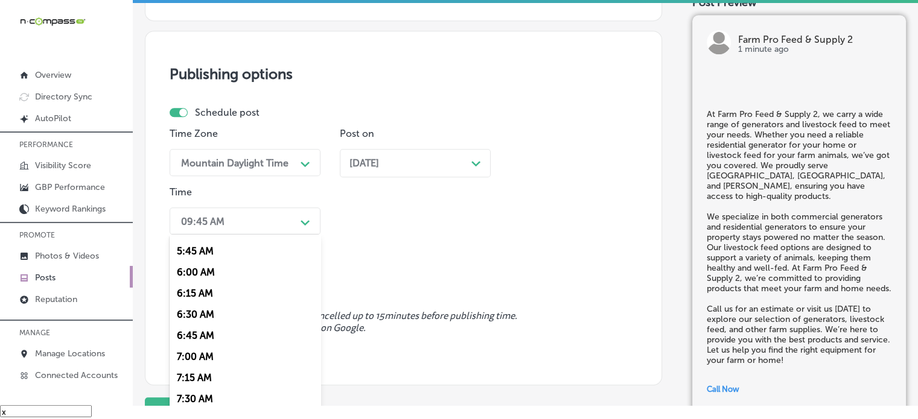
scroll to position [508, 0]
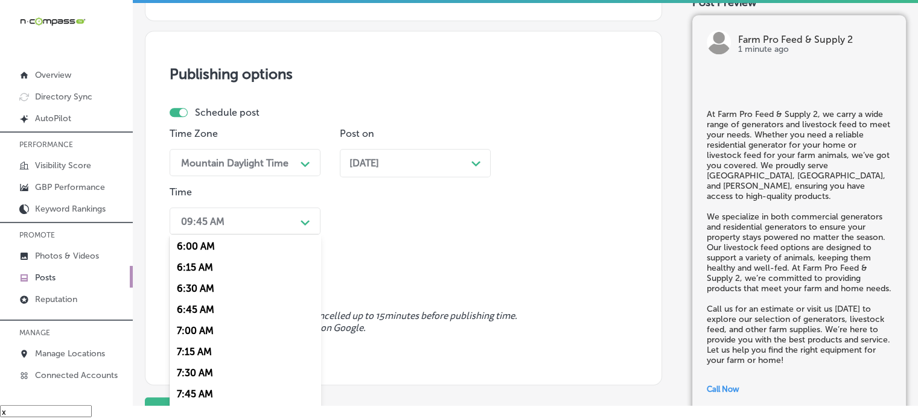
click at [212, 329] on div "7:00 AM" at bounding box center [245, 330] width 151 height 21
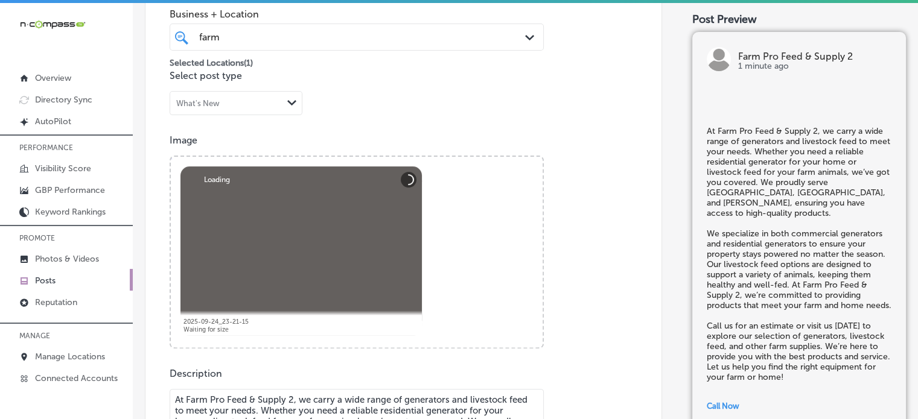
scroll to position [381, 0]
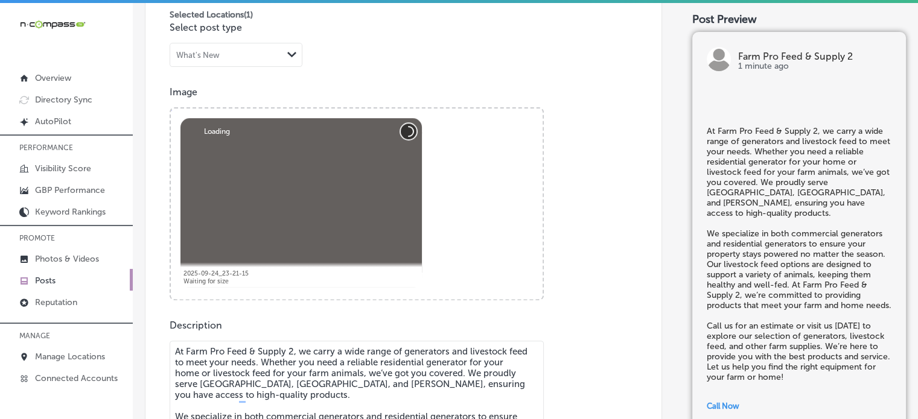
click at [410, 130] on button "Abort" at bounding box center [409, 132] width 16 height 16
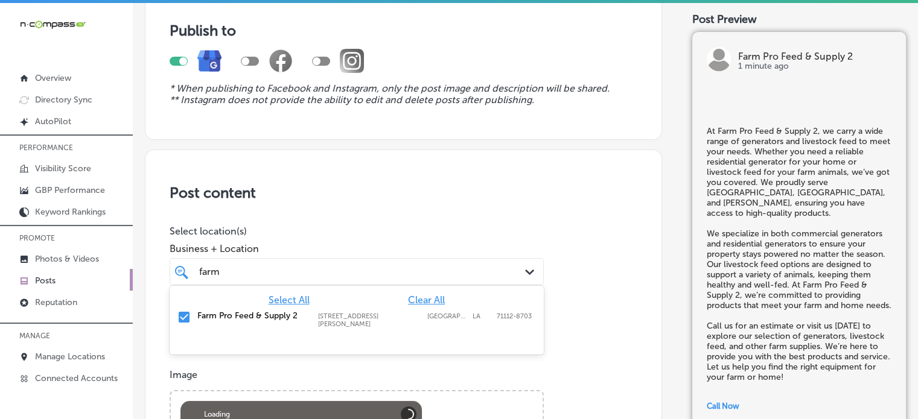
click at [437, 279] on div "farm farm" at bounding box center [356, 271] width 327 height 19
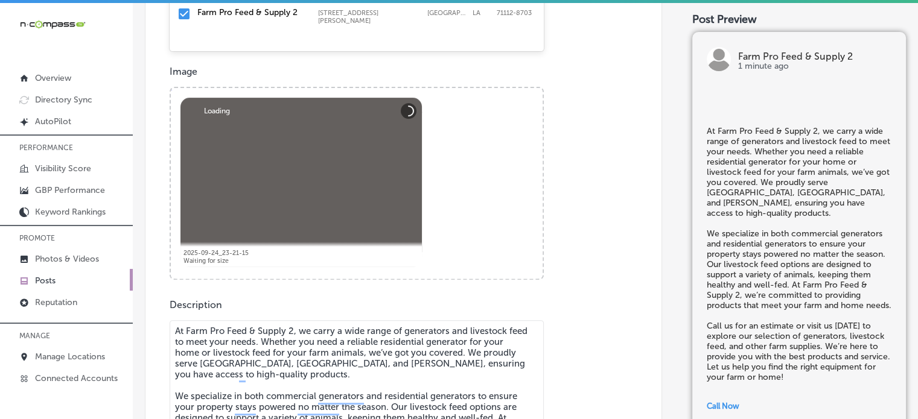
scroll to position [417, 0]
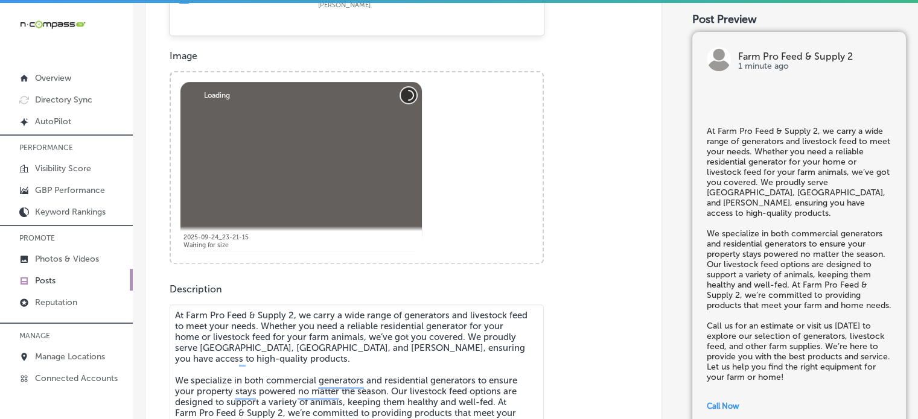
click at [409, 102] on button "Abort" at bounding box center [409, 95] width 16 height 16
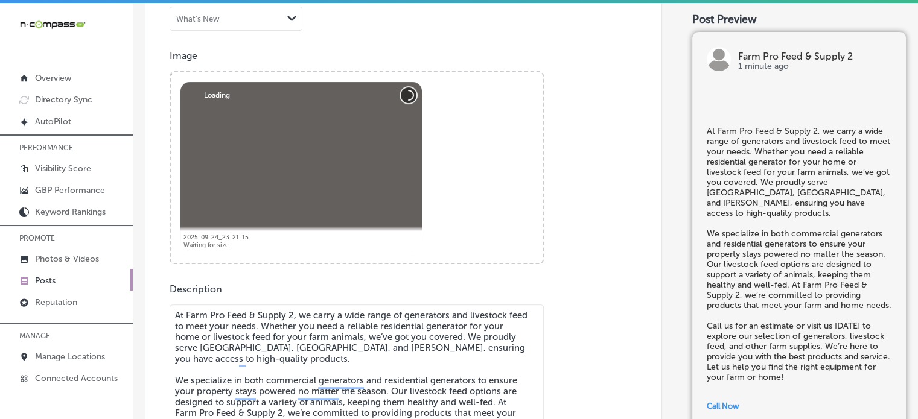
drag, startPoint x: 409, startPoint y: 102, endPoint x: 420, endPoint y: -73, distance: 175.3
click at [420, 0] on html "iconmonstr-menu-thin copy Created with Sketch. Overview Directory Sync Created …" at bounding box center [459, 218] width 918 height 437
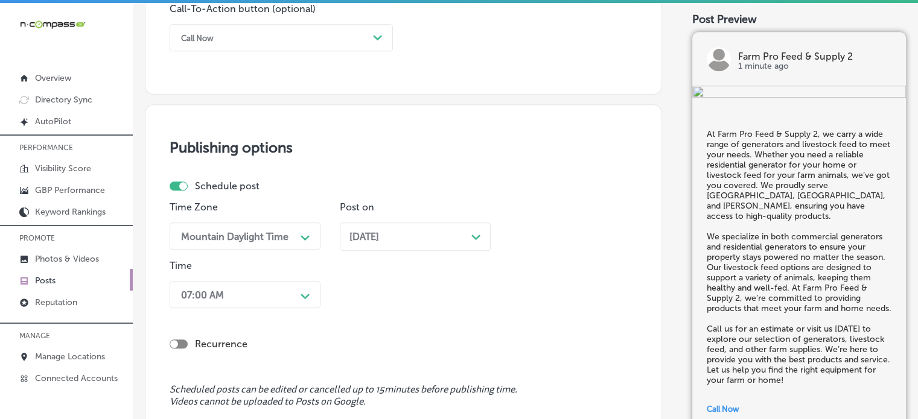
scroll to position [951, 0]
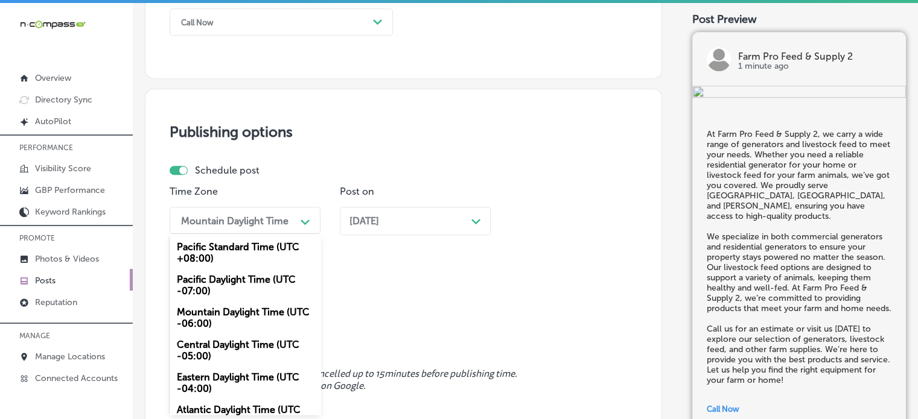
click at [282, 234] on div "option Mountain Daylight Time (UTC -06:00), selected. option Pacific Standard T…" at bounding box center [245, 220] width 151 height 27
click at [236, 326] on div "Mountain Daylight Time (UTC -06:00)" at bounding box center [245, 318] width 151 height 33
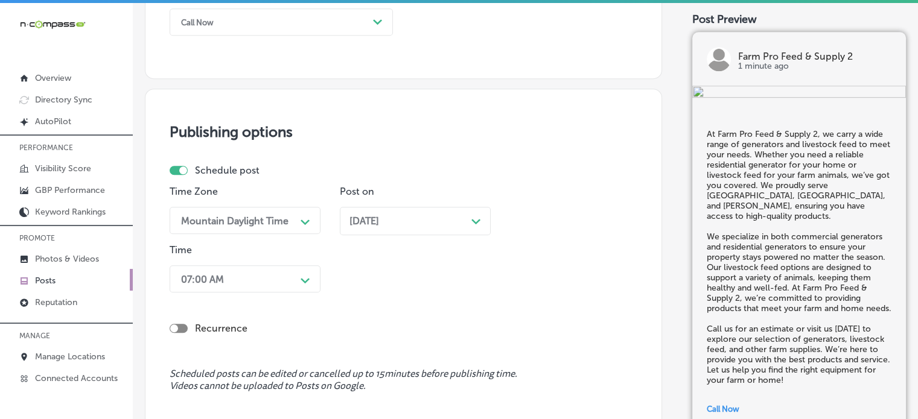
scroll to position [1102, 0]
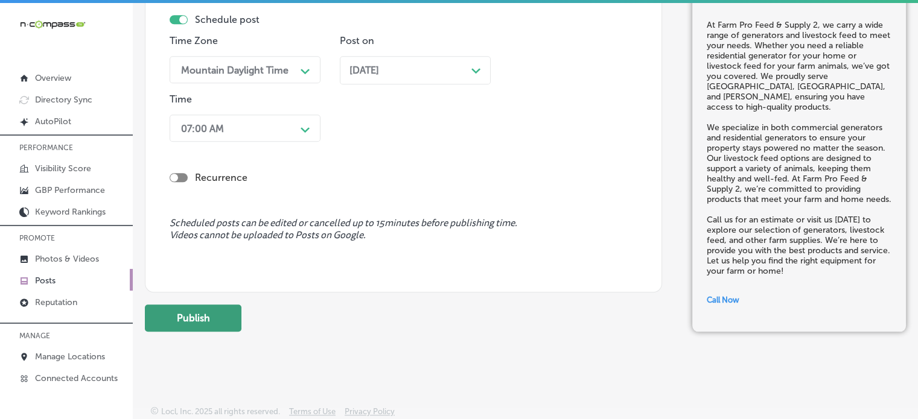
click at [225, 305] on button "Publish" at bounding box center [193, 318] width 97 height 27
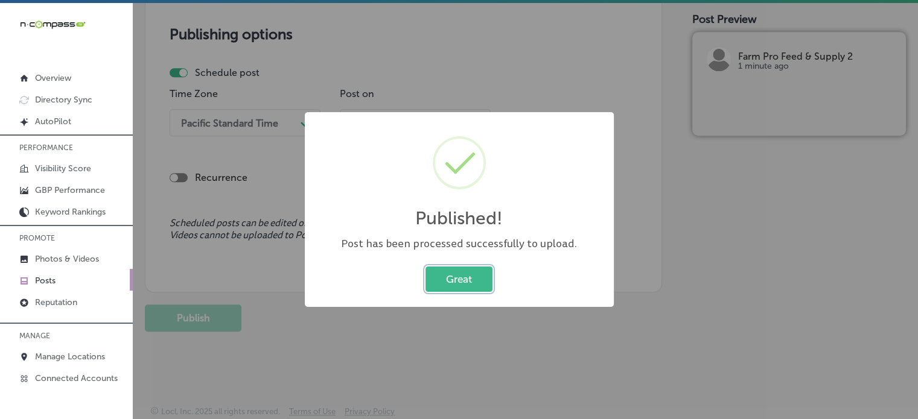
scroll to position [1048, 0]
click at [469, 288] on button "Great" at bounding box center [458, 279] width 67 height 25
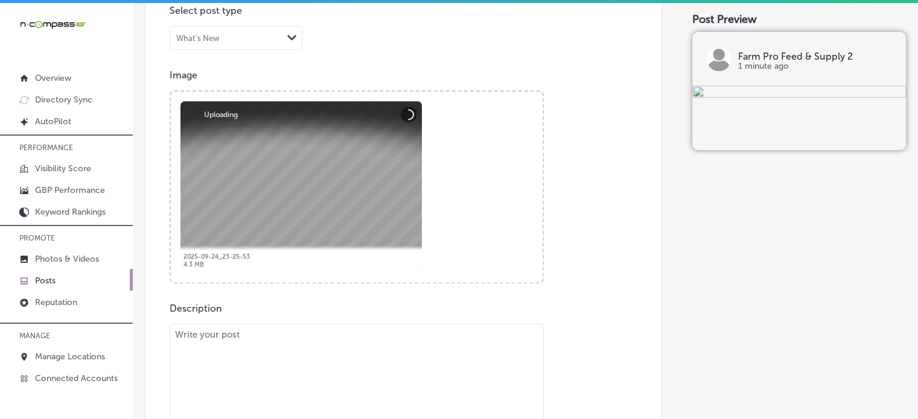
scroll to position [495, 0]
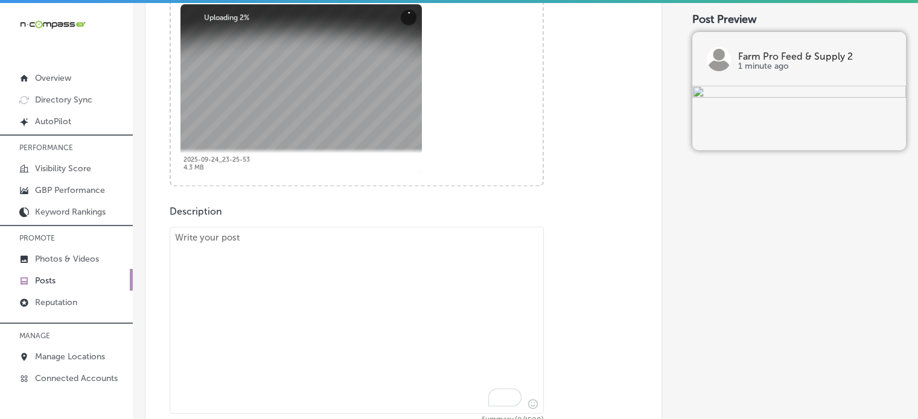
click at [366, 307] on textarea "To enrich screen reader interactions, please activate Accessibility in Grammarl…" at bounding box center [357, 320] width 374 height 187
paste textarea ""Looking for the best Bad Boy mowers or livestock feed? At Farm Pro Feed & Supp…"
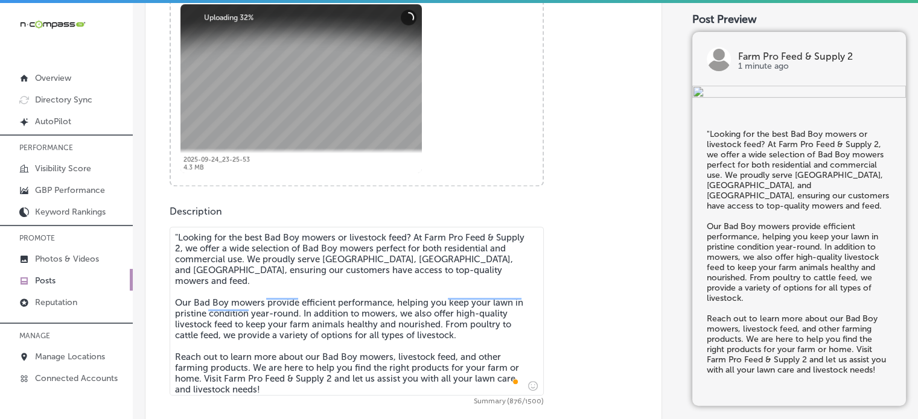
click at [177, 236] on textarea ""Looking for the best Bad Boy mowers or livestock feed? At Farm Pro Feed & Supp…" at bounding box center [357, 311] width 374 height 169
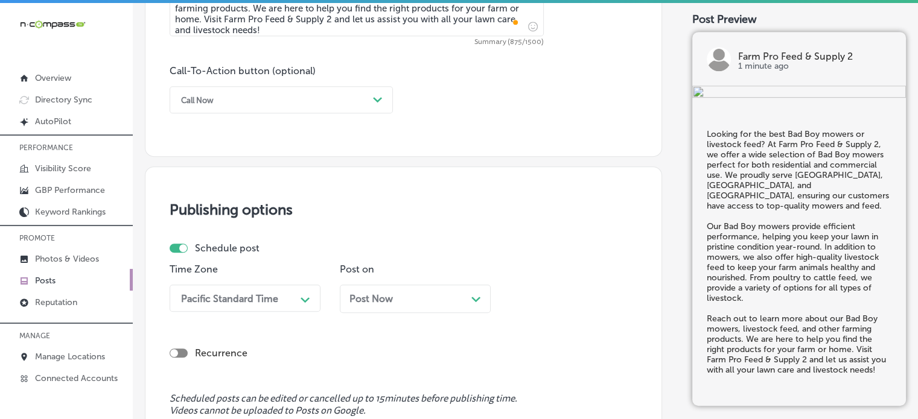
scroll to position [855, 0]
type textarea "Looking for the best Bad Boy mowers or livestock feed? At Farm Pro Feed & Suppl…"
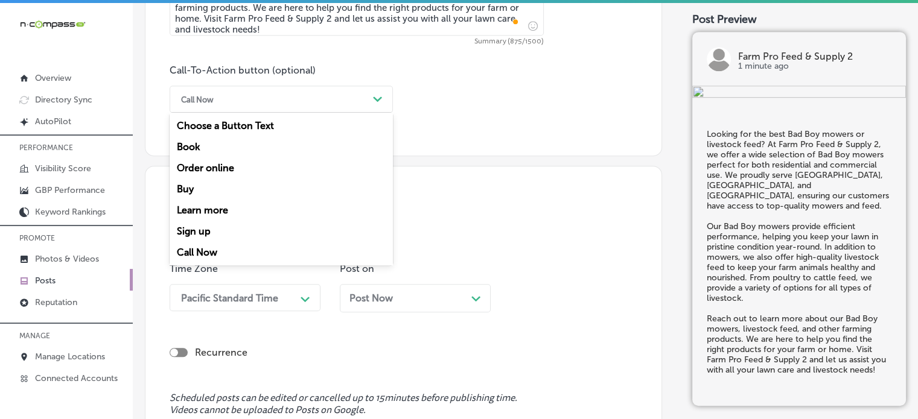
click at [297, 94] on div "Call Now" at bounding box center [271, 99] width 193 height 19
click at [290, 97] on div "Call Now" at bounding box center [271, 99] width 193 height 19
click at [220, 208] on div "Learn more" at bounding box center [281, 210] width 223 height 21
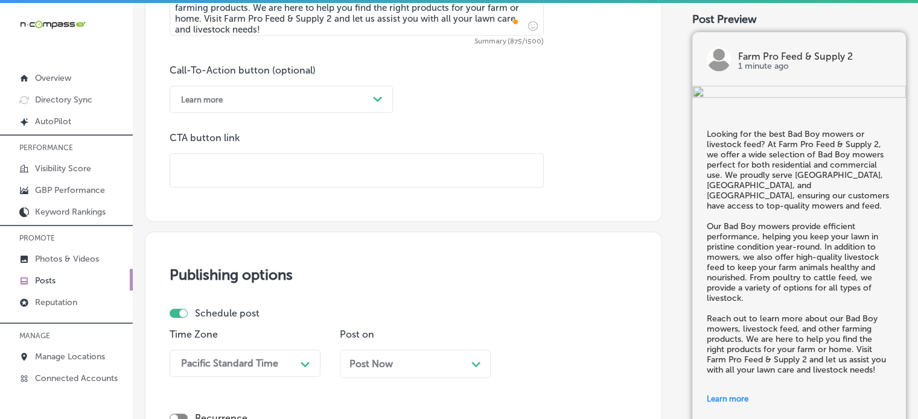
click at [330, 186] on input "text" at bounding box center [356, 170] width 373 height 33
paste input "https://www.farmprosupply.com/"
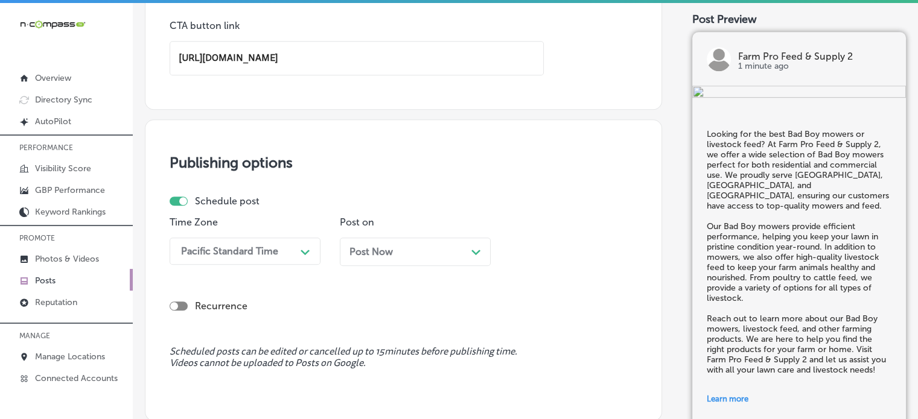
scroll to position [971, 0]
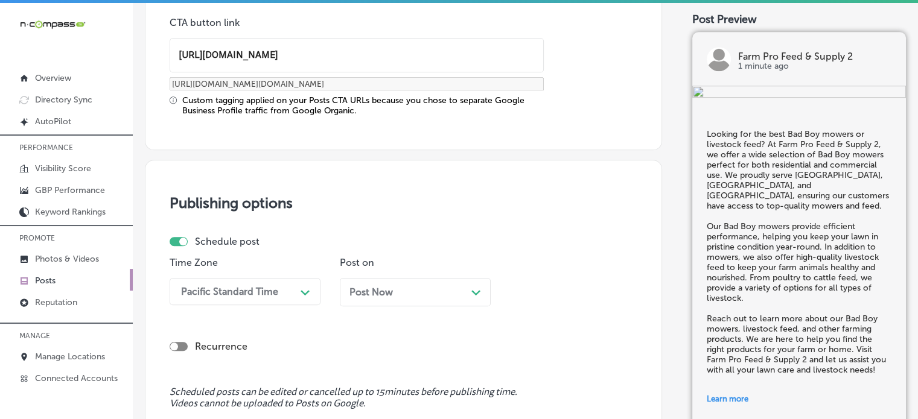
type input "https://www.farmprosupply.com/"
click at [265, 303] on div "Time Zone Pacific Standard Time Path Created with Sketch." at bounding box center [245, 286] width 151 height 59
click at [255, 297] on div "Pacific Standard Time Path Created with Sketch." at bounding box center [245, 291] width 151 height 27
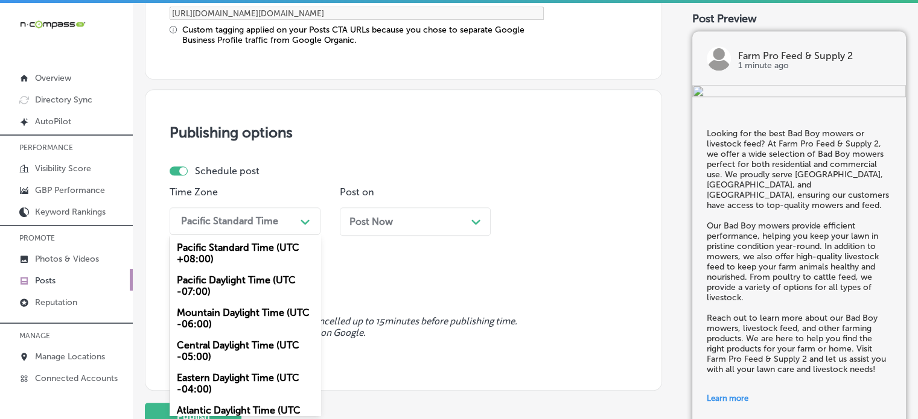
click at [235, 307] on div "Mountain Daylight Time (UTC -06:00)" at bounding box center [245, 318] width 151 height 33
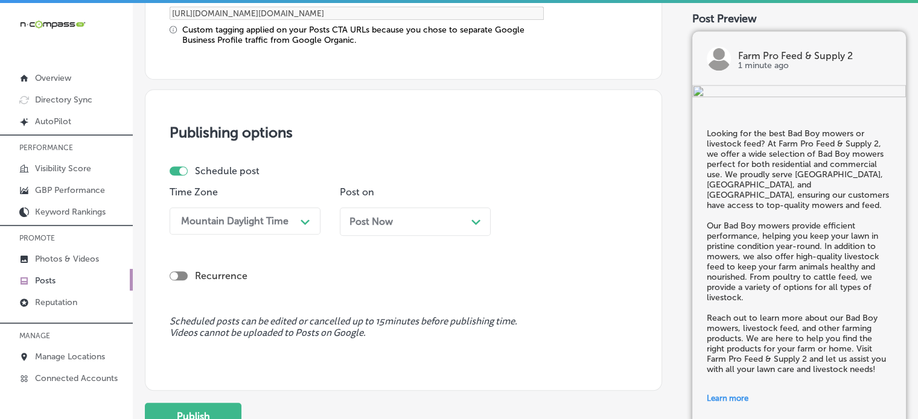
click at [387, 213] on div "Post Now Path Created with Sketch." at bounding box center [415, 222] width 151 height 28
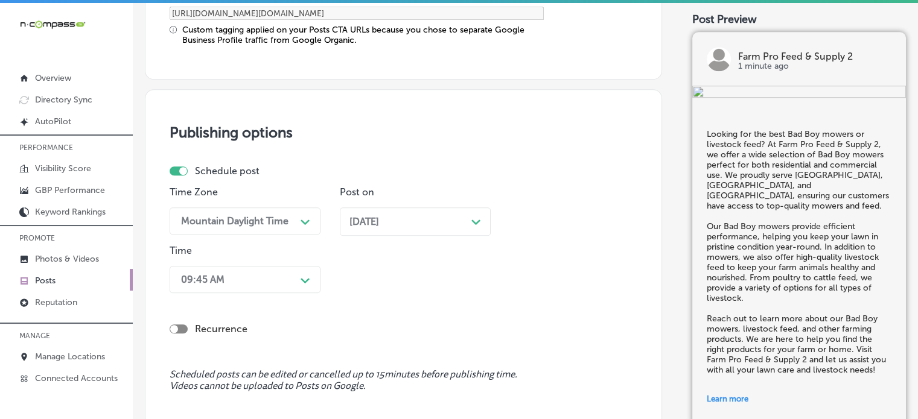
click at [279, 285] on div "09:45 AM Path Created with Sketch." at bounding box center [245, 279] width 151 height 27
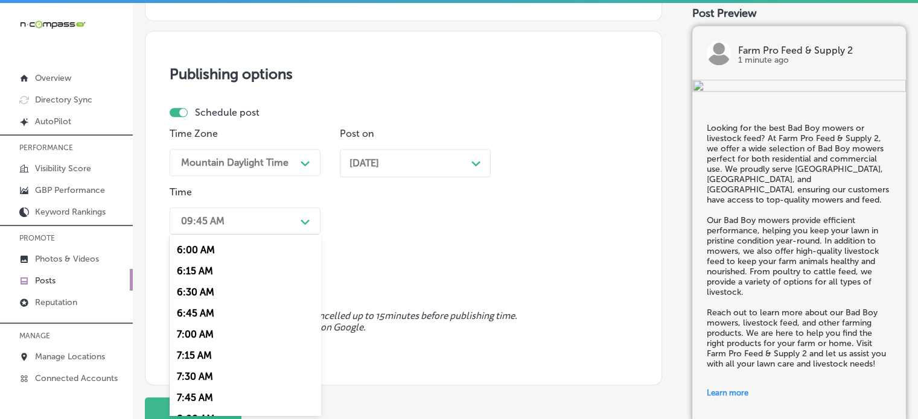
scroll to position [506, 0]
click at [196, 338] on div "7:00 AM" at bounding box center [245, 333] width 151 height 21
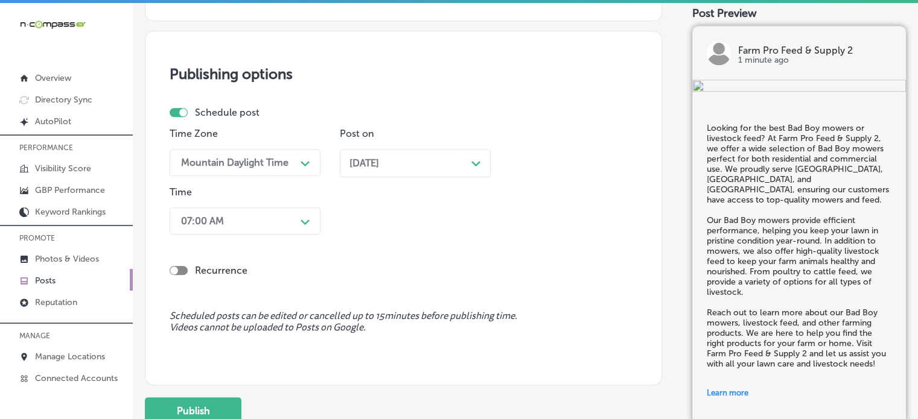
scroll to position [1191, 0]
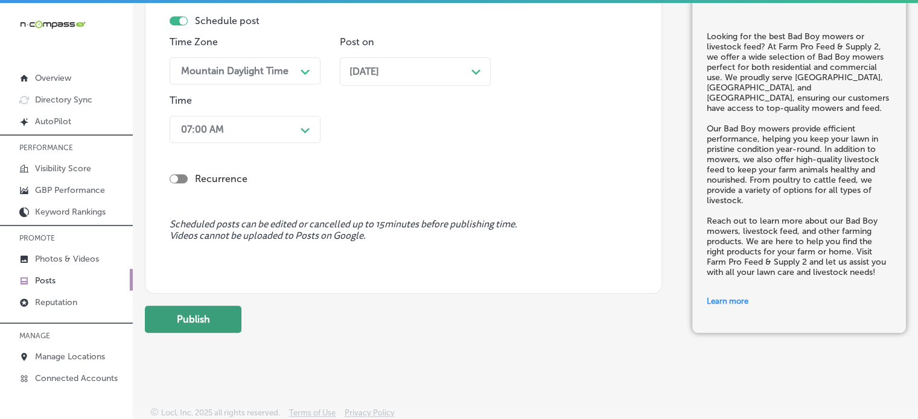
drag, startPoint x: 516, startPoint y: 200, endPoint x: 197, endPoint y: 311, distance: 337.3
click at [197, 311] on button "Publish" at bounding box center [193, 319] width 97 height 27
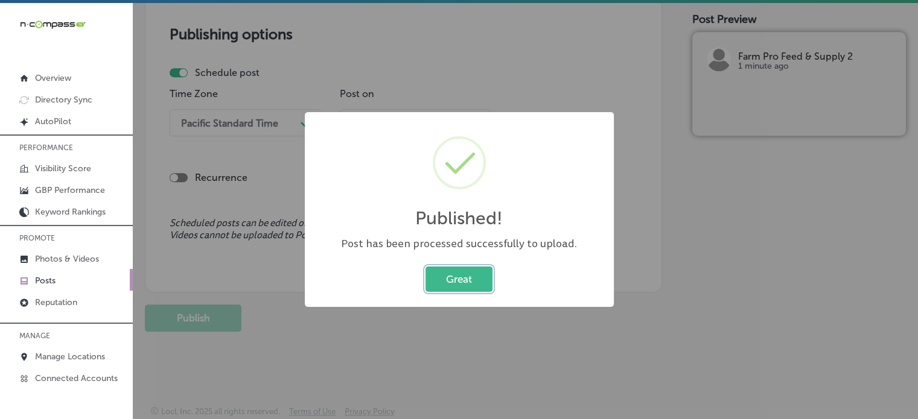
scroll to position [1030, 0]
click at [457, 282] on button "Great" at bounding box center [458, 279] width 67 height 25
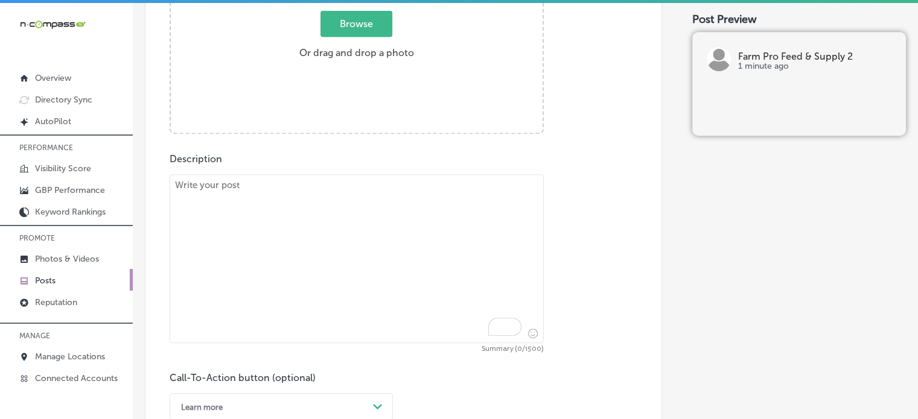
scroll to position [513, 0]
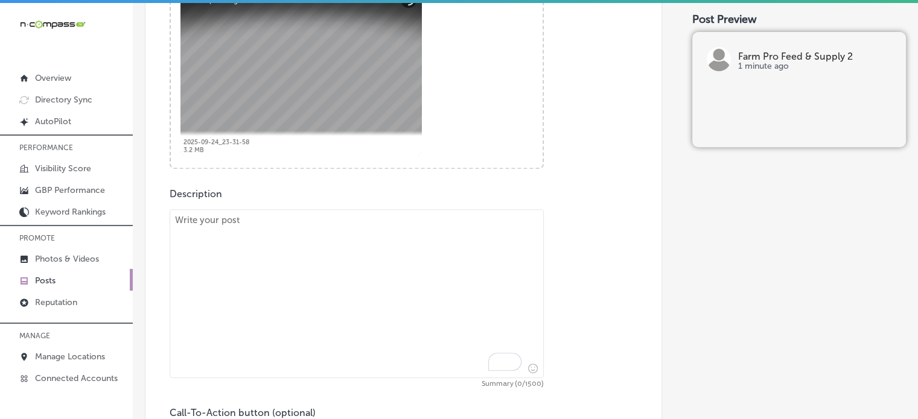
click at [426, 331] on textarea "To enrich screen reader interactions, please activate Accessibility in Grammarl…" at bounding box center [357, 293] width 374 height 169
paste textarea ""At Farm Pro Feed & Supply 2, we carry a variety of small farm tractors and liv…"
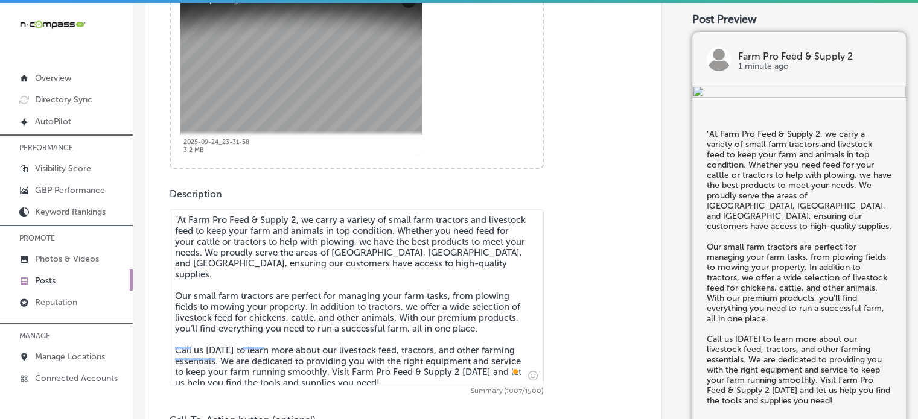
click at [176, 219] on textarea ""At Farm Pro Feed & Supply 2, we carry a variety of small farm tractors and liv…" at bounding box center [357, 297] width 374 height 176
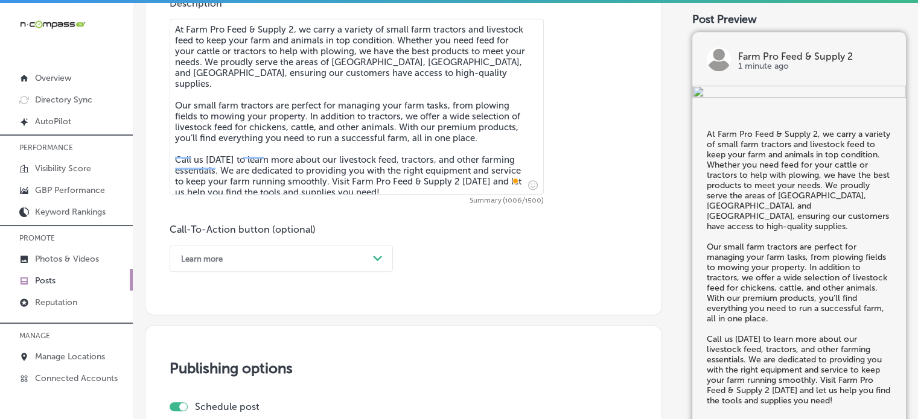
type textarea "At Farm Pro Feed & Supply 2, we carry a variety of small farm tractors and live…"
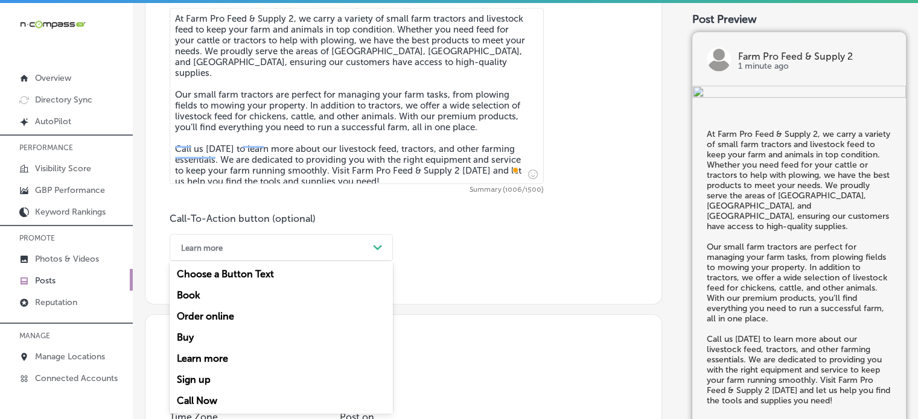
click at [285, 253] on div "Learn more" at bounding box center [271, 247] width 193 height 19
click at [212, 399] on div "Call Now" at bounding box center [281, 400] width 223 height 21
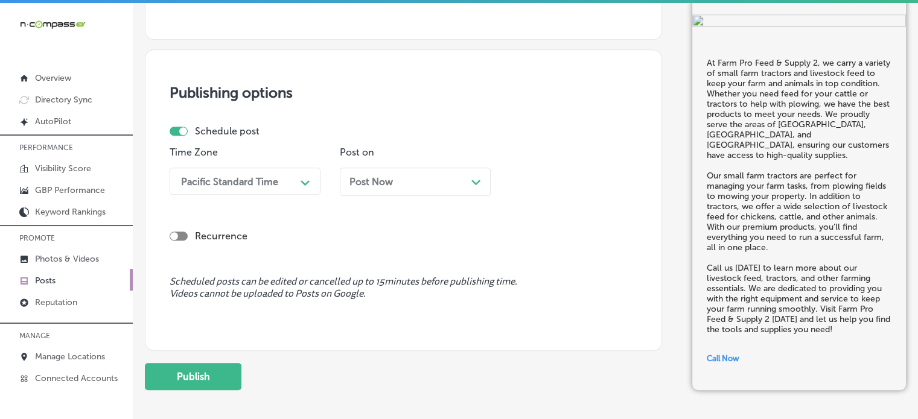
scroll to position [983, 0]
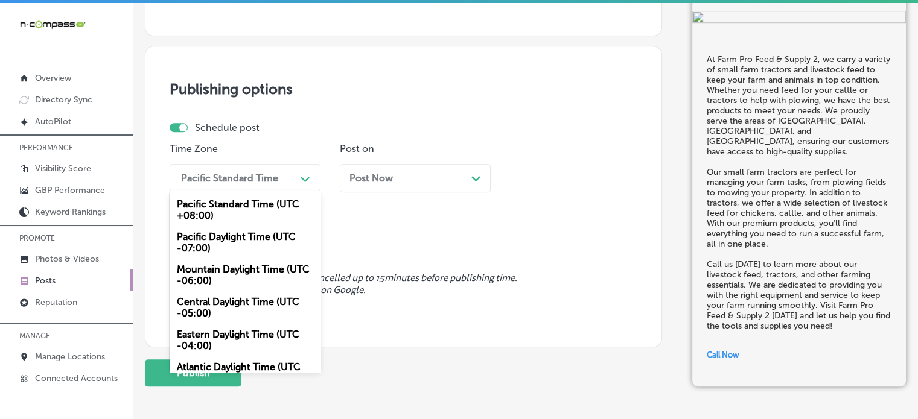
click at [260, 173] on div "Pacific Standard Time" at bounding box center [229, 177] width 97 height 11
click at [249, 268] on div "Mountain Daylight Time (UTC -06:00)" at bounding box center [245, 275] width 151 height 33
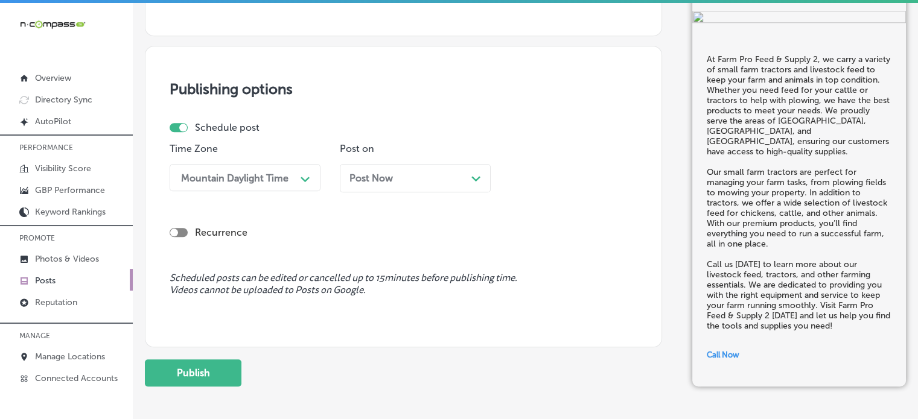
click at [401, 185] on div "Post Now Path Created with Sketch." at bounding box center [415, 178] width 151 height 28
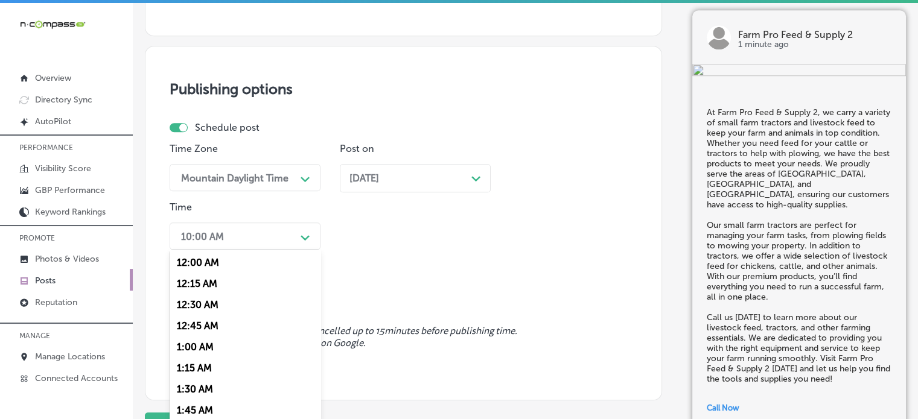
scroll to position [999, 0]
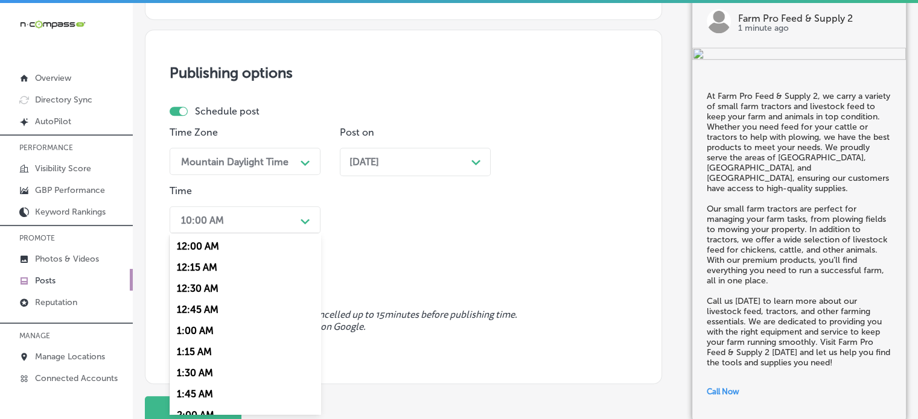
click at [289, 233] on div "option 7:00 AM, selected. option 12:00 AM focused, 1 of 96. 96 results availabl…" at bounding box center [245, 219] width 151 height 27
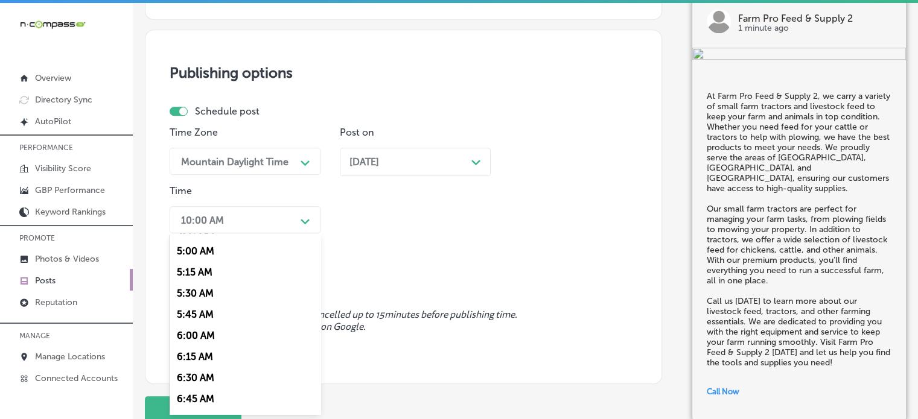
scroll to position [490, 0]
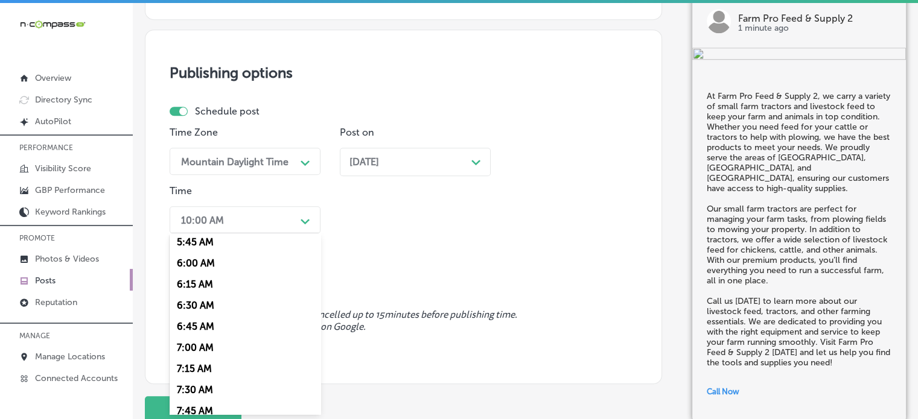
click at [202, 352] on div "7:00 AM" at bounding box center [245, 347] width 151 height 21
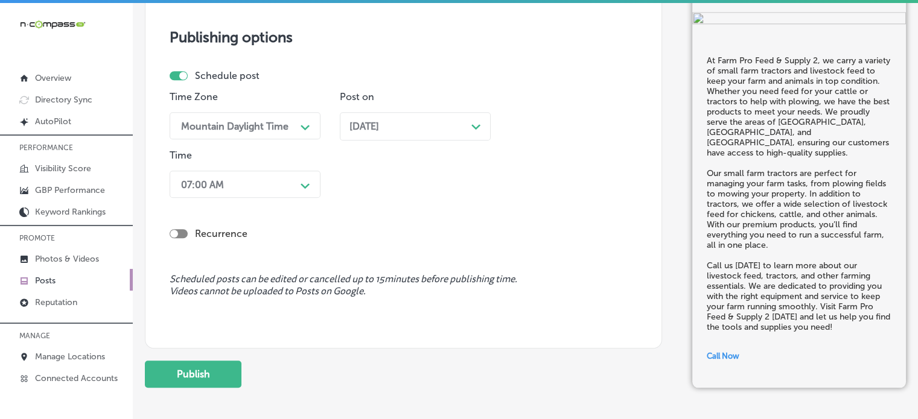
scroll to position [1091, 0]
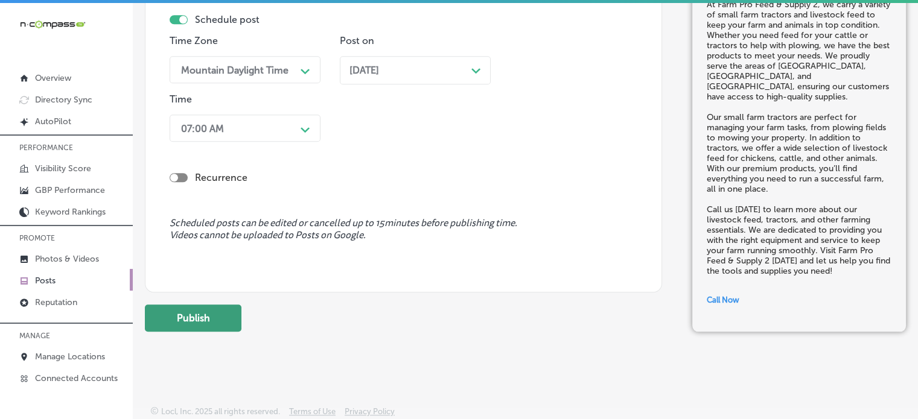
click at [209, 315] on button "Publish" at bounding box center [193, 318] width 97 height 27
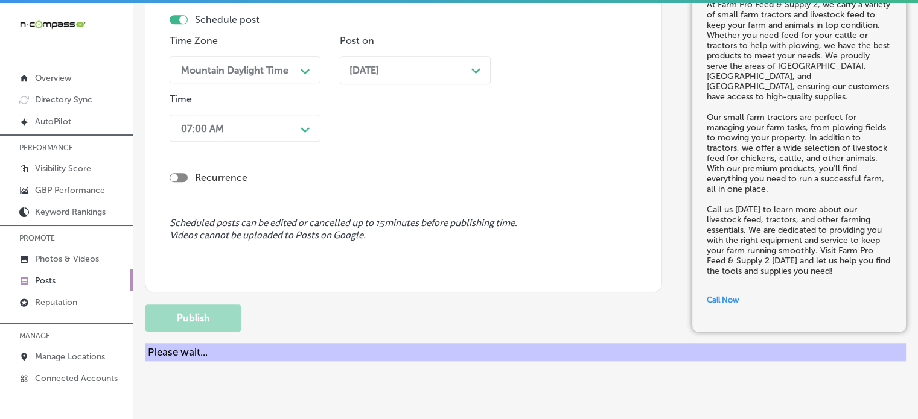
scroll to position [1038, 0]
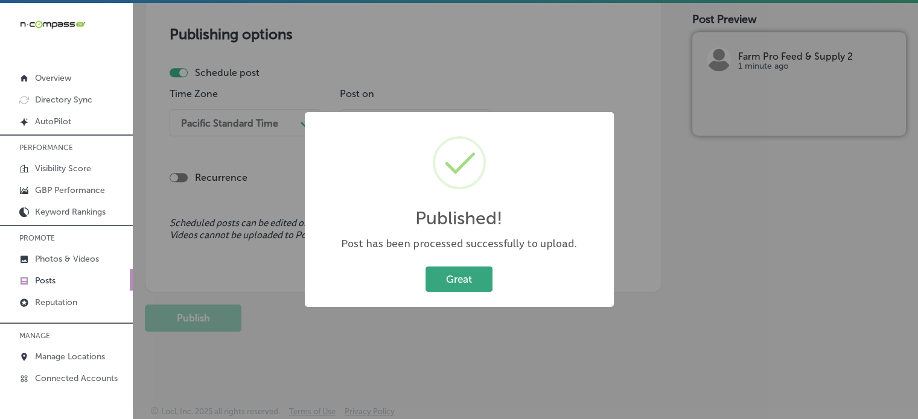
click at [455, 276] on button "Great" at bounding box center [458, 279] width 67 height 25
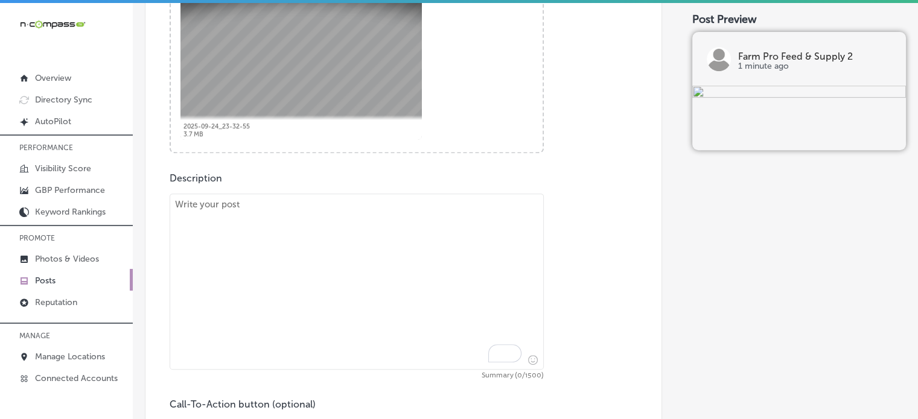
scroll to position [531, 0]
click at [415, 236] on textarea "To enrich screen reader interactions, please activate Accessibility in Grammarl…" at bounding box center [357, 279] width 374 height 176
paste textarea ""At Farm Pro Feed & Supply 2, we specialize in tractor and generators implement…"
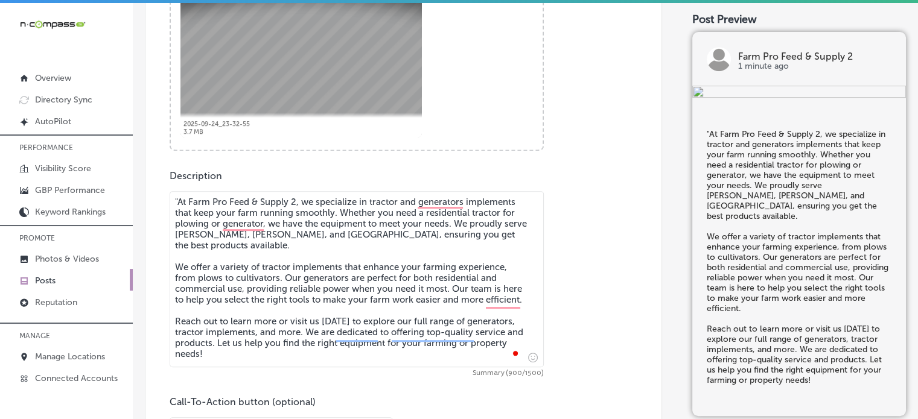
click at [181, 198] on textarea ""At Farm Pro Feed & Supply 2, we specialize in tractor and generators implement…" at bounding box center [357, 279] width 374 height 176
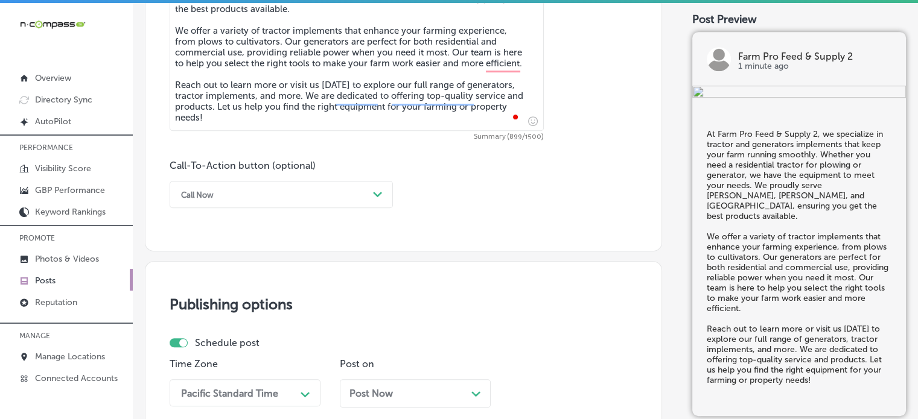
scroll to position [779, 0]
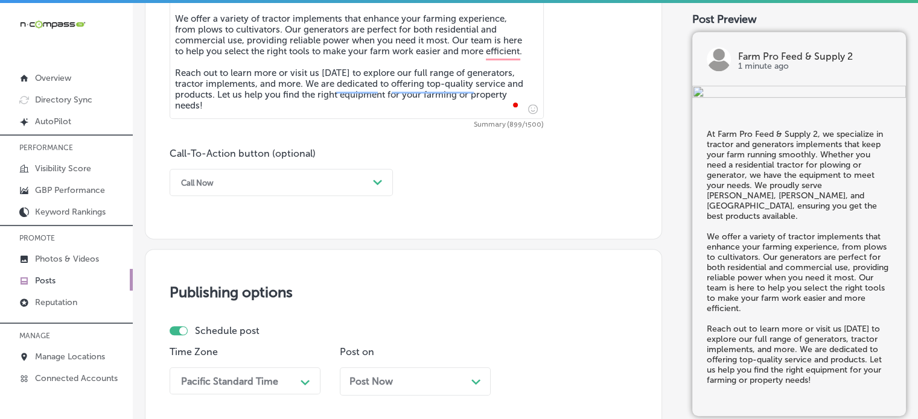
type textarea "At Farm Pro Feed & Supply 2, we specialize in tractor and generators implements…"
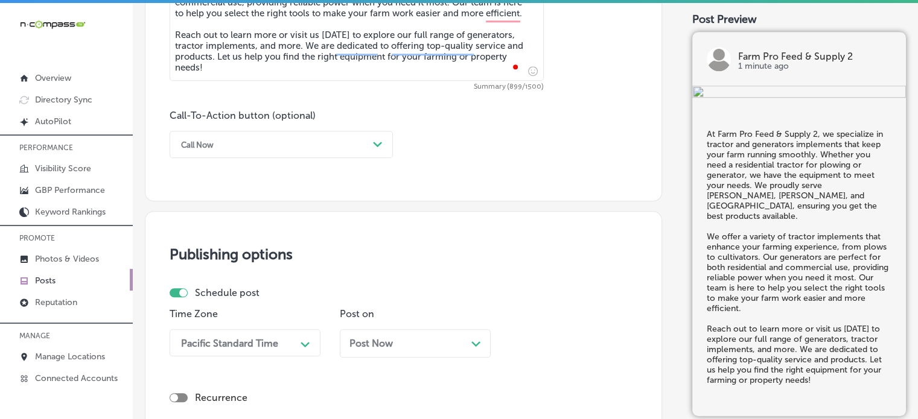
scroll to position [820, 0]
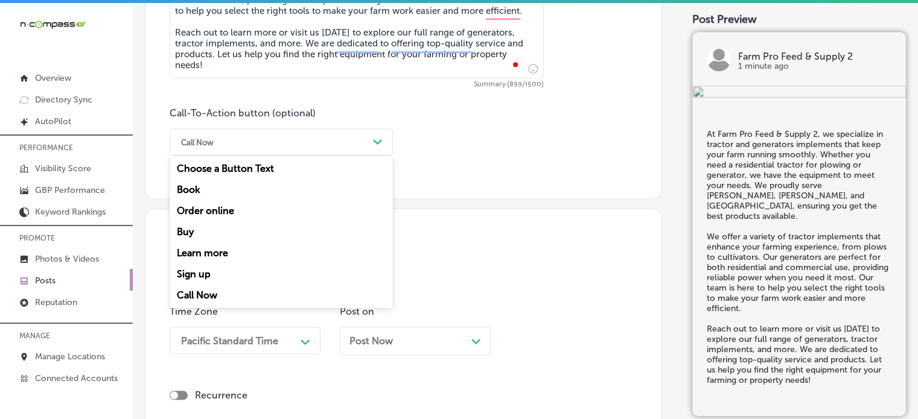
click at [282, 136] on div "Call Now" at bounding box center [271, 142] width 193 height 19
click at [223, 255] on div "Learn more" at bounding box center [281, 253] width 223 height 21
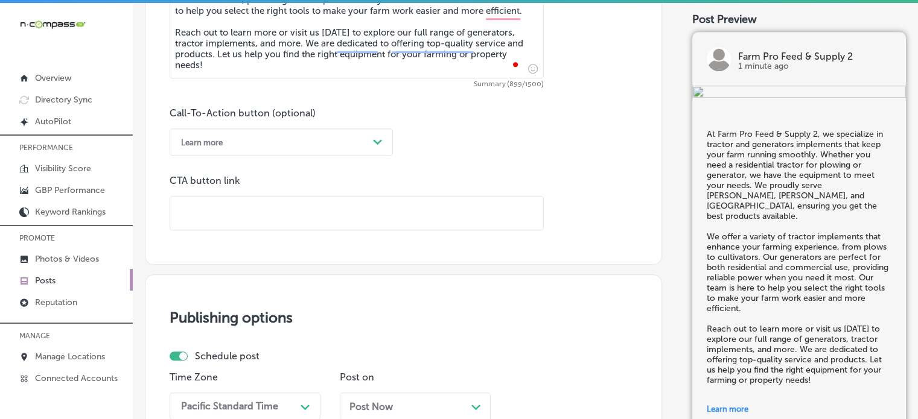
click at [262, 209] on input "text" at bounding box center [356, 213] width 373 height 33
paste input "https://www.farmprosupply.com/"
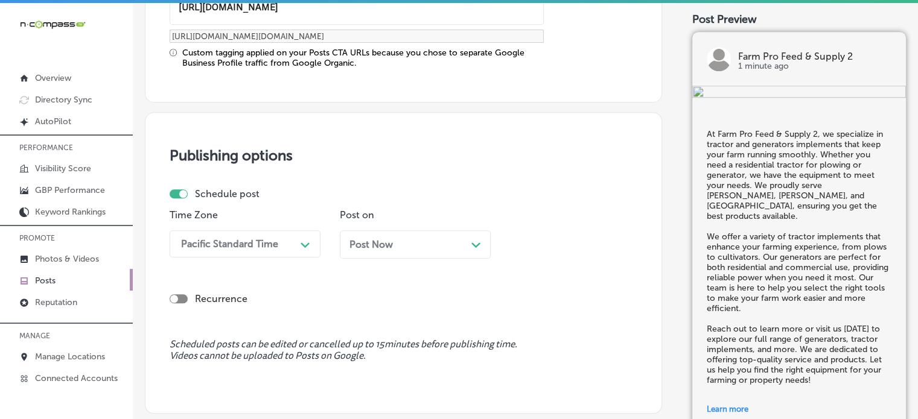
scroll to position [1029, 0]
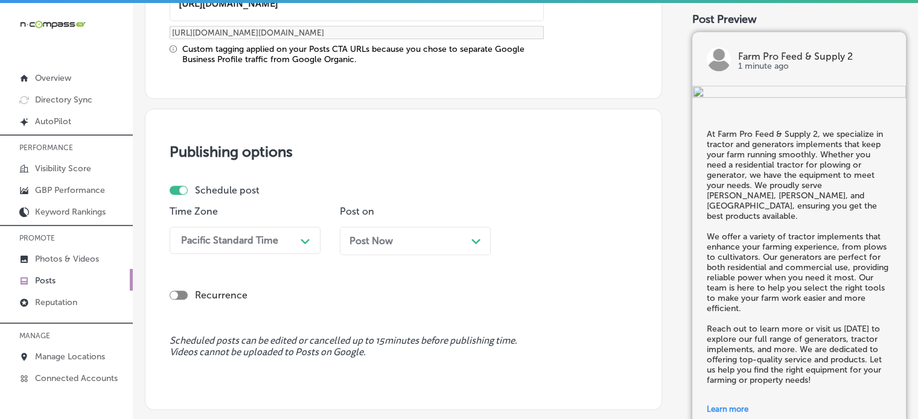
type input "https://www.farmprosupply.com/"
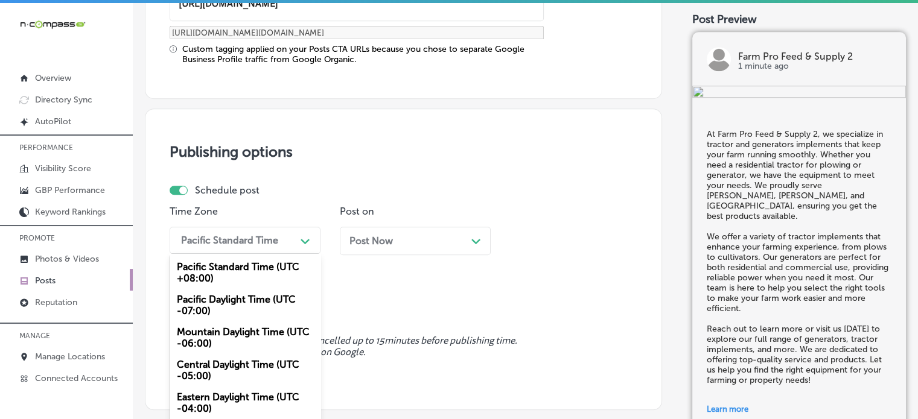
scroll to position [1048, 0]
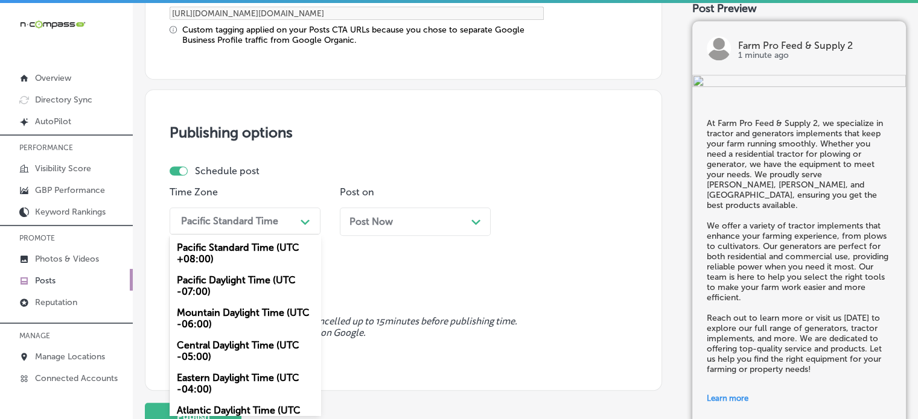
click at [236, 235] on div "option Mountain Daylight Time (UTC -06:00), selected. option Pacific Standard T…" at bounding box center [245, 221] width 151 height 27
click at [227, 316] on div "Mountain Daylight Time (UTC -06:00)" at bounding box center [245, 318] width 151 height 33
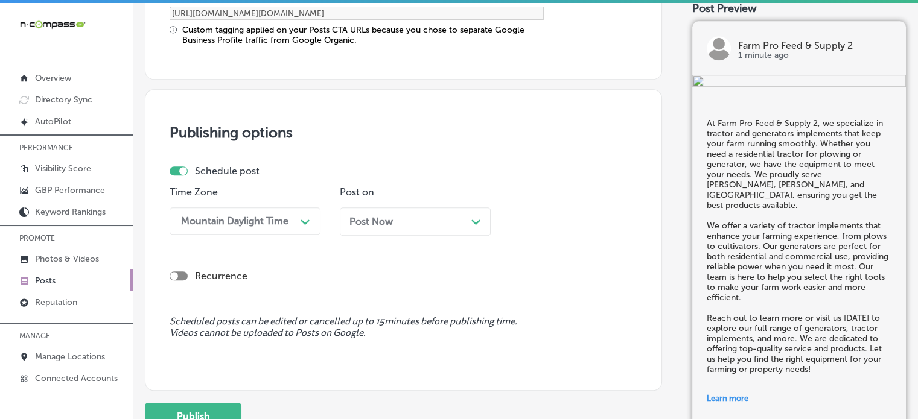
click at [393, 224] on div "Post Now Path Created with Sketch." at bounding box center [415, 221] width 132 height 11
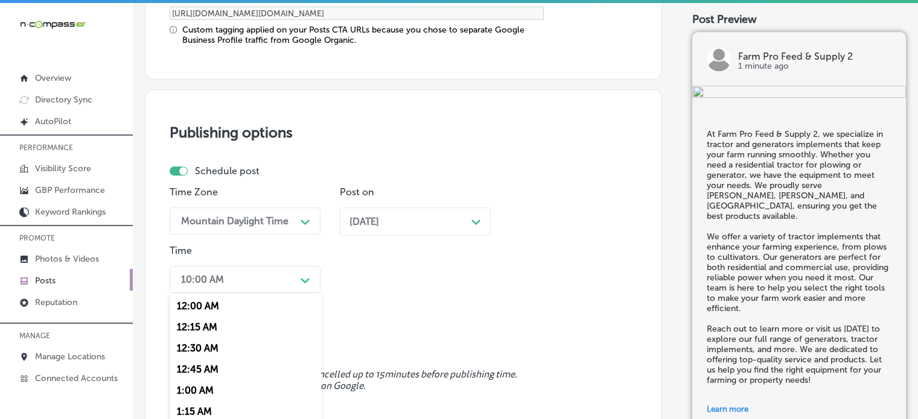
scroll to position [1107, 0]
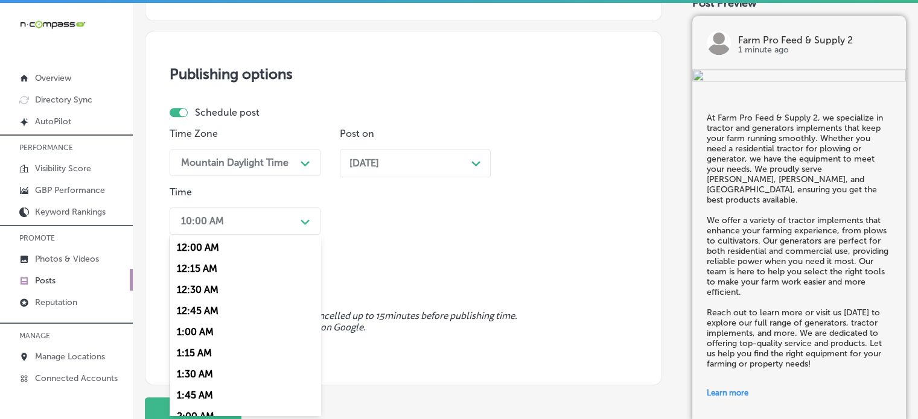
click at [274, 235] on div "option 7:00 AM, selected. option 12:30 AM focused, 3 of 96. 96 results availabl…" at bounding box center [245, 221] width 151 height 27
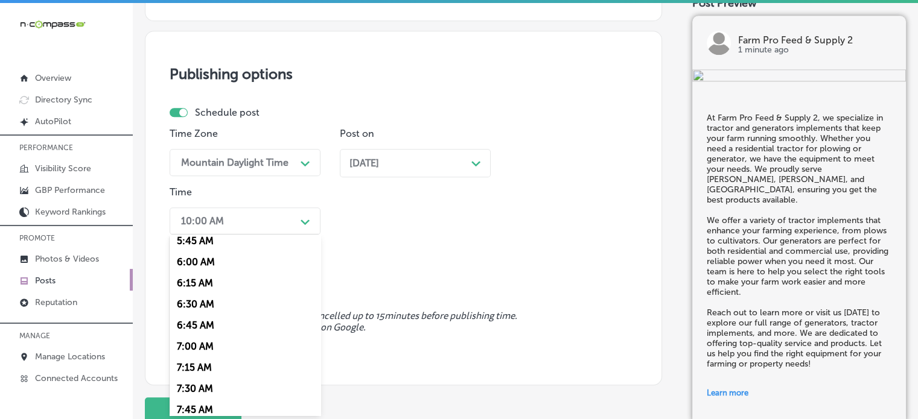
scroll to position [492, 0]
click at [201, 350] on div "7:00 AM" at bounding box center [245, 346] width 151 height 21
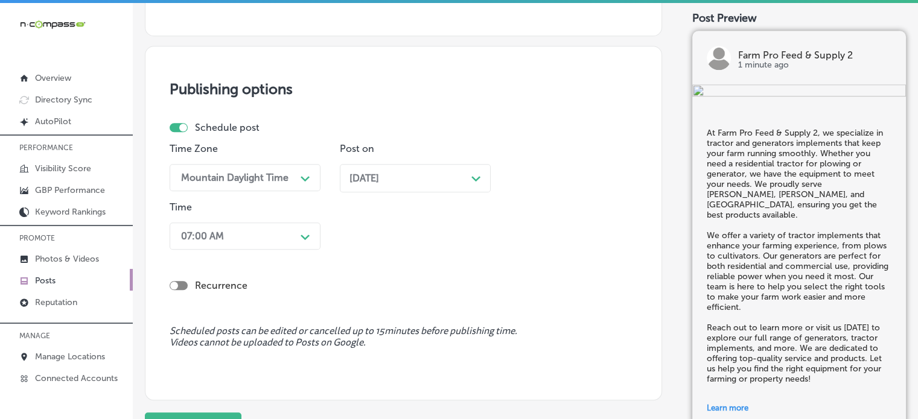
scroll to position [1194, 0]
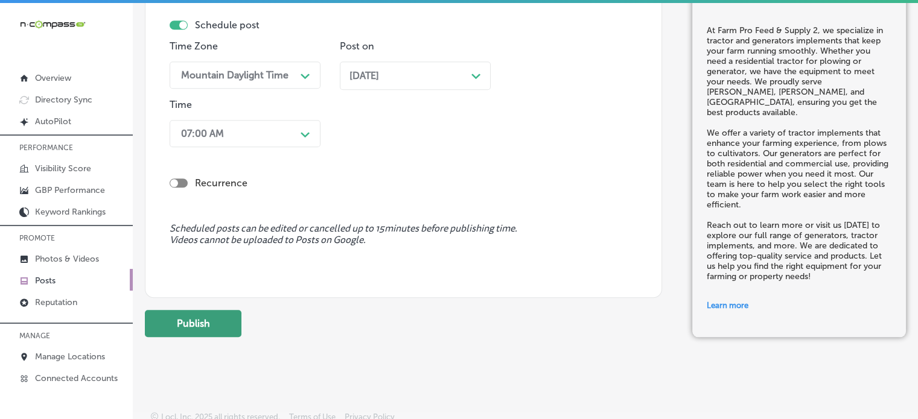
click at [193, 325] on button "Publish" at bounding box center [193, 323] width 97 height 27
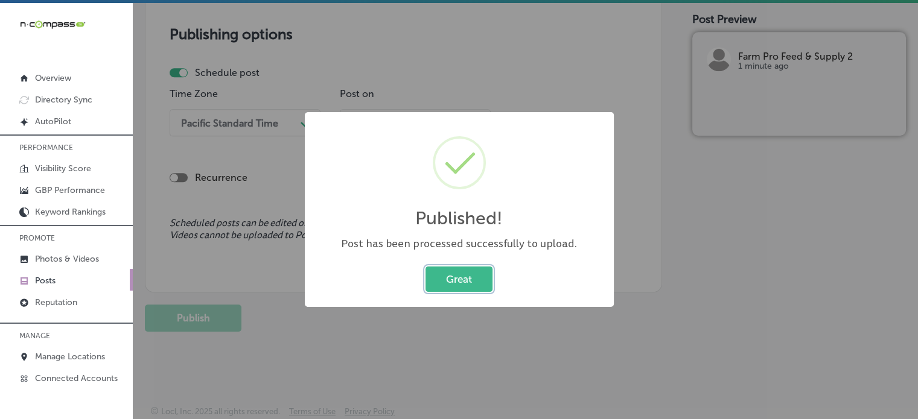
scroll to position [1038, 0]
click at [468, 282] on button "Great" at bounding box center [458, 279] width 67 height 25
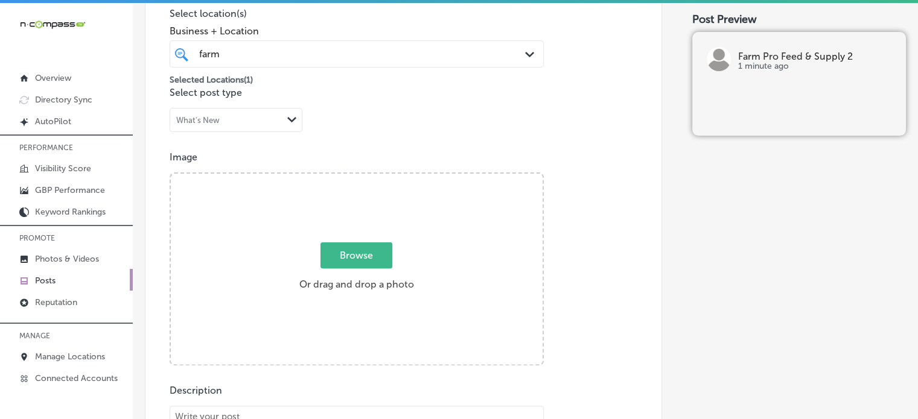
scroll to position [0, 0]
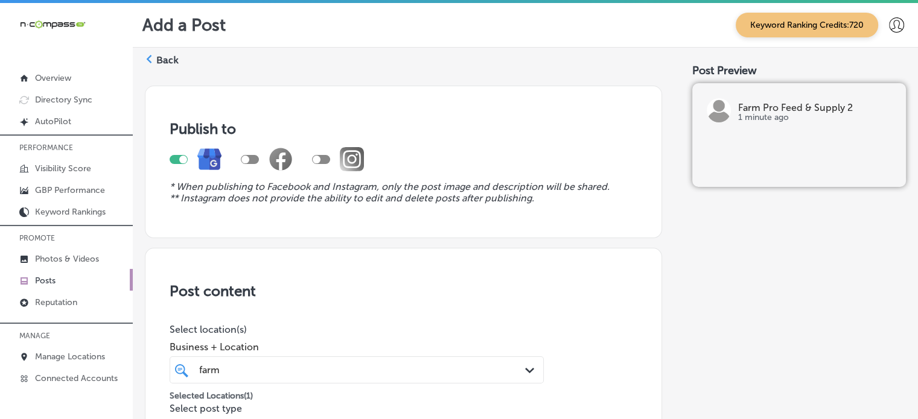
click at [163, 57] on label "Back" at bounding box center [167, 60] width 22 height 13
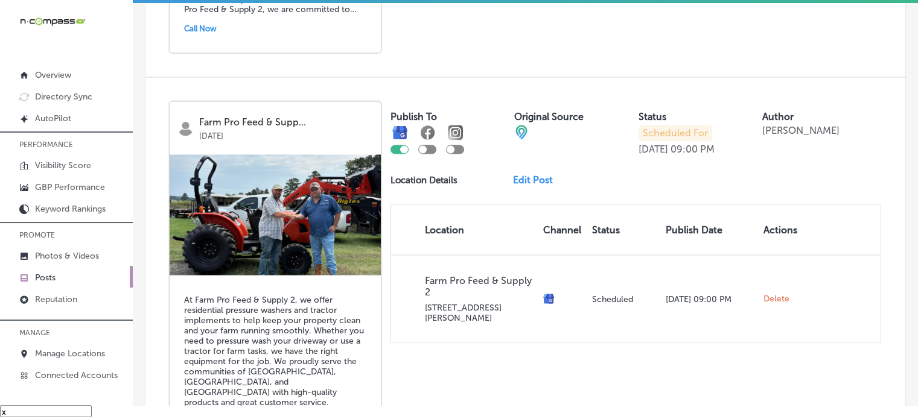
scroll to position [2732, 0]
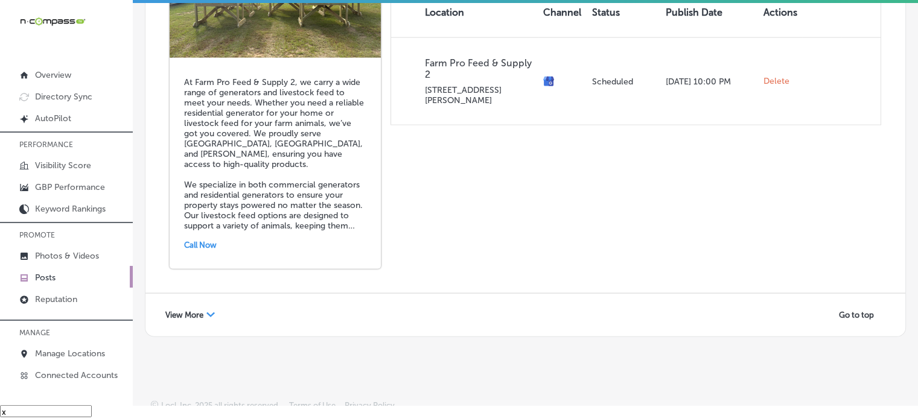
click at [190, 306] on div "View More Path Created with Sketch." at bounding box center [189, 315] width 65 height 19
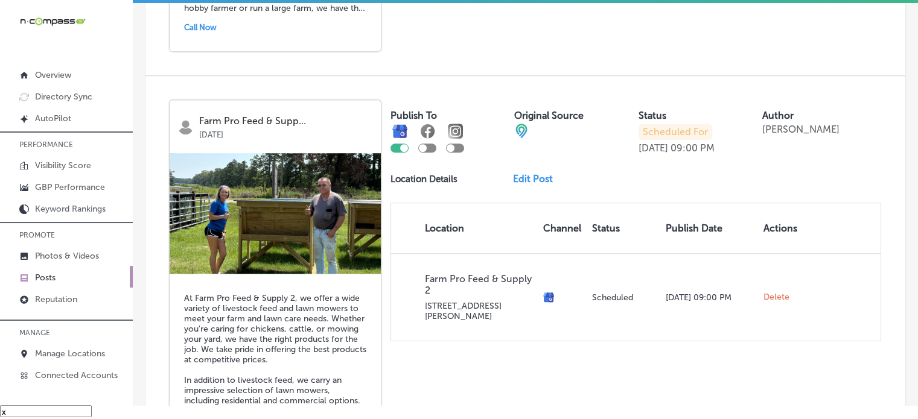
scroll to position [774, 0]
